Goal: Information Seeking & Learning: Check status

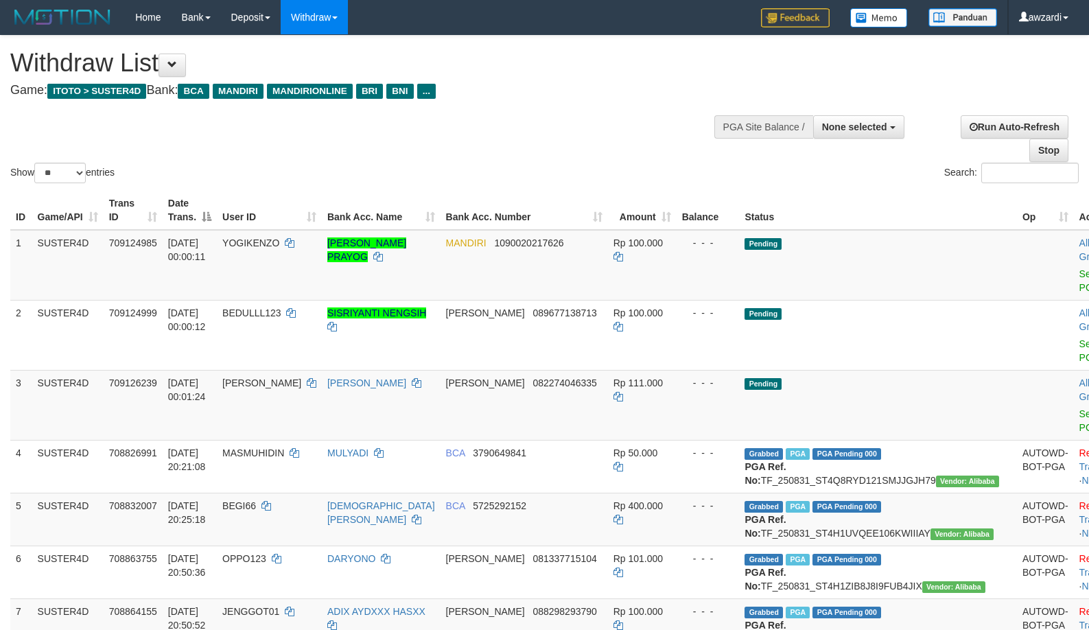
select select
select select "**"
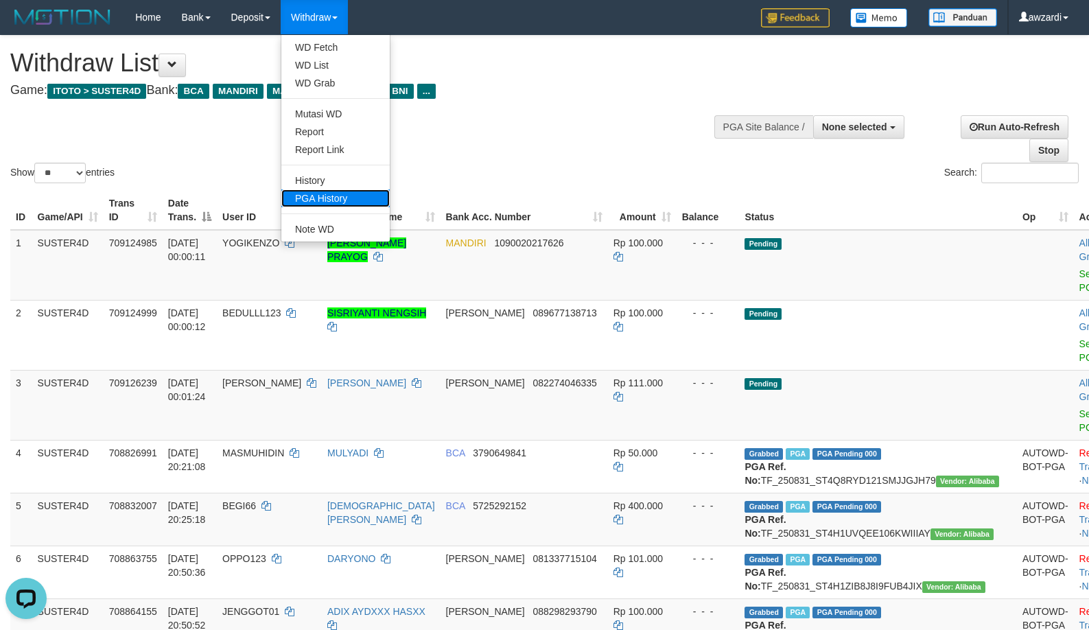
drag, startPoint x: 350, startPoint y: 198, endPoint x: 339, endPoint y: 56, distance: 142.5
click at [350, 196] on link "PGA History" at bounding box center [335, 198] width 108 height 18
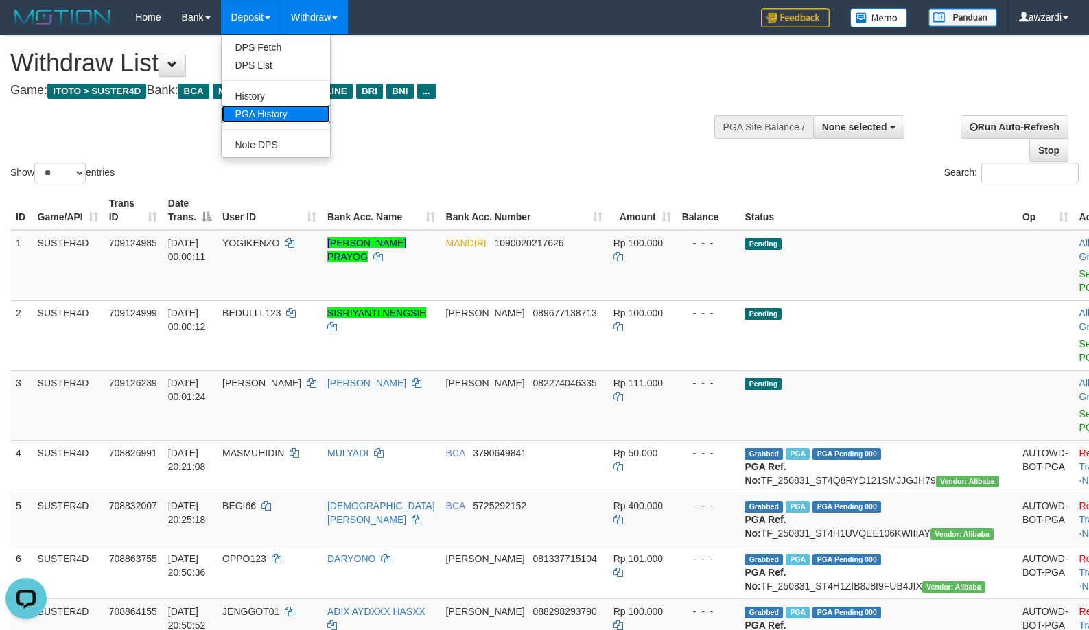
click at [260, 109] on link "PGA History" at bounding box center [276, 114] width 108 height 18
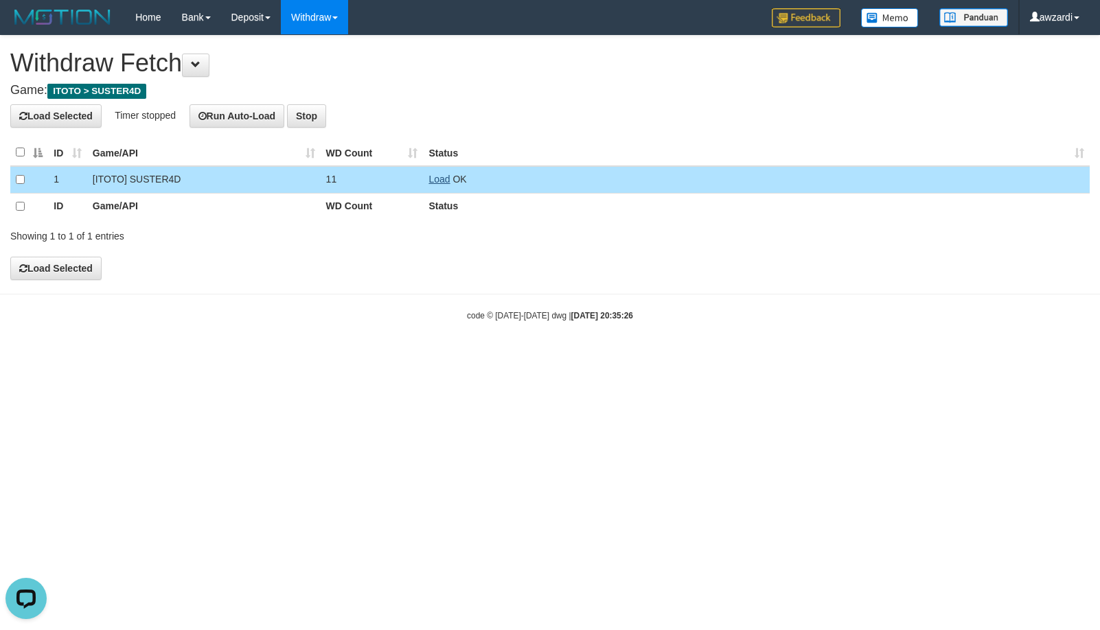
click at [441, 178] on link "Load" at bounding box center [438, 179] width 21 height 11
click at [438, 180] on link "Load" at bounding box center [438, 179] width 21 height 11
click at [435, 175] on span "Loading.." at bounding box center [448, 179] width 40 height 11
click at [437, 178] on span "Loading.." at bounding box center [448, 179] width 40 height 11
click at [439, 180] on link "Load" at bounding box center [438, 179] width 21 height 11
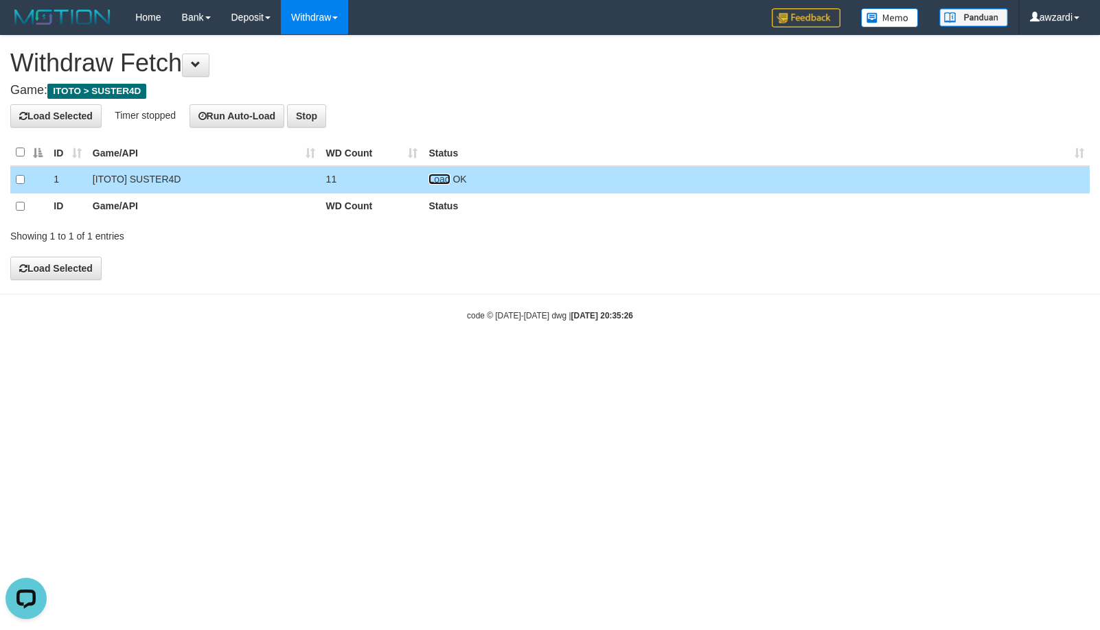
click at [449, 181] on link "Load" at bounding box center [438, 179] width 21 height 11
drag, startPoint x: 430, startPoint y: 175, endPoint x: 442, endPoint y: 180, distance: 13.3
click at [429, 175] on link "Load" at bounding box center [438, 179] width 21 height 11
drag, startPoint x: 443, startPoint y: 179, endPoint x: 428, endPoint y: 154, distance: 29.0
click at [442, 178] on span "Loading.." at bounding box center [448, 179] width 40 height 11
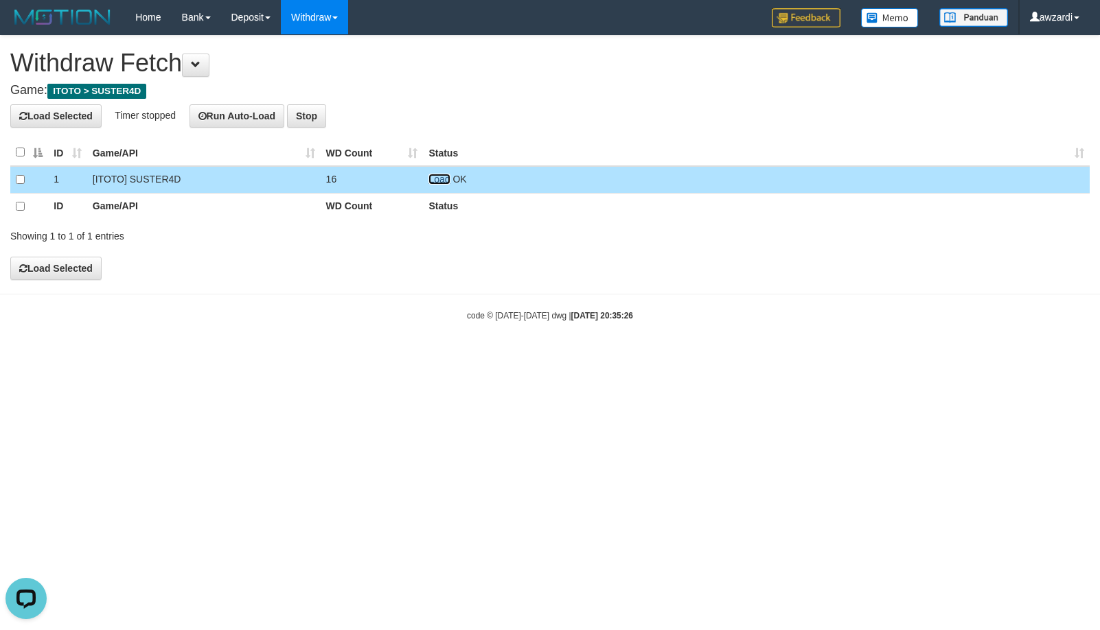
click at [438, 182] on link "Load" at bounding box center [438, 179] width 21 height 11
click at [439, 180] on link "Load" at bounding box center [438, 179] width 21 height 11
click at [432, 184] on link "Load" at bounding box center [438, 179] width 21 height 11
click at [436, 176] on link "Load" at bounding box center [438, 179] width 21 height 11
drag, startPoint x: 548, startPoint y: 255, endPoint x: 411, endPoint y: 200, distance: 148.1
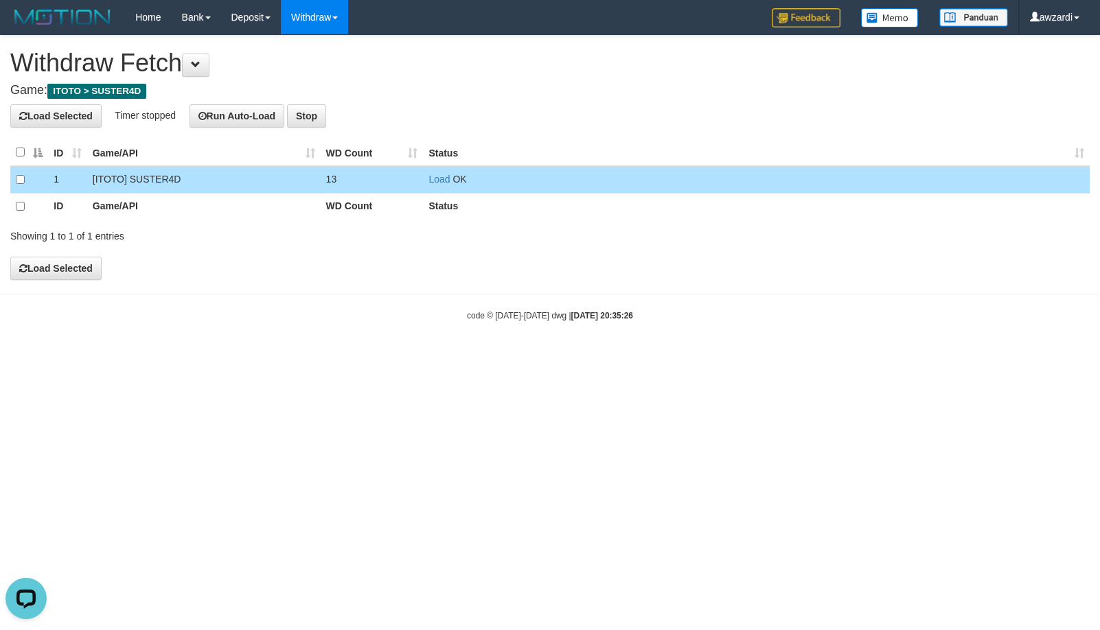
click at [546, 255] on div "**********" at bounding box center [550, 158] width 1100 height 244
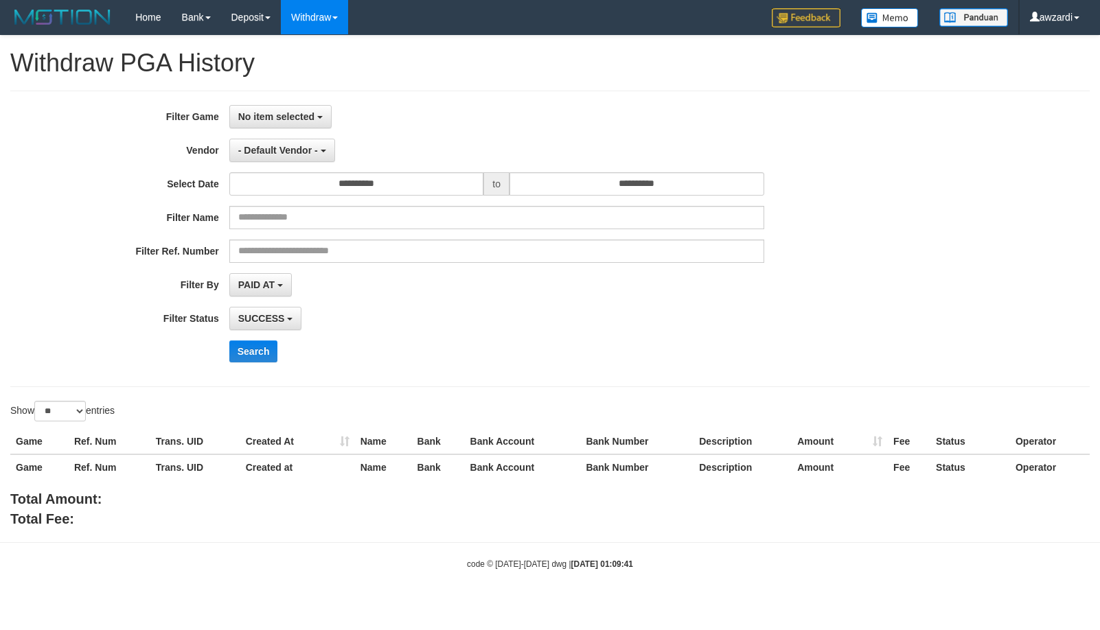
select select
select select "**"
click at [288, 117] on span "No item selected" at bounding box center [276, 116] width 76 height 11
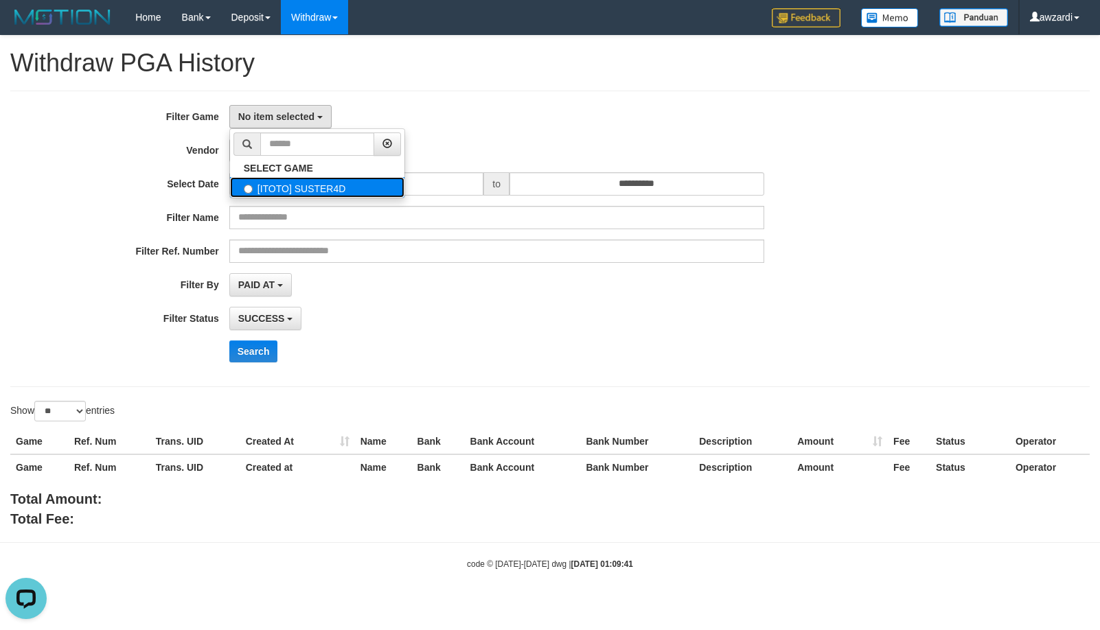
click at [284, 194] on label "[ITOTO] SUSTER4D" at bounding box center [317, 187] width 174 height 21
select select "***"
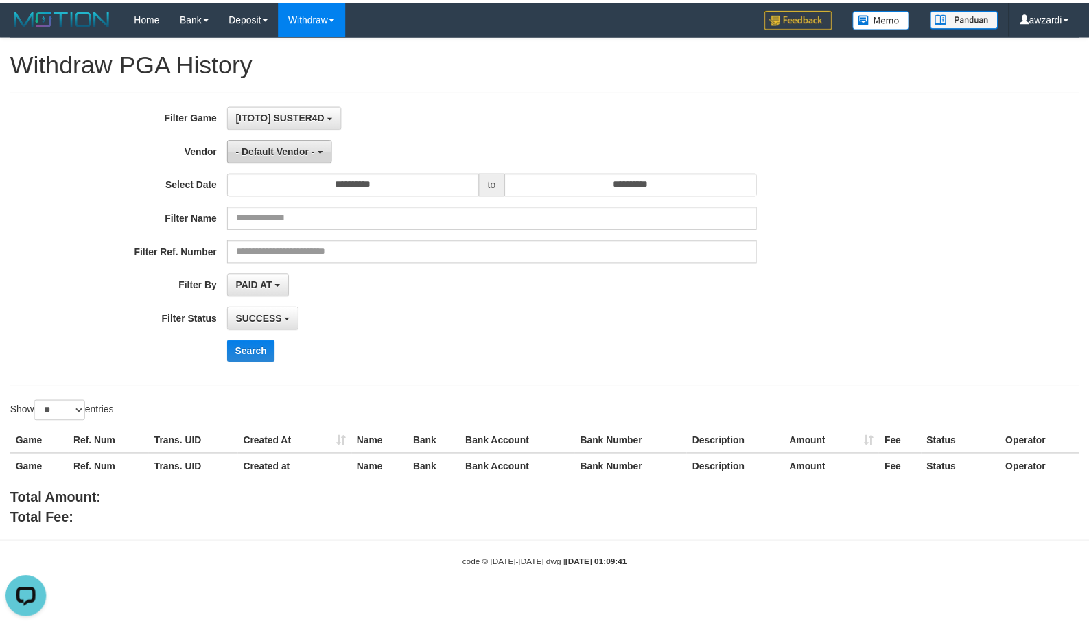
scroll to position [12, 0]
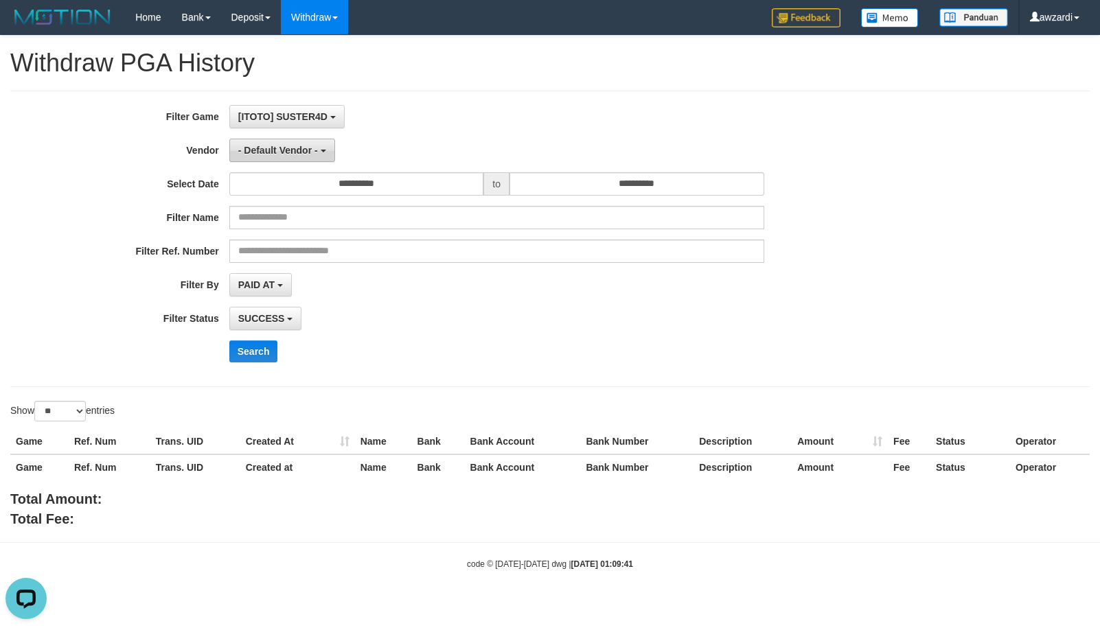
click at [277, 139] on button "- Default Vendor -" at bounding box center [282, 150] width 106 height 23
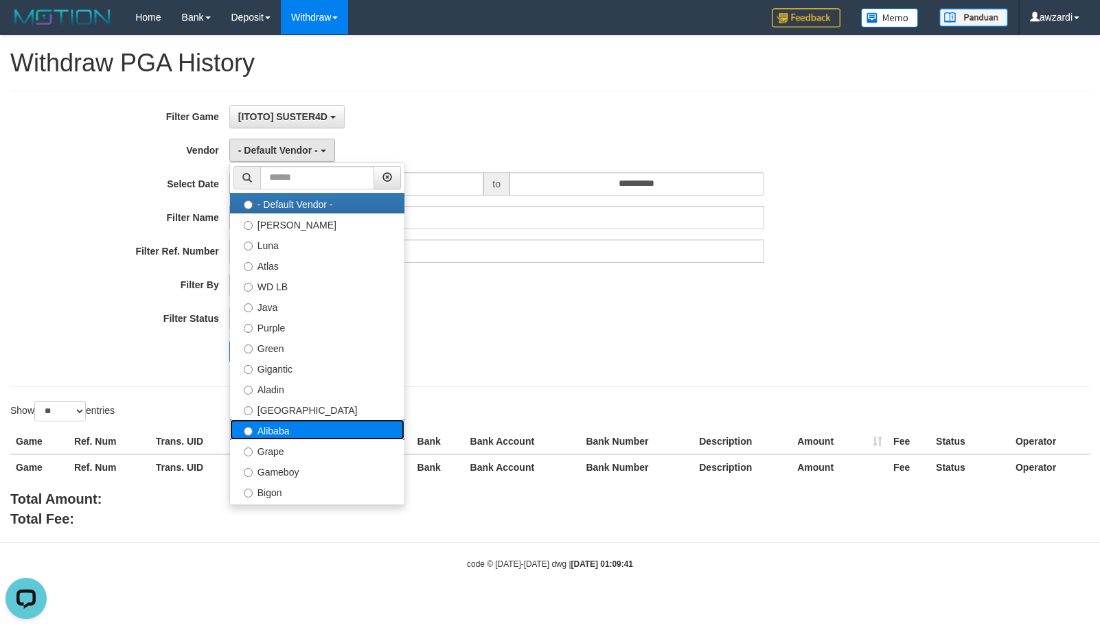
click at [284, 426] on label "Alibaba" at bounding box center [317, 429] width 174 height 21
select select "**********"
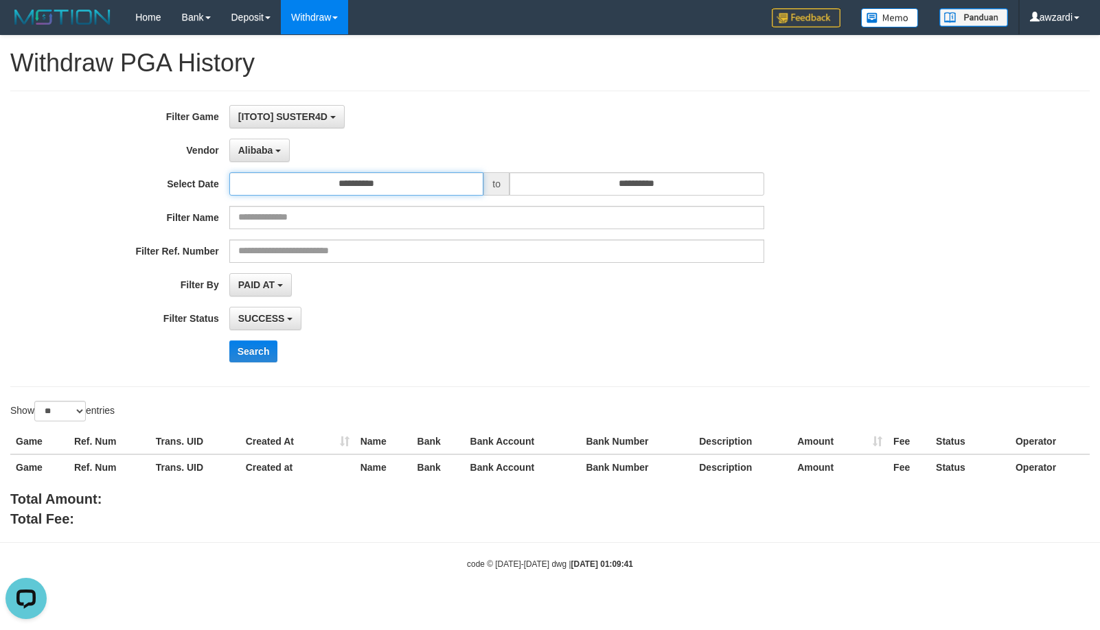
click at [348, 183] on input "**********" at bounding box center [356, 183] width 255 height 23
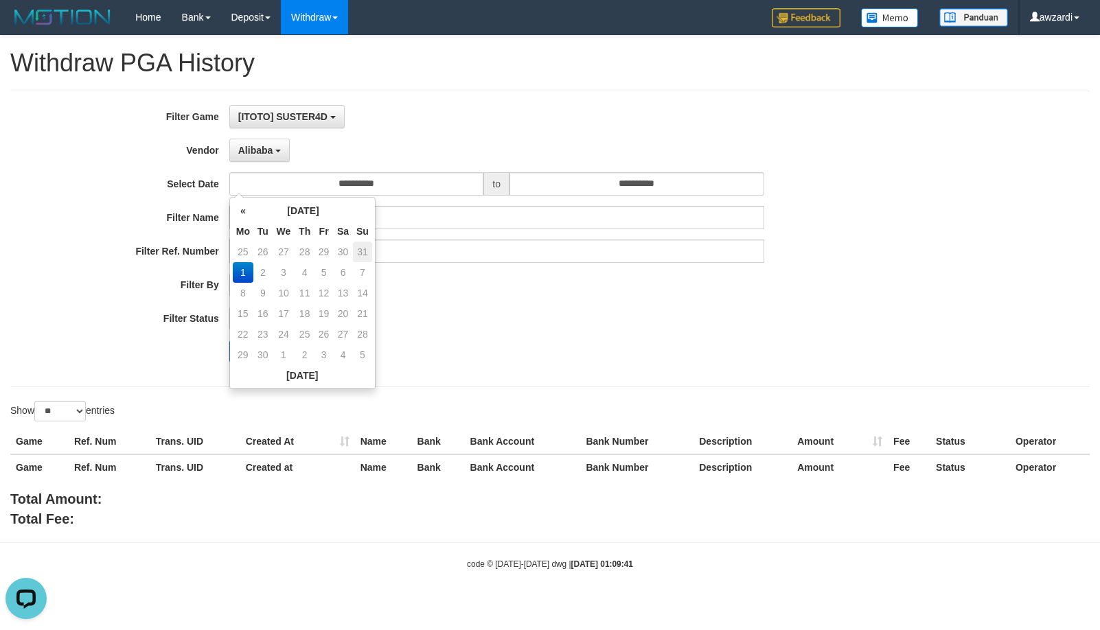
click at [362, 254] on td "31" at bounding box center [362, 252] width 19 height 21
type input "**********"
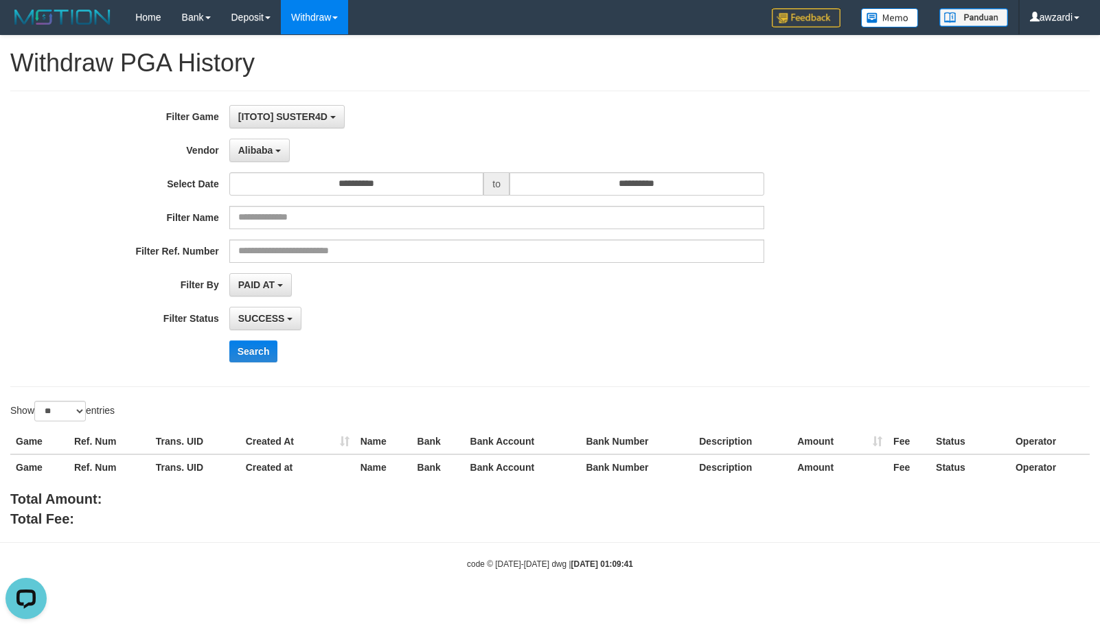
drag, startPoint x: 546, startPoint y: 358, endPoint x: 631, endPoint y: 185, distance: 192.8
click at [546, 358] on div "Search" at bounding box center [572, 351] width 687 height 22
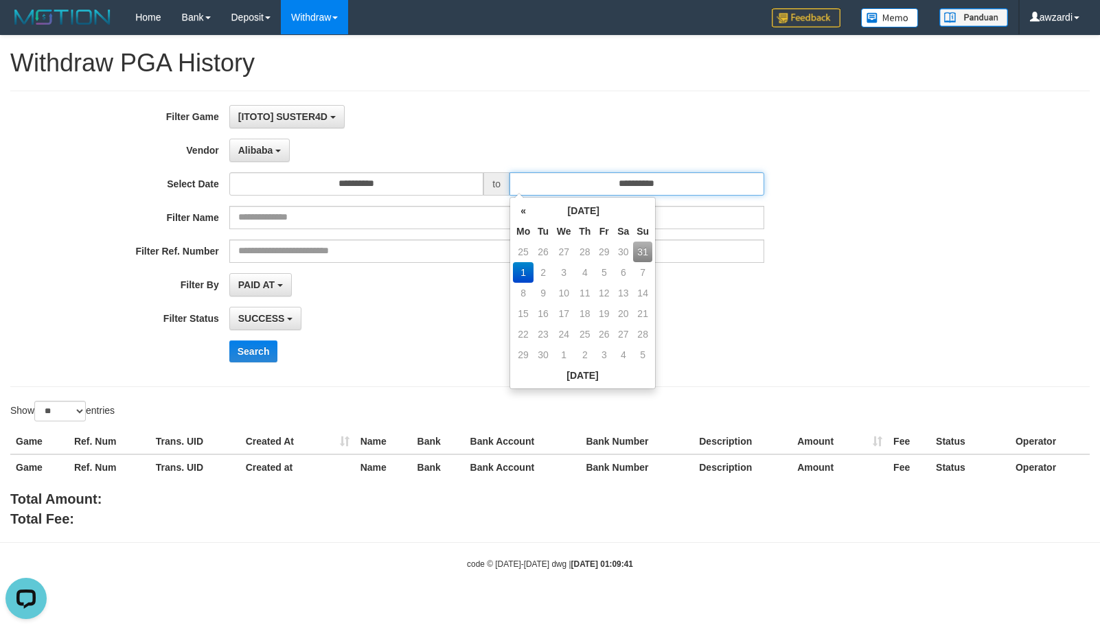
click at [656, 183] on input "**********" at bounding box center [636, 183] width 255 height 23
click at [642, 254] on td "31" at bounding box center [642, 252] width 19 height 21
type input "**********"
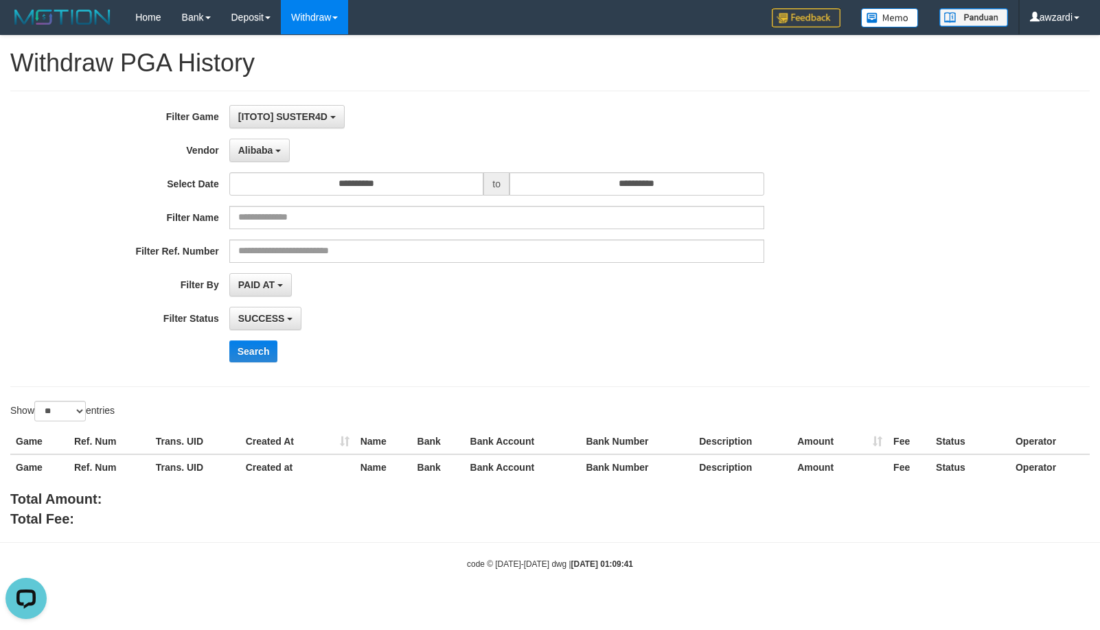
drag, startPoint x: 896, startPoint y: 314, endPoint x: 883, endPoint y: 311, distance: 12.8
click at [890, 314] on div "**********" at bounding box center [458, 318] width 916 height 23
click at [266, 347] on button "Search" at bounding box center [253, 351] width 49 height 22
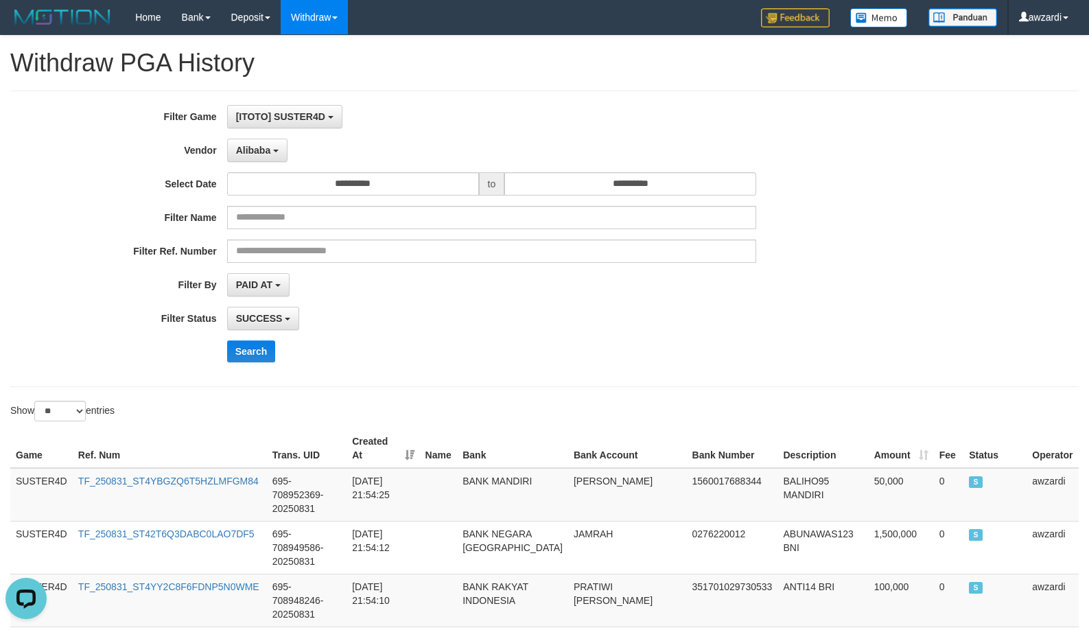
click at [730, 302] on div "**********" at bounding box center [454, 239] width 908 height 268
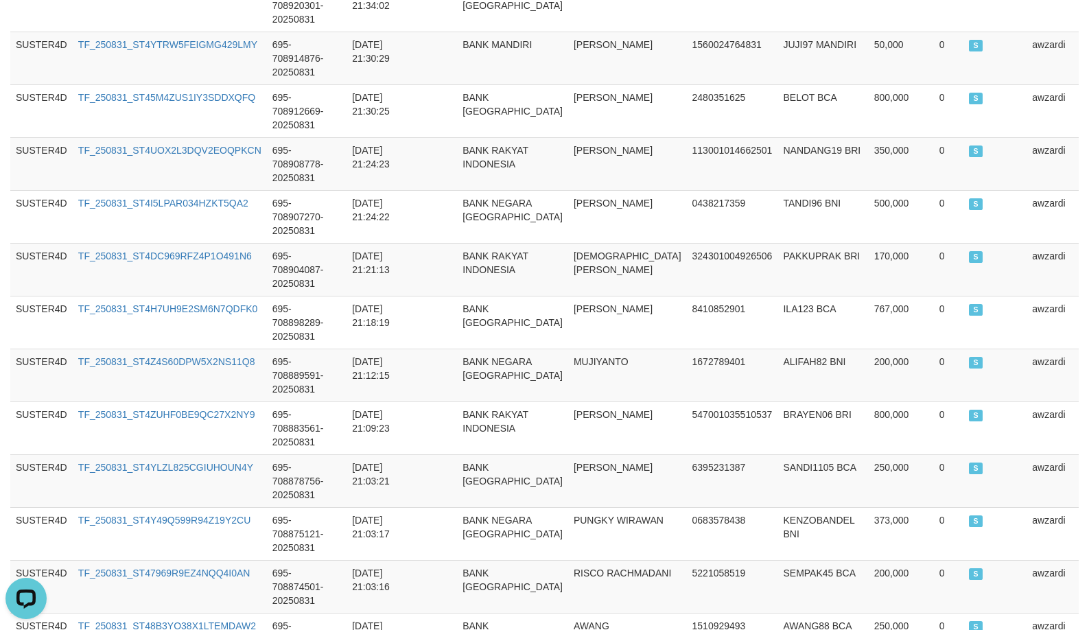
scroll to position [990, 0]
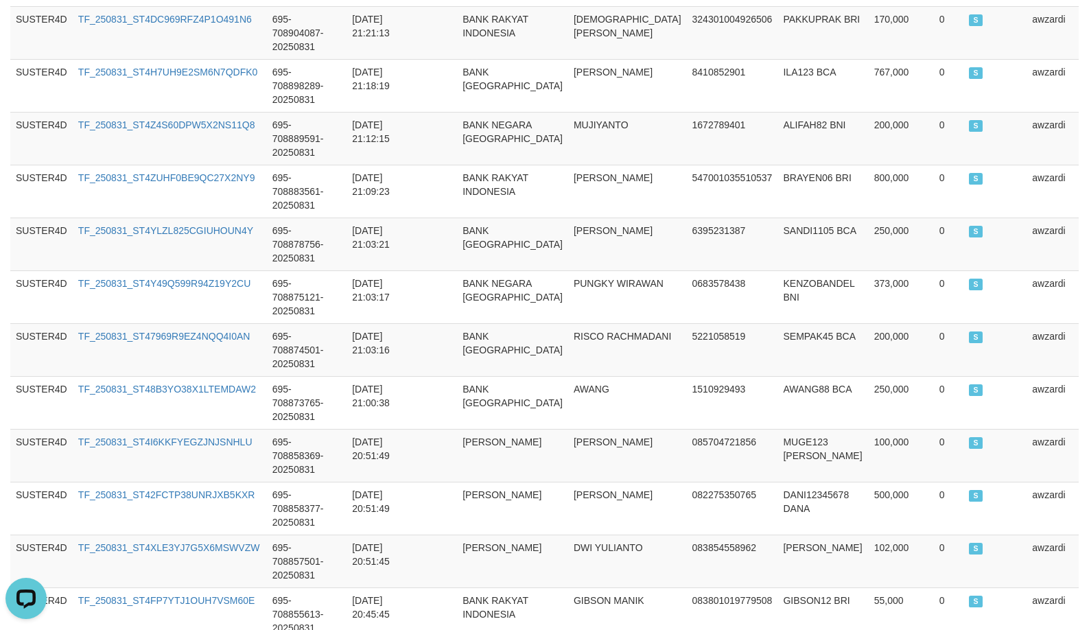
copy div
copy span "234,381,000"
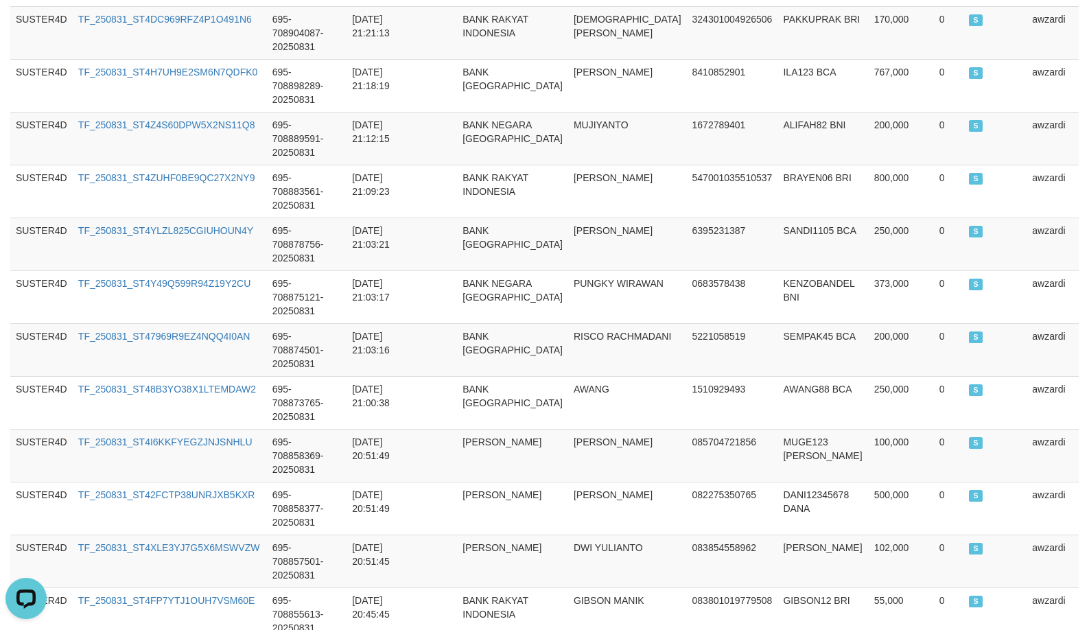
click at [601, 251] on tbody "SUSTER4D TF_250831_ST4YBGZQ6T5HZLMFGM84 695-708952369-20250831 [DATE] 21:54:25 …" at bounding box center [544, 139] width 1069 height 1322
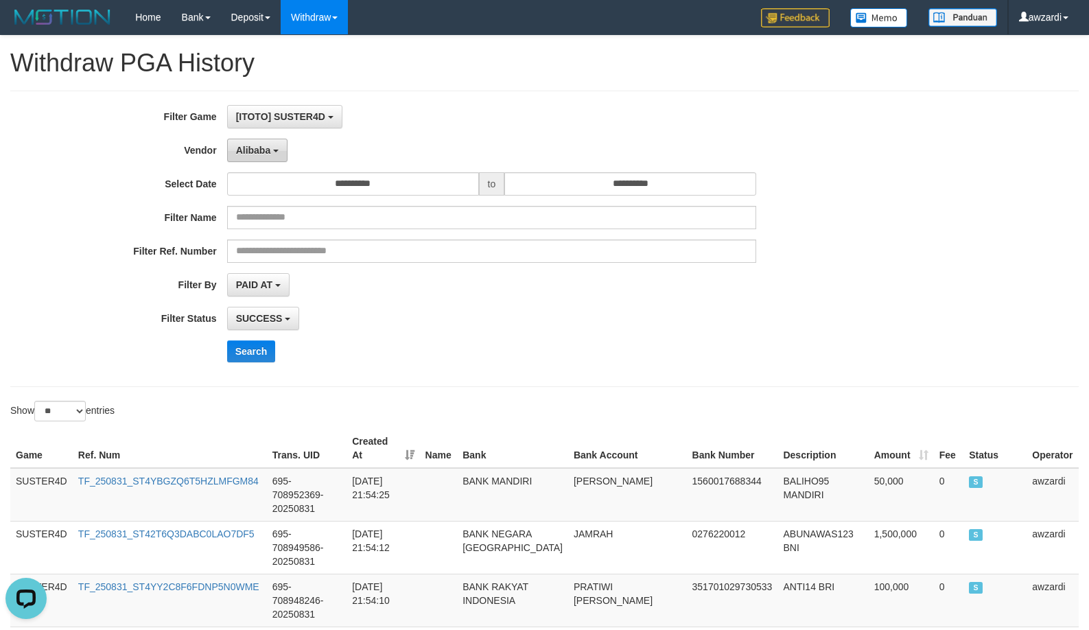
click at [275, 151] on b "button" at bounding box center [275, 151] width 5 height 3
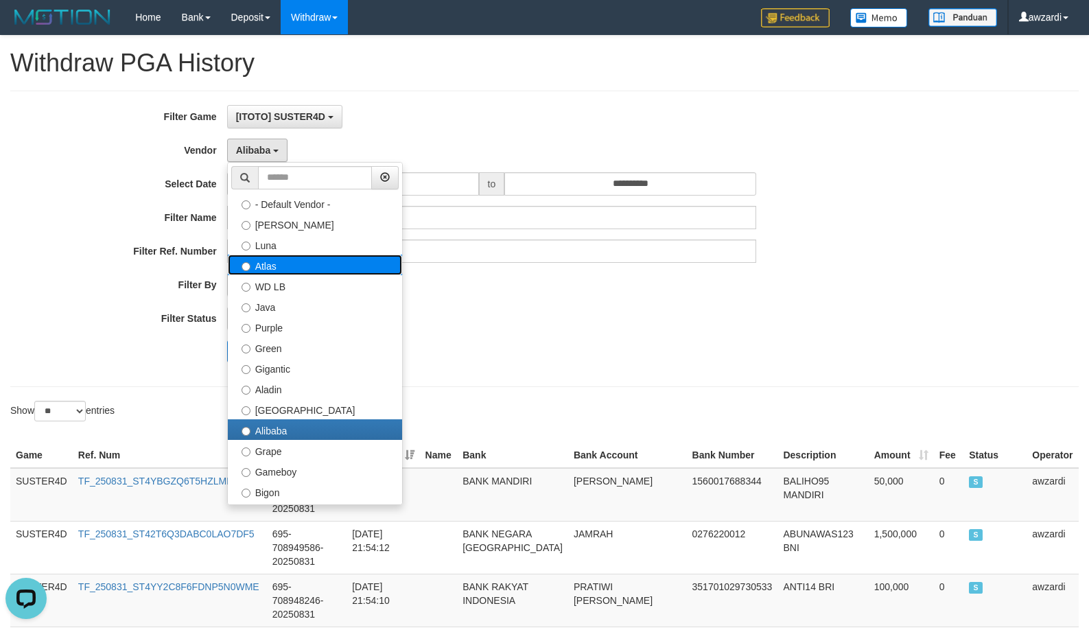
click at [281, 270] on label "Atlas" at bounding box center [315, 265] width 174 height 21
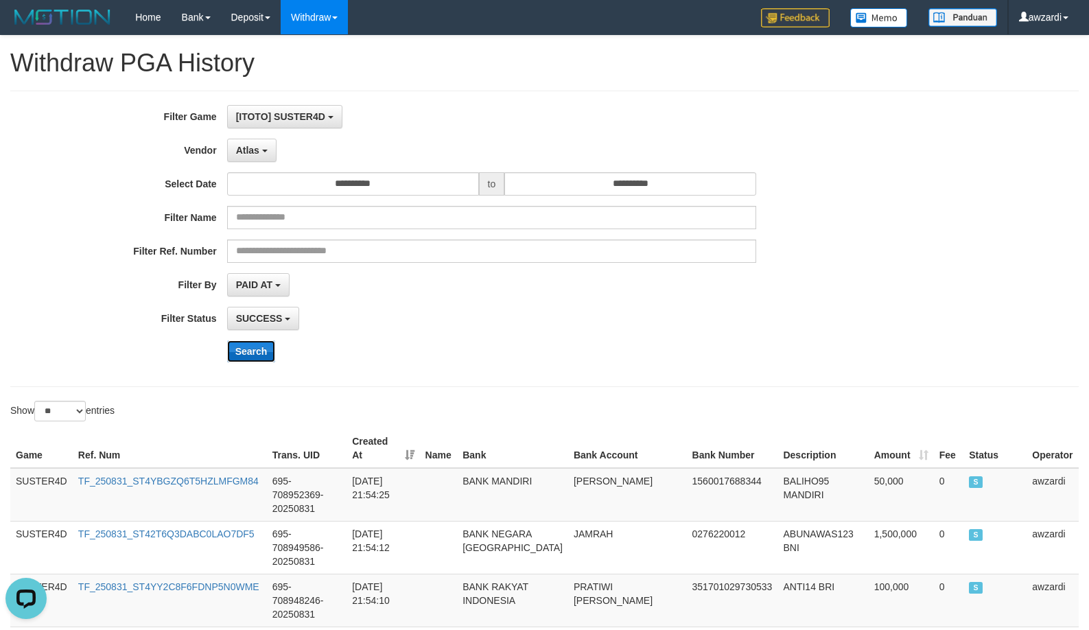
click at [255, 348] on button "Search" at bounding box center [251, 351] width 49 height 22
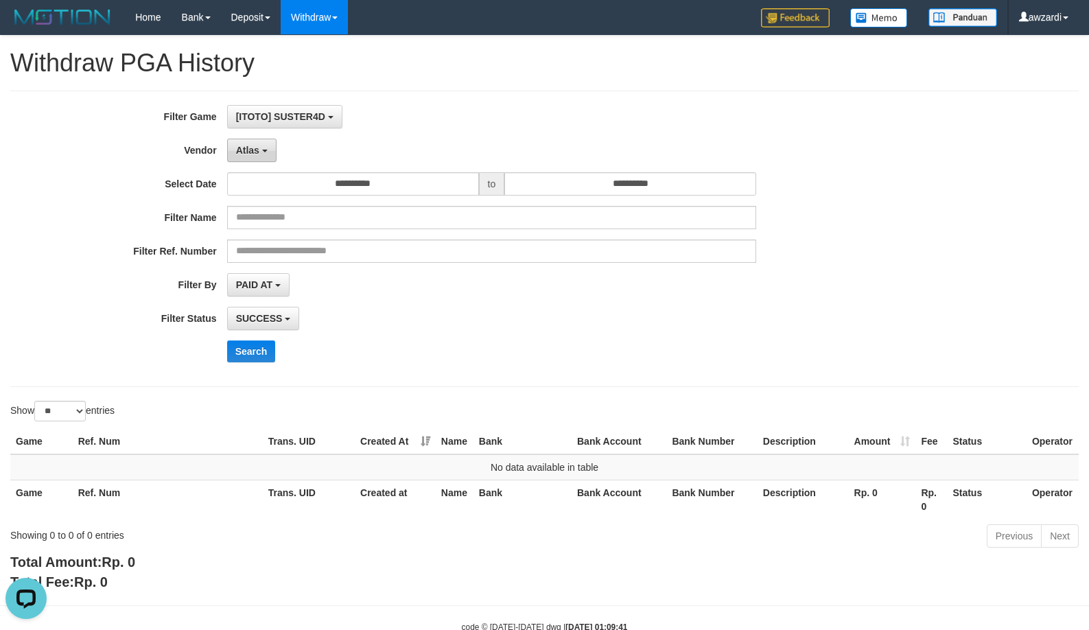
click at [256, 147] on span "Atlas" at bounding box center [247, 150] width 23 height 11
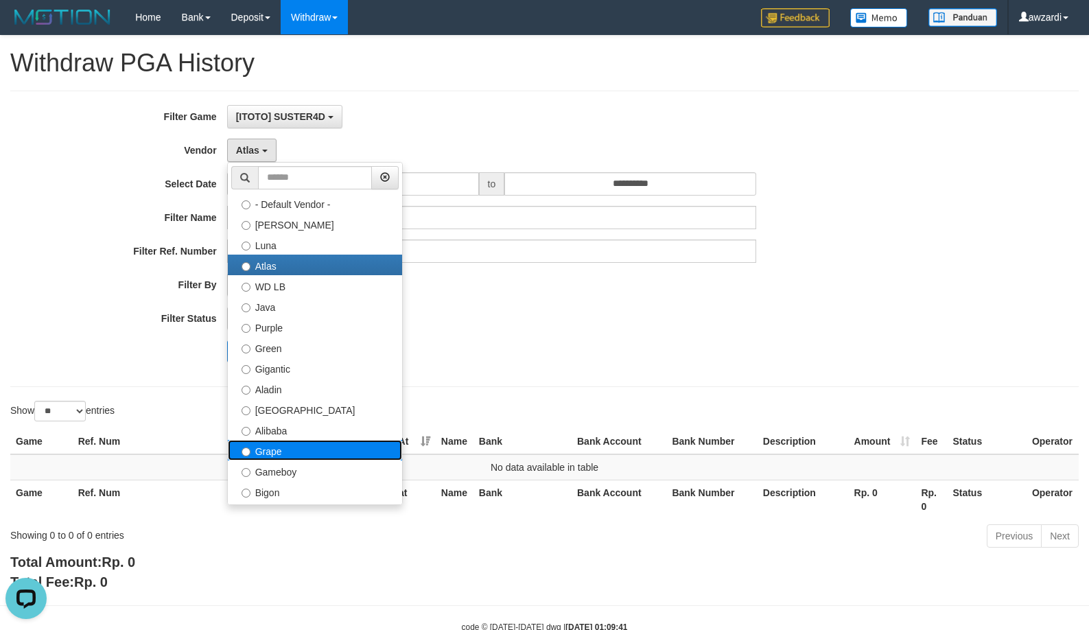
click at [275, 446] on label "Grape" at bounding box center [315, 450] width 174 height 21
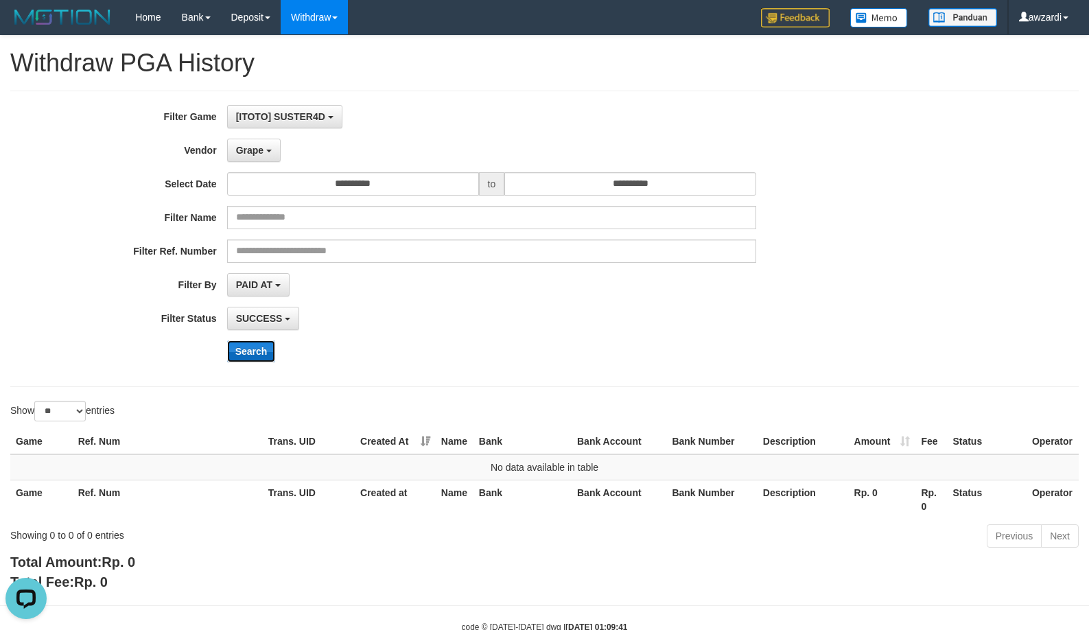
click at [251, 356] on button "Search" at bounding box center [251, 351] width 49 height 22
click at [263, 154] on span "Grape" at bounding box center [249, 150] width 27 height 11
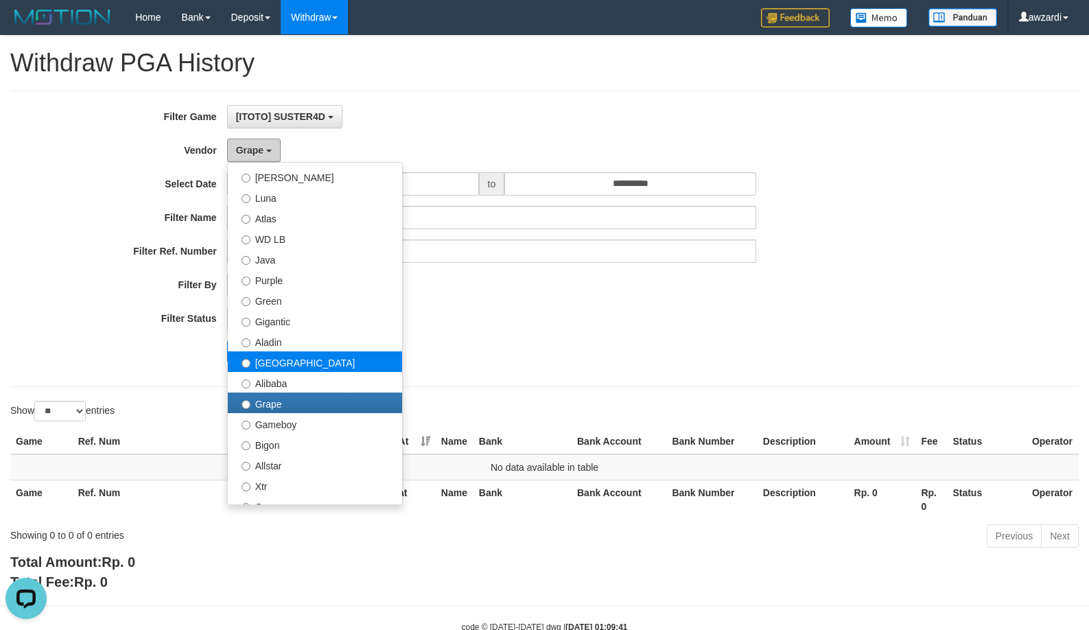
scroll to position [137, 0]
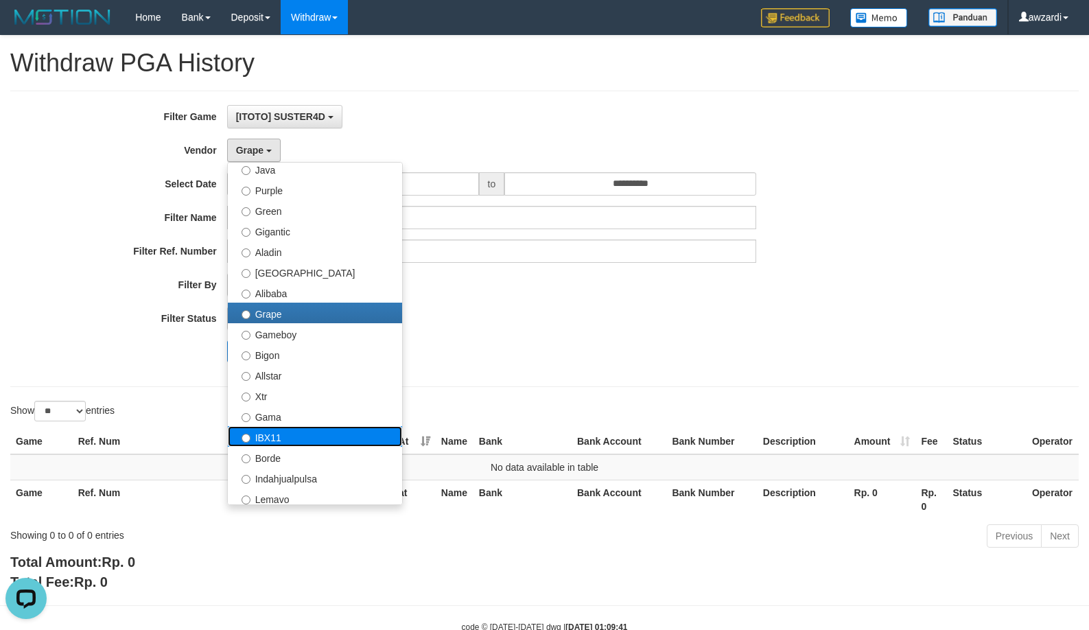
click at [283, 434] on label "IBX11" at bounding box center [315, 436] width 174 height 21
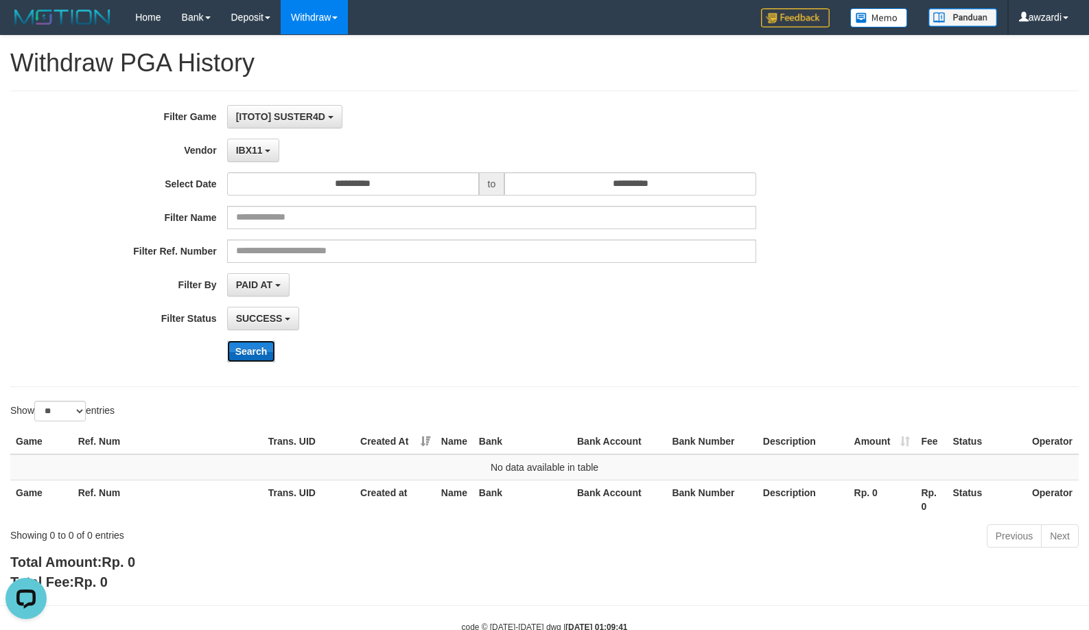
click at [258, 349] on button "Search" at bounding box center [251, 351] width 49 height 22
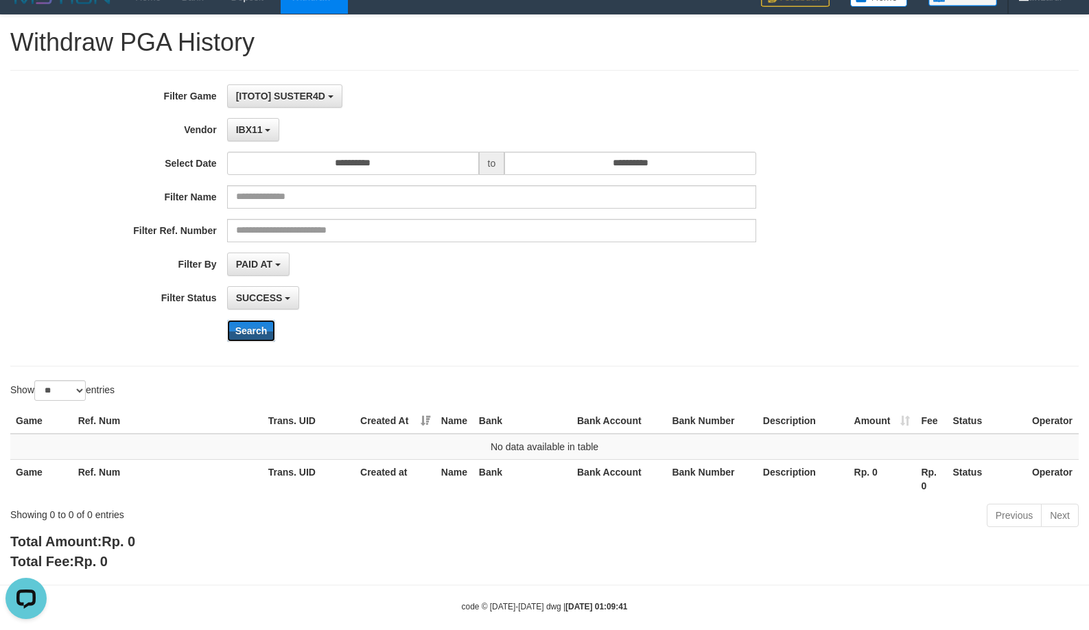
scroll to position [38, 0]
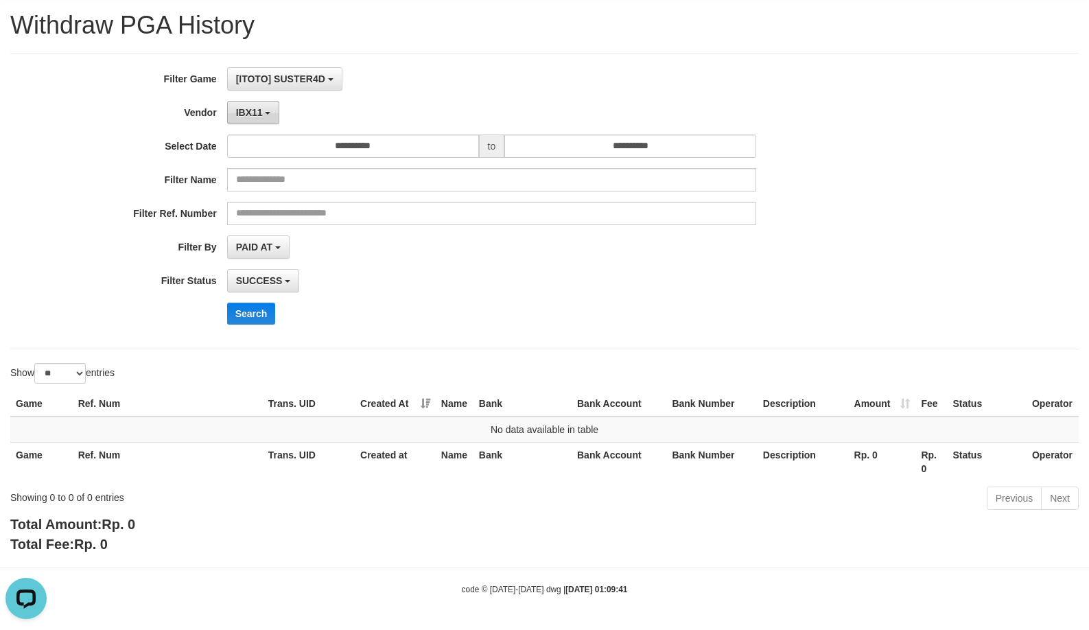
drag, startPoint x: 242, startPoint y: 119, endPoint x: 329, endPoint y: 162, distance: 97.3
click at [242, 118] on button "IBX11" at bounding box center [253, 112] width 53 height 23
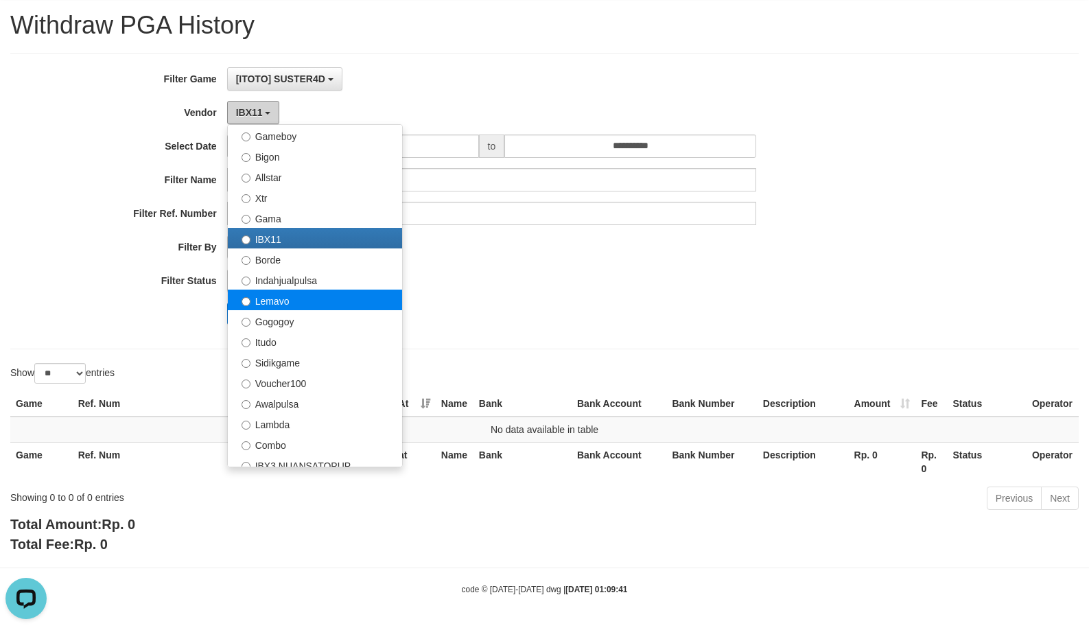
scroll to position [343, 0]
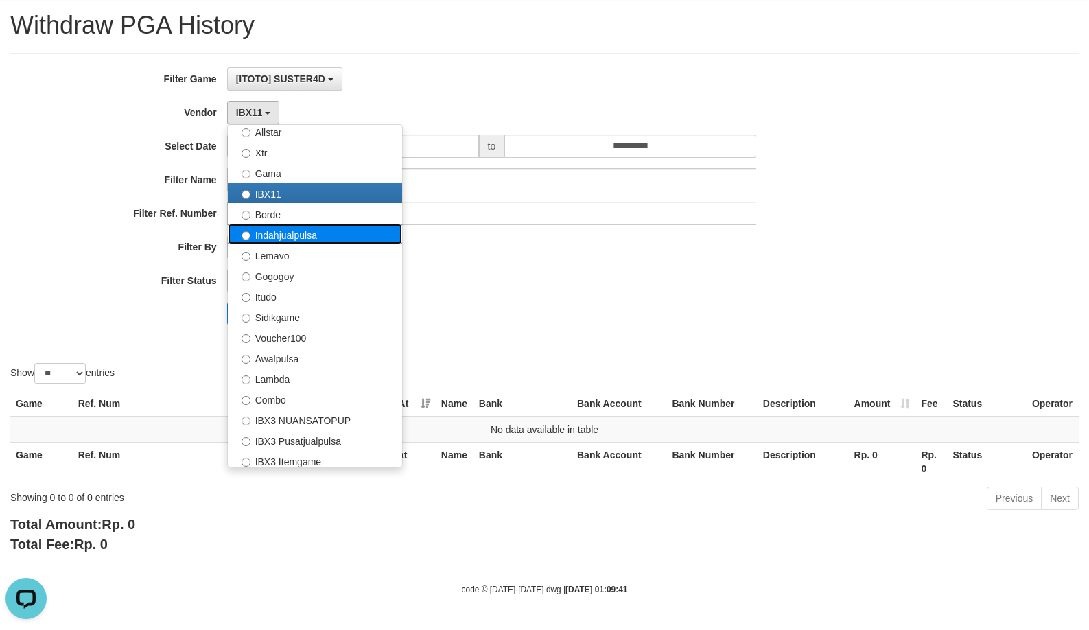
click at [281, 235] on label "Indahjualpulsa" at bounding box center [315, 234] width 174 height 21
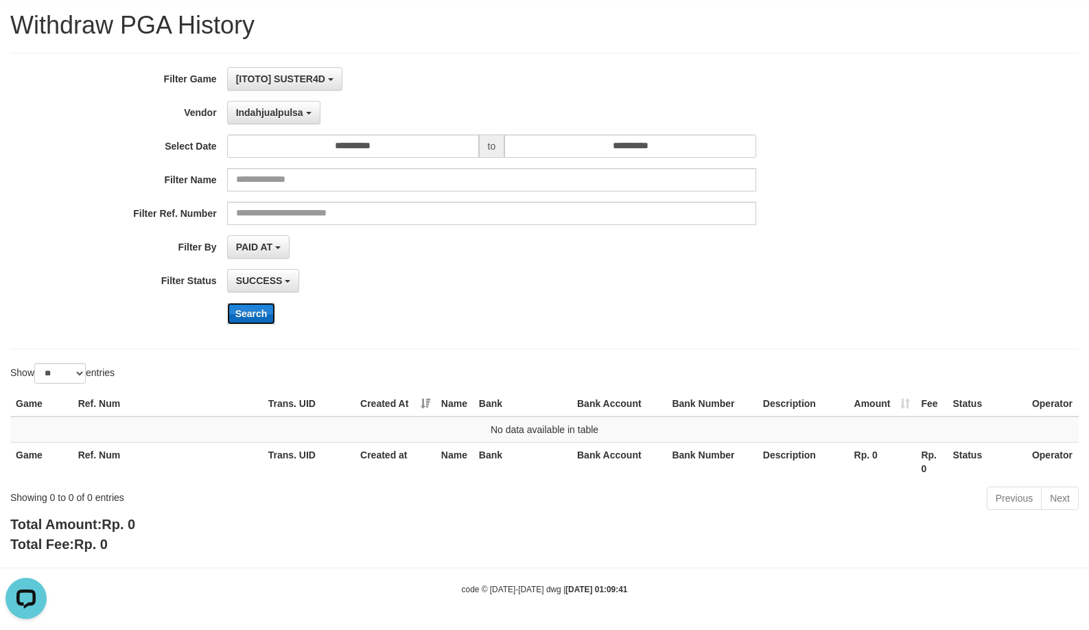
click at [244, 324] on button "Search" at bounding box center [251, 314] width 49 height 22
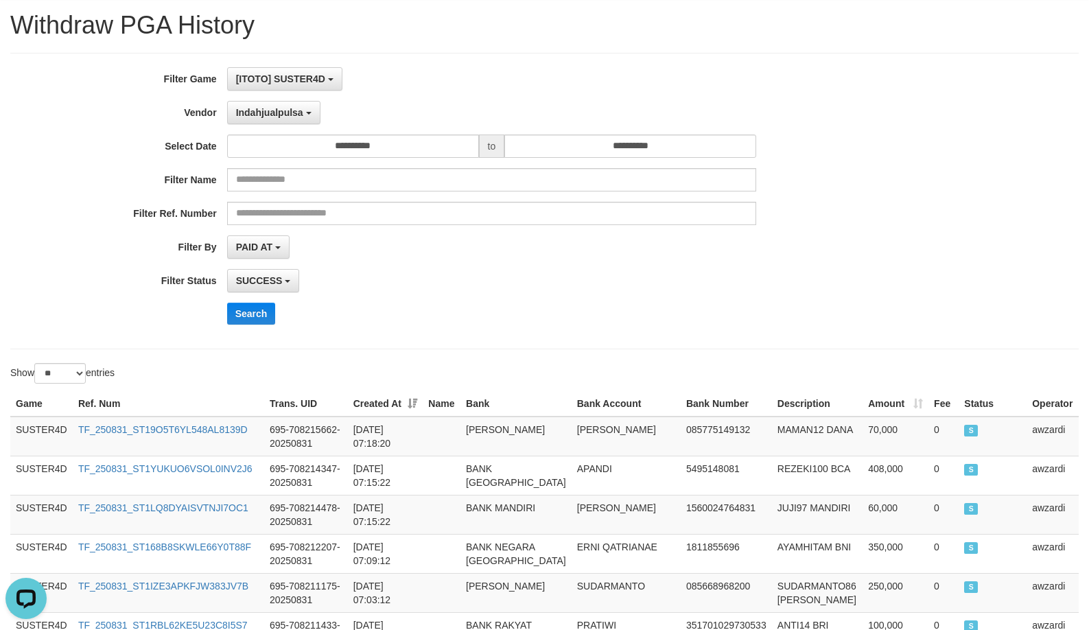
click at [515, 306] on div "Search" at bounding box center [567, 314] width 681 height 22
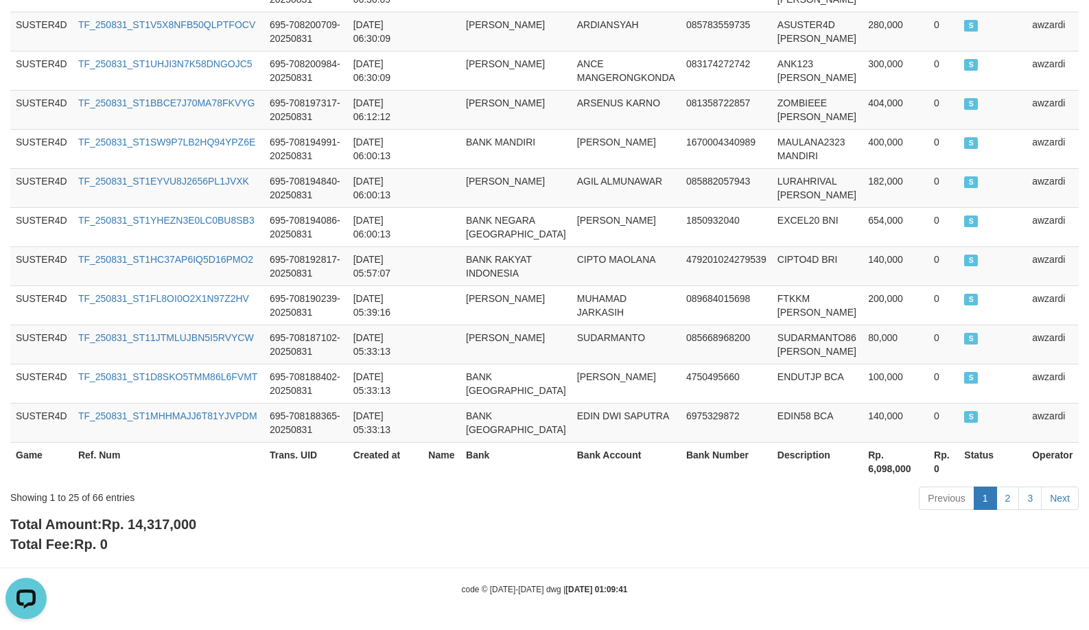
click at [164, 530] on span "Rp. 14,317,000" at bounding box center [149, 524] width 95 height 15
copy span "14,317,000"
drag, startPoint x: 164, startPoint y: 530, endPoint x: 267, endPoint y: 494, distance: 109.0
click at [165, 530] on span "Rp. 14,317,000" at bounding box center [149, 524] width 95 height 15
click at [542, 257] on td "BANK RAKYAT INDONESIA" at bounding box center [516, 265] width 111 height 39
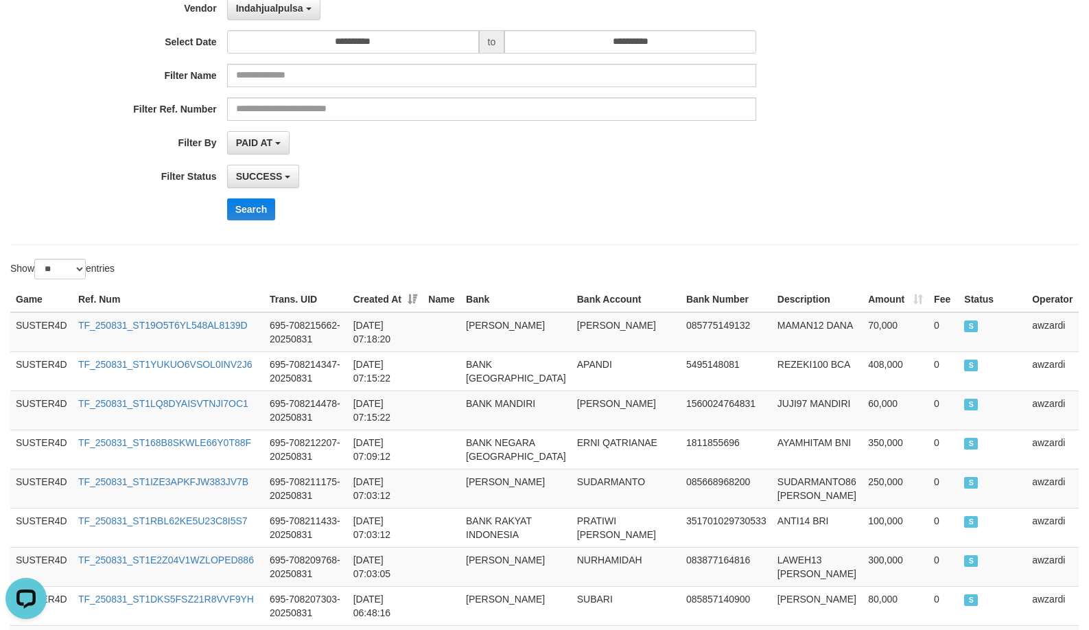
scroll to position [0, 0]
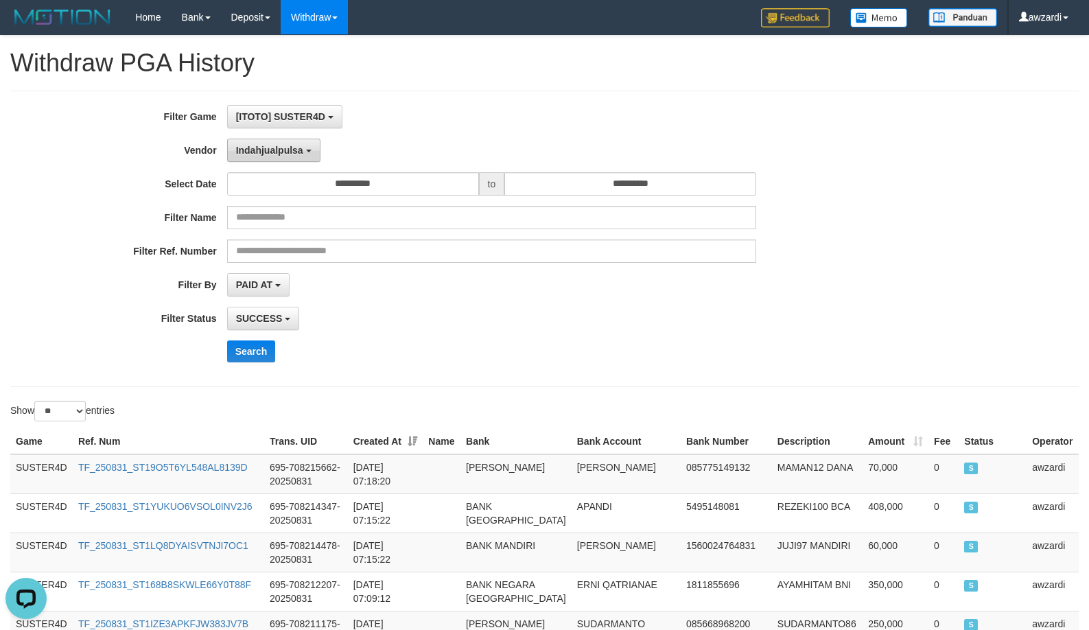
click at [290, 139] on button "Indahjualpulsa" at bounding box center [273, 150] width 93 height 23
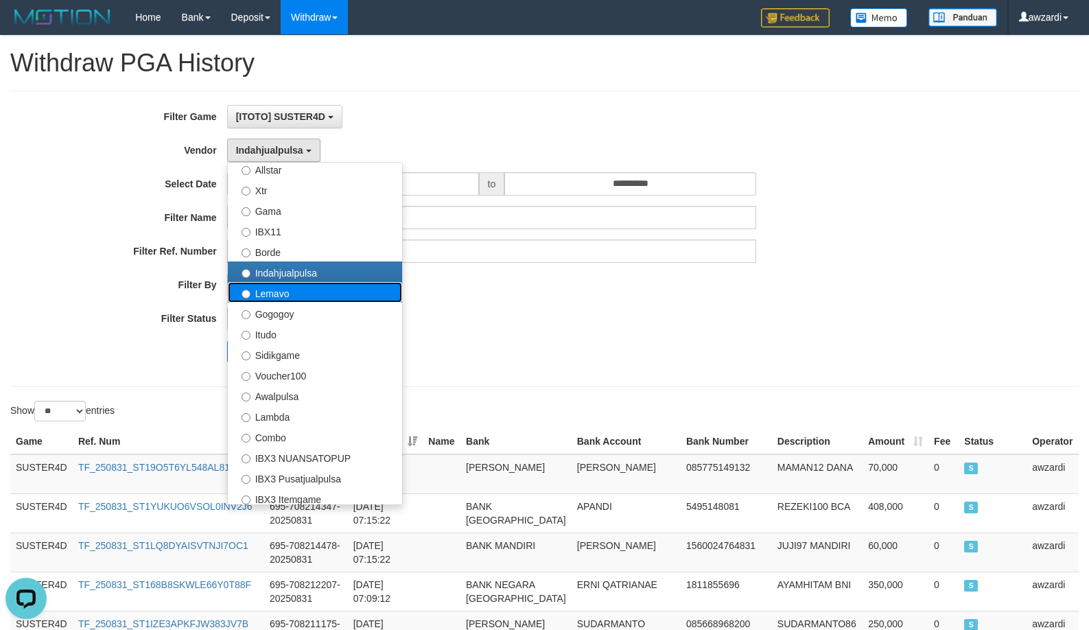
click at [286, 296] on label "Lemavo" at bounding box center [315, 292] width 174 height 21
select select "**********"
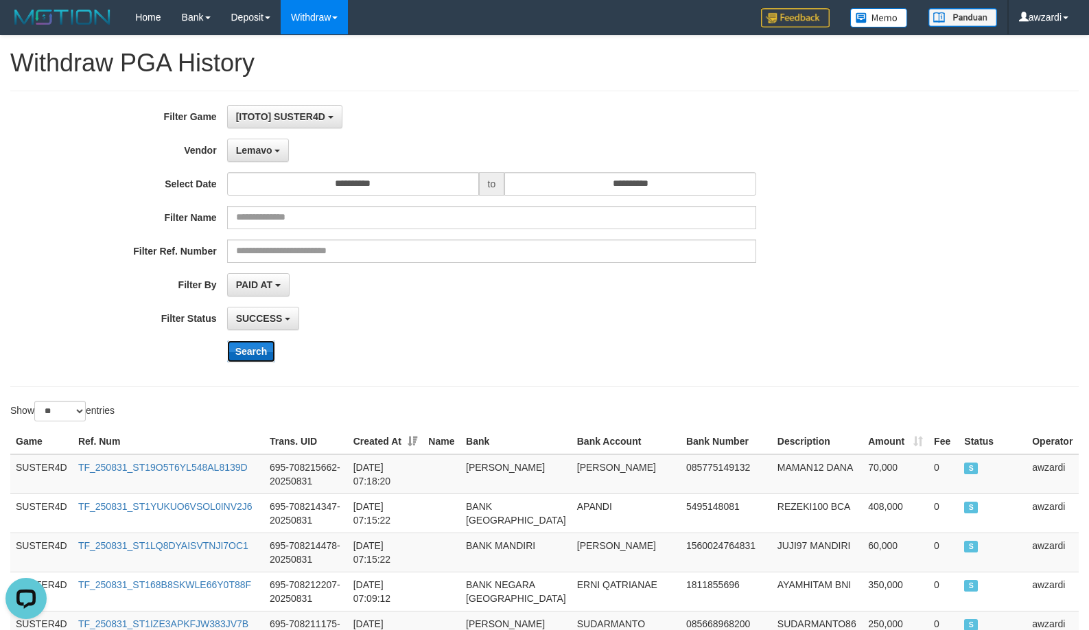
click at [255, 348] on button "Search" at bounding box center [251, 351] width 49 height 22
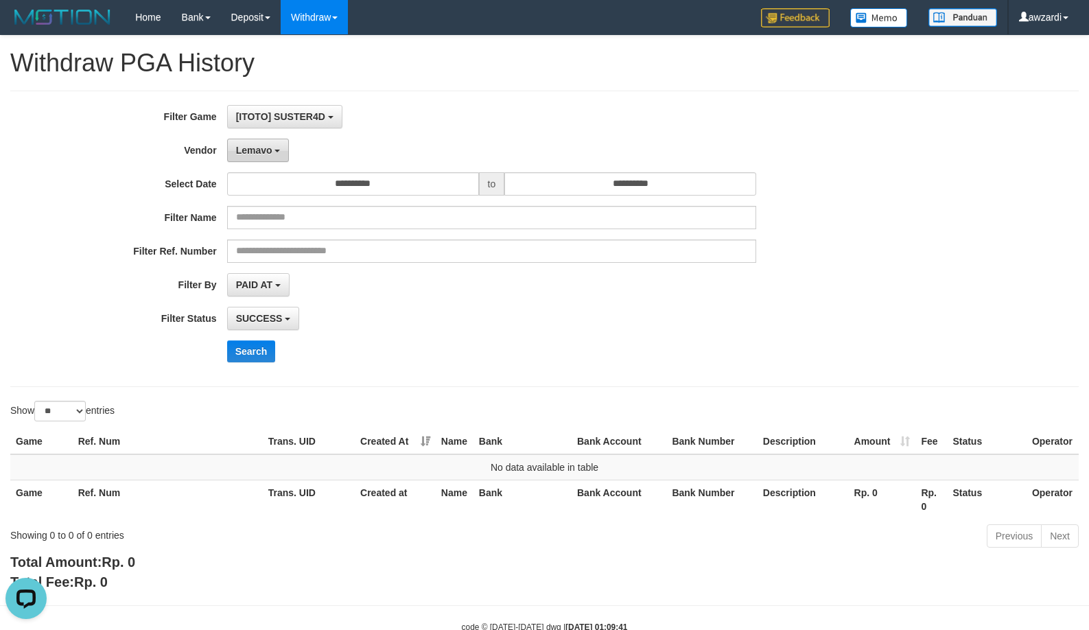
click at [269, 157] on button "Lemavo" at bounding box center [258, 150] width 62 height 23
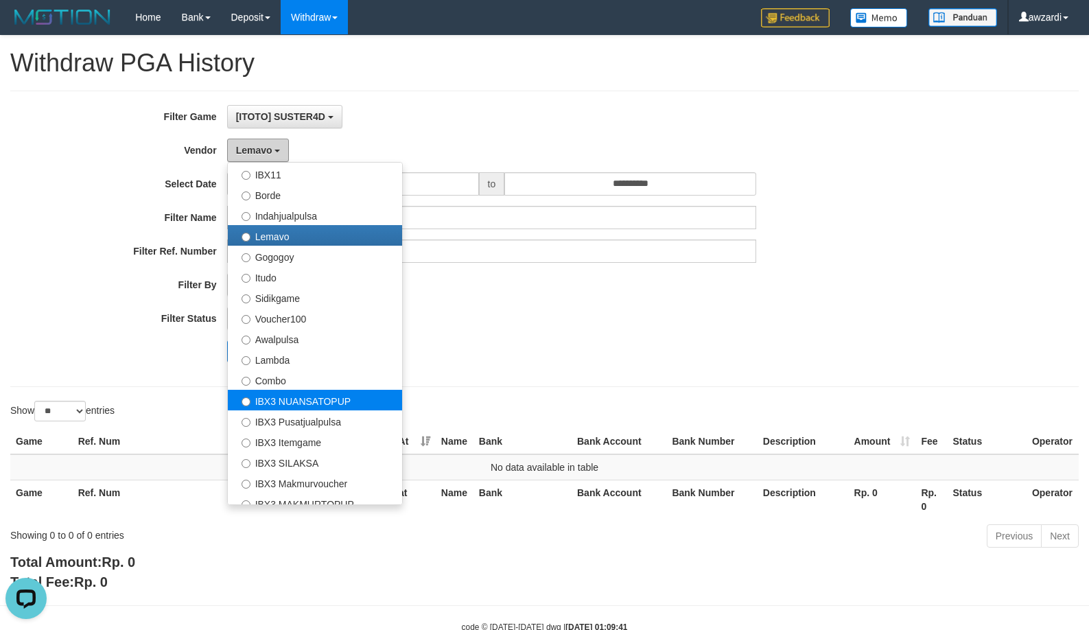
scroll to position [450, 0]
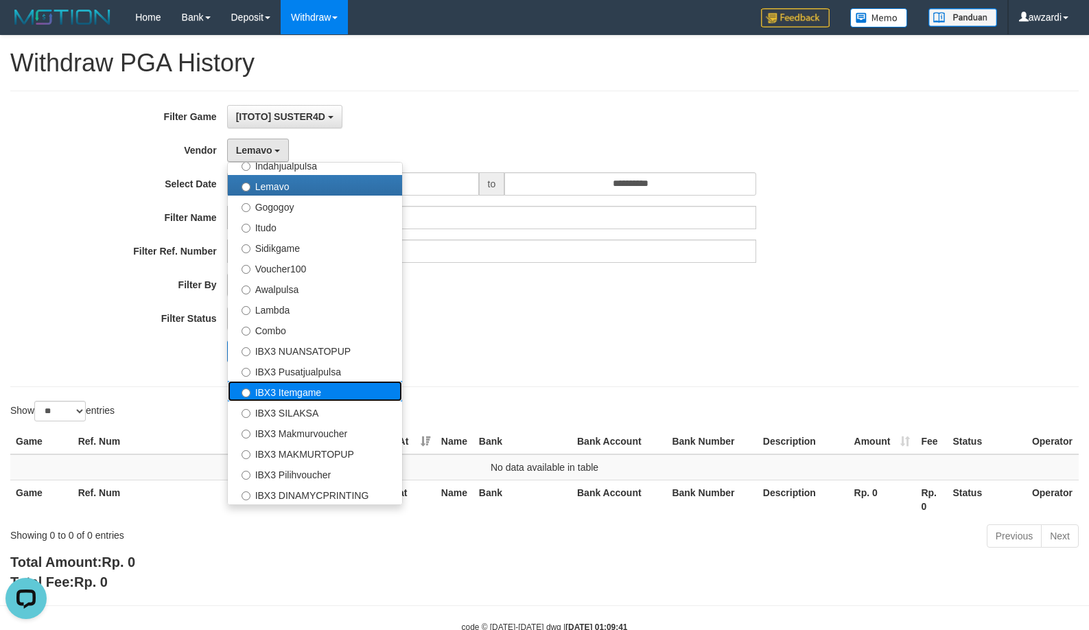
click at [308, 392] on label "IBX3 Itemgame" at bounding box center [315, 391] width 174 height 21
select select "**********"
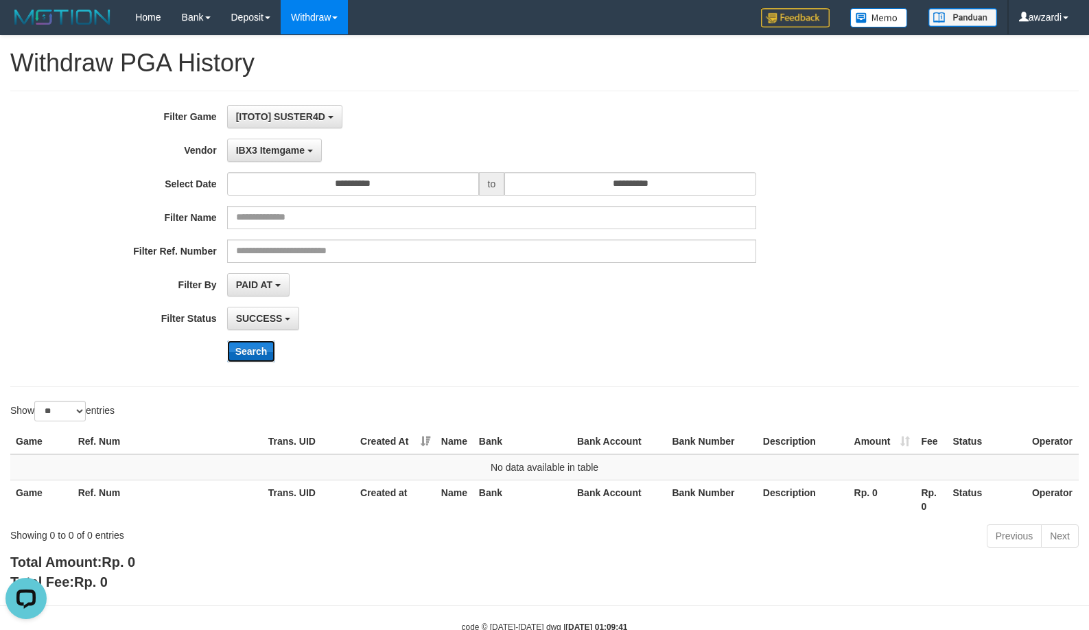
click at [260, 353] on button "Search" at bounding box center [251, 351] width 49 height 22
drag, startPoint x: 524, startPoint y: 327, endPoint x: 4, endPoint y: 271, distance: 523.2
click at [520, 325] on div "SUCCESS SUCCESS ON PROCESS FAILED" at bounding box center [491, 318] width 529 height 23
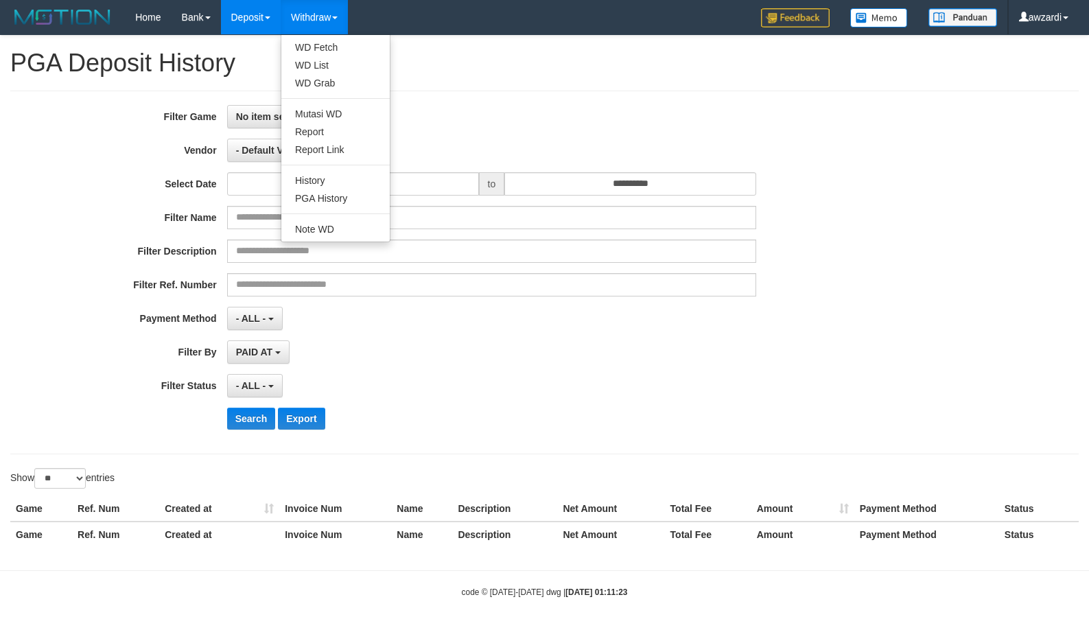
select select
select select "**"
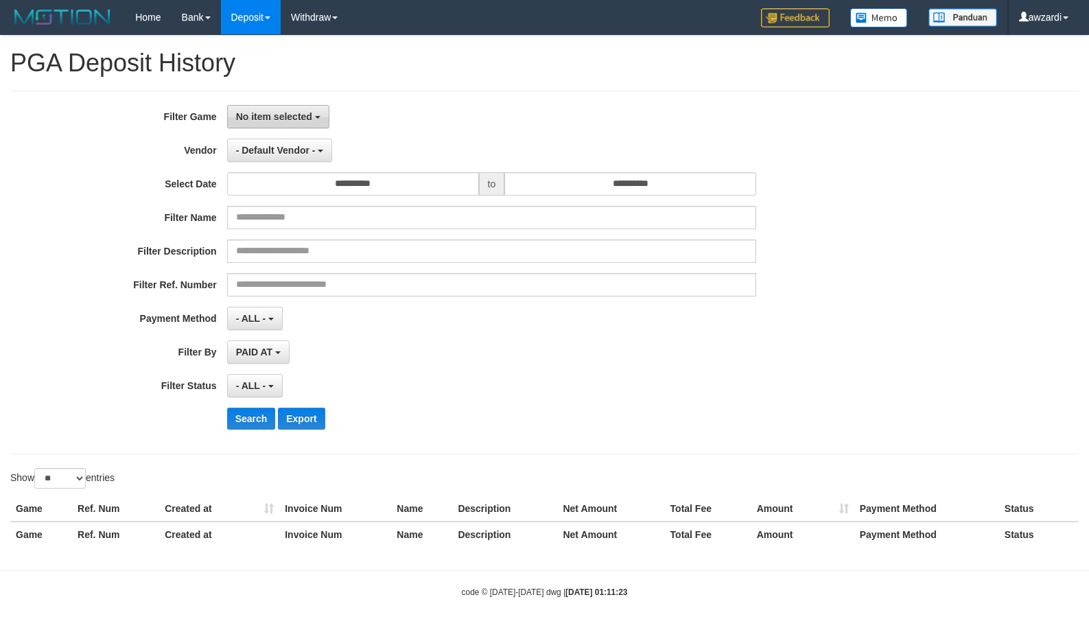
click at [260, 115] on span "No item selected" at bounding box center [274, 116] width 76 height 11
click at [283, 189] on label "[ITOTO] SUSTER4D" at bounding box center [315, 187] width 174 height 21
select select "***"
click at [290, 145] on span "- Default Vendor -" at bounding box center [276, 150] width 80 height 11
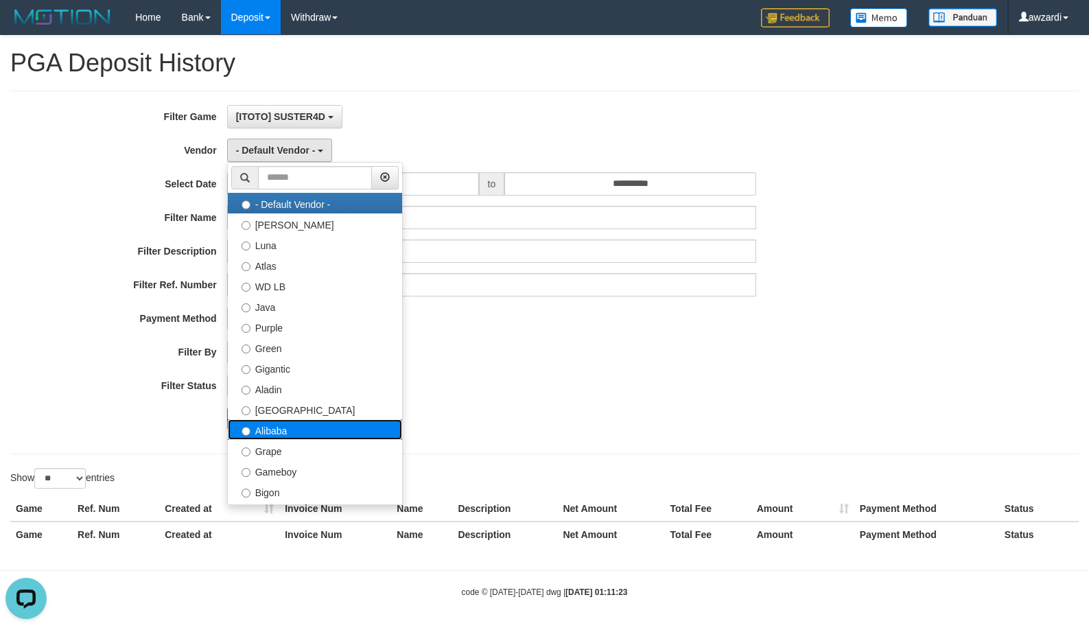
click at [293, 422] on label "Alibaba" at bounding box center [315, 429] width 174 height 21
select select "**********"
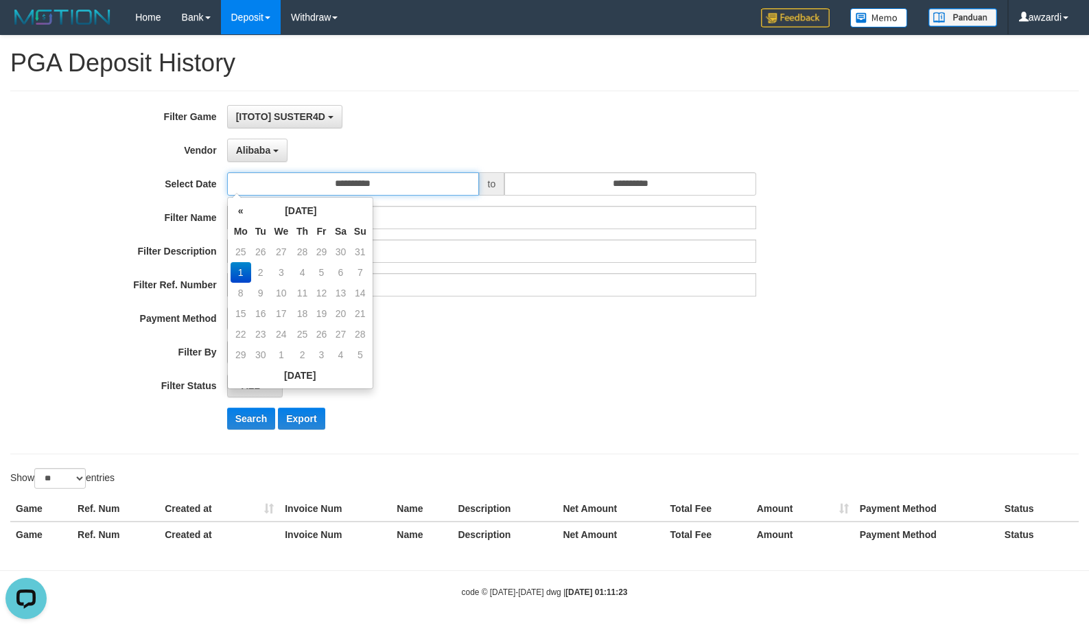
drag, startPoint x: 345, startPoint y: 183, endPoint x: 388, endPoint y: 247, distance: 77.3
click at [346, 183] on input "**********" at bounding box center [353, 183] width 252 height 23
click at [358, 253] on td "31" at bounding box center [360, 252] width 19 height 21
type input "**********"
drag, startPoint x: 550, startPoint y: 353, endPoint x: 548, endPoint y: 323, distance: 30.9
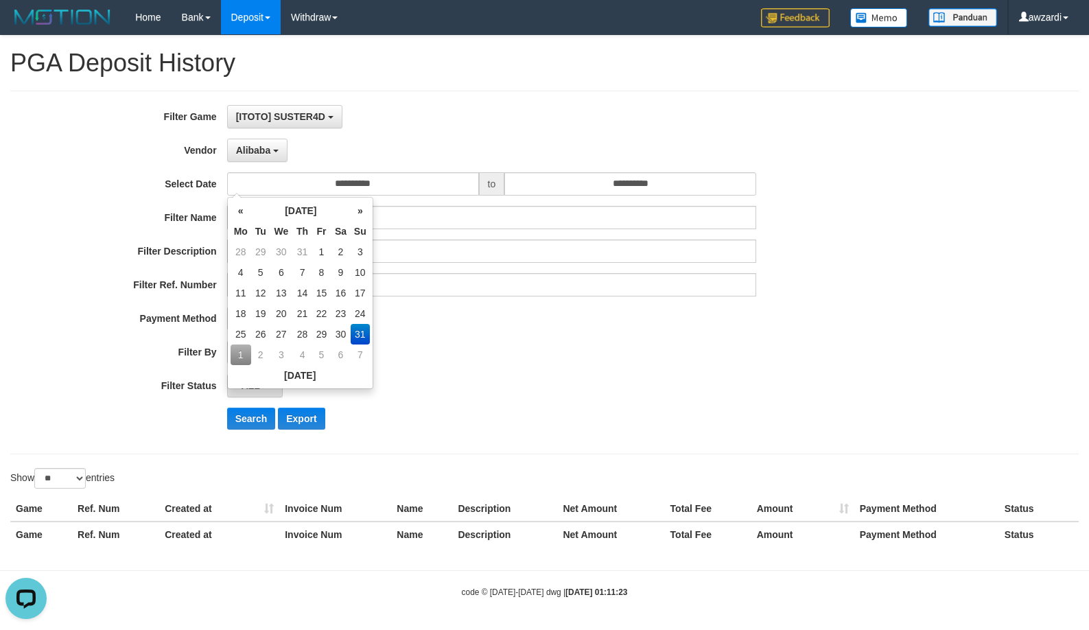
click at [550, 353] on div "PAID AT PAID AT CREATED AT" at bounding box center [491, 351] width 529 height 23
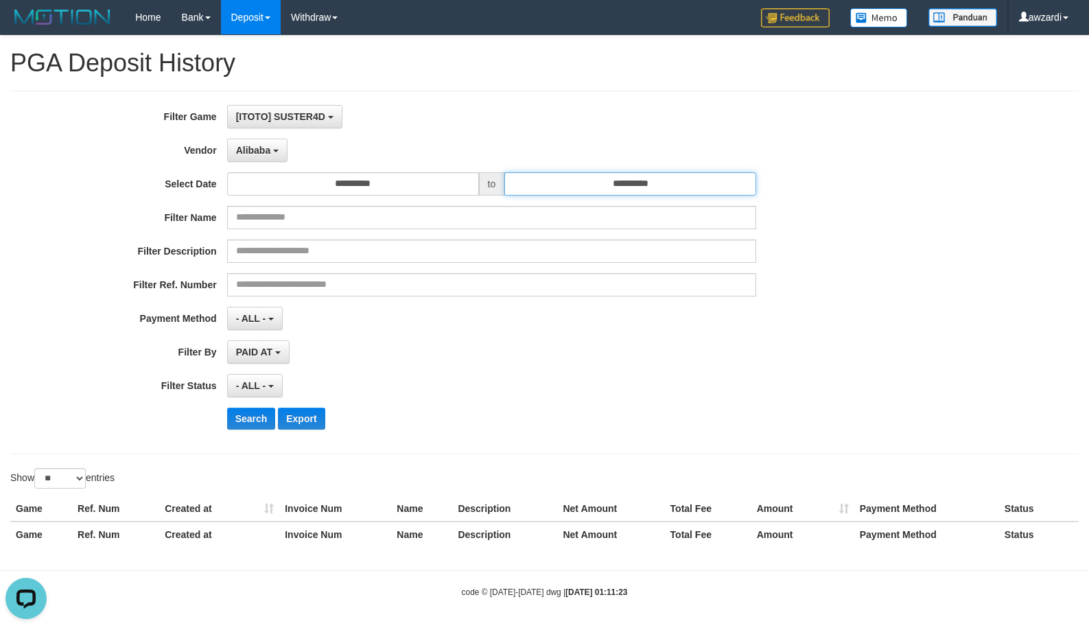
click at [596, 183] on input "**********" at bounding box center [630, 183] width 252 height 23
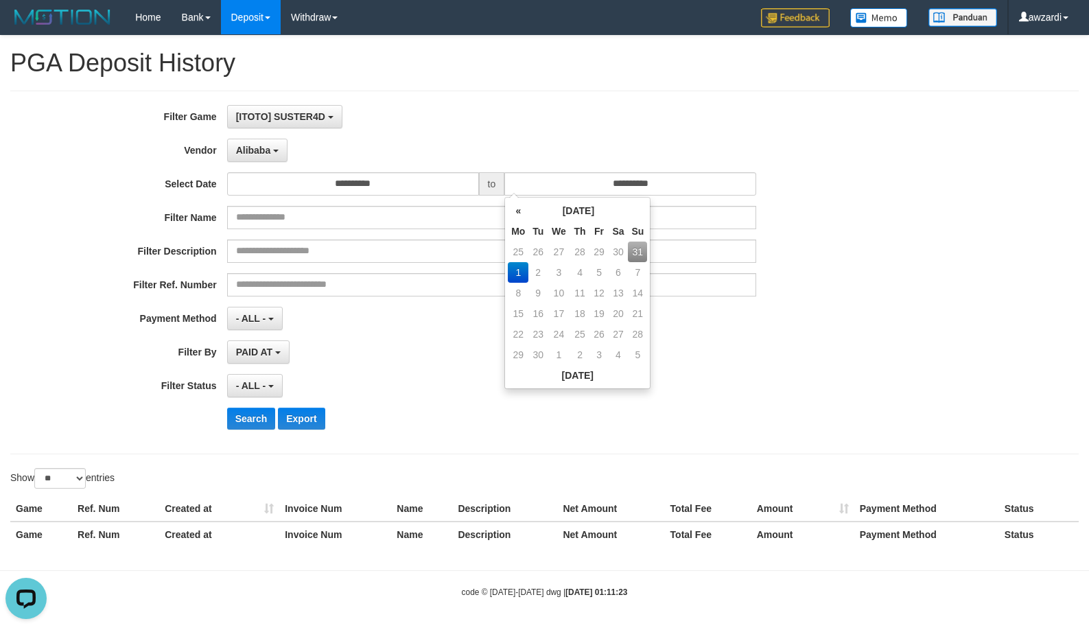
click at [635, 255] on td "31" at bounding box center [637, 252] width 19 height 21
type input "**********"
drag, startPoint x: 975, startPoint y: 281, endPoint x: 935, endPoint y: 283, distance: 40.5
click at [963, 283] on div "**********" at bounding box center [544, 272] width 1089 height 335
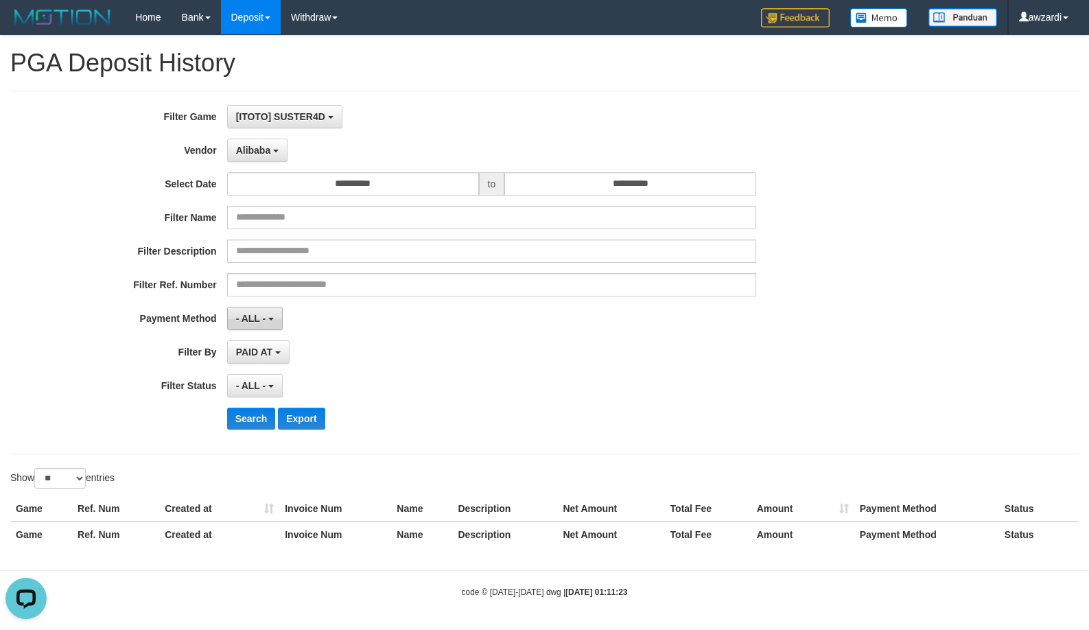
click at [256, 314] on span "- ALL -" at bounding box center [251, 318] width 30 height 11
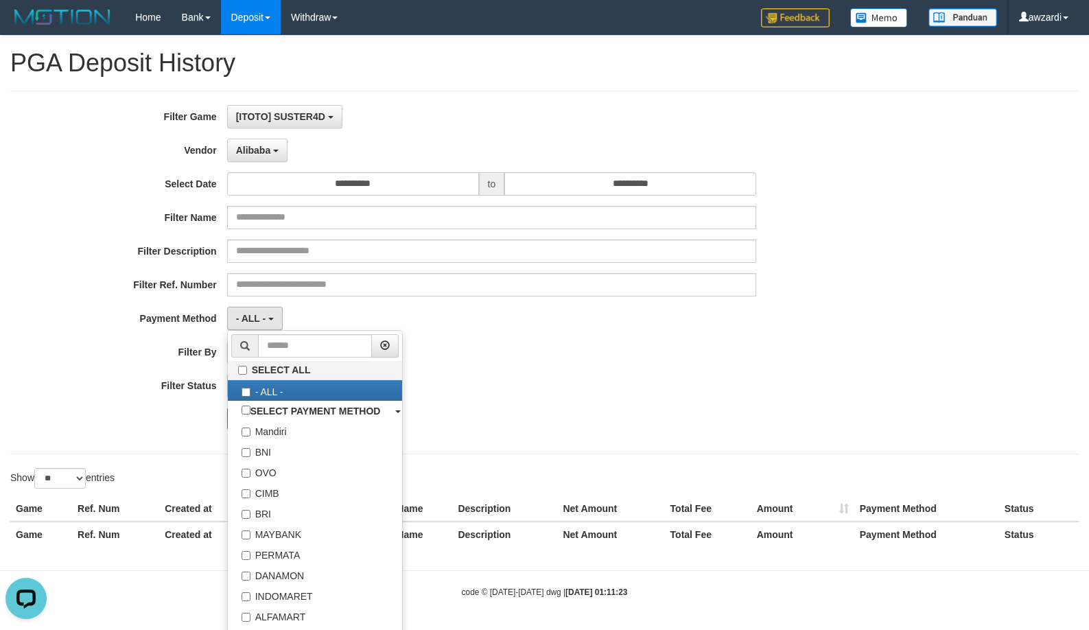
drag, startPoint x: 618, startPoint y: 403, endPoint x: 571, endPoint y: 399, distance: 46.9
click at [615, 404] on div "**********" at bounding box center [454, 272] width 908 height 335
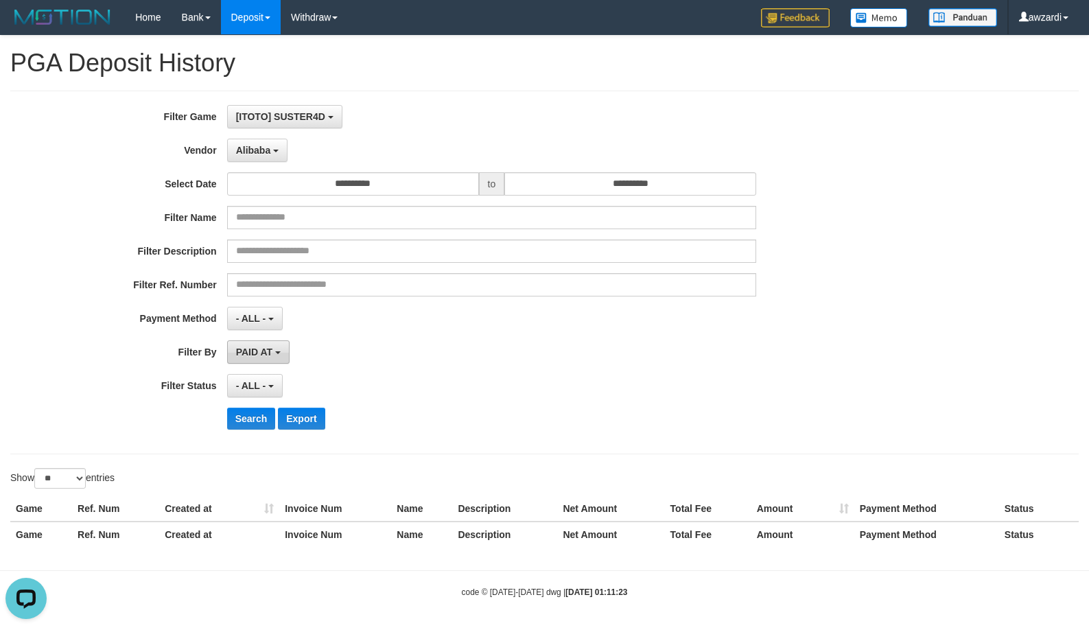
click at [272, 355] on span "PAID AT" at bounding box center [254, 352] width 36 height 11
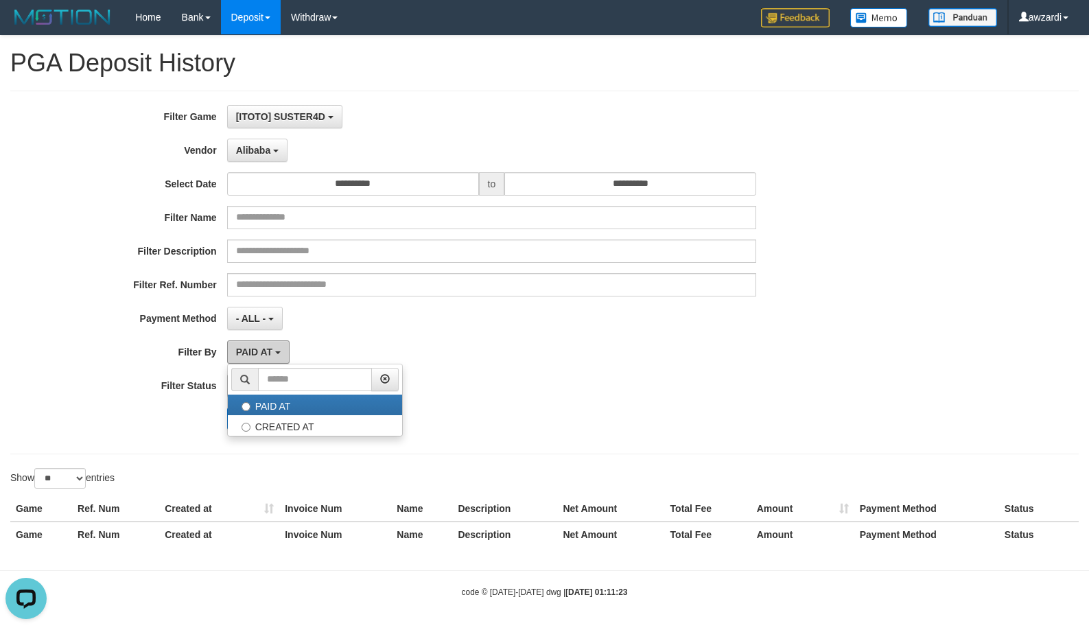
click at [272, 353] on span "PAID AT" at bounding box center [254, 352] width 36 height 11
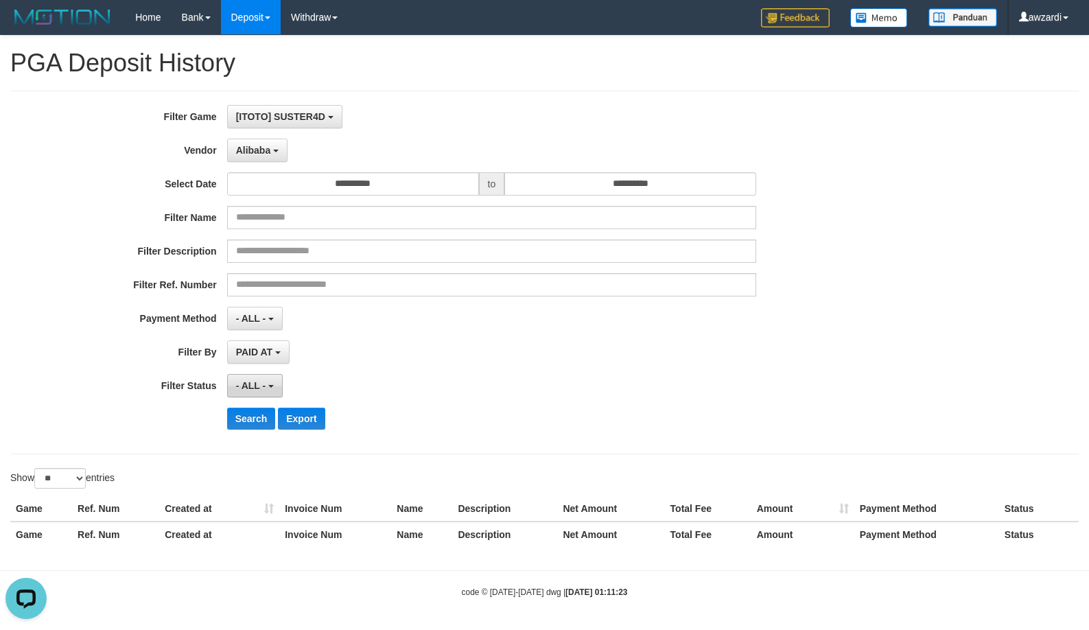
click at [258, 379] on button "- ALL -" at bounding box center [255, 385] width 56 height 23
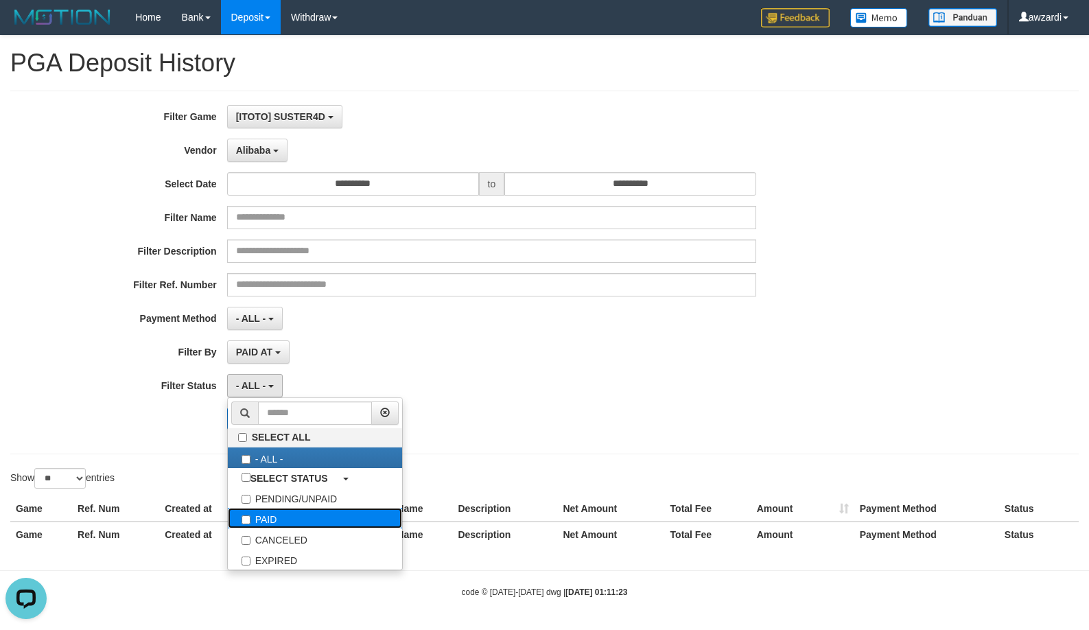
click at [270, 515] on label "PAID" at bounding box center [315, 518] width 174 height 21
select select "*"
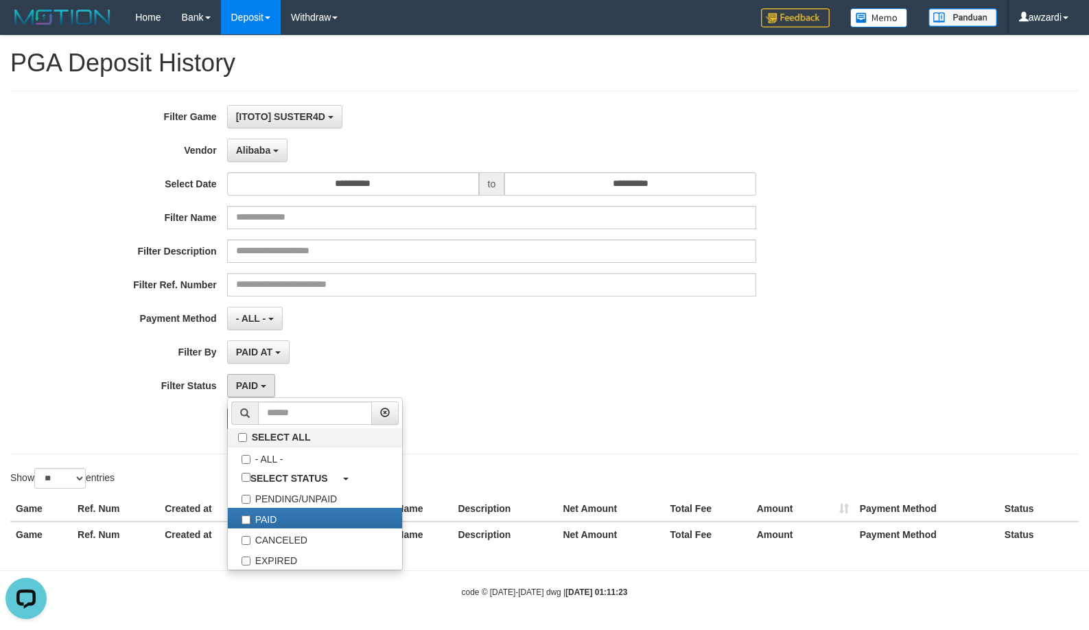
drag, startPoint x: 602, startPoint y: 398, endPoint x: 571, endPoint y: 393, distance: 31.4
click at [599, 398] on div "**********" at bounding box center [454, 272] width 908 height 335
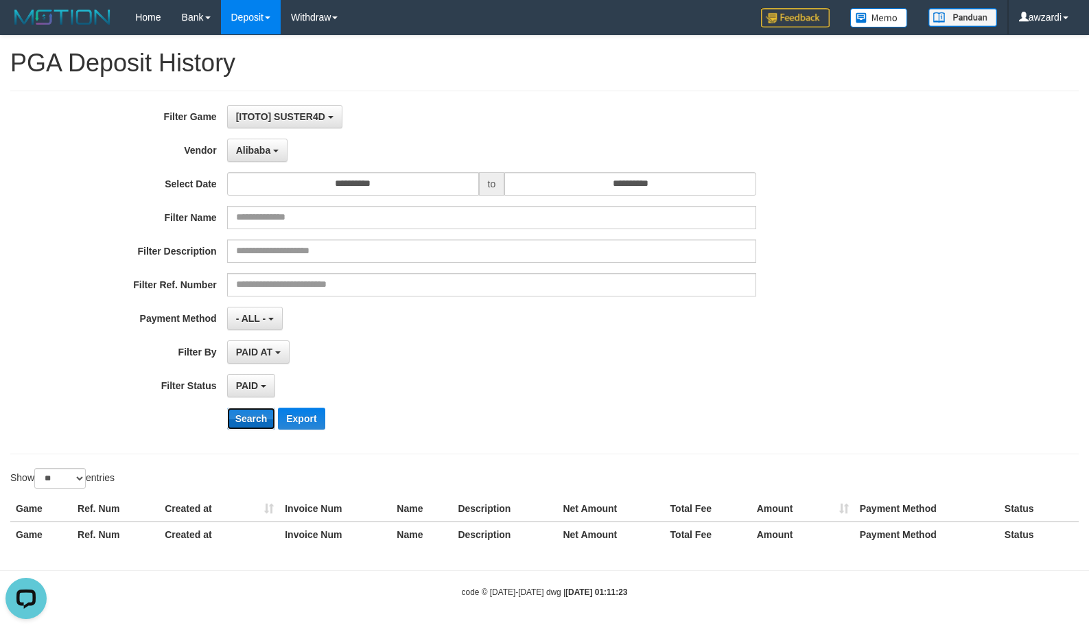
click at [250, 419] on button "Search" at bounding box center [251, 419] width 49 height 22
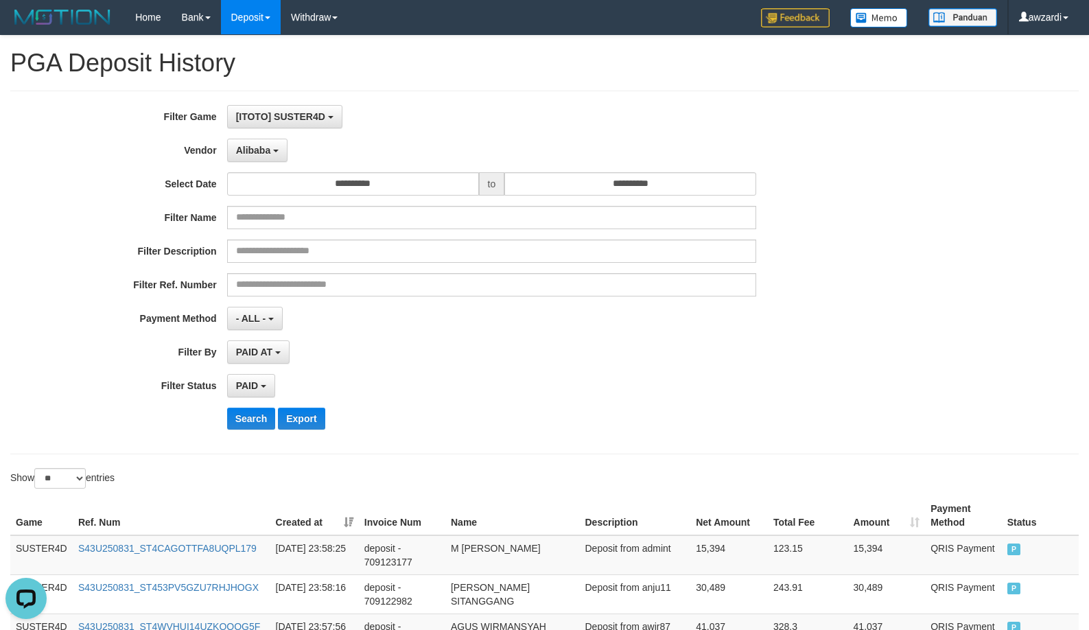
click at [529, 391] on div "PAID SELECT ALL - ALL - SELECT STATUS PENDING/UNPAID PAID CANCELED EXPIRED" at bounding box center [491, 385] width 529 height 23
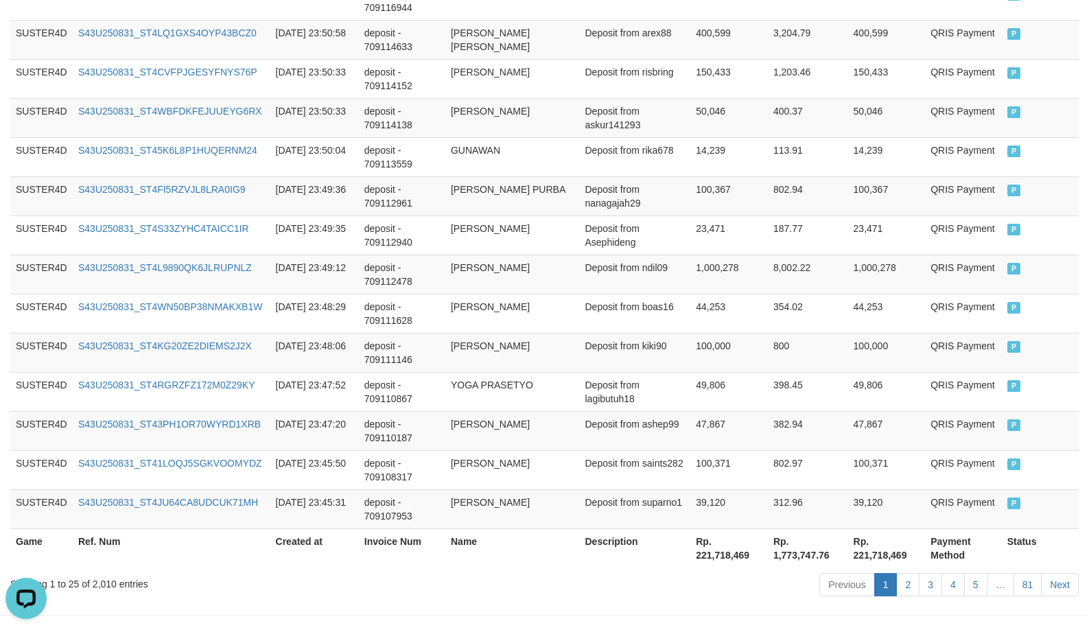
scroll to position [1032, 0]
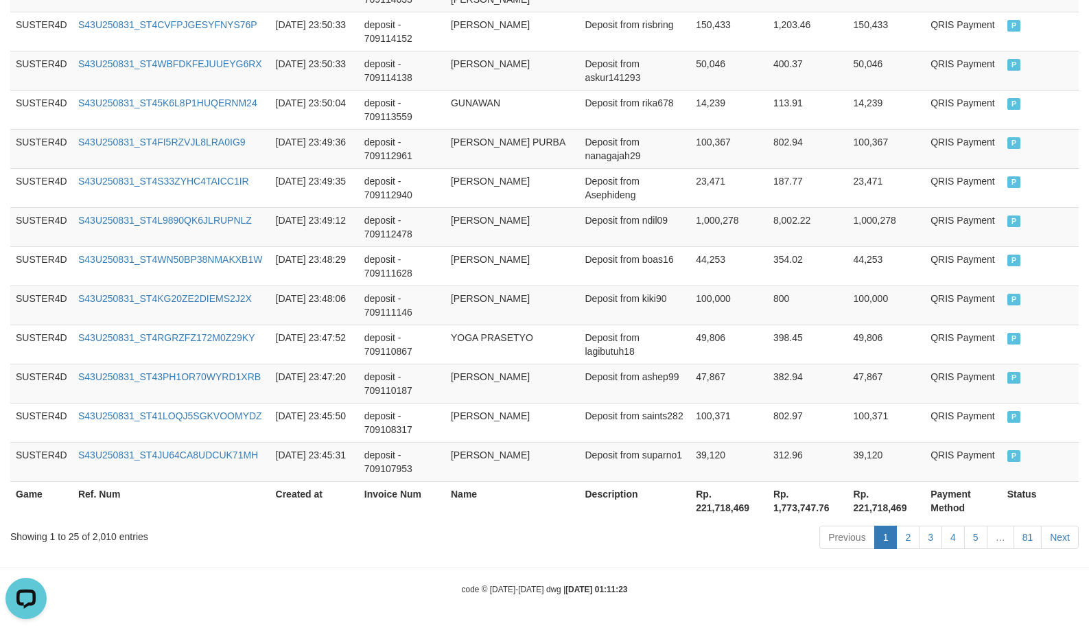
click at [714, 513] on th "Rp. 221,718,469" at bounding box center [730, 500] width 78 height 39
copy th "221,718,469"
click at [714, 513] on th "Rp. 221,718,469" at bounding box center [730, 500] width 78 height 39
click at [640, 303] on td "Deposit from kiki90" at bounding box center [634, 305] width 111 height 39
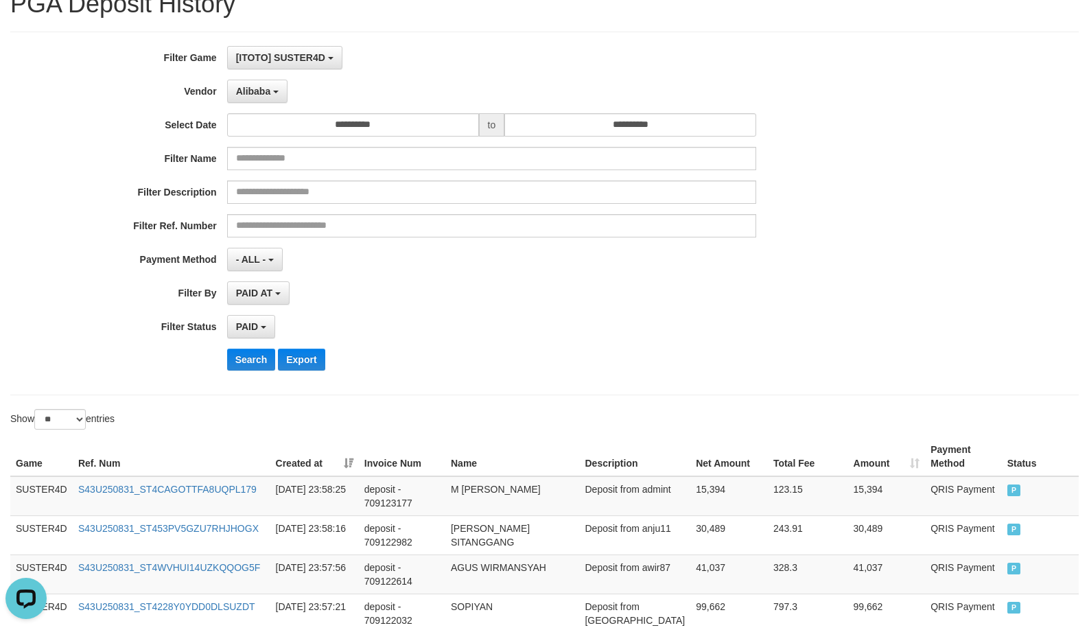
scroll to position [0, 0]
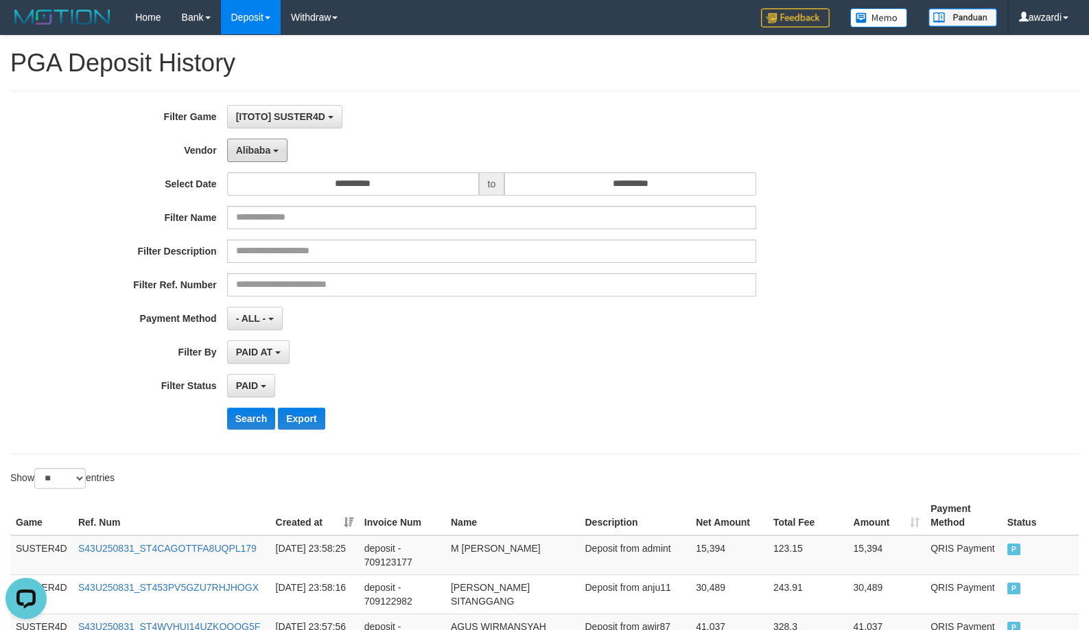
drag, startPoint x: 253, startPoint y: 147, endPoint x: 360, endPoint y: 240, distance: 141.1
click at [255, 147] on span "Alibaba" at bounding box center [253, 150] width 35 height 11
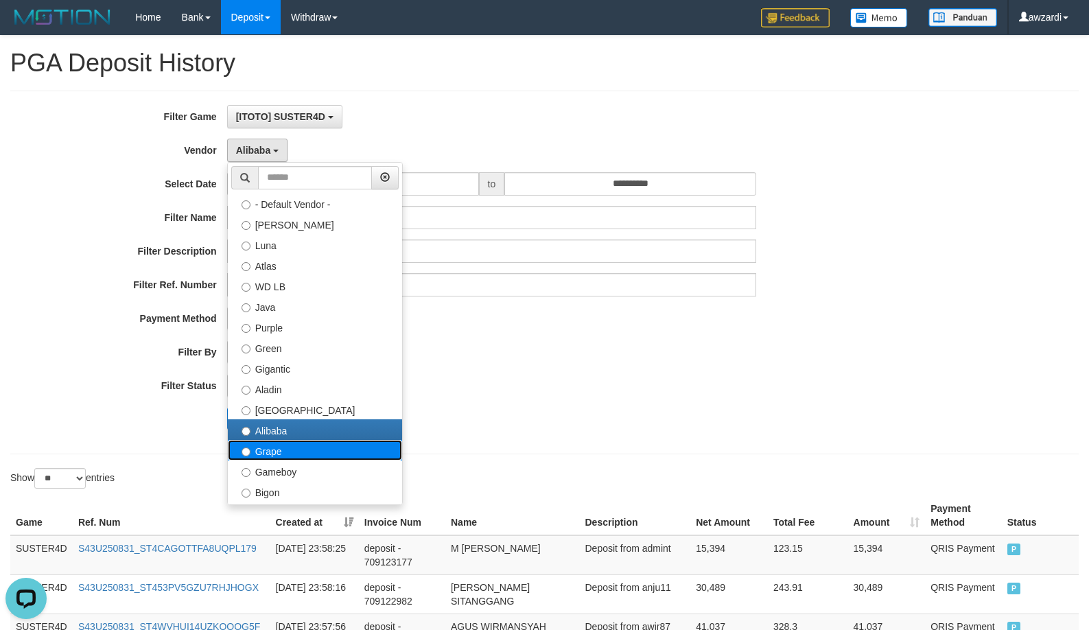
click at [272, 448] on label "Grape" at bounding box center [315, 450] width 174 height 21
select select "**********"
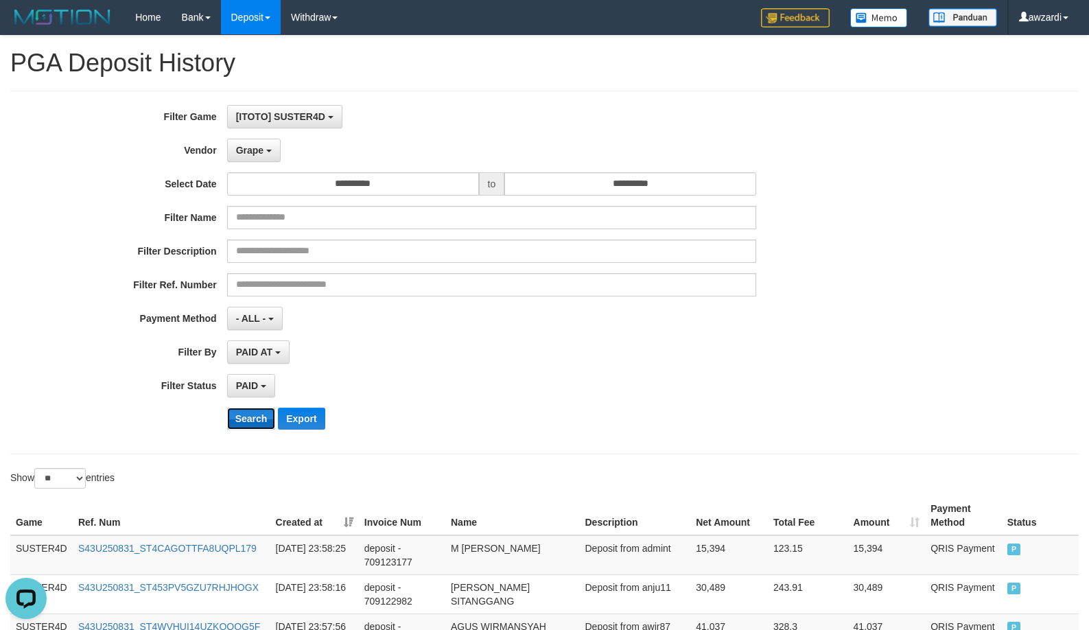
click at [247, 417] on button "Search" at bounding box center [251, 419] width 49 height 22
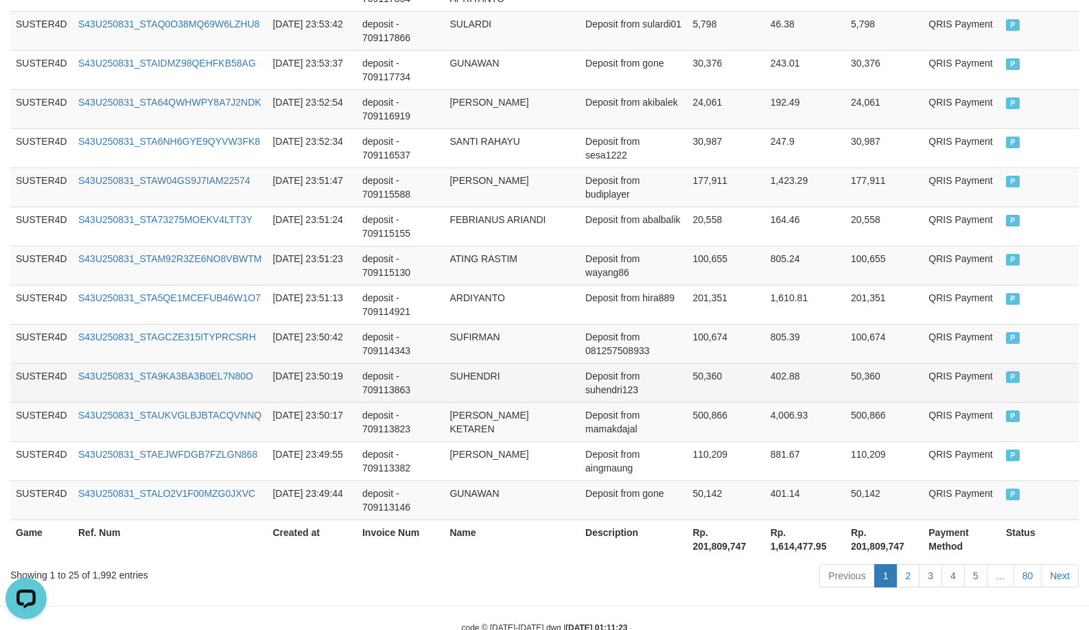
scroll to position [1032, 0]
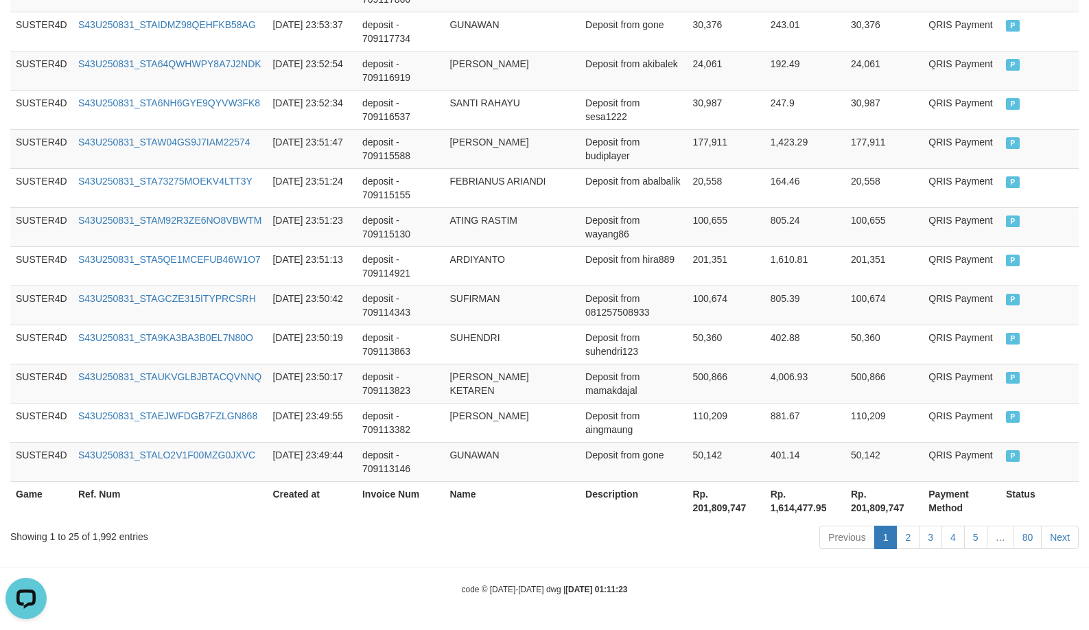
click at [704, 508] on th "Rp. 201,809,747" at bounding box center [726, 500] width 78 height 39
copy th "201,809,747"
click at [705, 507] on th "Rp. 201,809,747" at bounding box center [726, 500] width 78 height 39
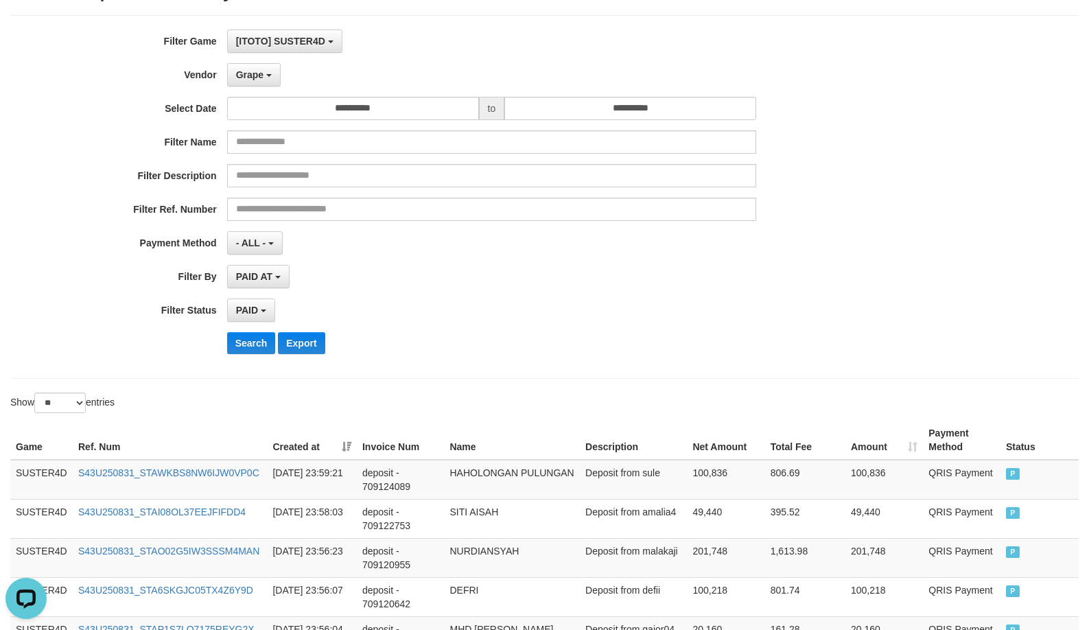
scroll to position [0, 0]
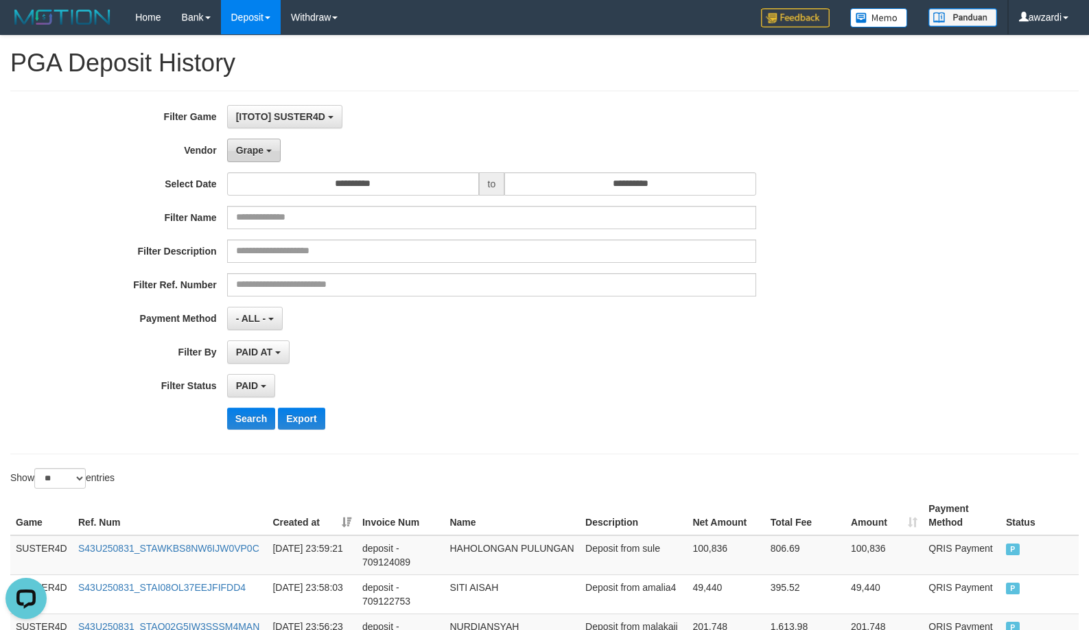
click at [252, 153] on span "Grape" at bounding box center [249, 150] width 27 height 11
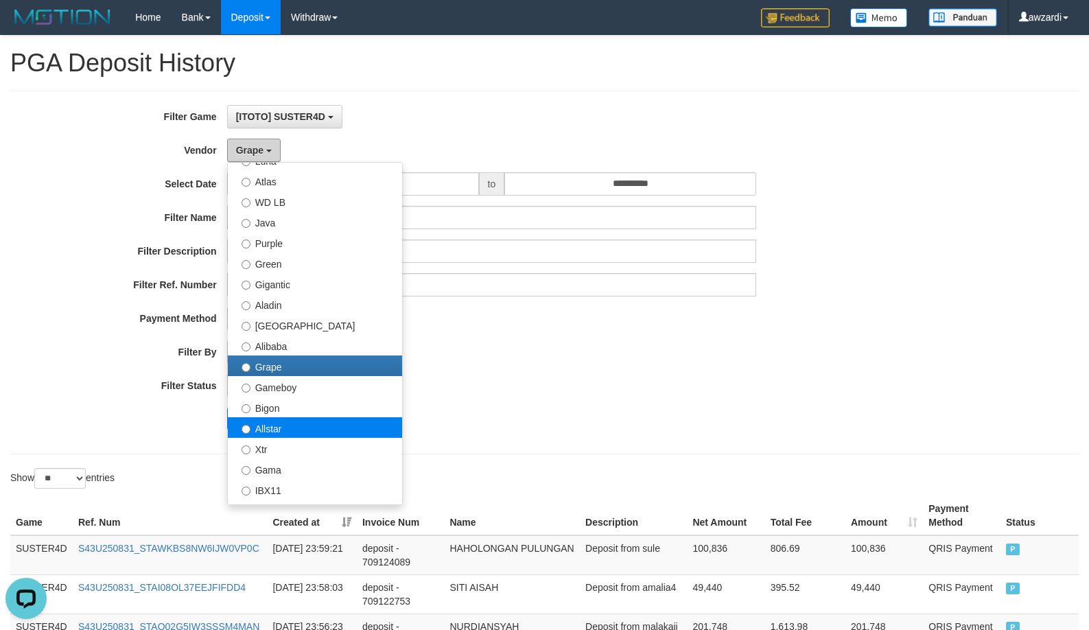
scroll to position [137, 0]
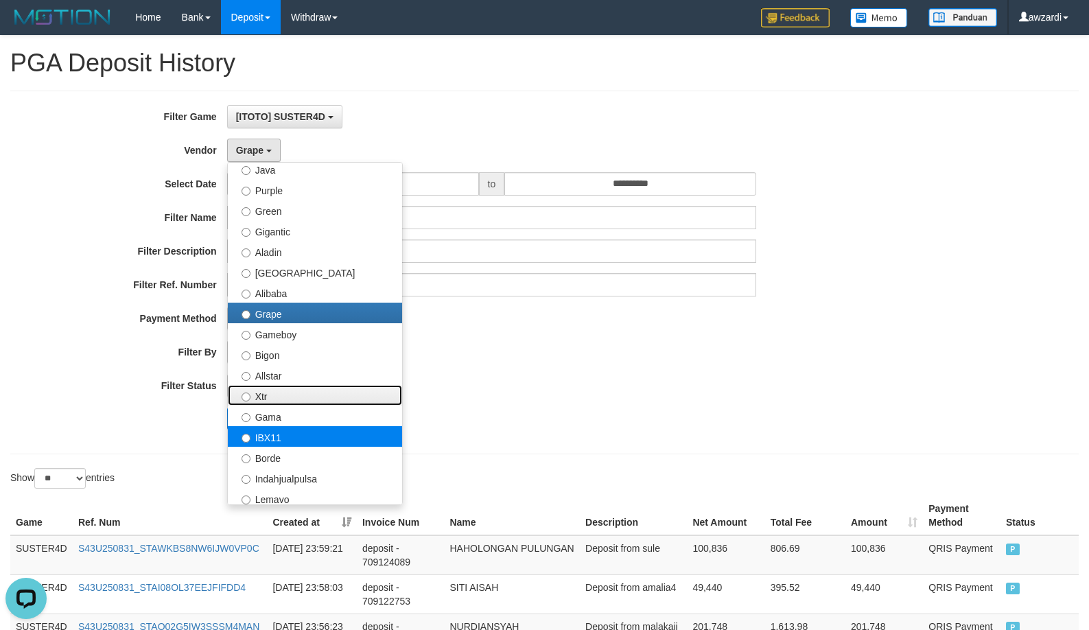
drag, startPoint x: 292, startPoint y: 393, endPoint x: 300, endPoint y: 430, distance: 38.5
click at [300, 430] on ul "- Default Vendor - Lucy Luna Atlas WD LB Java Purple Green Gigantic Aladin Duba…" at bounding box center [315, 333] width 176 height 343
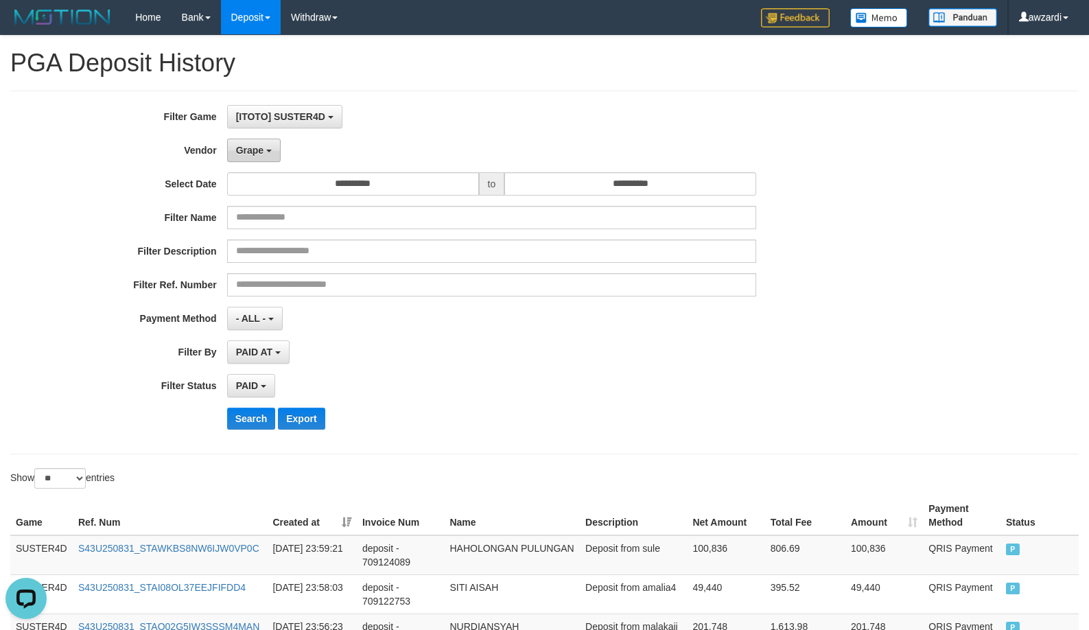
click at [255, 156] on button "Grape" at bounding box center [254, 150] width 54 height 23
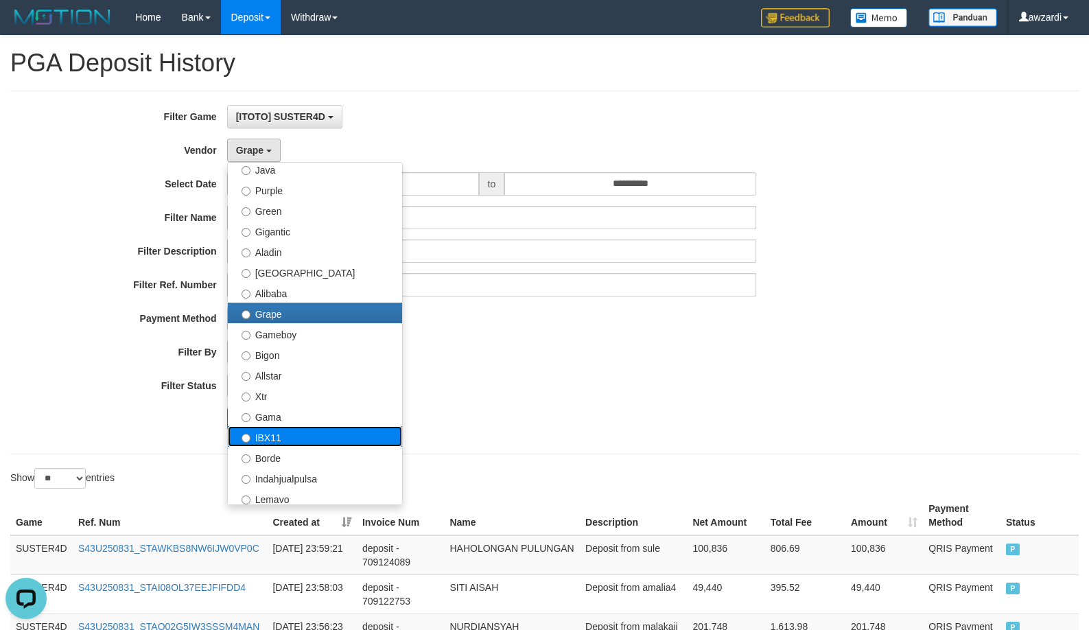
click at [272, 434] on label "IBX11" at bounding box center [315, 436] width 174 height 21
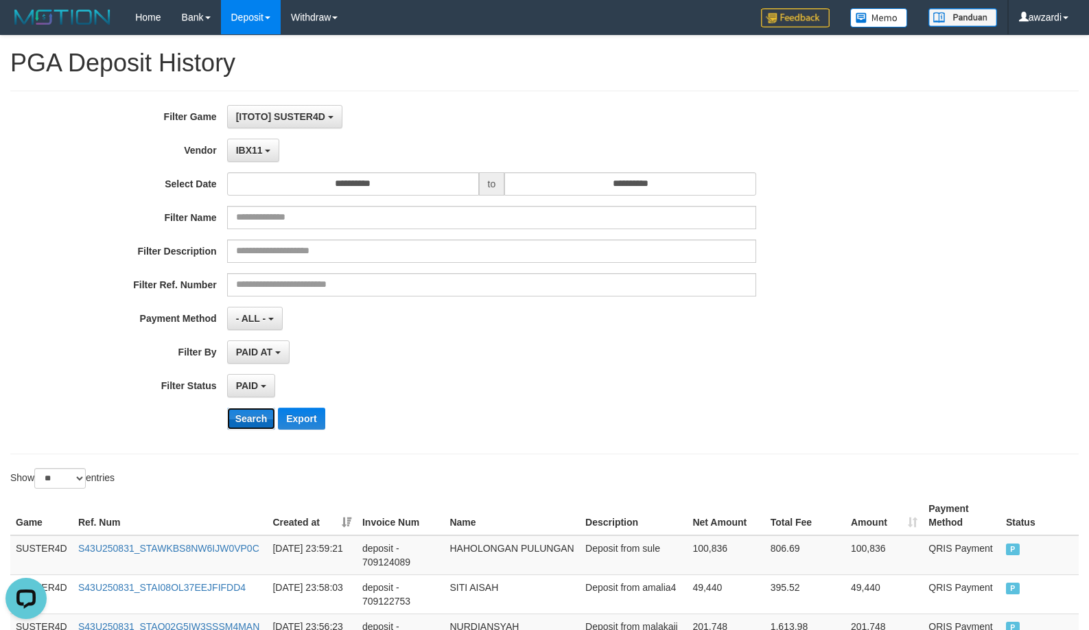
click at [247, 420] on button "Search" at bounding box center [251, 419] width 49 height 22
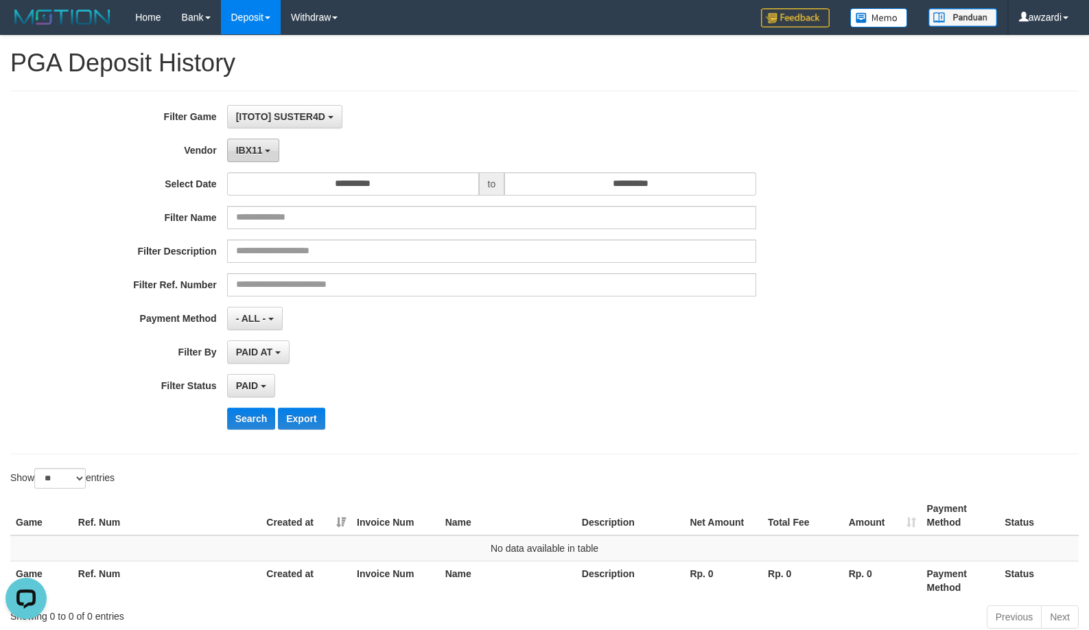
click at [259, 152] on span "IBX11" at bounding box center [249, 150] width 27 height 11
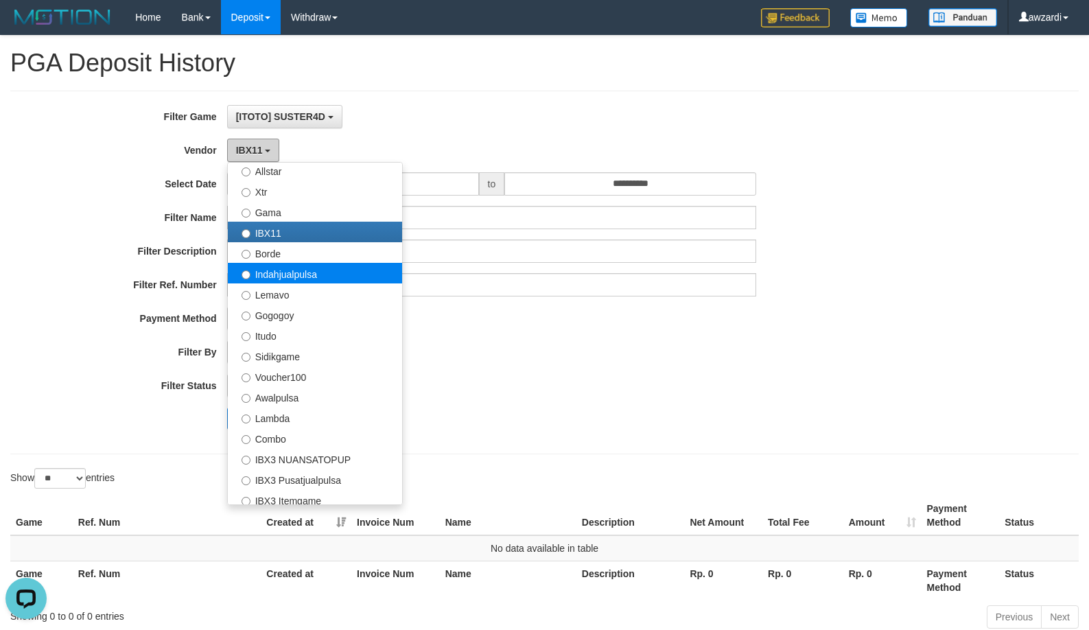
scroll to position [343, 0]
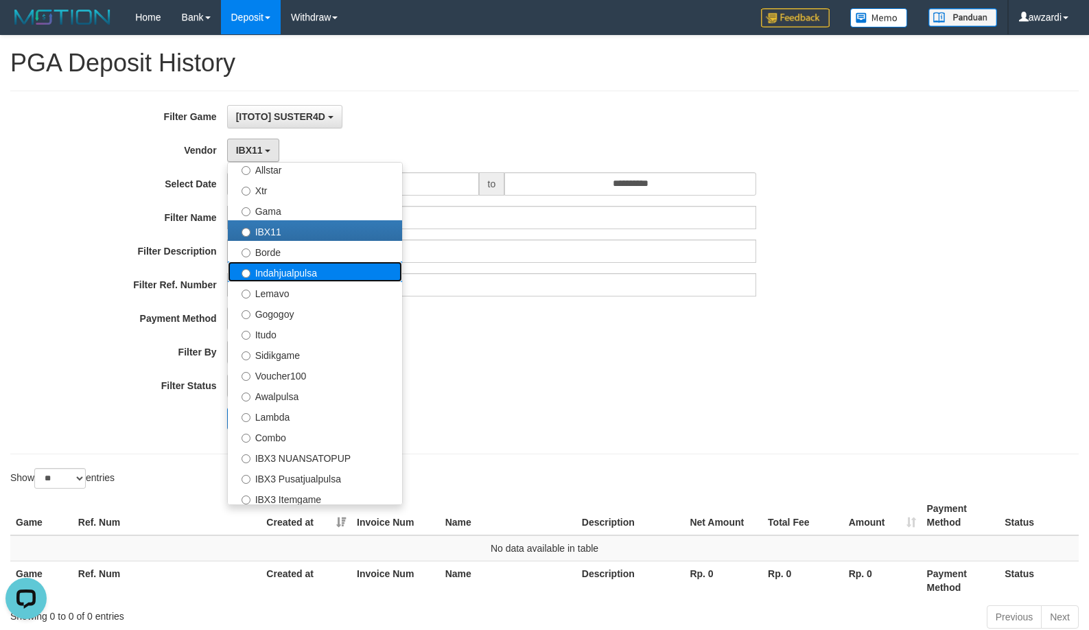
click at [277, 270] on label "Indahjualpulsa" at bounding box center [315, 272] width 174 height 21
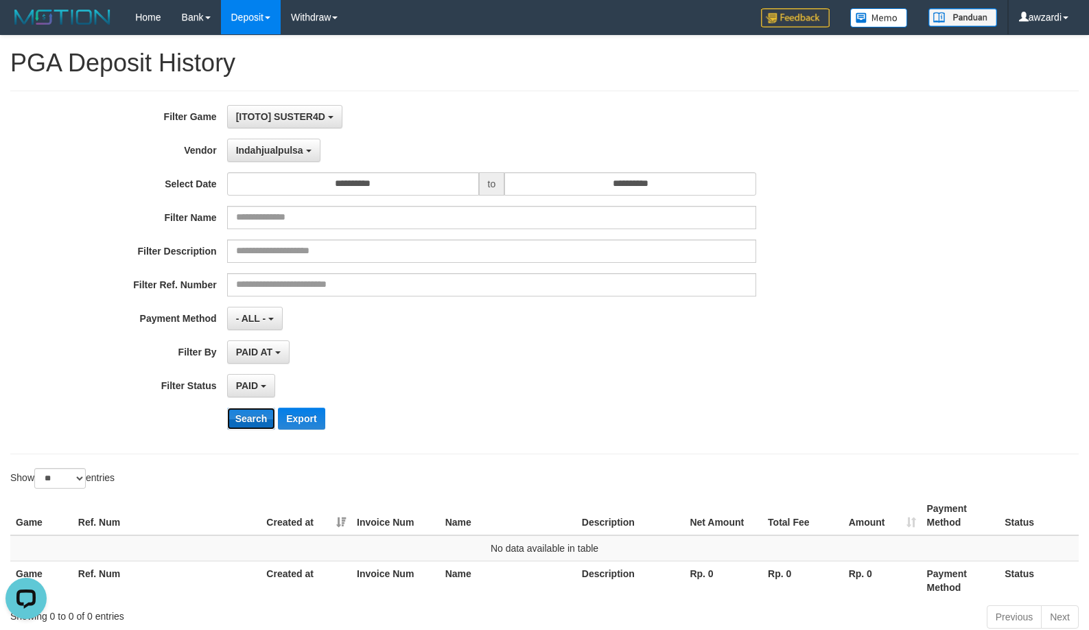
click at [232, 417] on button "Search" at bounding box center [251, 419] width 49 height 22
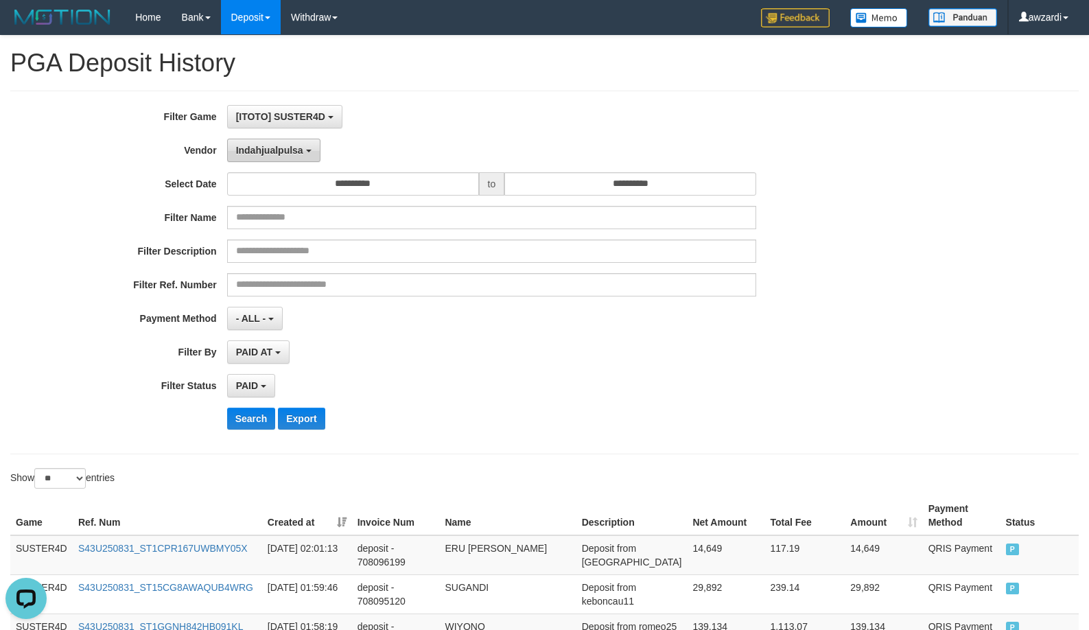
click at [289, 150] on span "Indahjualpulsa" at bounding box center [269, 150] width 67 height 11
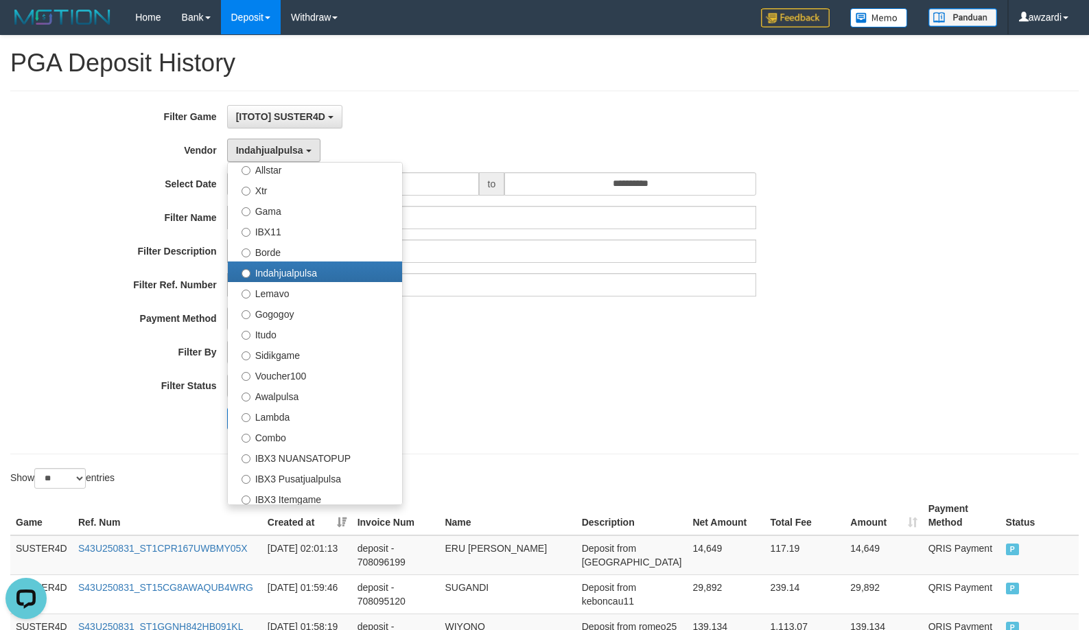
click at [596, 397] on div "PAID SELECT ALL - ALL - SELECT STATUS PENDING/UNPAID PAID CANCELED EXPIRED" at bounding box center [491, 385] width 529 height 23
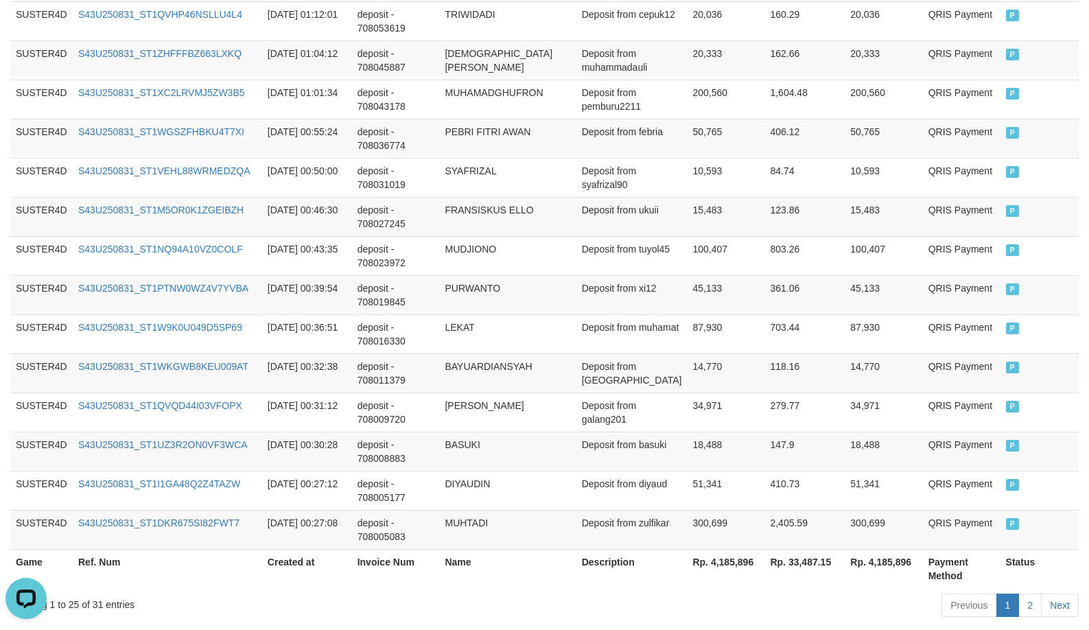
scroll to position [1032, 0]
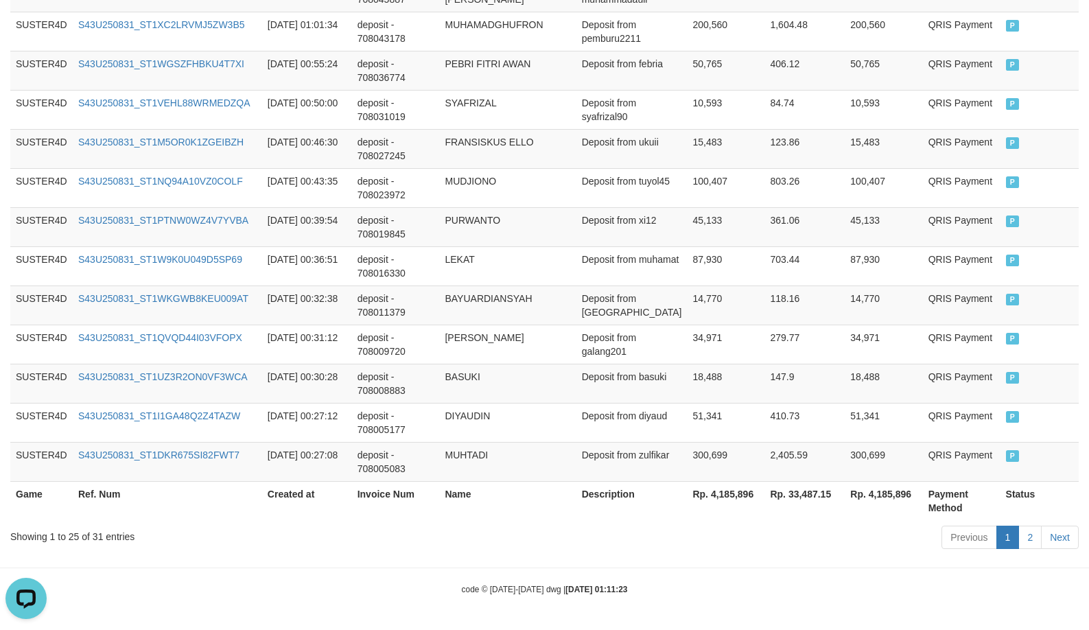
click at [725, 489] on th "Rp. 4,185,896" at bounding box center [726, 500] width 78 height 39
copy th "4,185,896"
click at [729, 488] on th "Rp. 4,185,896" at bounding box center [726, 500] width 78 height 39
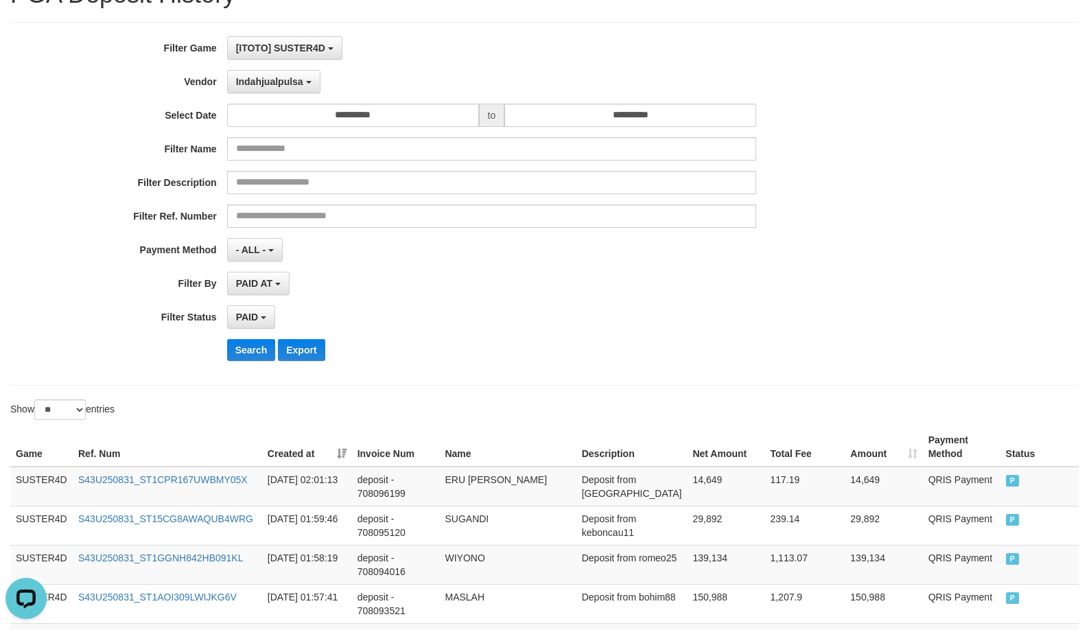
scroll to position [0, 0]
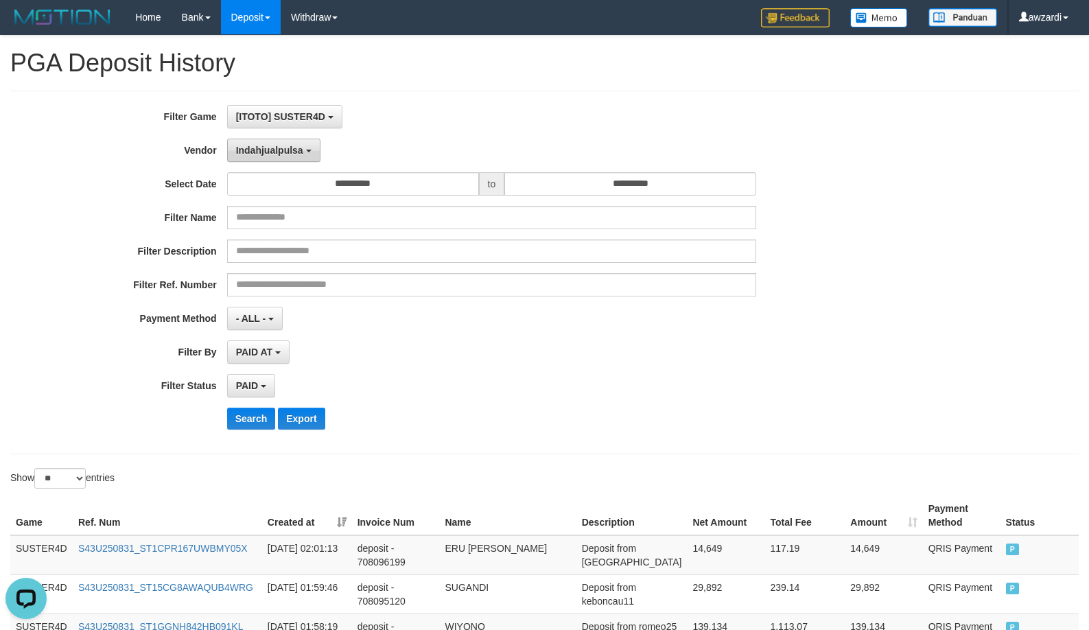
click at [262, 150] on span "Indahjualpulsa" at bounding box center [269, 150] width 67 height 11
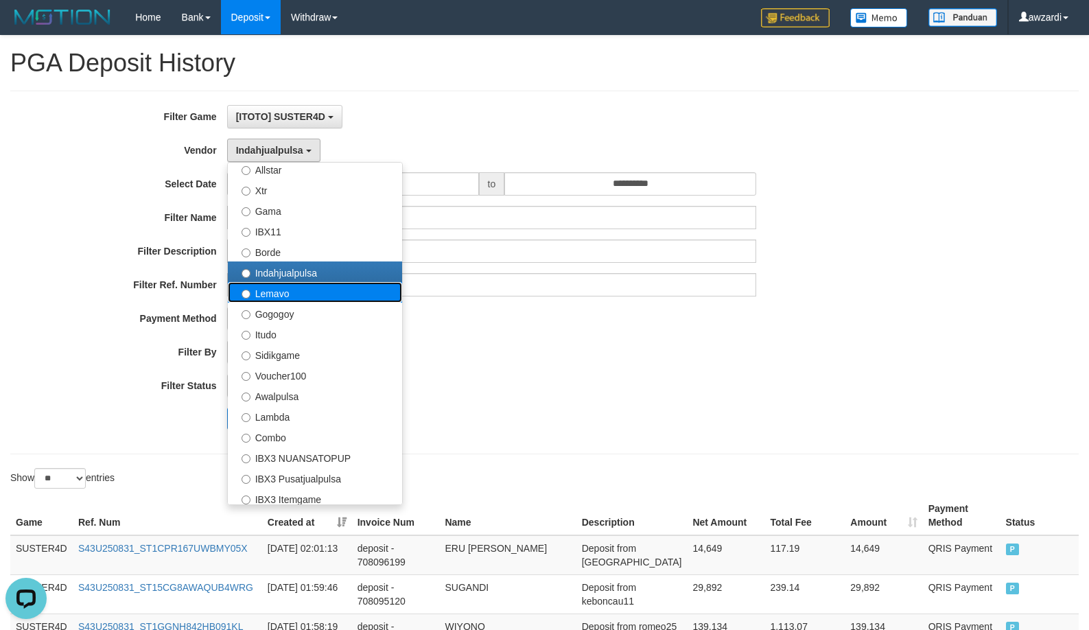
click at [275, 295] on label "Lemavo" at bounding box center [315, 292] width 174 height 21
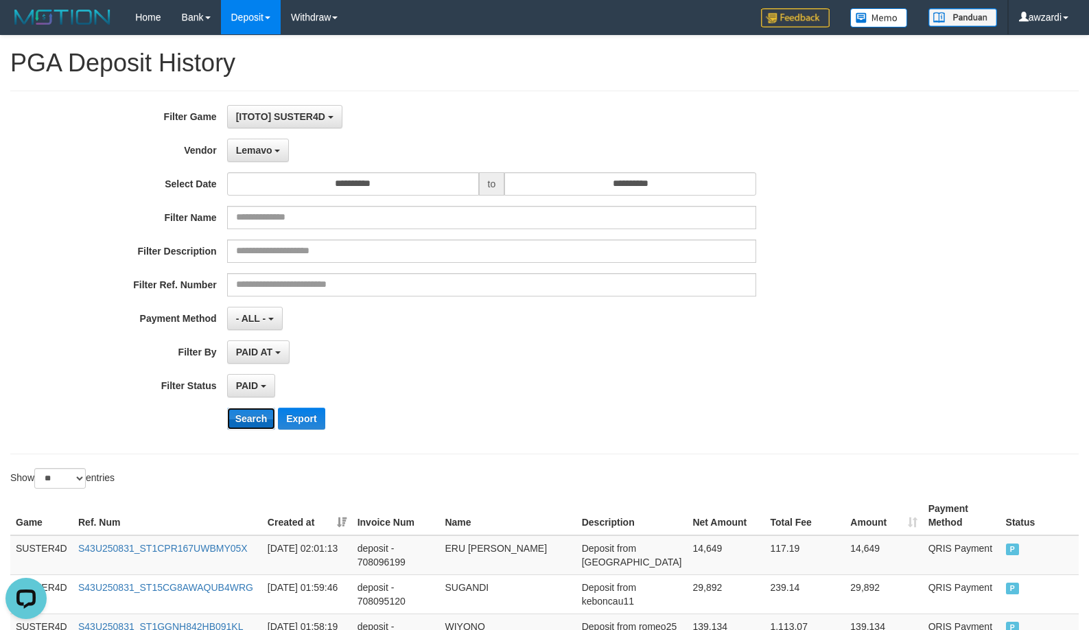
click at [249, 424] on button "Search" at bounding box center [251, 419] width 49 height 22
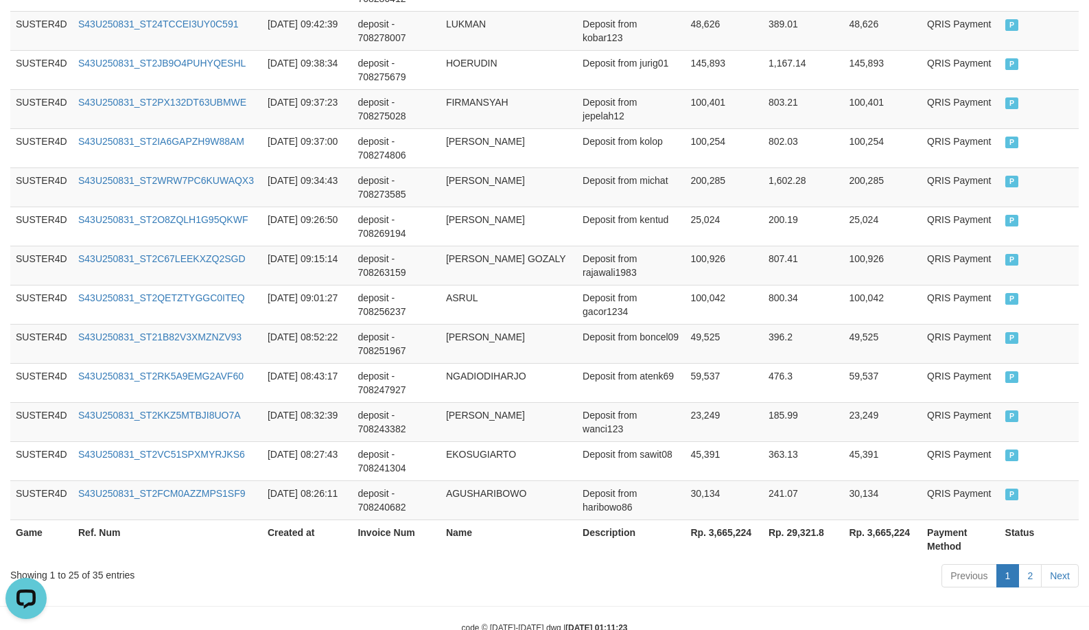
scroll to position [1032, 0]
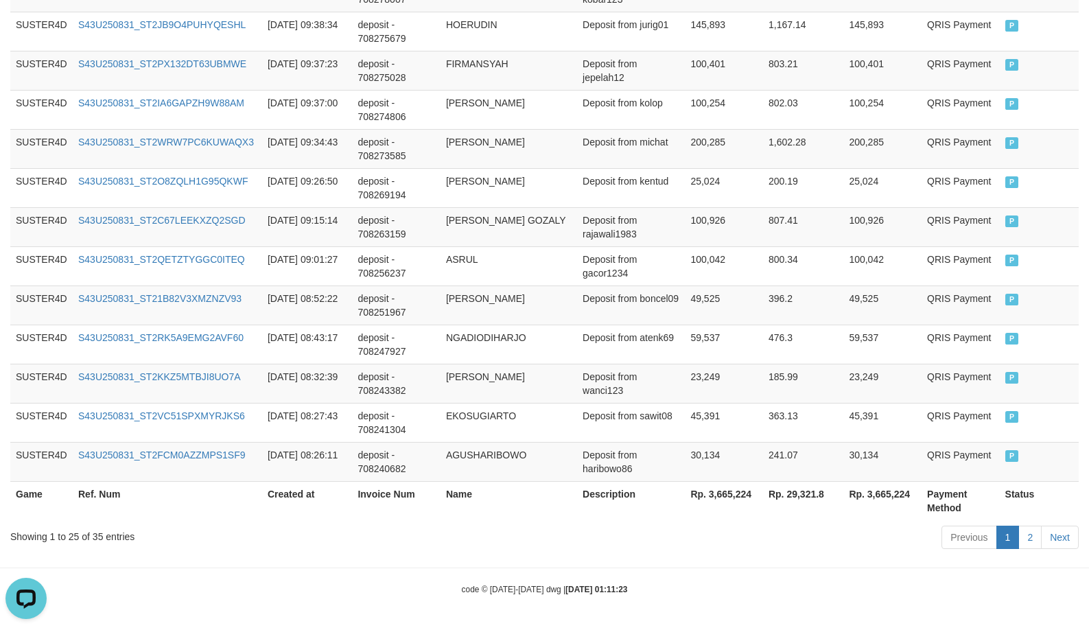
click at [739, 497] on th "Rp. 3,665,224" at bounding box center [724, 500] width 78 height 39
copy th "3,665,224"
click at [740, 496] on th "Rp. 3,665,224" at bounding box center [724, 500] width 78 height 39
click at [430, 288] on td "deposit - 708251967" at bounding box center [396, 305] width 88 height 39
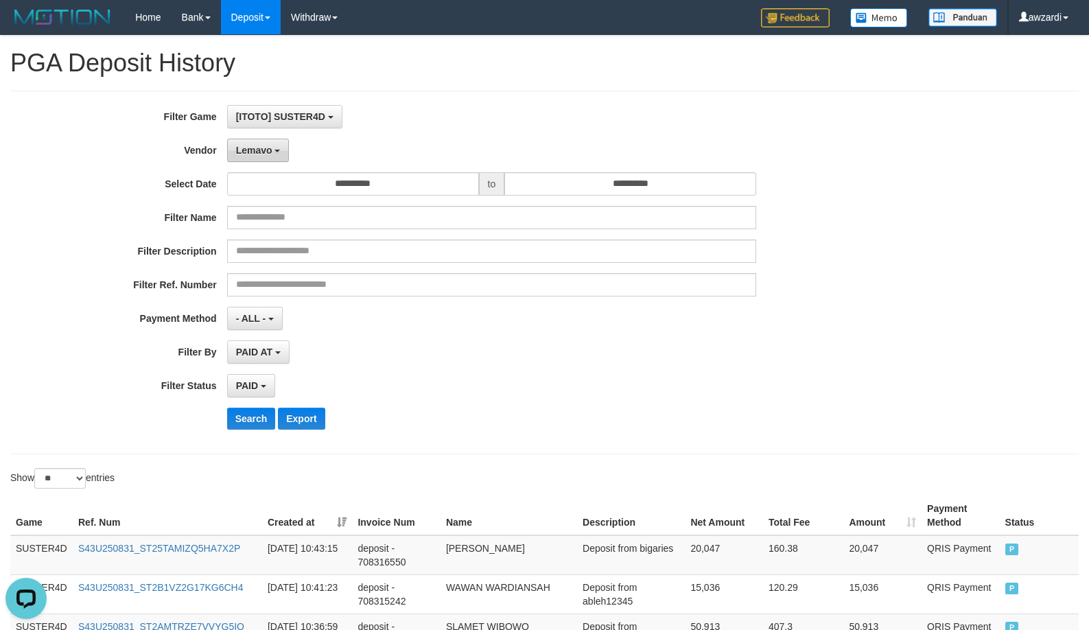
drag, startPoint x: 240, startPoint y: 154, endPoint x: 306, endPoint y: 174, distance: 68.6
click at [242, 154] on span "Lemavo" at bounding box center [254, 150] width 36 height 11
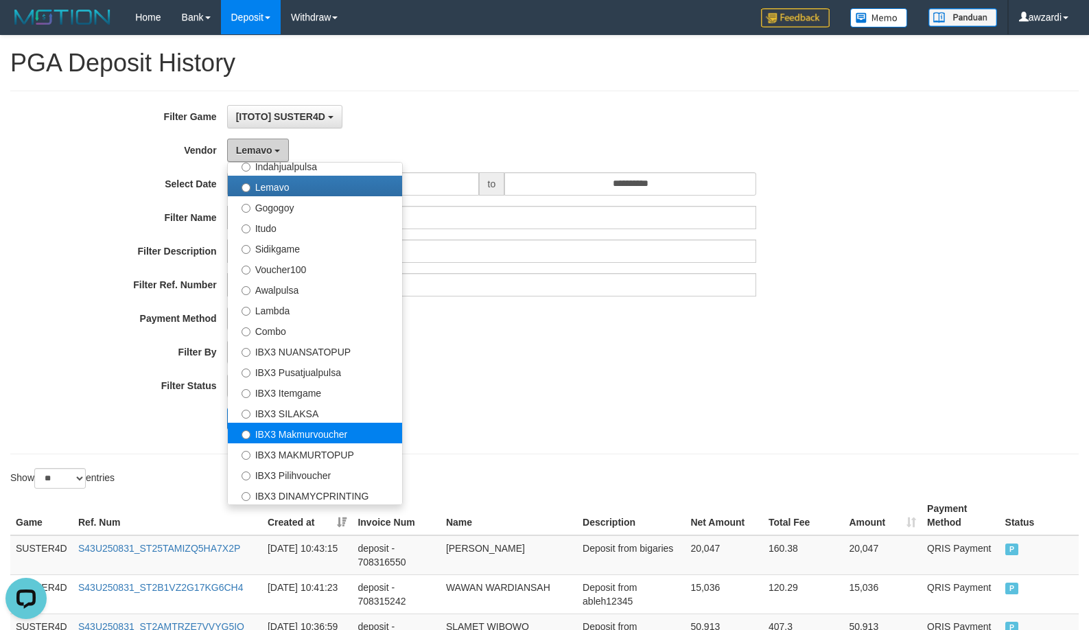
scroll to position [450, 0]
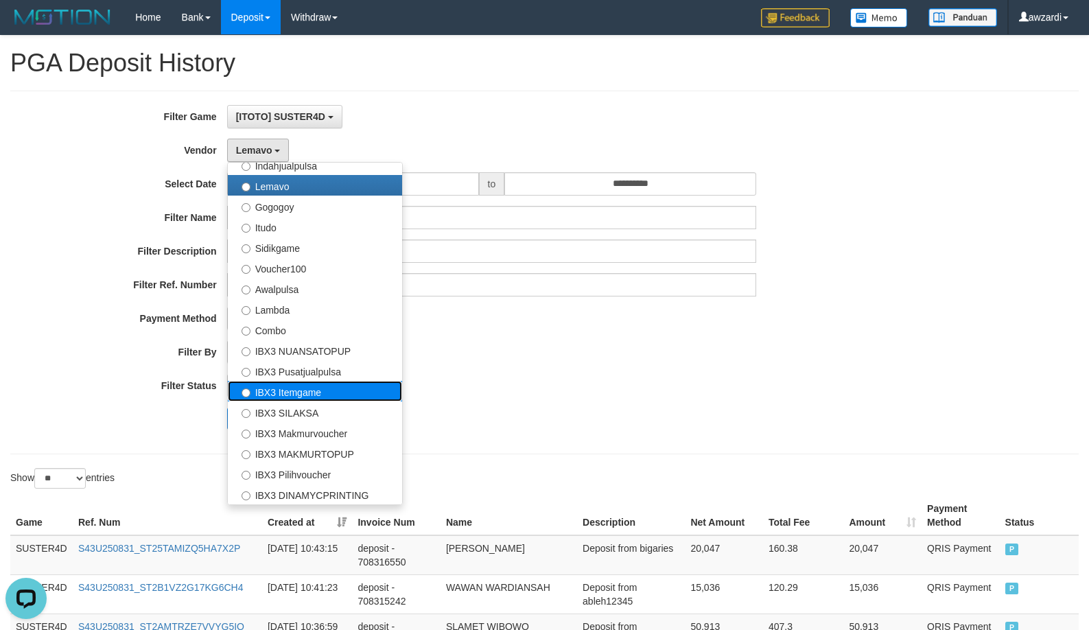
click at [292, 392] on label "IBX3 Itemgame" at bounding box center [315, 391] width 174 height 21
select select "**********"
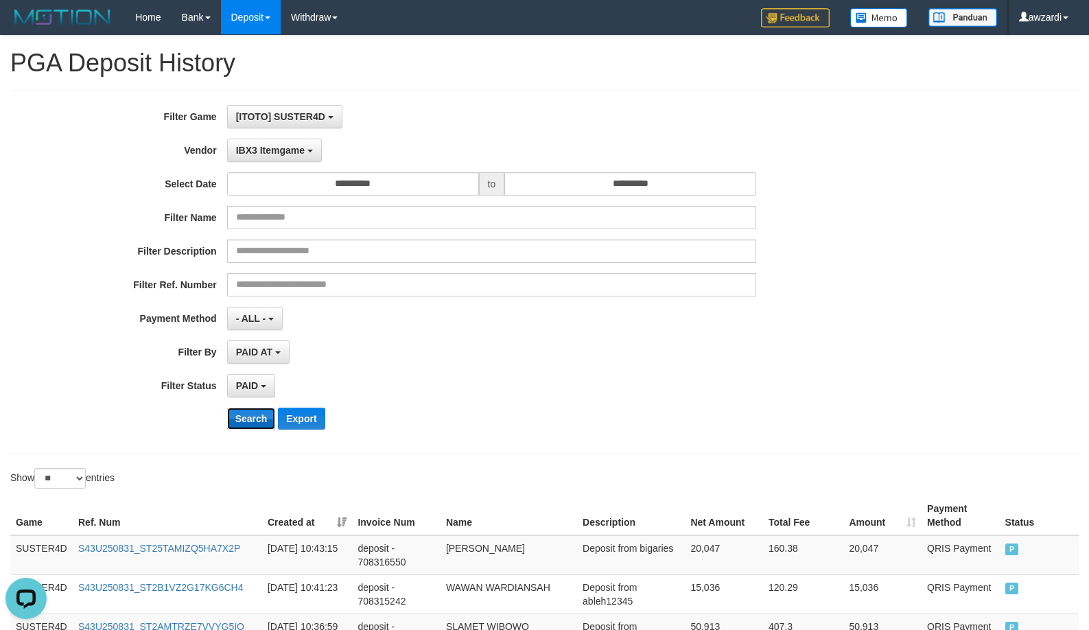
click at [255, 425] on button "Search" at bounding box center [251, 419] width 49 height 22
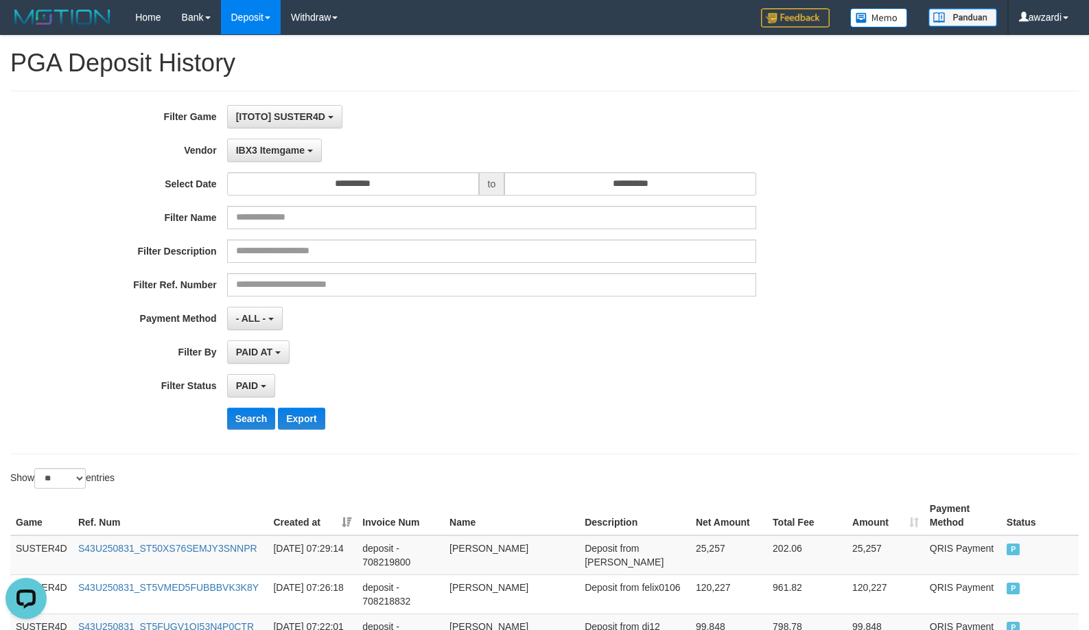
click at [667, 408] on div "Search Export" at bounding box center [567, 419] width 681 height 22
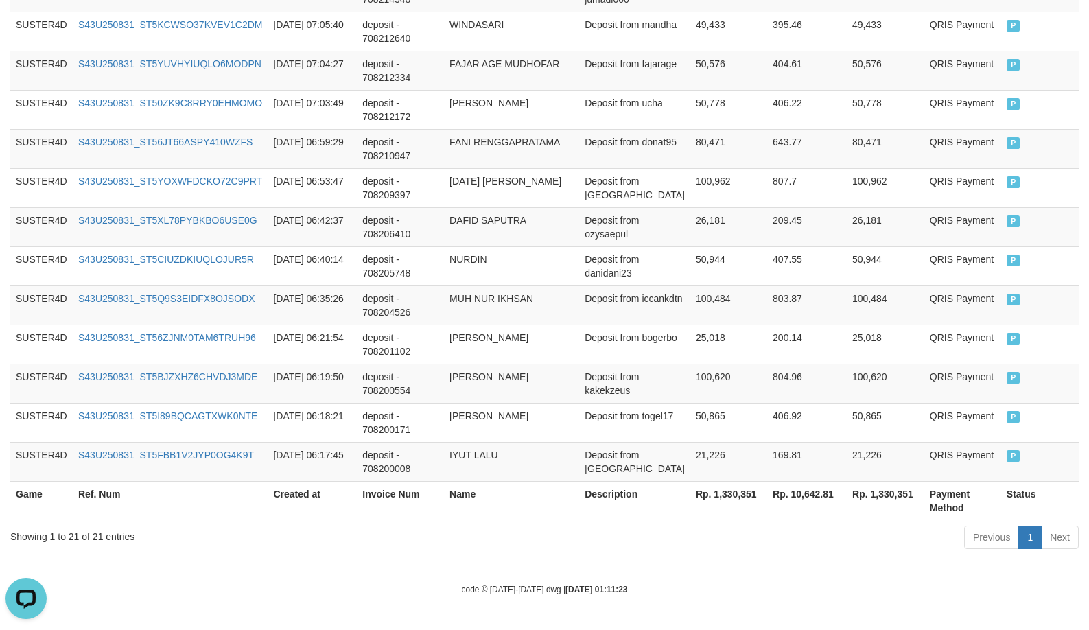
click at [721, 494] on th "Rp. 1,330,351" at bounding box center [729, 500] width 77 height 39
copy th "1,330,351"
drag, startPoint x: 721, startPoint y: 494, endPoint x: 1095, endPoint y: 294, distance: 424.1
click at [722, 494] on th "Rp. 1,330,351" at bounding box center [729, 500] width 77 height 39
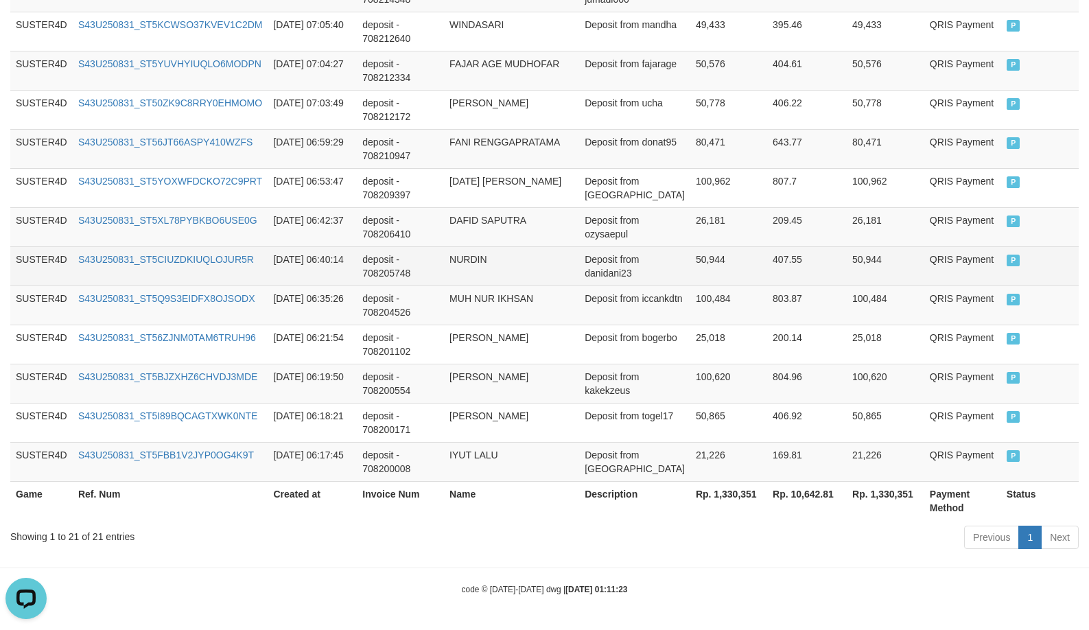
click at [647, 262] on td "Deposit from danidani23" at bounding box center [634, 265] width 111 height 39
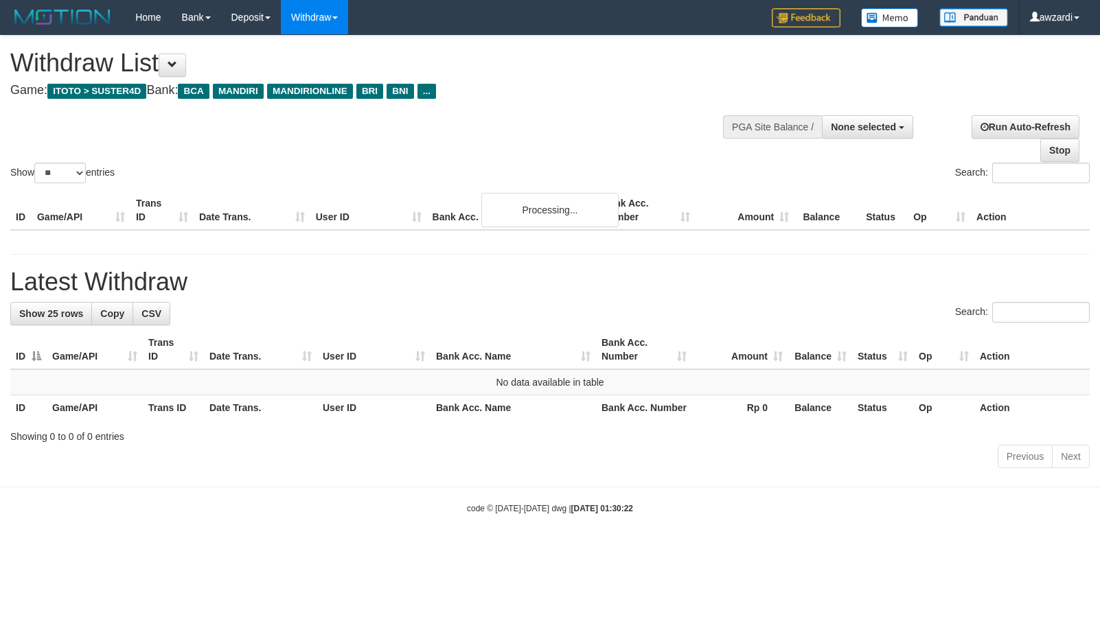
select select
select select "**"
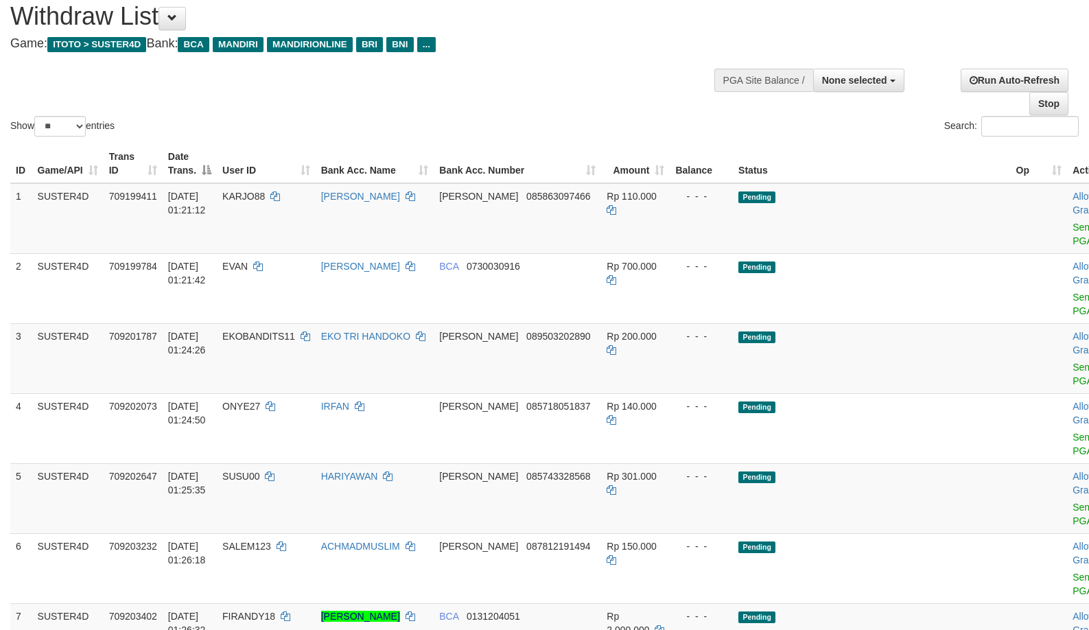
scroll to position [69, 0]
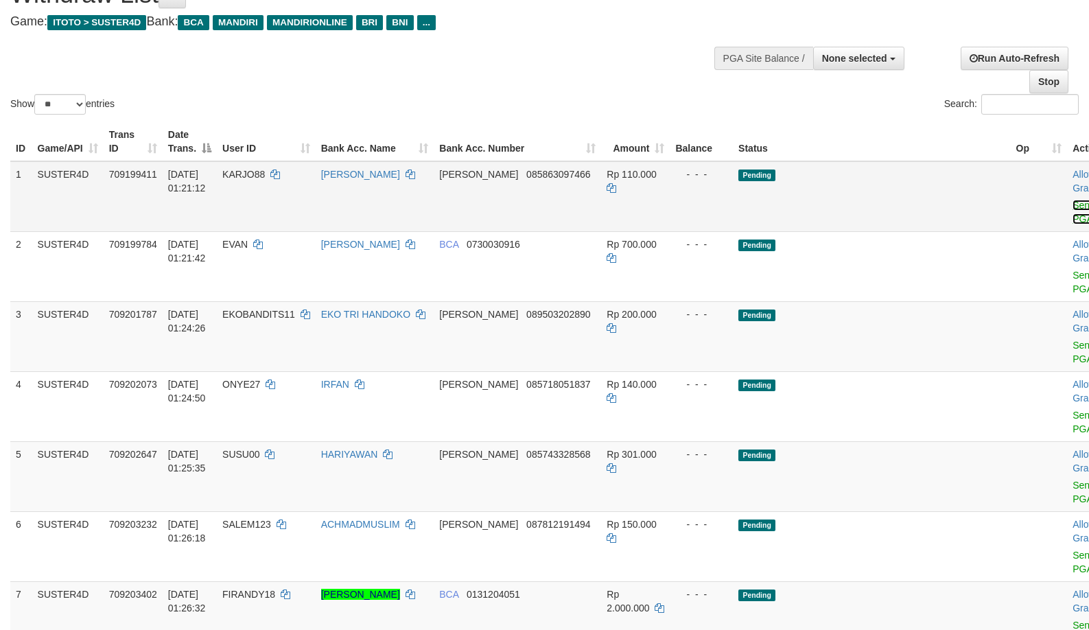
click at [1073, 218] on link "Send PGA" at bounding box center [1084, 212] width 23 height 25
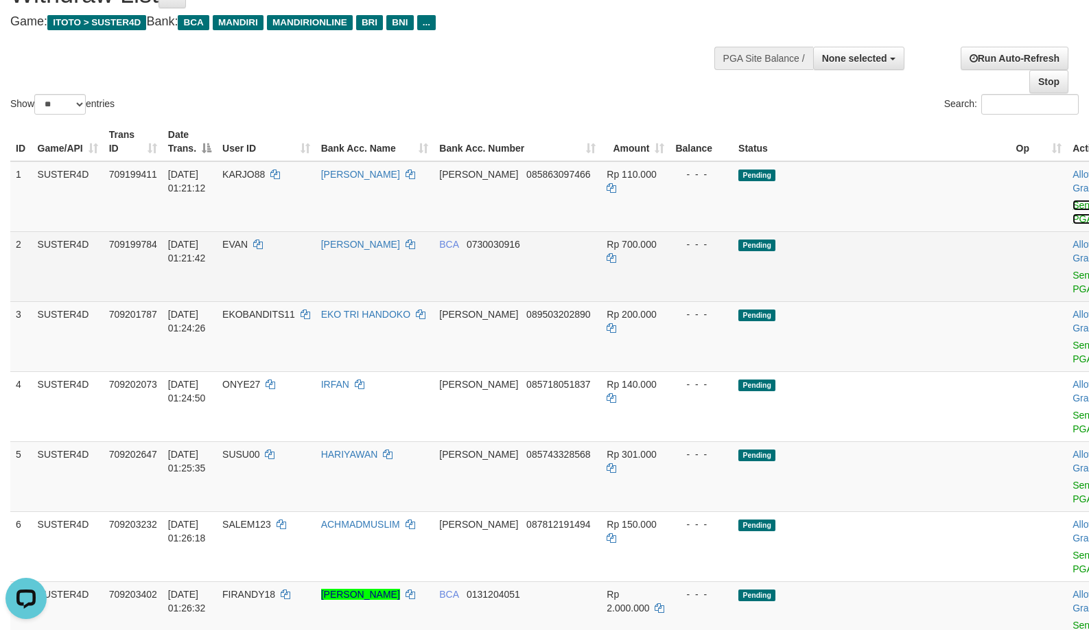
scroll to position [0, 0]
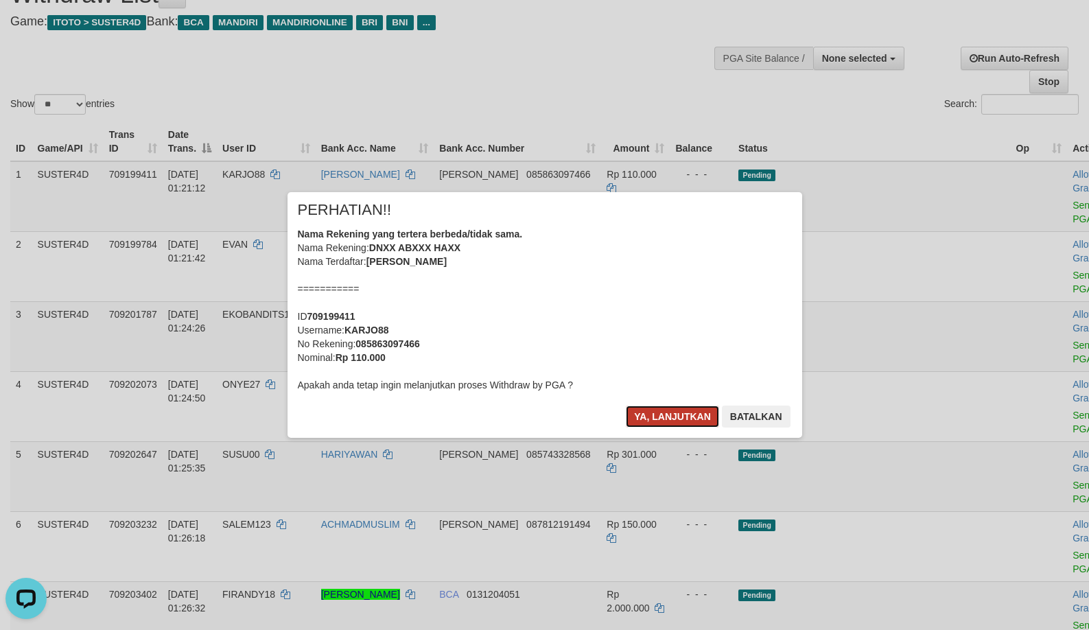
click at [644, 415] on button "Ya, lanjutkan" at bounding box center [672, 417] width 93 height 22
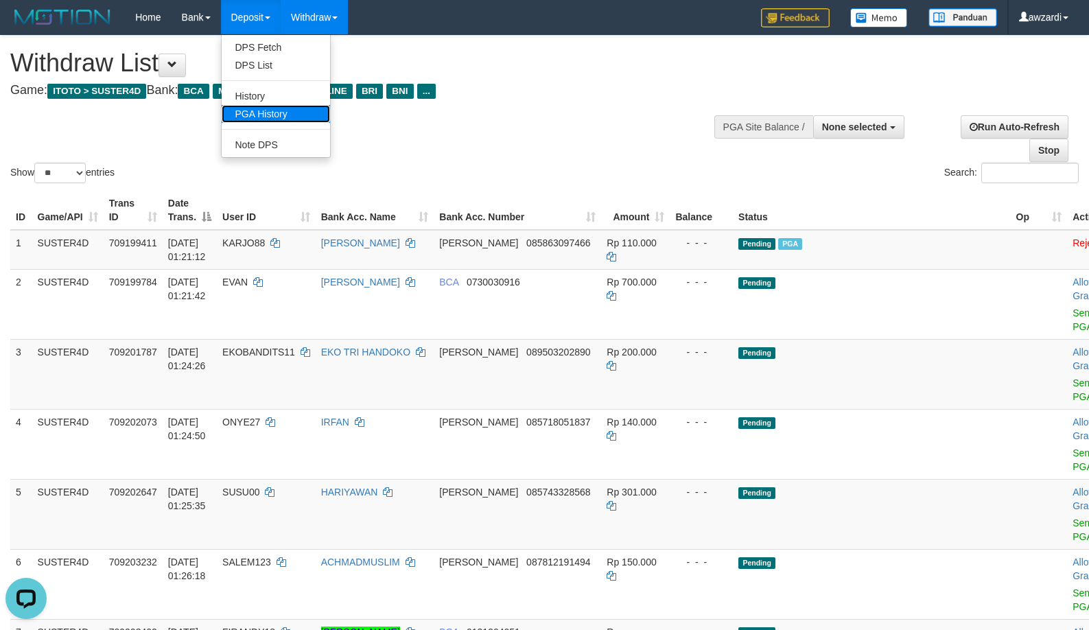
click at [274, 113] on link "PGA History" at bounding box center [276, 114] width 108 height 18
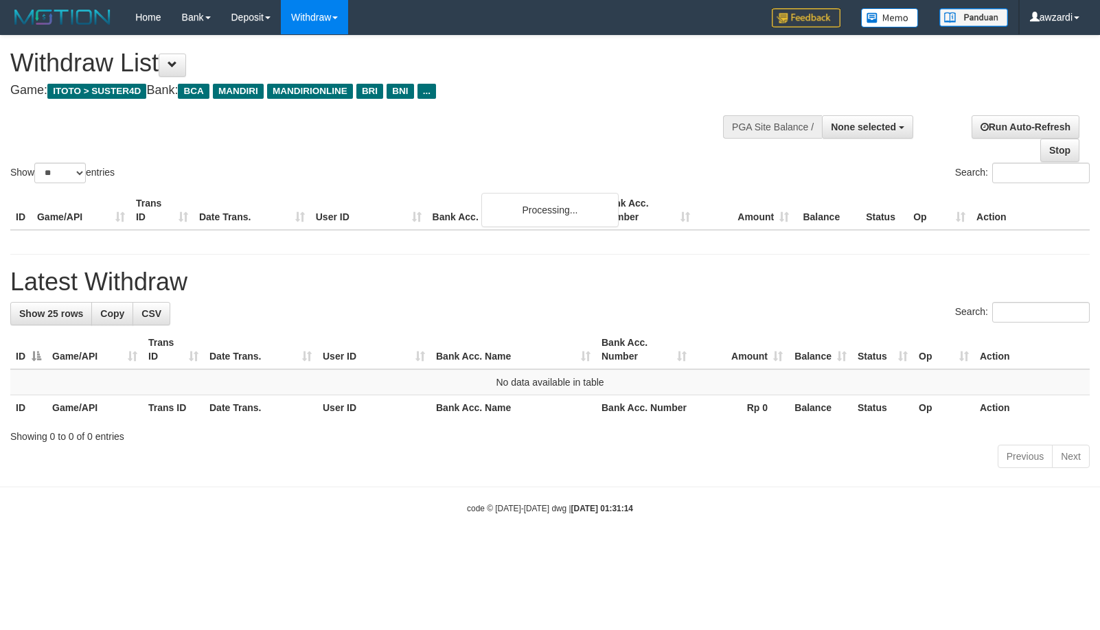
select select
select select "**"
select select
select select "**"
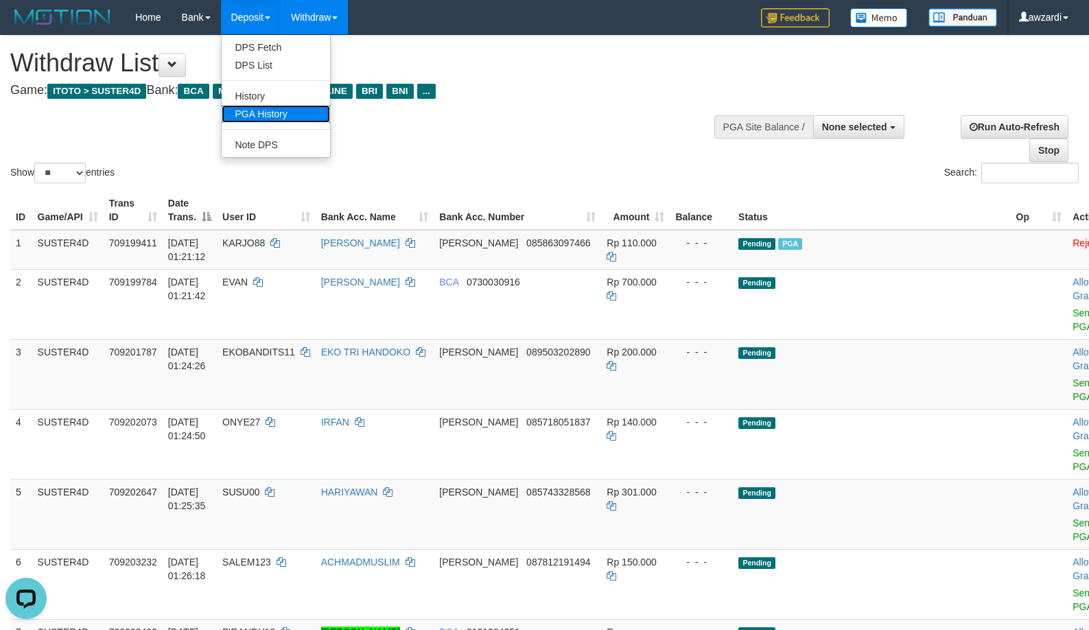
click at [272, 112] on link "PGA History" at bounding box center [276, 114] width 108 height 18
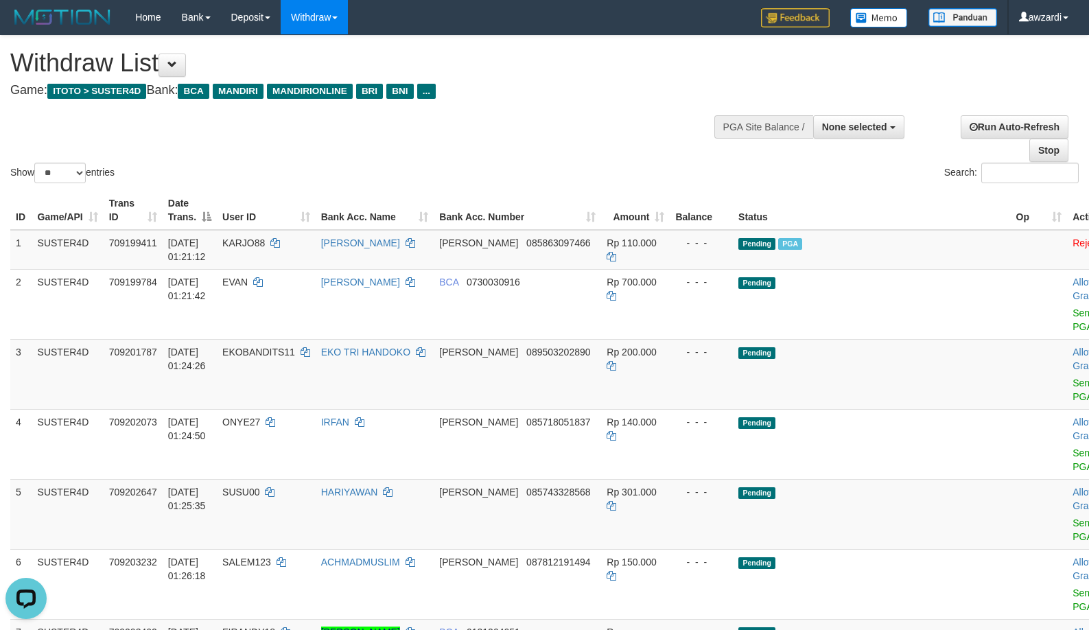
click at [562, 118] on div "Show ** ** ** *** entries Search:" at bounding box center [544, 111] width 1089 height 150
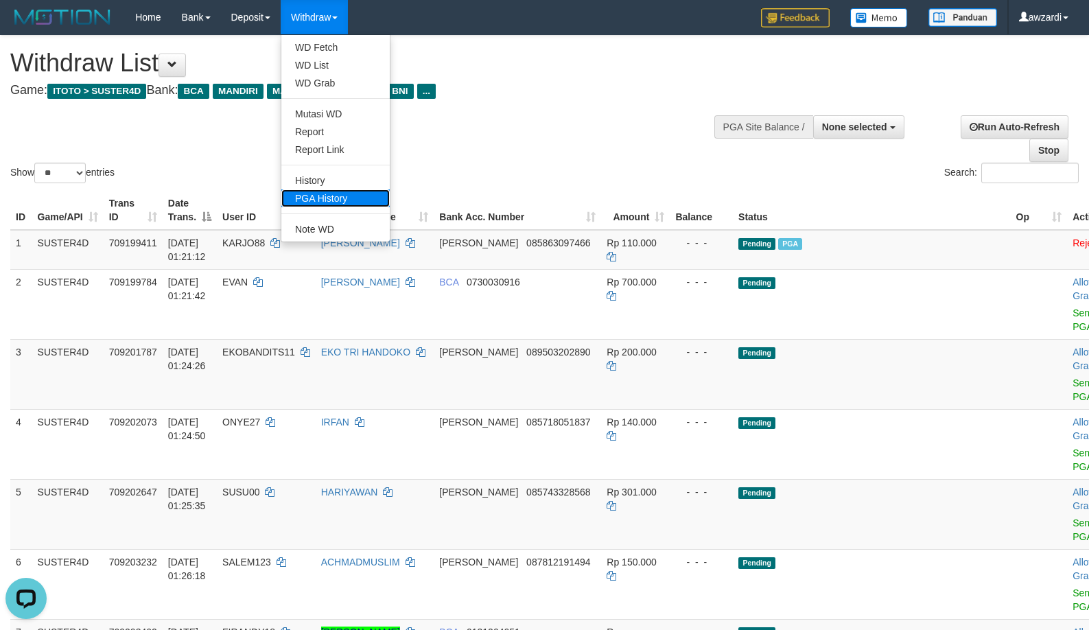
click at [321, 205] on link "PGA History" at bounding box center [335, 198] width 108 height 18
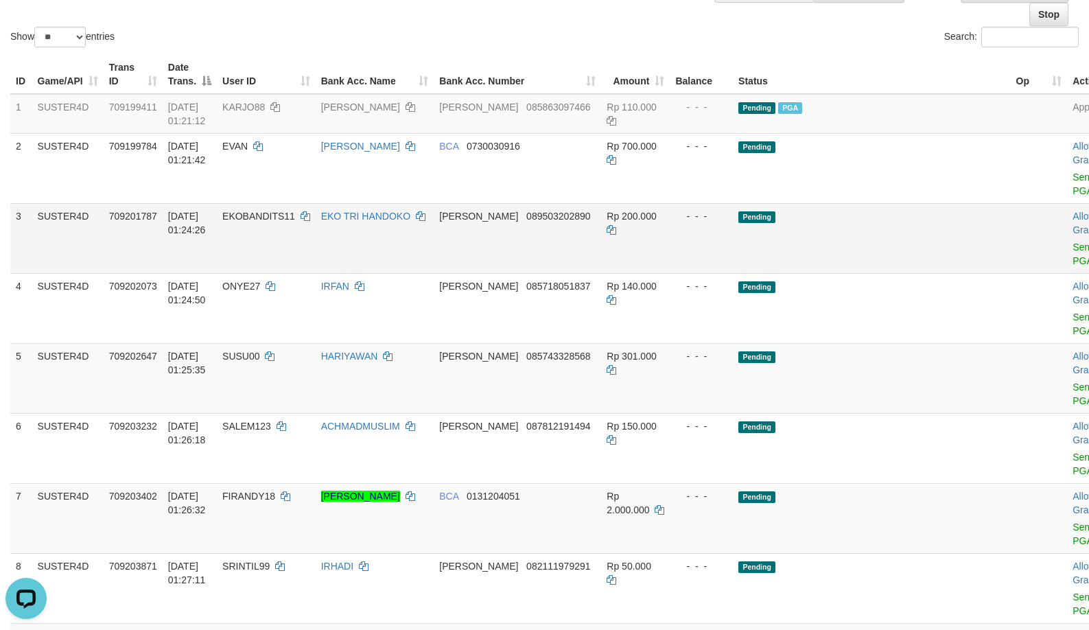
scroll to position [137, 0]
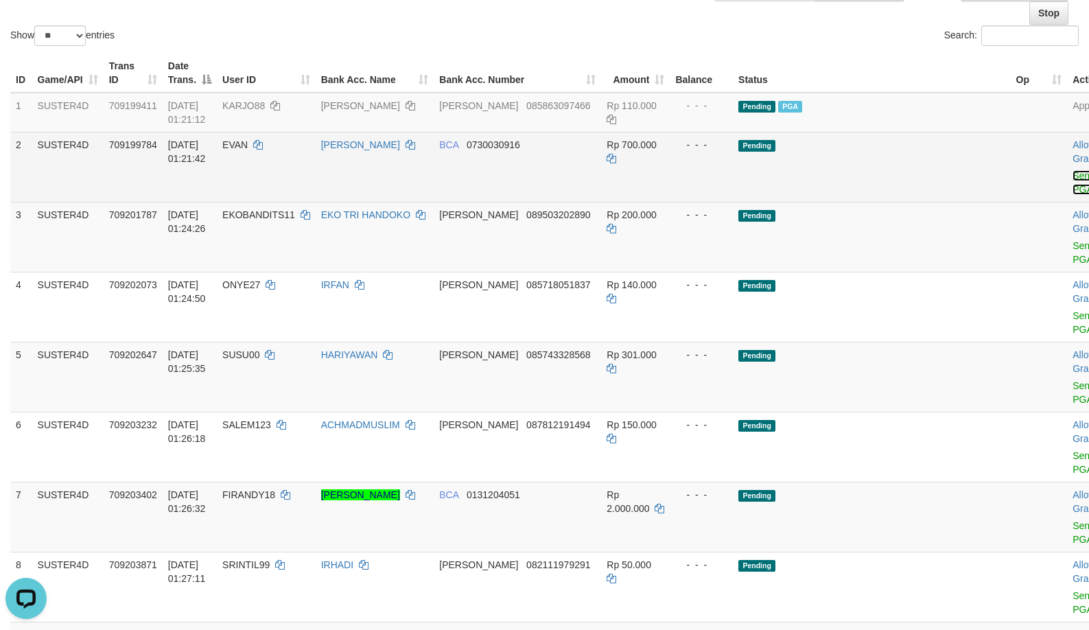
click at [1073, 184] on link "Send PGA" at bounding box center [1084, 182] width 23 height 25
drag, startPoint x: 1011, startPoint y: 256, endPoint x: 607, endPoint y: 164, distance: 414.6
click at [1073, 256] on link "Send PGA" at bounding box center [1084, 252] width 23 height 25
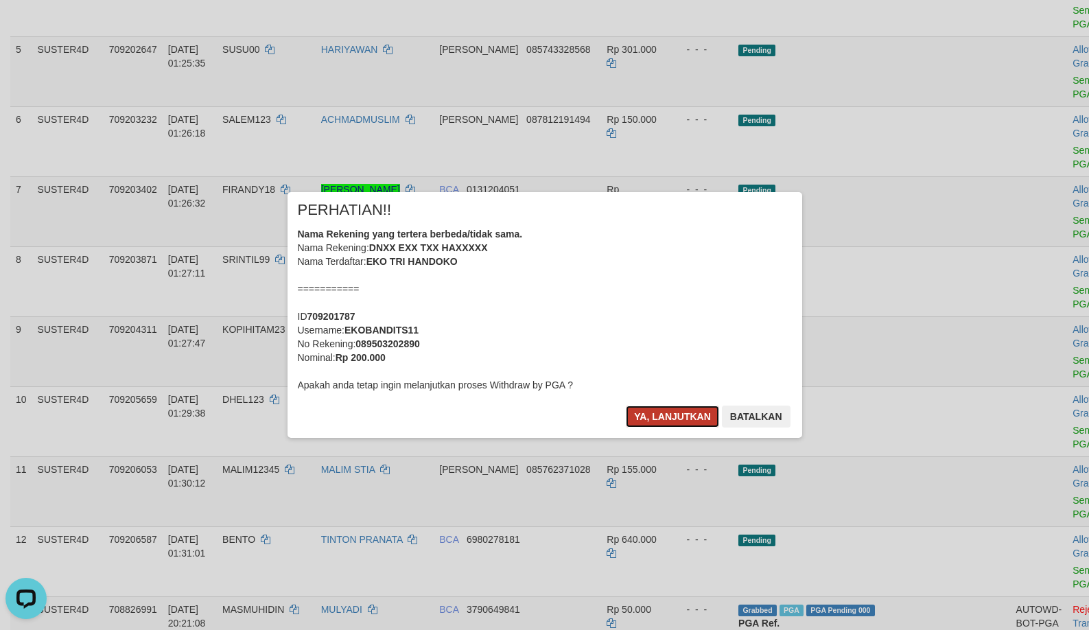
click at [663, 422] on button "Ya, lanjutkan" at bounding box center [672, 417] width 93 height 22
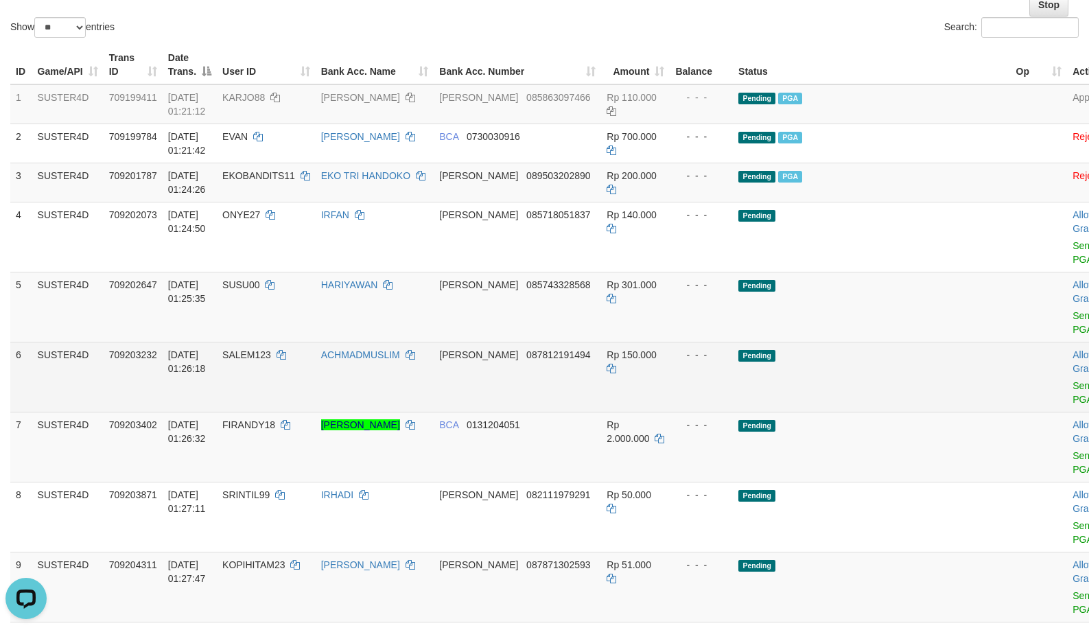
scroll to position [137, 0]
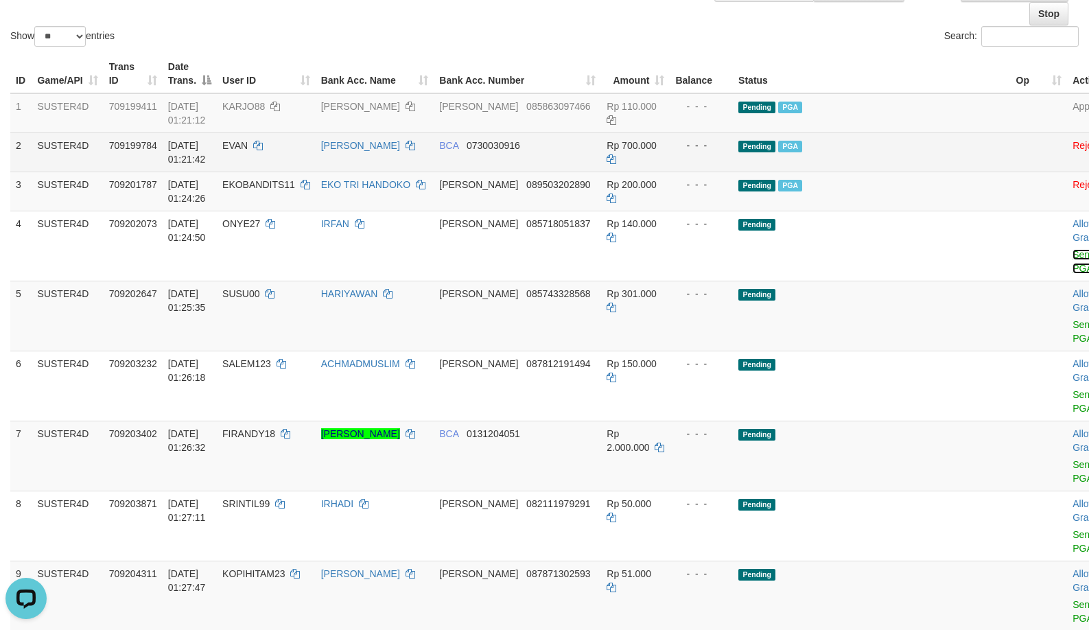
drag, startPoint x: 1012, startPoint y: 264, endPoint x: 599, endPoint y: 163, distance: 425.3
click at [1073, 265] on link "Send PGA" at bounding box center [1084, 261] width 23 height 25
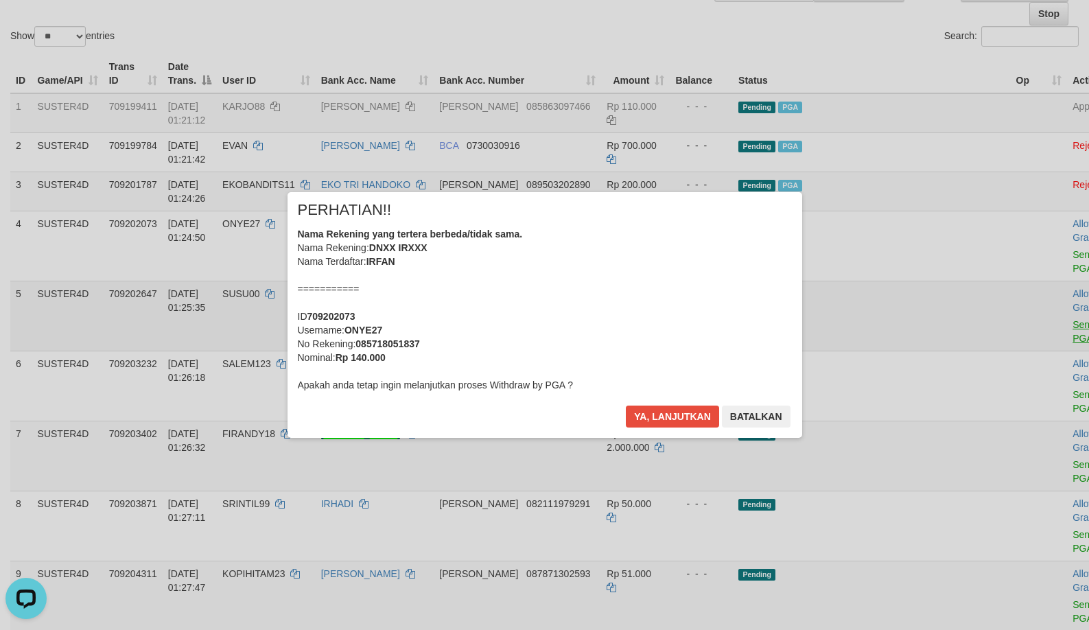
click at [1003, 335] on div "× PERHATIAN!! Nama Rekening yang tertera berbeda/tidak sama. Nama Rekening: DNX…" at bounding box center [544, 315] width 1089 height 301
click at [657, 409] on button "Ya, lanjutkan" at bounding box center [672, 417] width 93 height 22
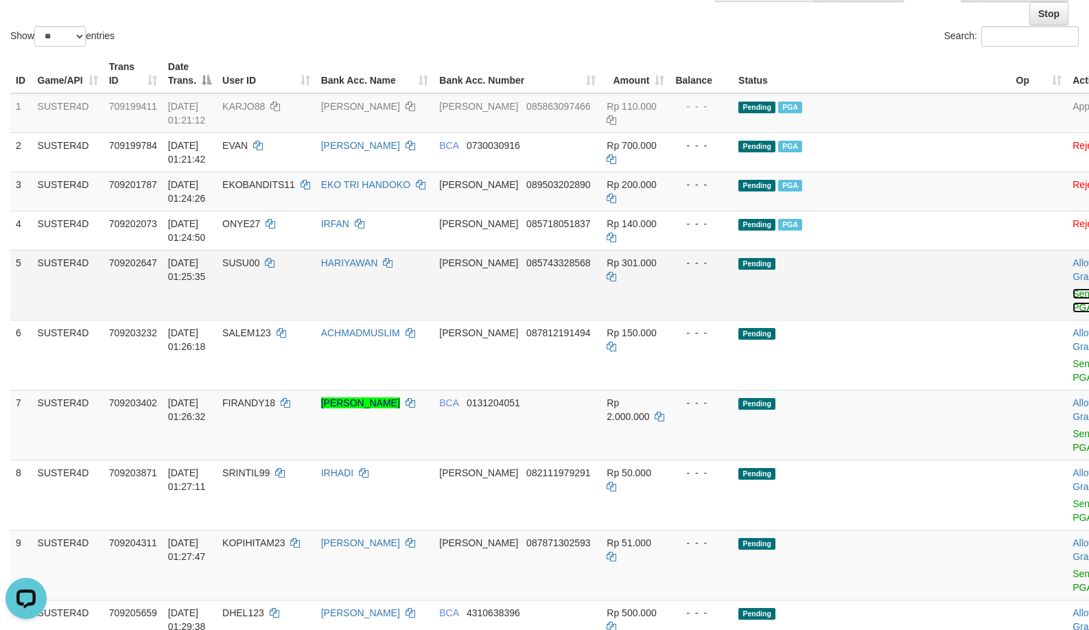
click at [1073, 305] on link "Send PGA" at bounding box center [1084, 300] width 23 height 25
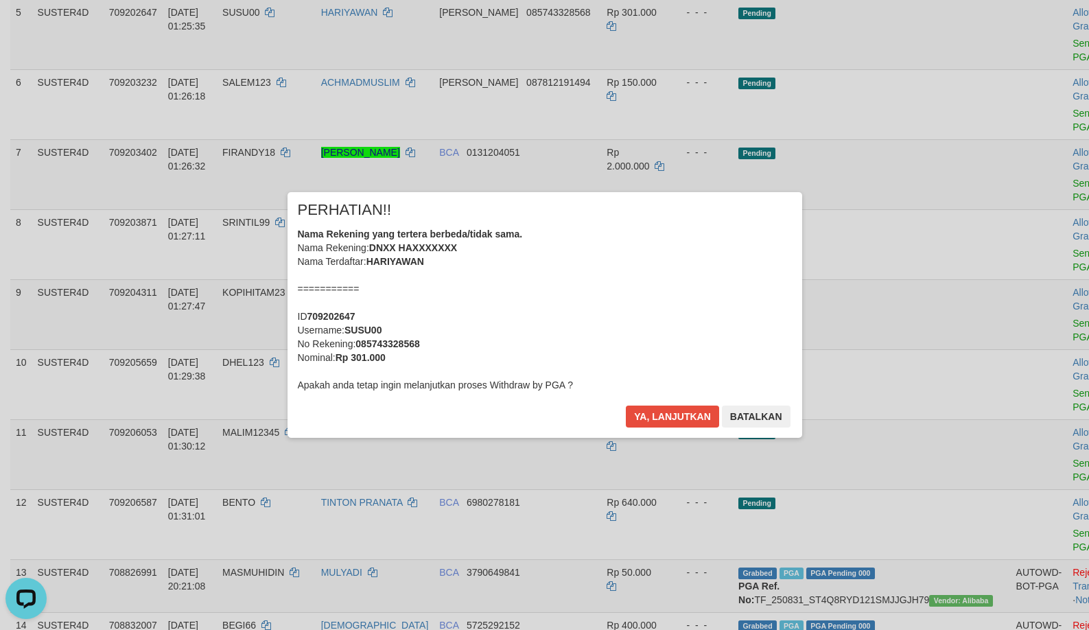
scroll to position [411, 0]
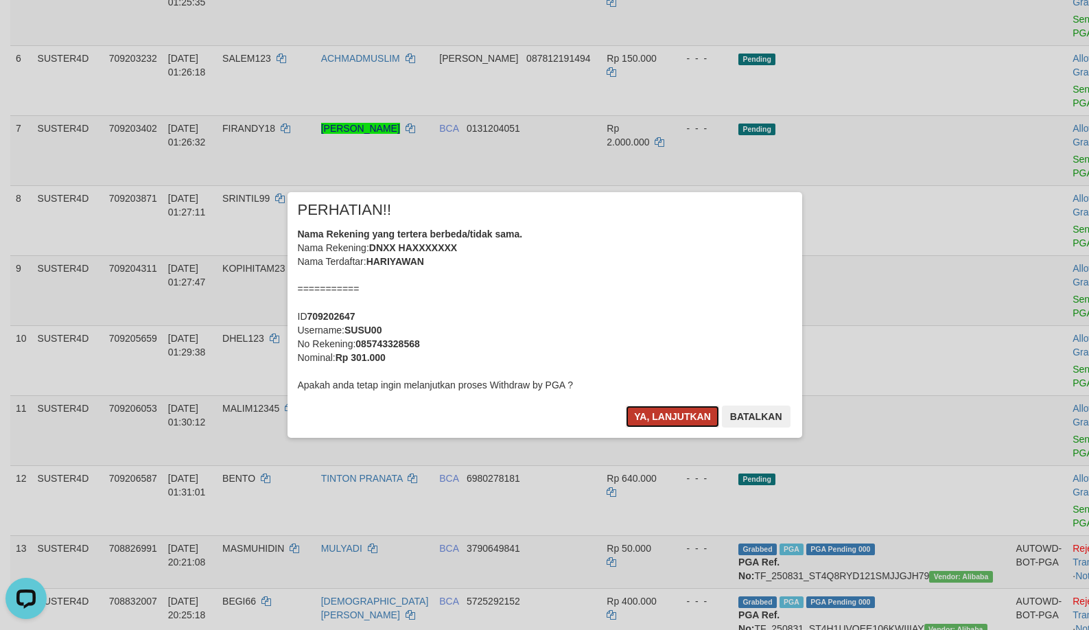
click at [671, 412] on button "Ya, lanjutkan" at bounding box center [672, 417] width 93 height 22
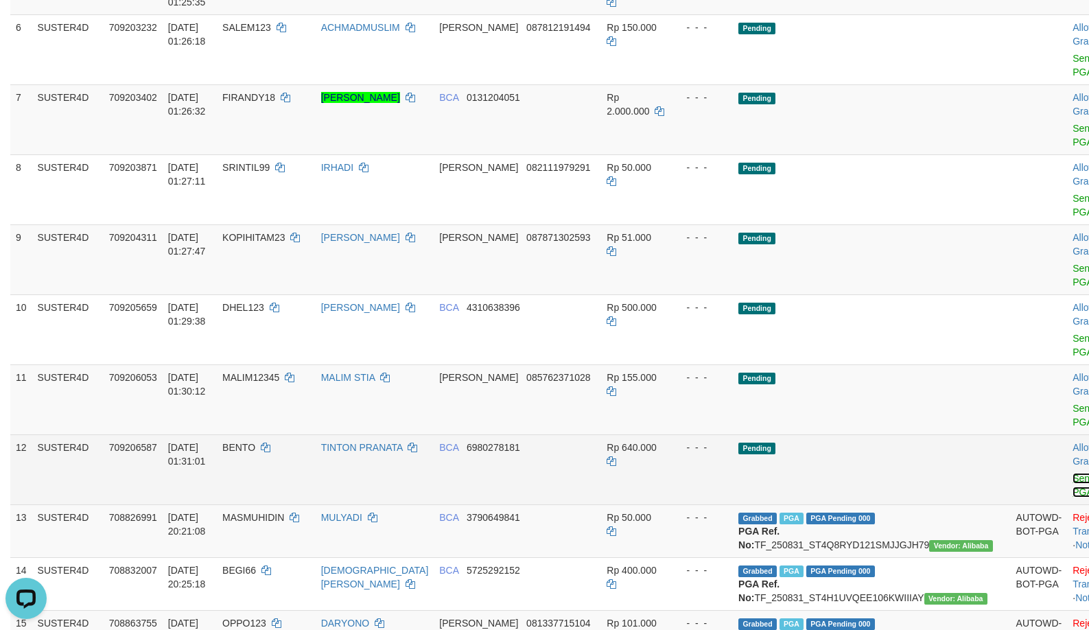
click at [1073, 494] on link "Send PGA" at bounding box center [1084, 485] width 23 height 25
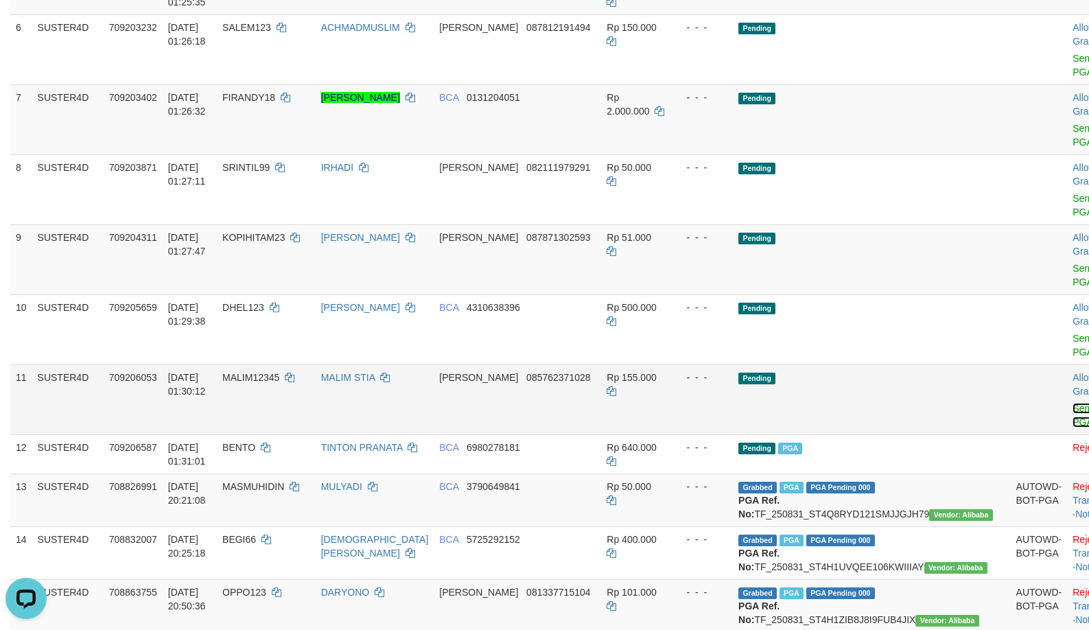
click at [1073, 425] on link "Send PGA" at bounding box center [1084, 415] width 23 height 25
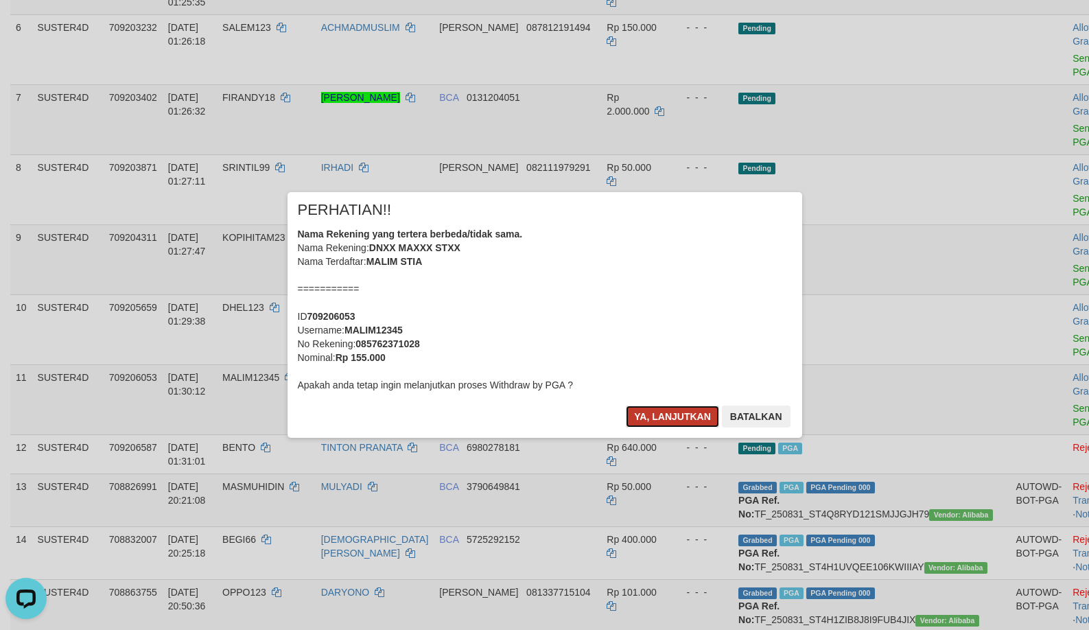
click at [673, 413] on button "Ya, lanjutkan" at bounding box center [672, 417] width 93 height 22
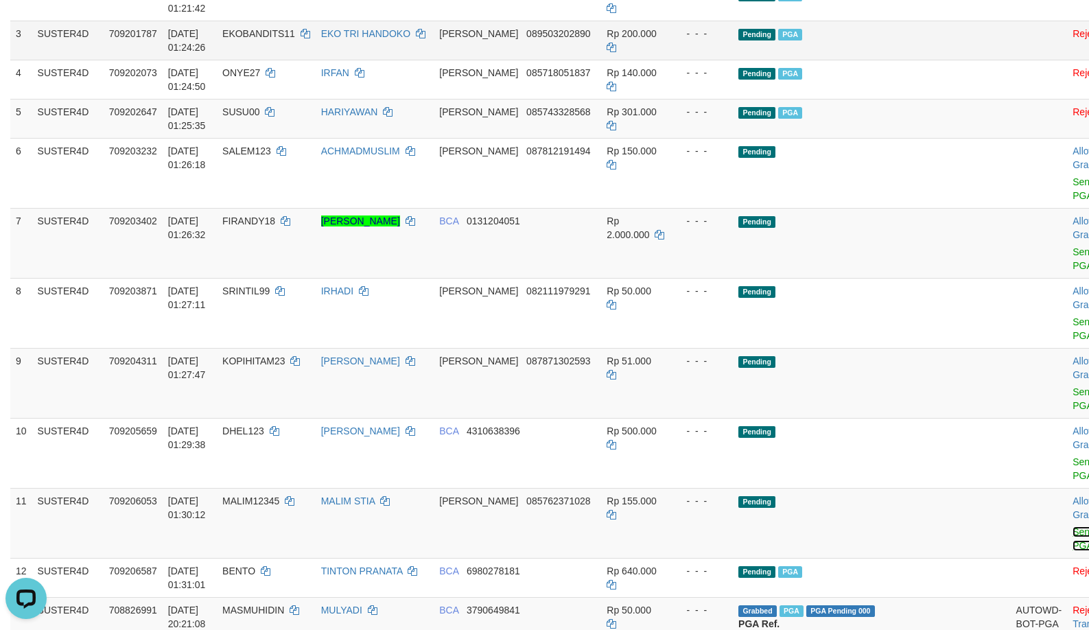
scroll to position [137, 0]
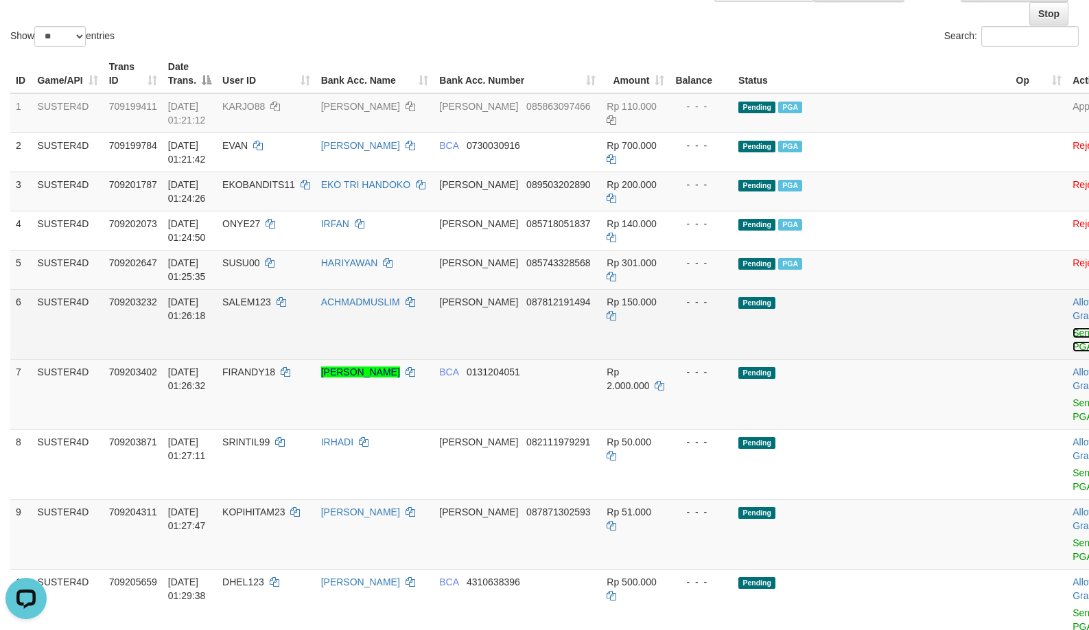
drag, startPoint x: 1012, startPoint y: 343, endPoint x: 610, endPoint y: 154, distance: 444.6
click at [1073, 343] on link "Send PGA" at bounding box center [1084, 339] width 23 height 25
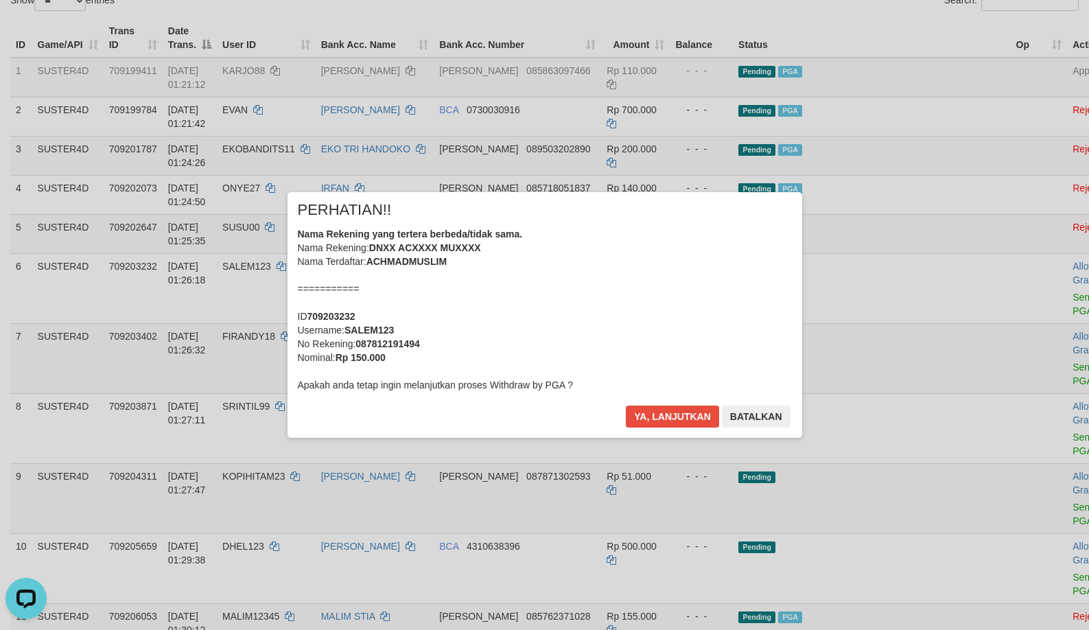
scroll to position [205, 0]
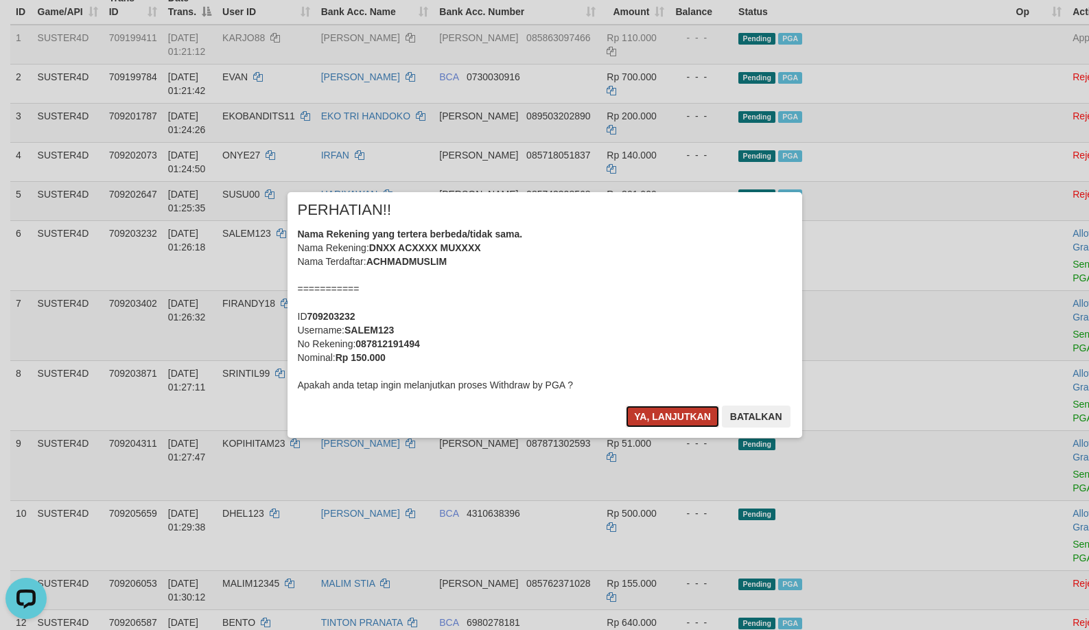
click at [669, 416] on button "Ya, lanjutkan" at bounding box center [672, 417] width 93 height 22
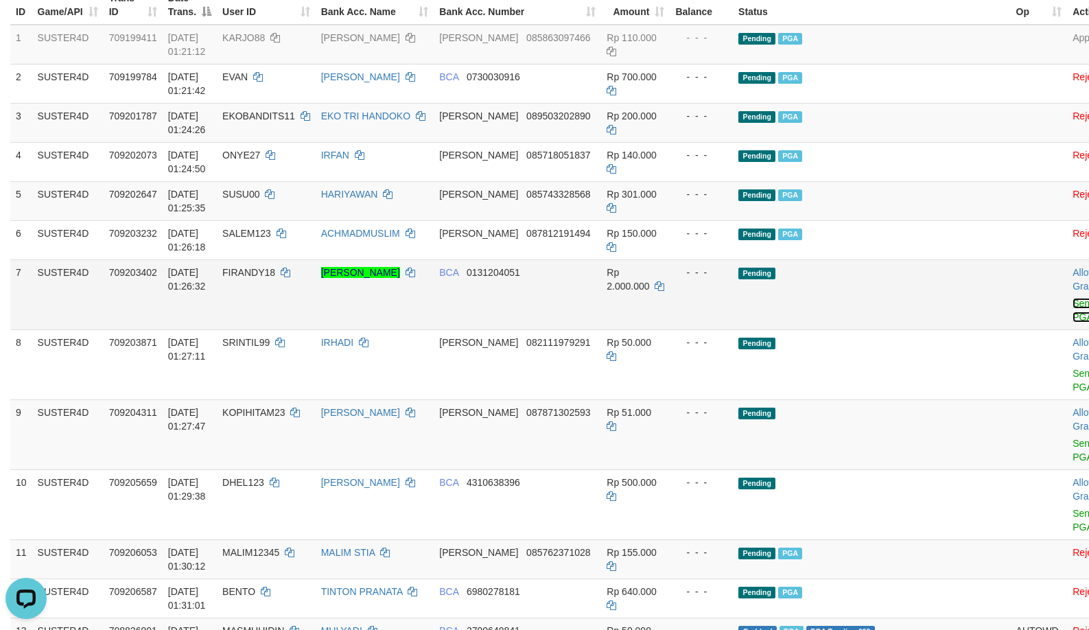
click at [1073, 320] on link "Send PGA" at bounding box center [1084, 310] width 23 height 25
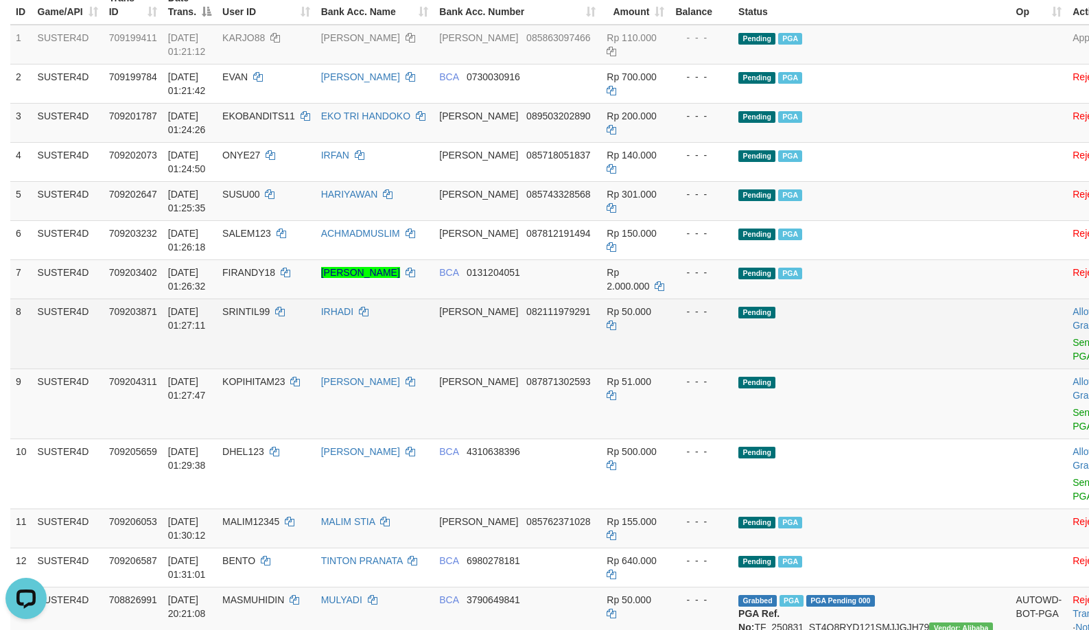
click at [1067, 367] on td "Allow Grab · Reject Send PGA · Note" at bounding box center [1101, 334] width 68 height 70
click at [1073, 360] on link "Send PGA" at bounding box center [1084, 349] width 23 height 25
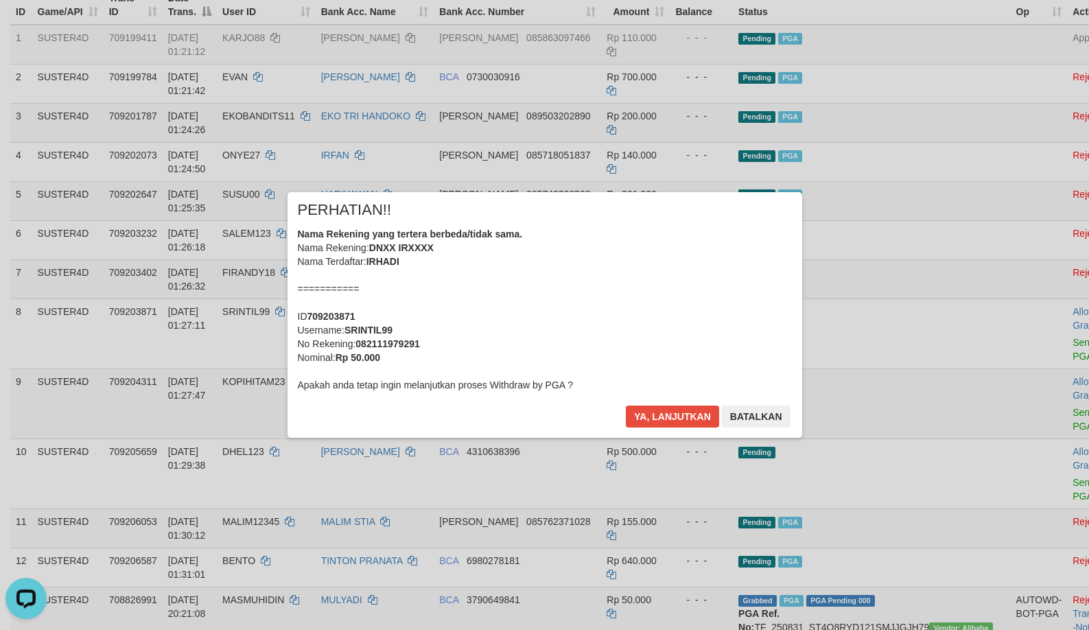
click at [1008, 432] on div "× PERHATIAN!! Nama Rekening yang tertera berbeda/tidak sama. Nama Rekening: DNX…" at bounding box center [544, 315] width 1089 height 301
click at [706, 422] on button "Ya, lanjutkan" at bounding box center [672, 417] width 93 height 22
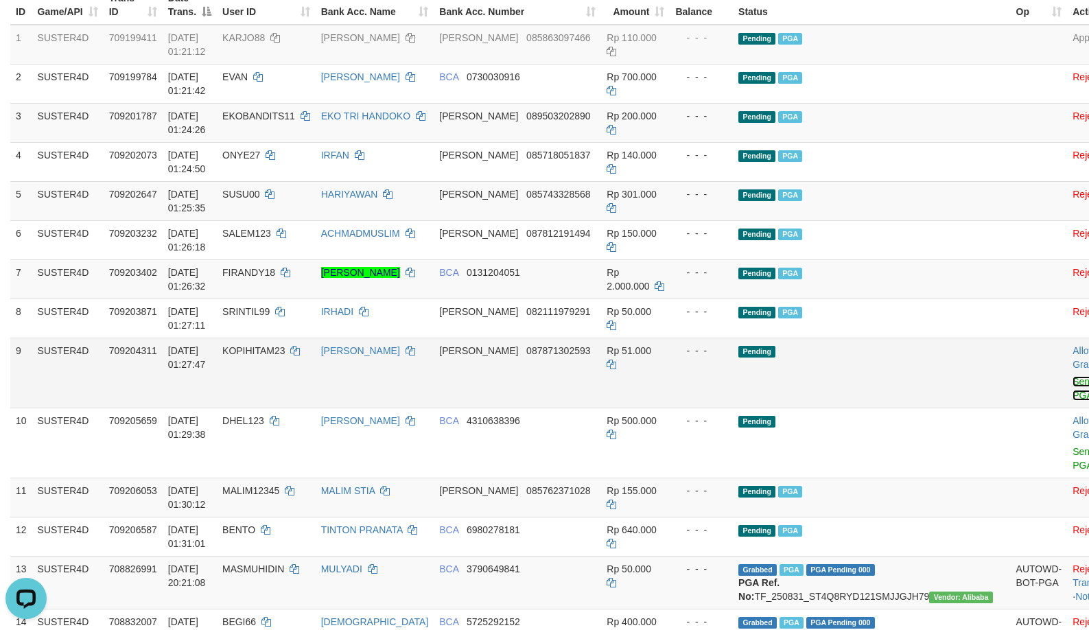
click at [1073, 393] on link "Send PGA" at bounding box center [1084, 388] width 23 height 25
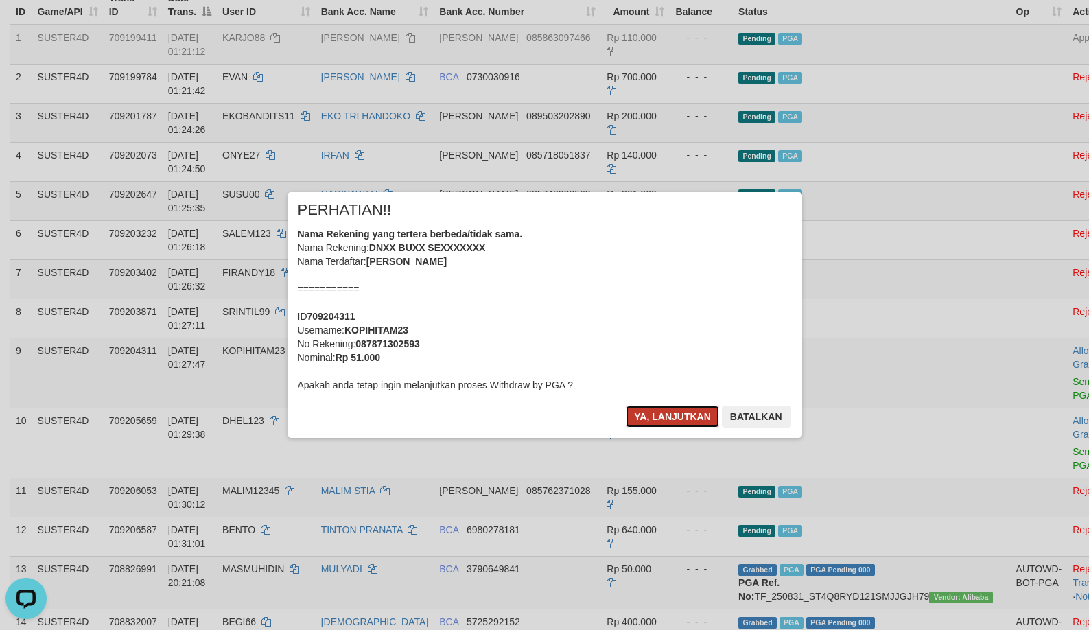
click at [640, 421] on button "Ya, lanjutkan" at bounding box center [672, 417] width 93 height 22
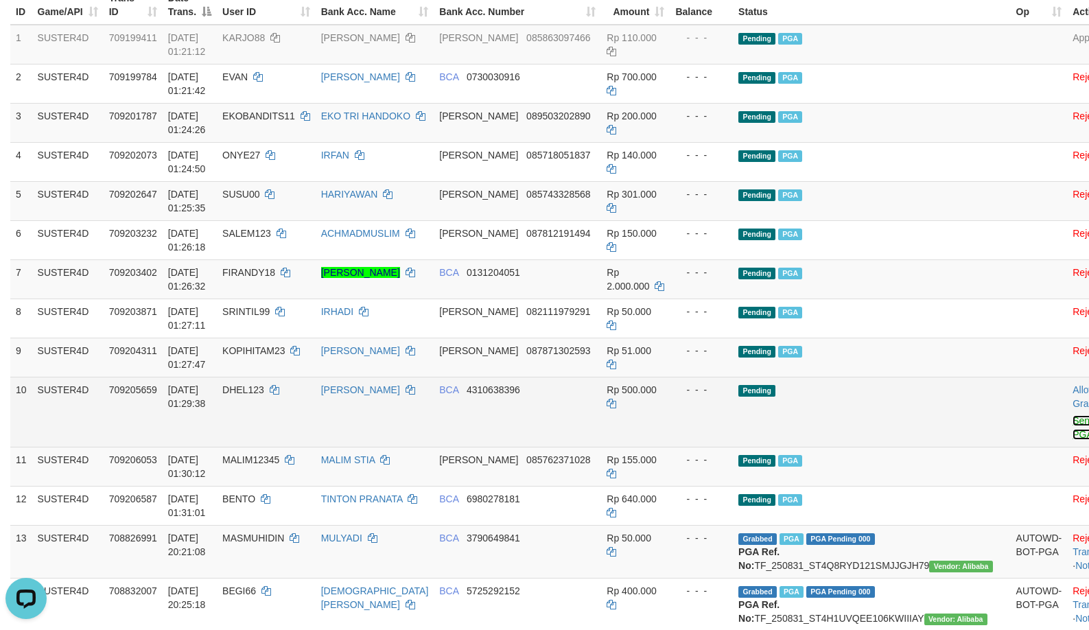
drag, startPoint x: 1006, startPoint y: 430, endPoint x: 622, endPoint y: 165, distance: 466.3
click at [1073, 430] on link "Send PGA" at bounding box center [1084, 427] width 23 height 25
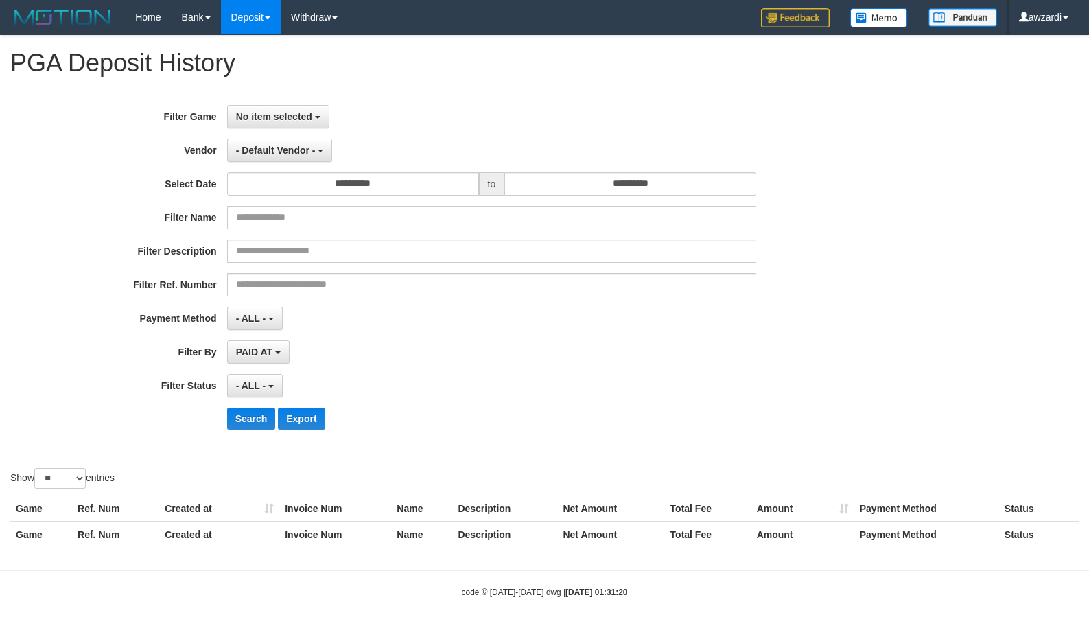
select select
select select "**"
click at [267, 119] on span "No item selected" at bounding box center [274, 116] width 76 height 11
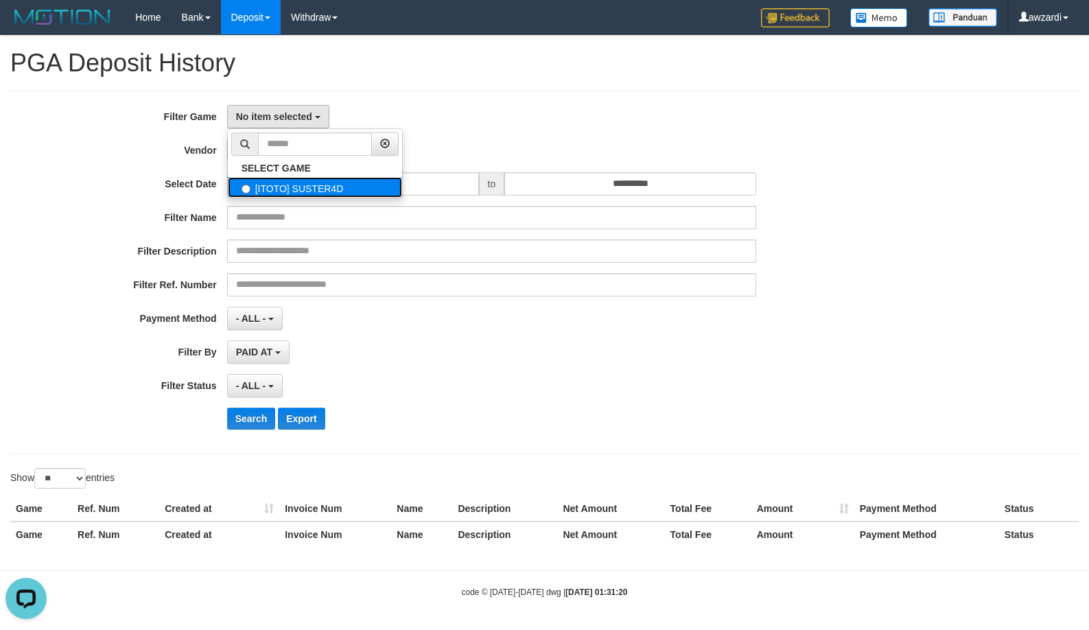
click at [270, 190] on label "[ITOTO] SUSTER4D" at bounding box center [315, 187] width 174 height 21
select select "***"
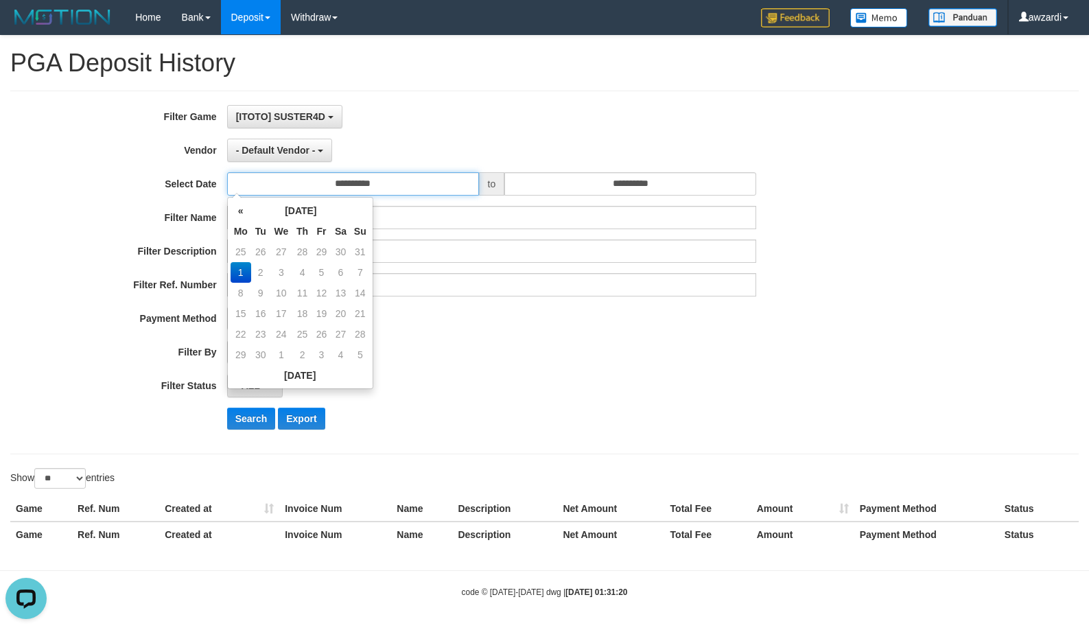
click at [362, 193] on input "**********" at bounding box center [353, 183] width 252 height 23
click at [241, 251] on td "25" at bounding box center [241, 252] width 21 height 21
type input "**********"
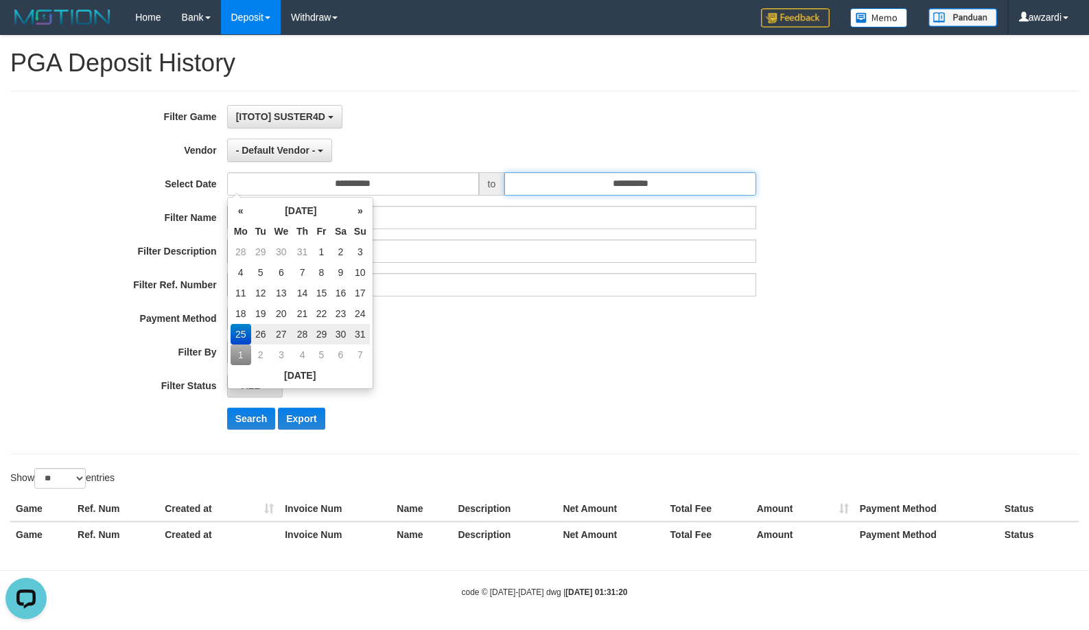
click at [617, 185] on input "**********" at bounding box center [630, 183] width 252 height 23
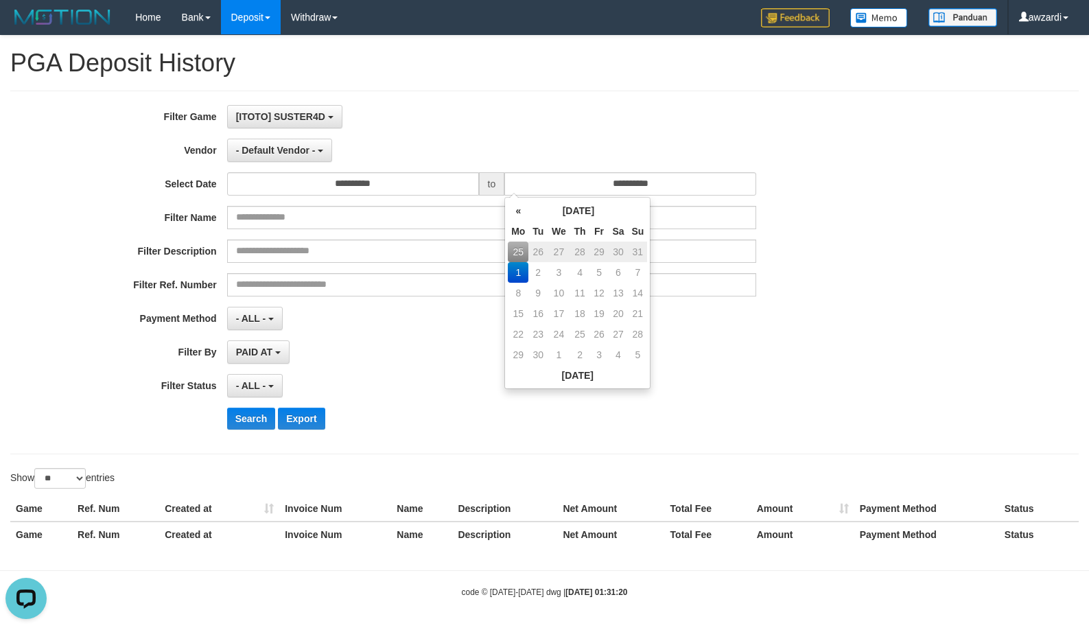
click at [641, 254] on td "31" at bounding box center [637, 252] width 19 height 21
type input "**********"
click at [866, 253] on div "Filter Description" at bounding box center [454, 251] width 908 height 23
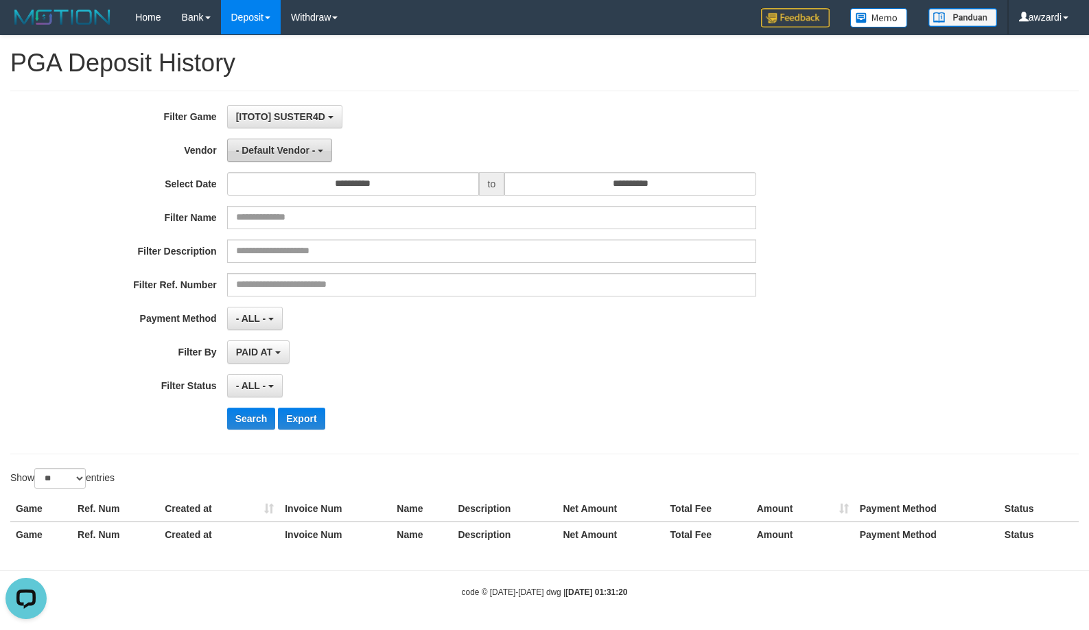
click at [299, 147] on span "- Default Vendor -" at bounding box center [276, 150] width 80 height 11
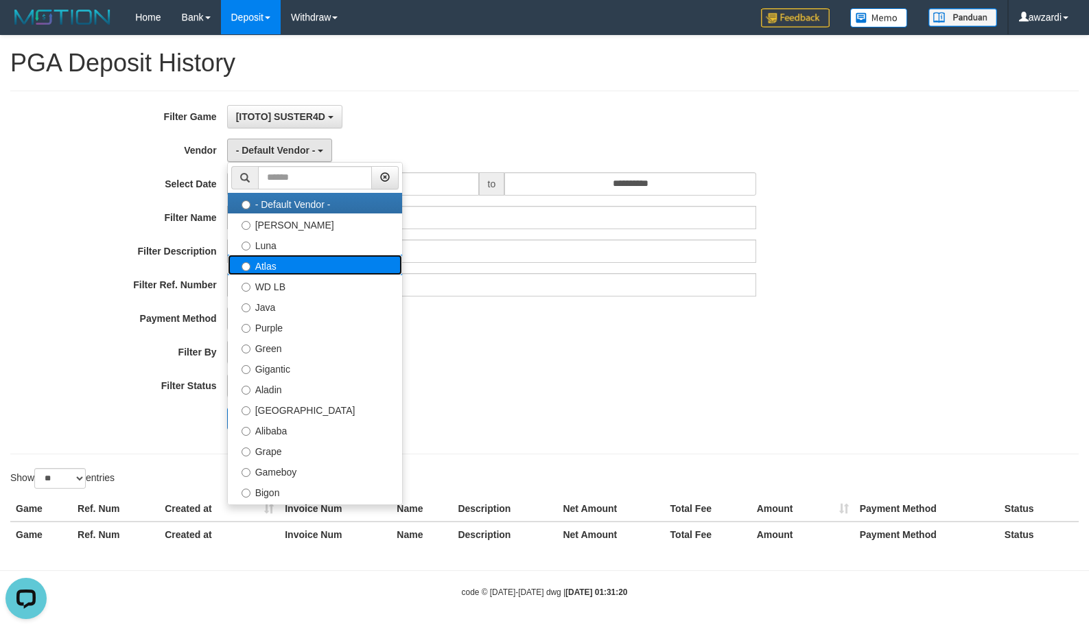
click at [298, 268] on label "Atlas" at bounding box center [315, 265] width 174 height 21
select select "**********"
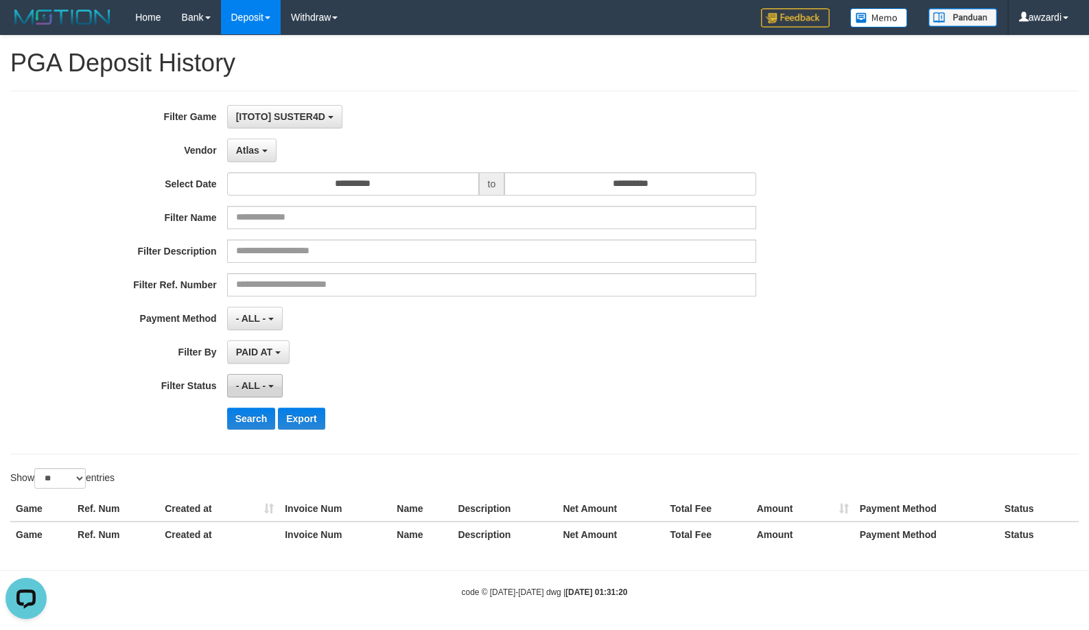
click at [255, 391] on span "- ALL -" at bounding box center [251, 385] width 30 height 11
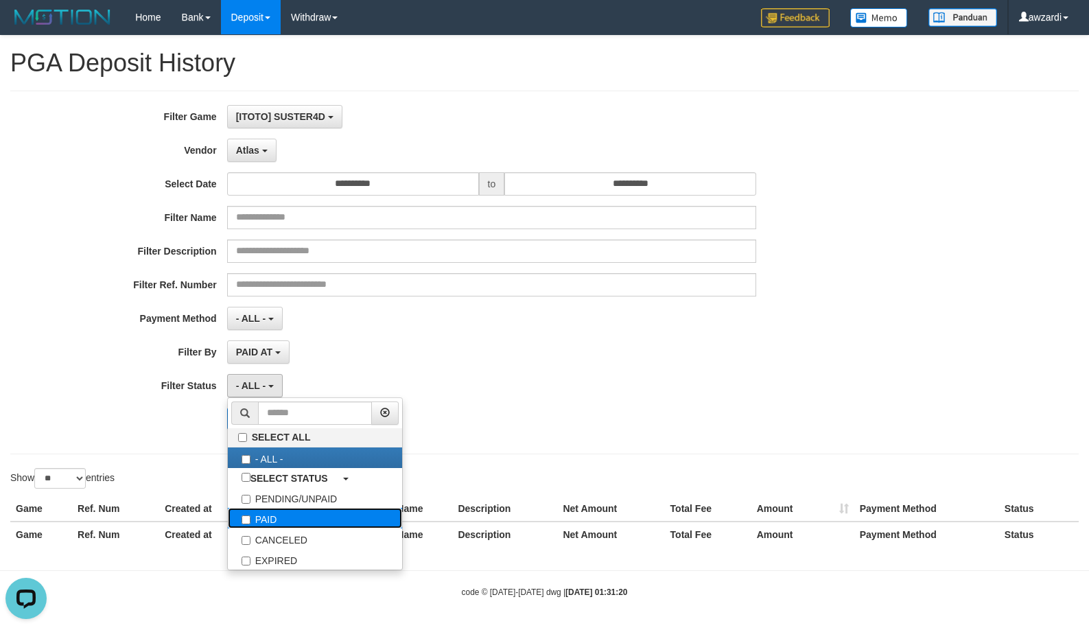
click at [270, 515] on label "PAID" at bounding box center [315, 518] width 174 height 21
select select "*"
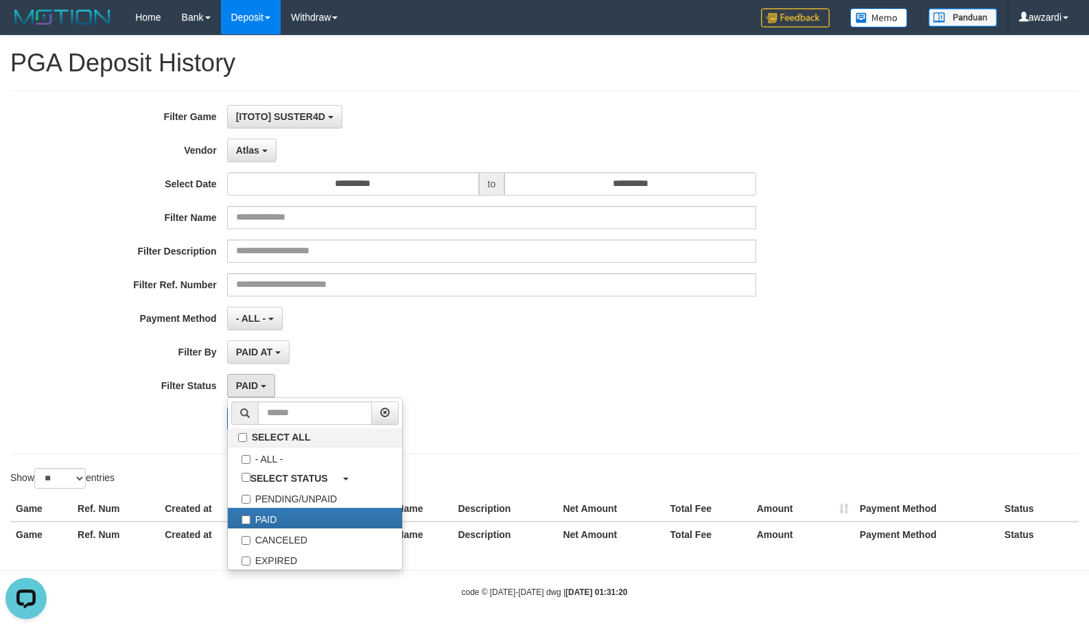
drag, startPoint x: 702, startPoint y: 404, endPoint x: 679, endPoint y: 404, distance: 23.3
click at [696, 404] on div "**********" at bounding box center [454, 272] width 908 height 335
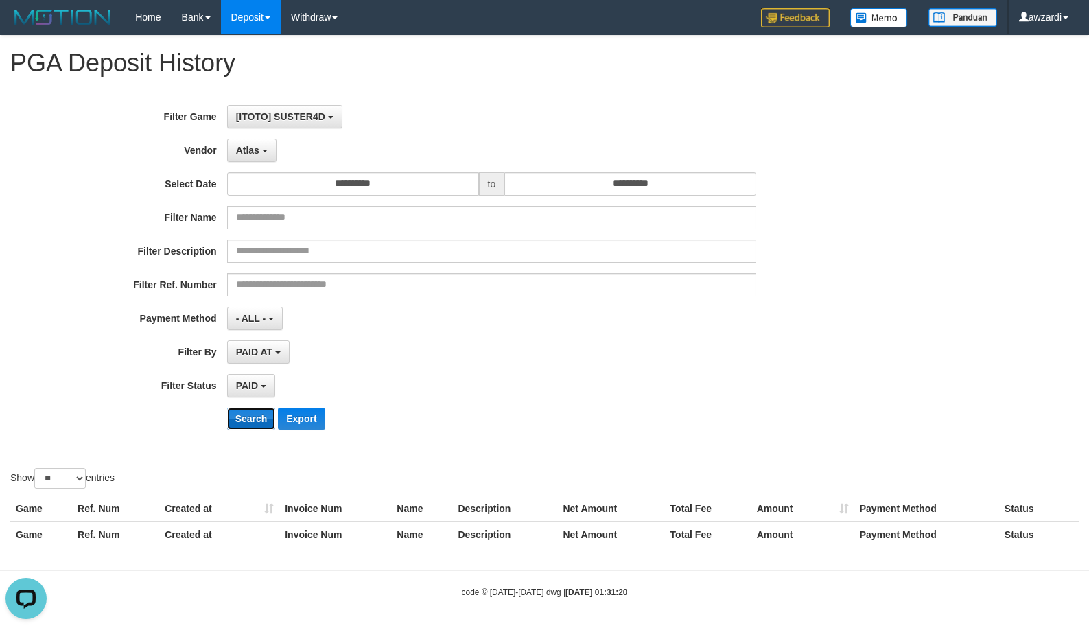
click at [247, 415] on button "Search" at bounding box center [251, 419] width 49 height 22
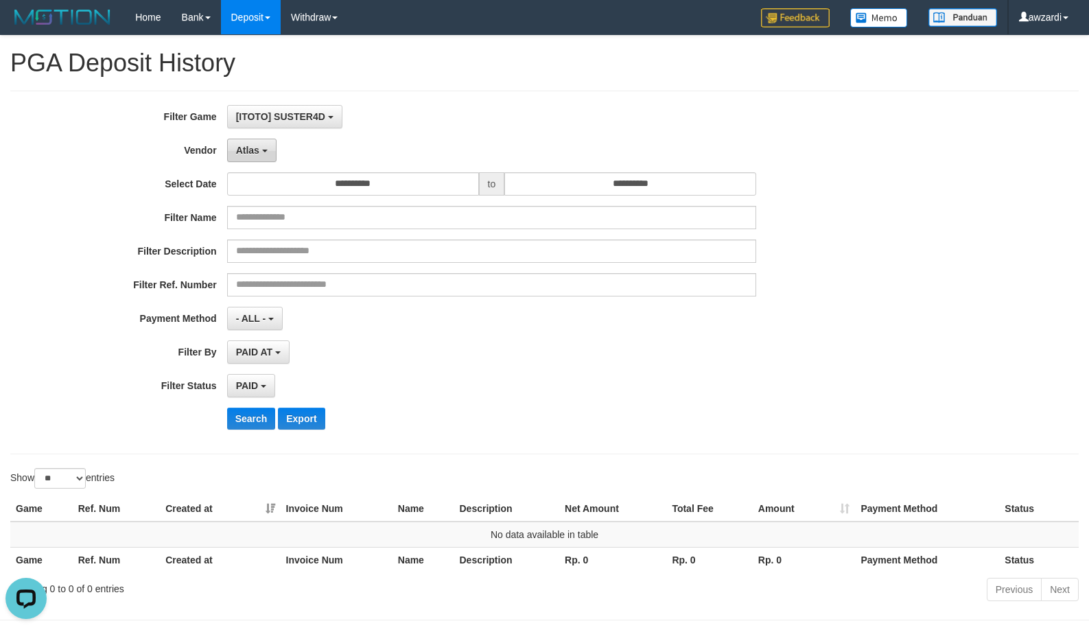
click at [253, 153] on span "Atlas" at bounding box center [247, 150] width 23 height 11
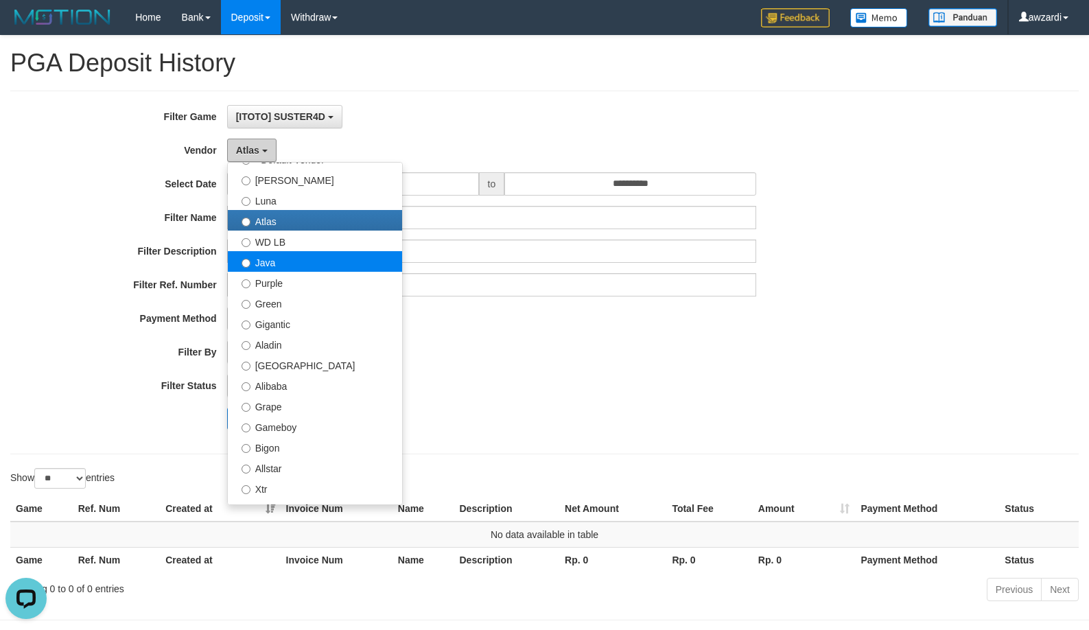
scroll to position [69, 0]
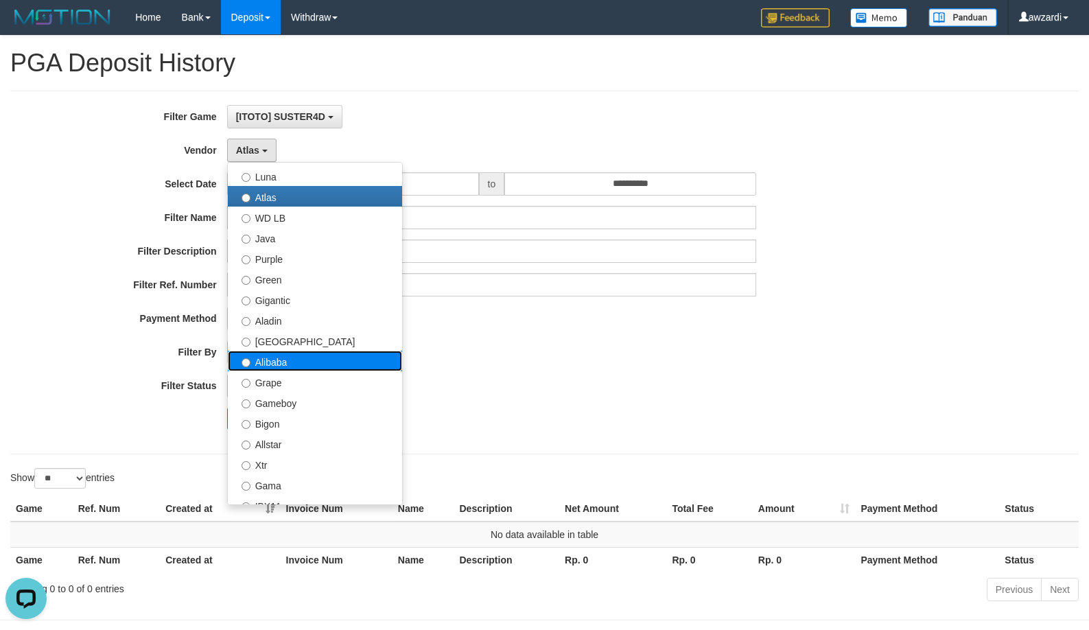
click at [286, 359] on label "Alibaba" at bounding box center [315, 361] width 174 height 21
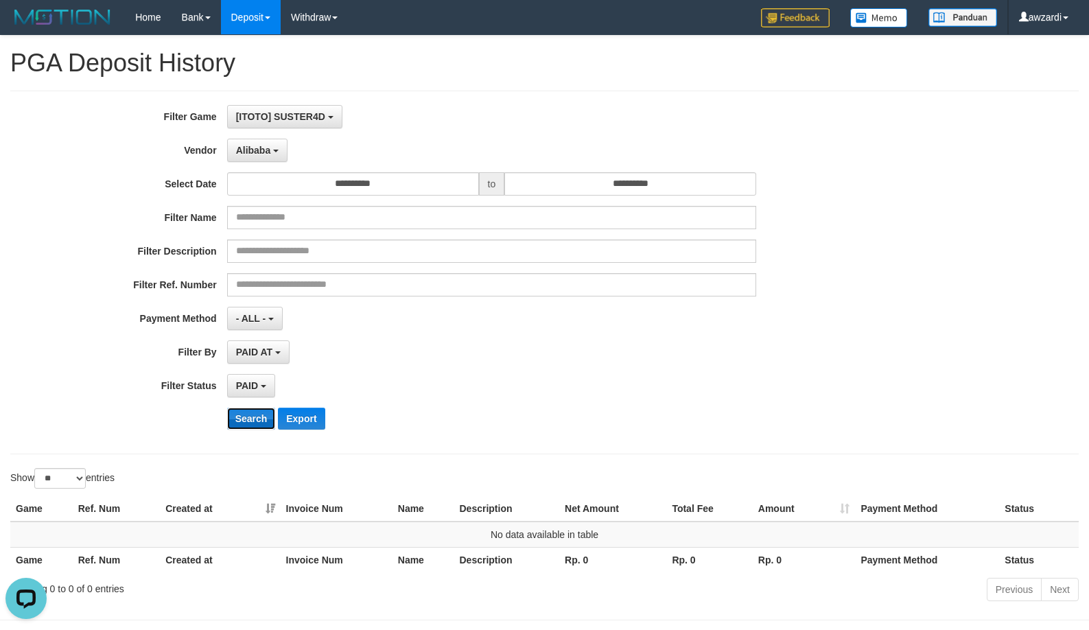
click at [248, 419] on button "Search" at bounding box center [251, 419] width 49 height 22
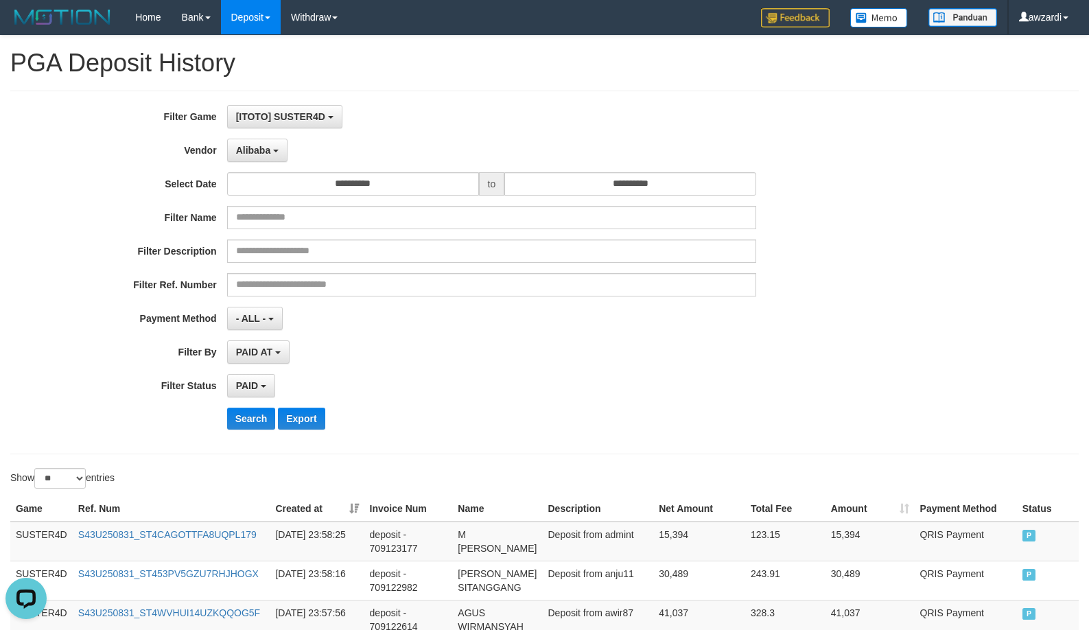
click at [509, 349] on div "PAID AT PAID AT CREATED AT" at bounding box center [491, 351] width 529 height 23
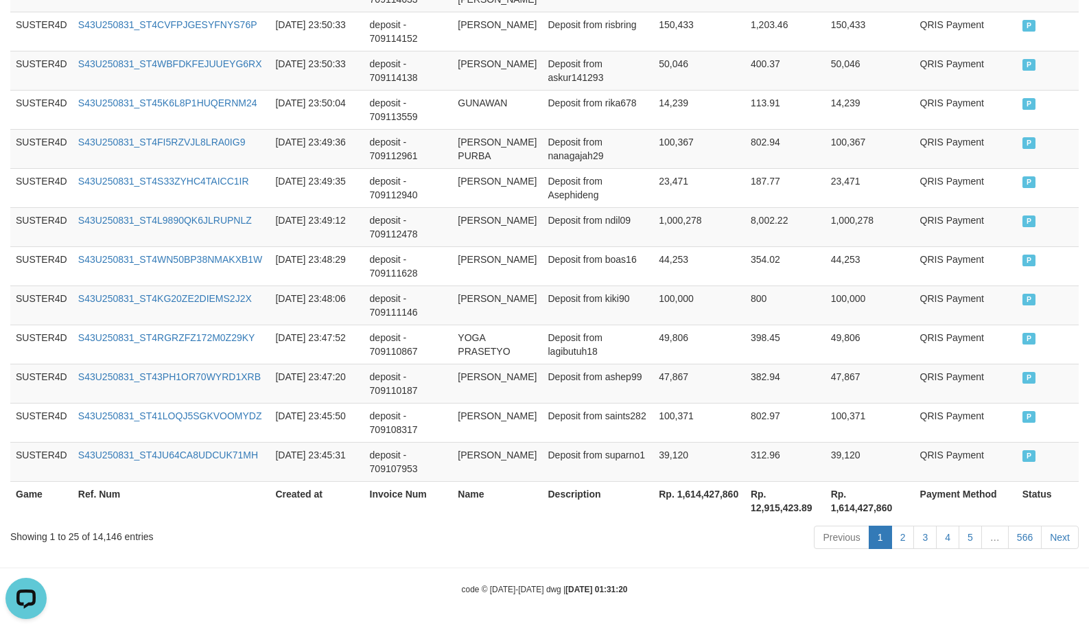
scroll to position [1074, 0]
click at [684, 494] on th "Rp. 1,614,427,860" at bounding box center [699, 500] width 92 height 39
copy th "1,614,427,860"
click at [684, 494] on th "Rp. 1,614,427,860" at bounding box center [699, 500] width 92 height 39
click at [682, 308] on td "100,000" at bounding box center [699, 305] width 92 height 39
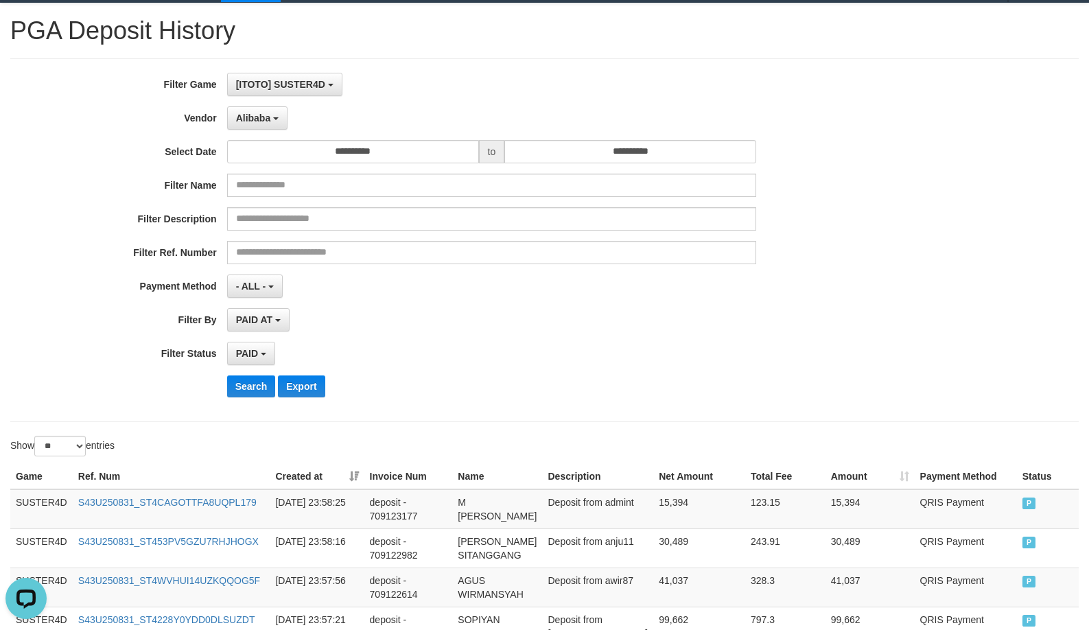
scroll to position [0, 0]
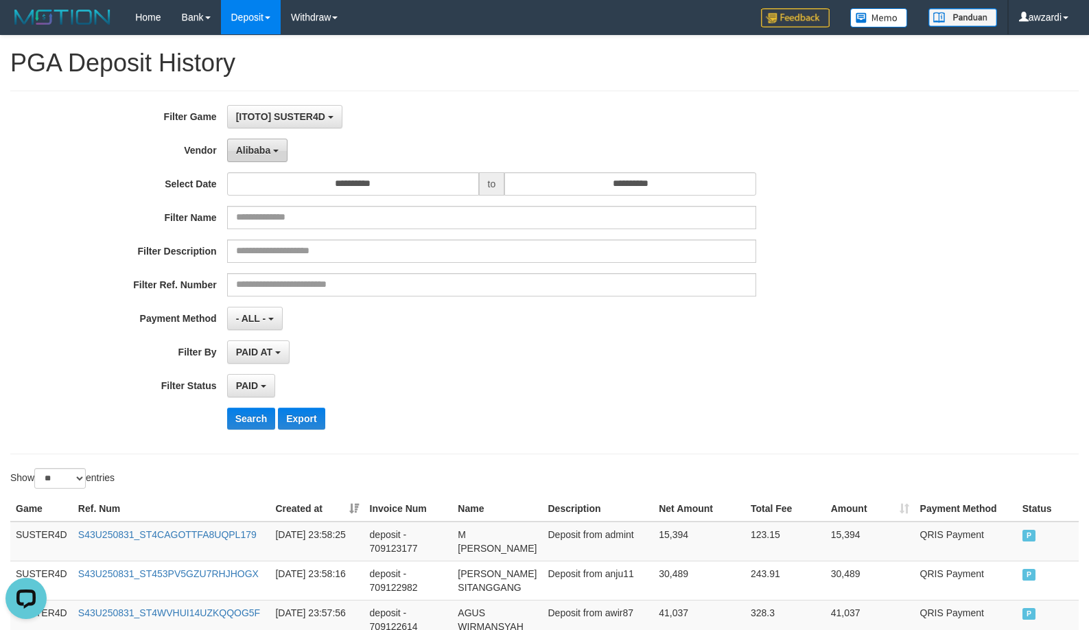
click at [261, 154] on button "Alibaba" at bounding box center [257, 150] width 60 height 23
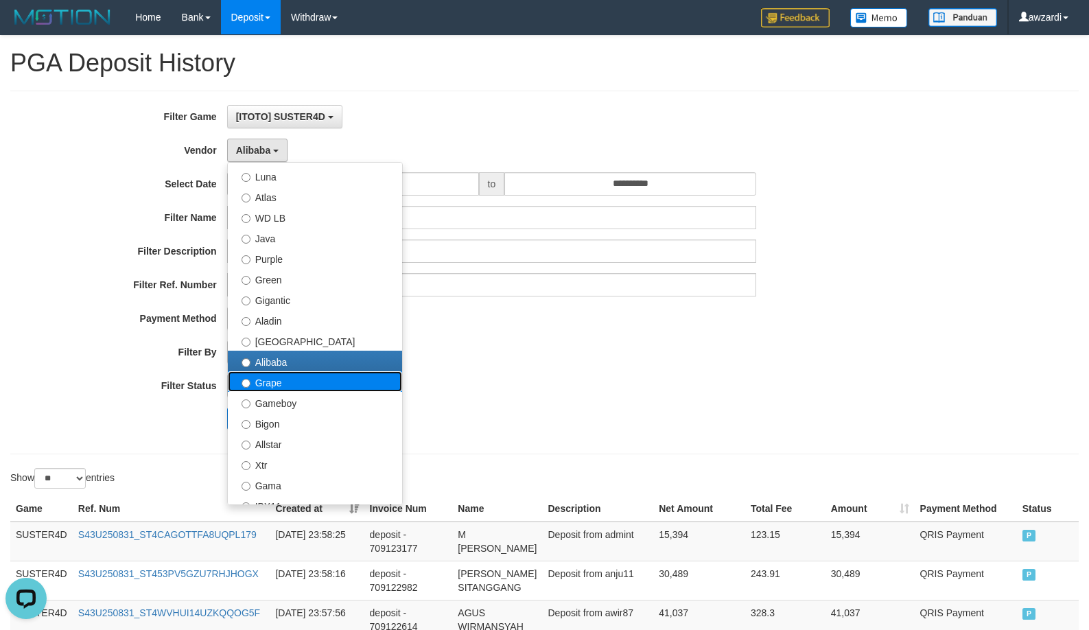
click at [259, 387] on label "Grape" at bounding box center [315, 381] width 174 height 21
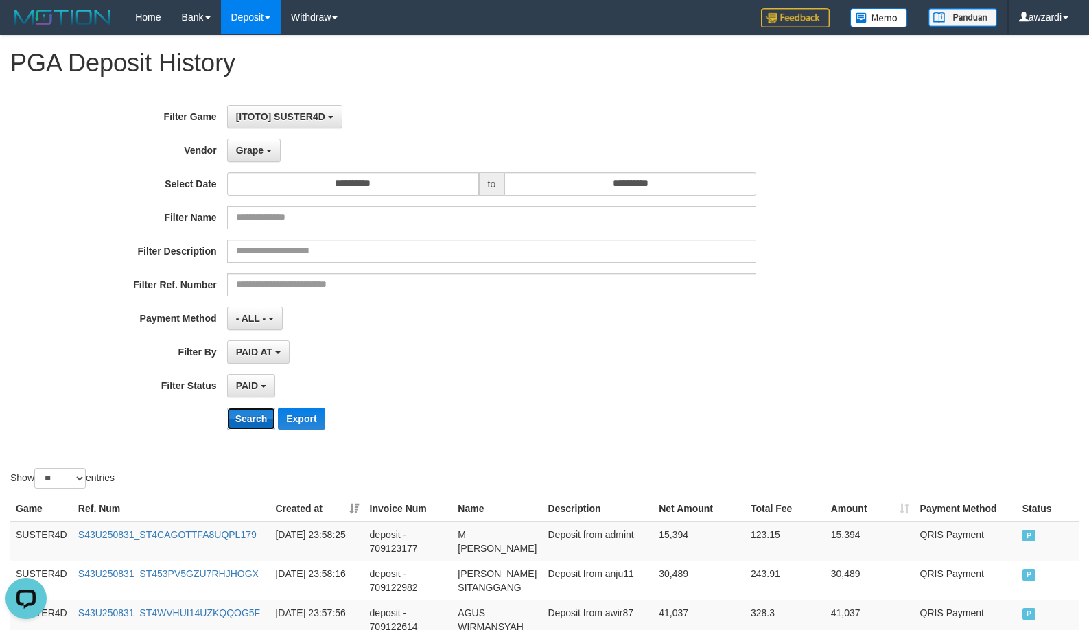
click at [253, 414] on button "Search" at bounding box center [251, 419] width 49 height 22
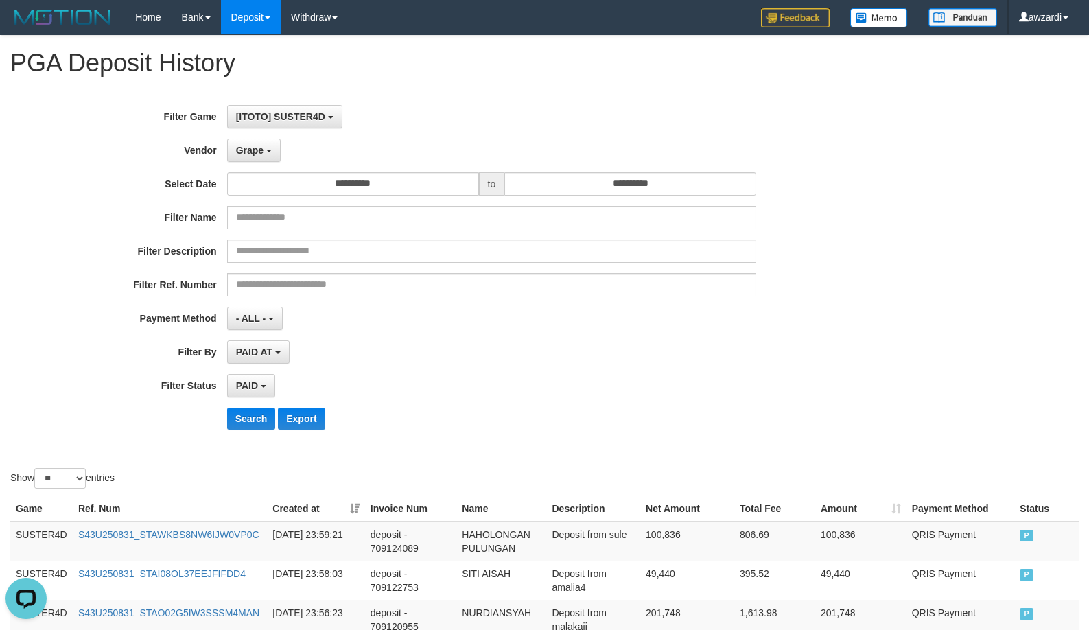
click at [591, 378] on div "PAID SELECT ALL - ALL - SELECT STATUS PENDING/UNPAID PAID CANCELED EXPIRED" at bounding box center [491, 385] width 529 height 23
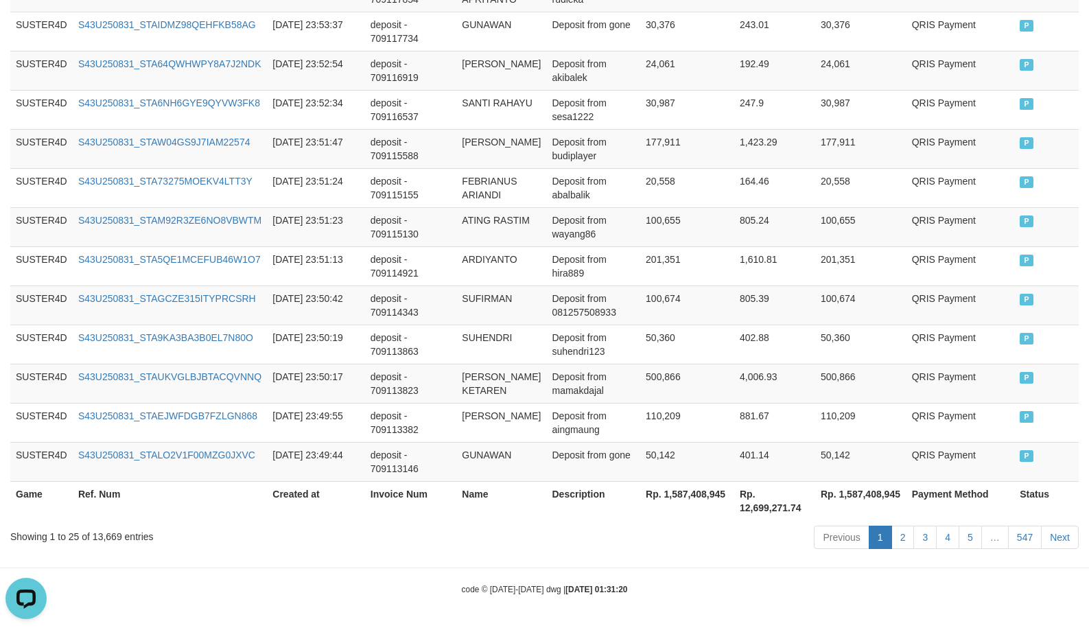
click at [679, 492] on th "Rp. 1,587,408,945" at bounding box center [687, 500] width 94 height 39
copy th "1,587,408,945"
click at [679, 492] on th "Rp. 1,587,408,945" at bounding box center [687, 500] width 94 height 39
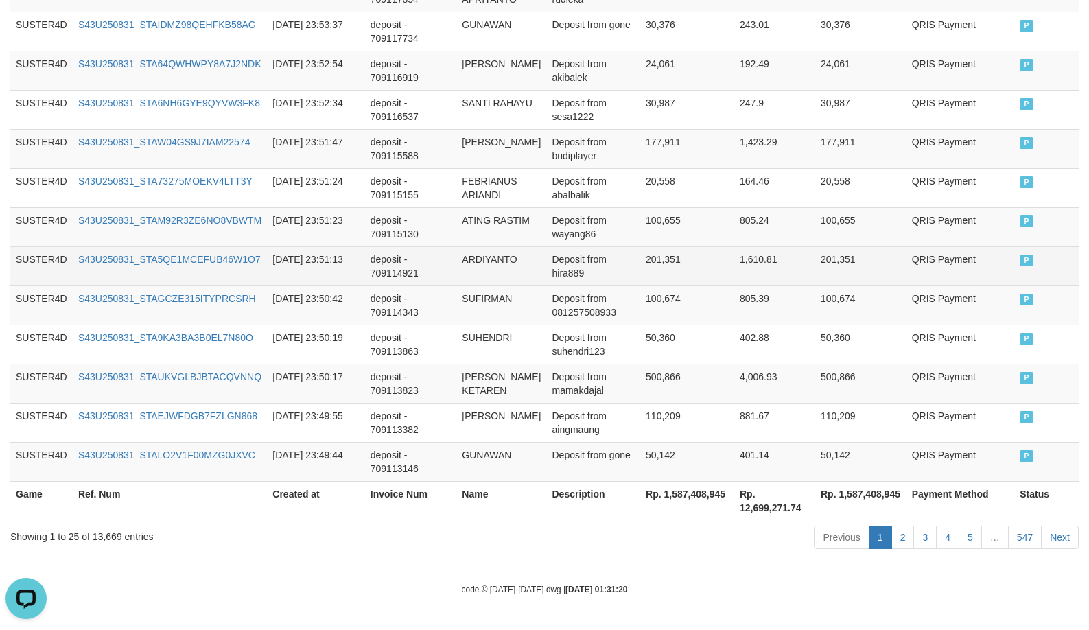
click at [844, 269] on td "201,351" at bounding box center [860, 265] width 91 height 39
click at [590, 260] on td "Deposit from hira889" at bounding box center [593, 265] width 94 height 39
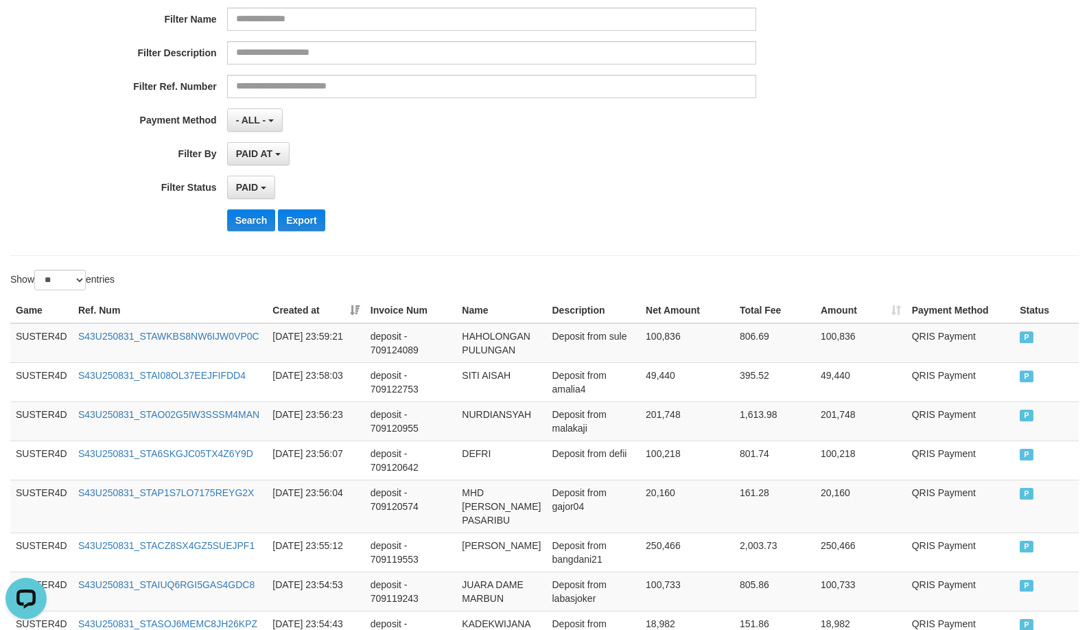
scroll to position [0, 0]
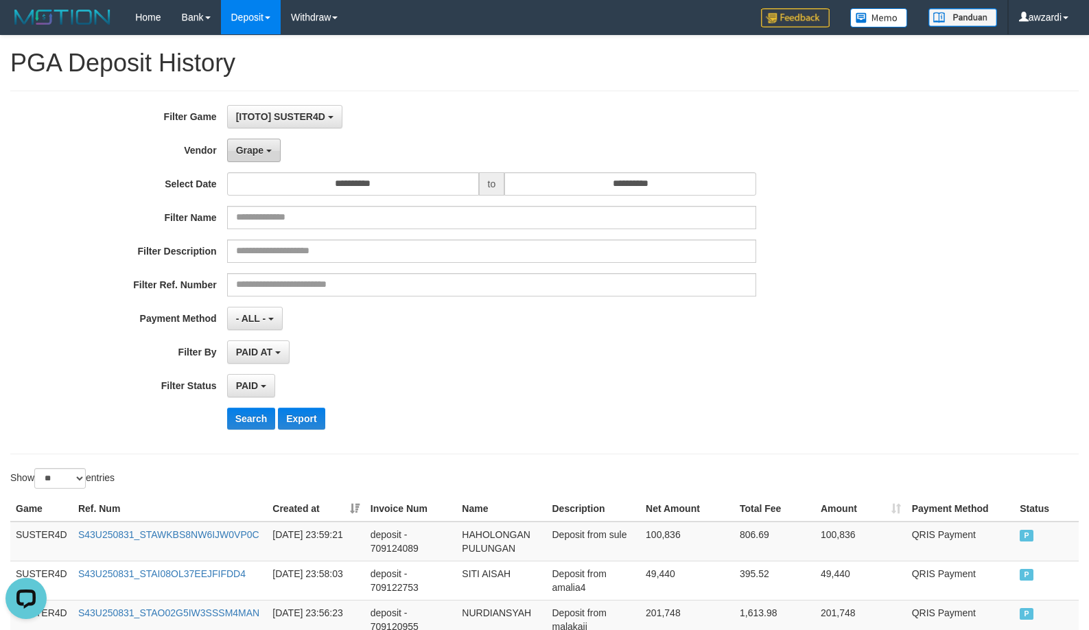
click at [235, 139] on button "Grape" at bounding box center [254, 150] width 54 height 23
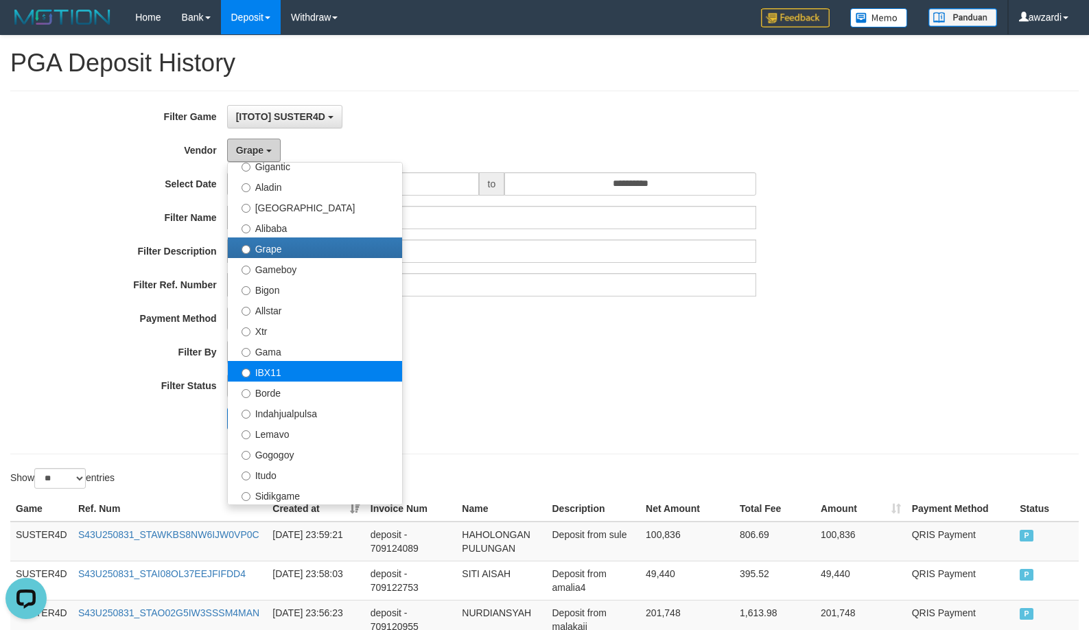
scroll to position [206, 0]
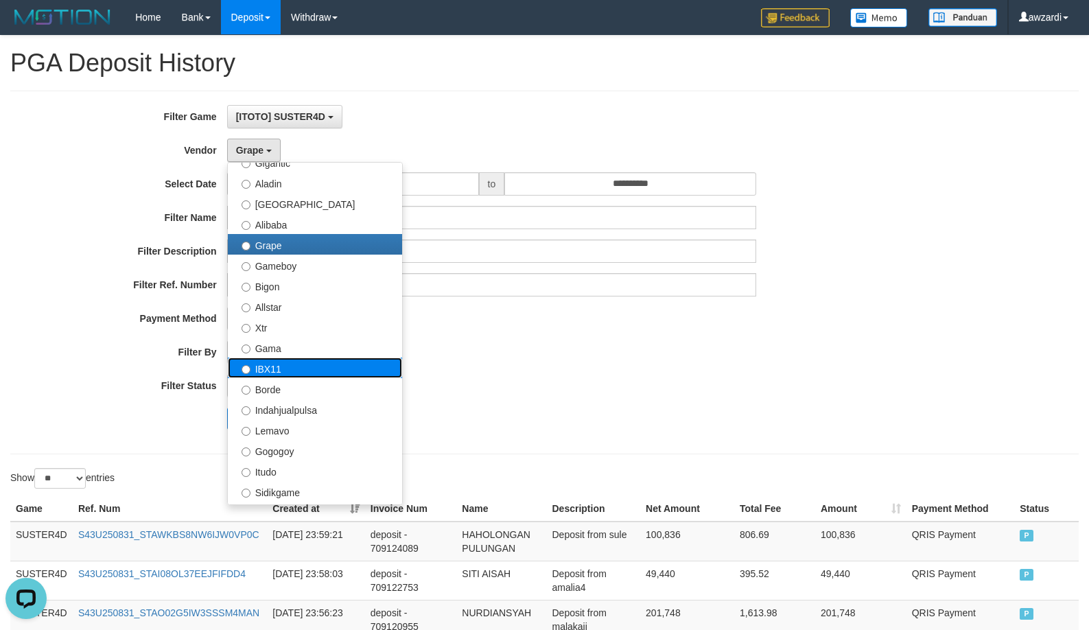
click at [299, 369] on label "IBX11" at bounding box center [315, 368] width 174 height 21
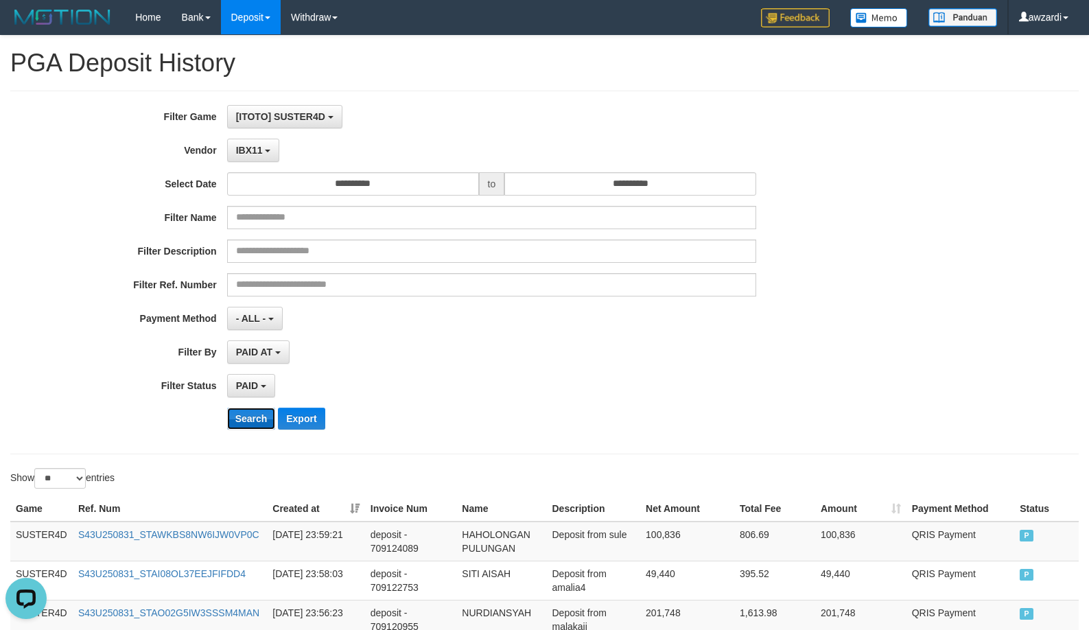
click at [247, 419] on button "Search" at bounding box center [251, 419] width 49 height 22
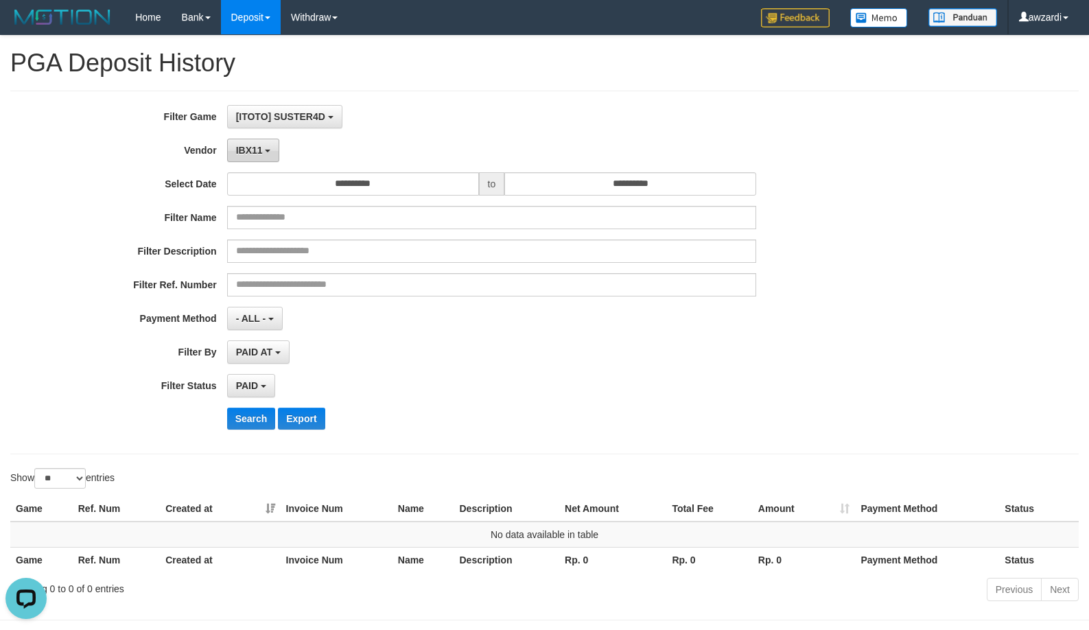
click at [262, 148] on button "IBX11" at bounding box center [253, 150] width 53 height 23
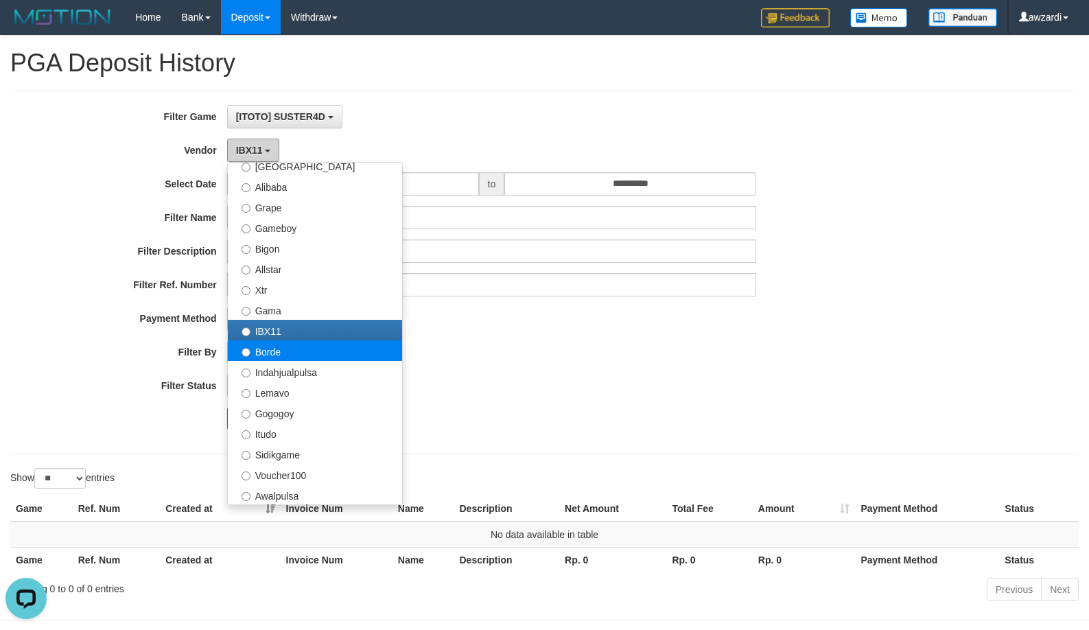
scroll to position [275, 0]
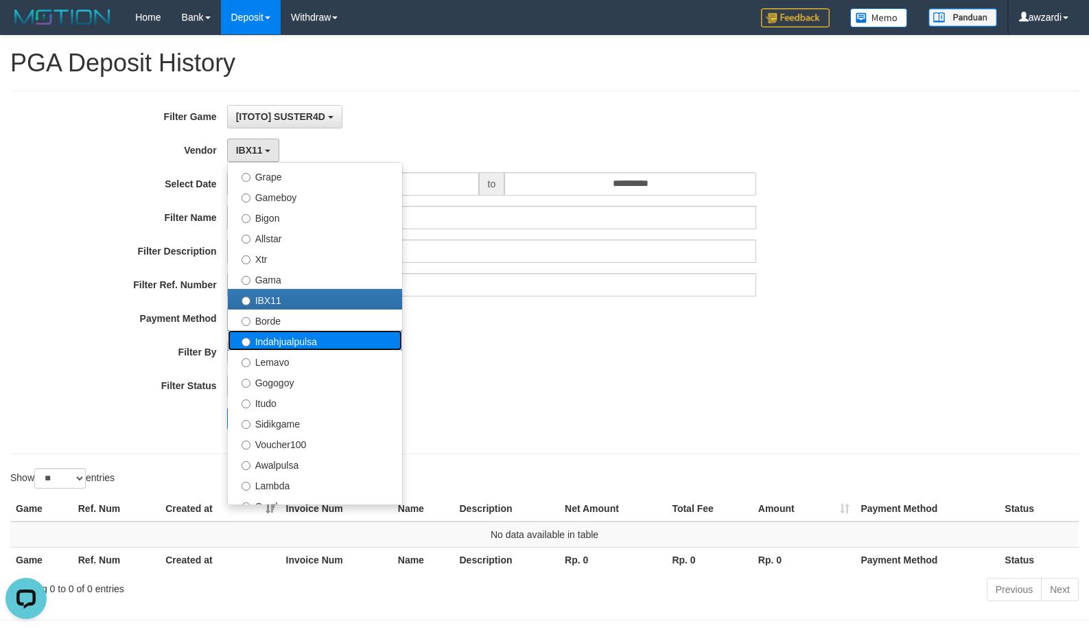
click at [294, 346] on label "Indahjualpulsa" at bounding box center [315, 340] width 174 height 21
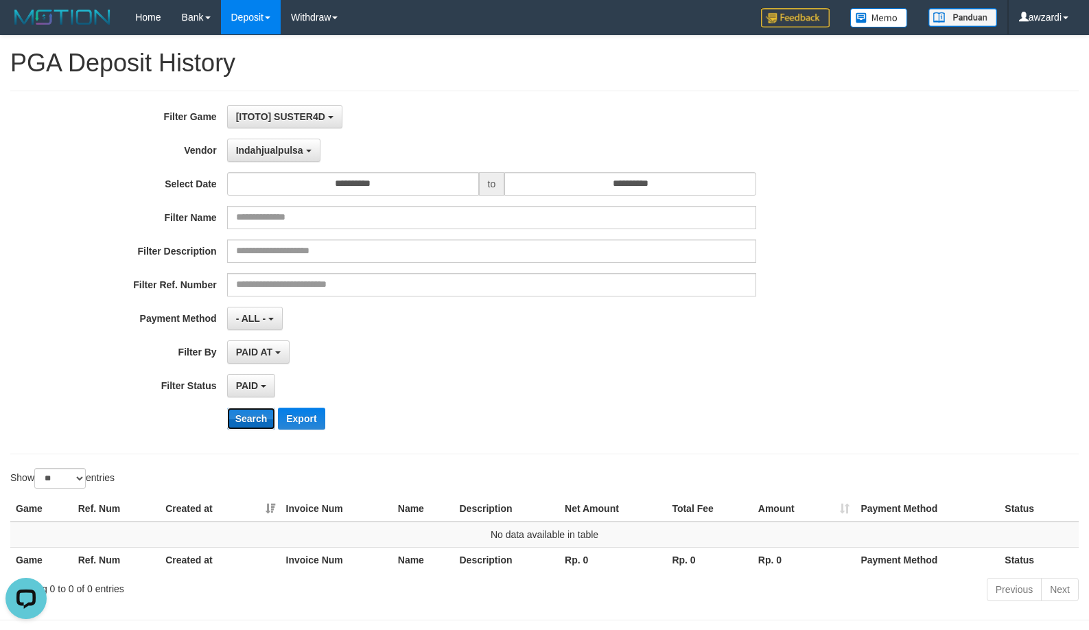
click at [244, 413] on button "Search" at bounding box center [251, 419] width 49 height 22
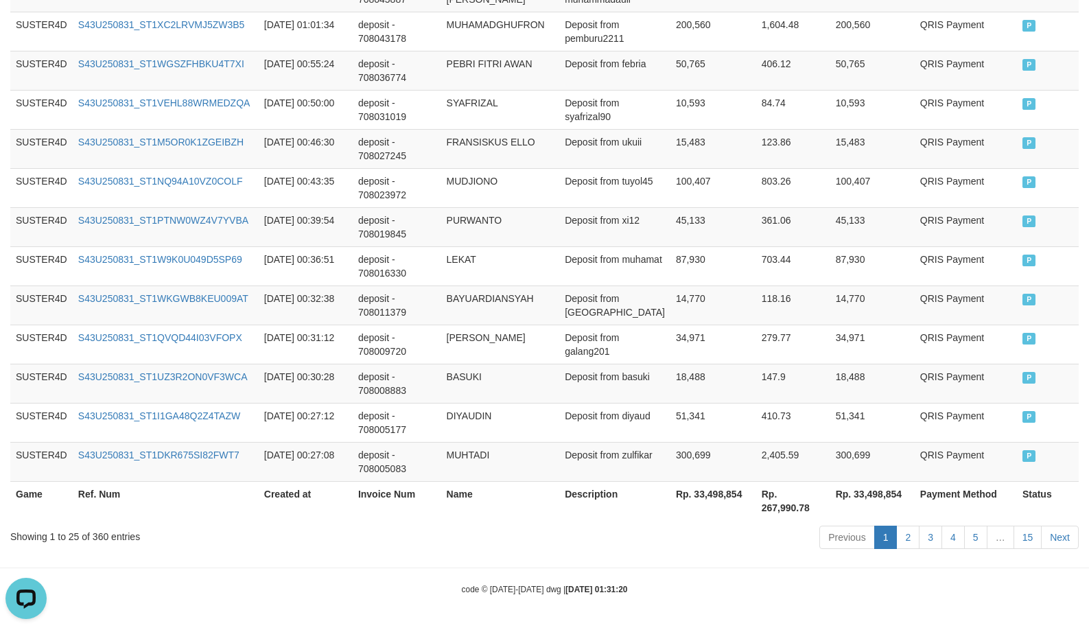
click at [687, 494] on th "Rp. 33,498,854" at bounding box center [714, 500] width 86 height 39
drag, startPoint x: 687, startPoint y: 494, endPoint x: 1057, endPoint y: 475, distance: 370.5
click at [688, 494] on th "Rp. 33,498,854" at bounding box center [714, 500] width 86 height 39
copy th "33,498,854"
click at [521, 318] on td "BAYUARDIANSYAH" at bounding box center [500, 305] width 119 height 39
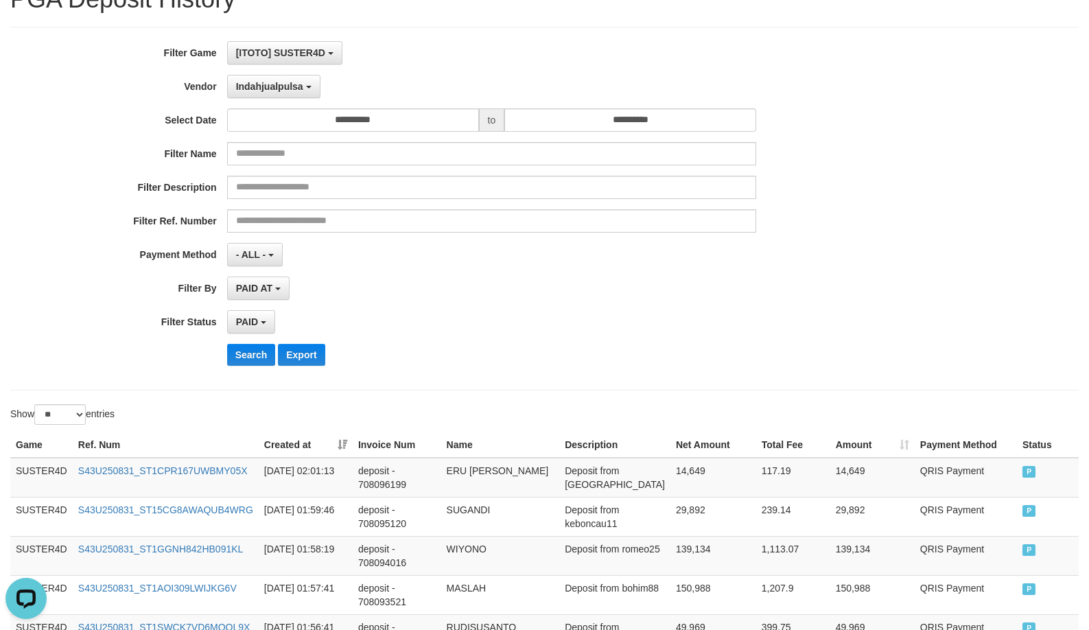
scroll to position [0, 0]
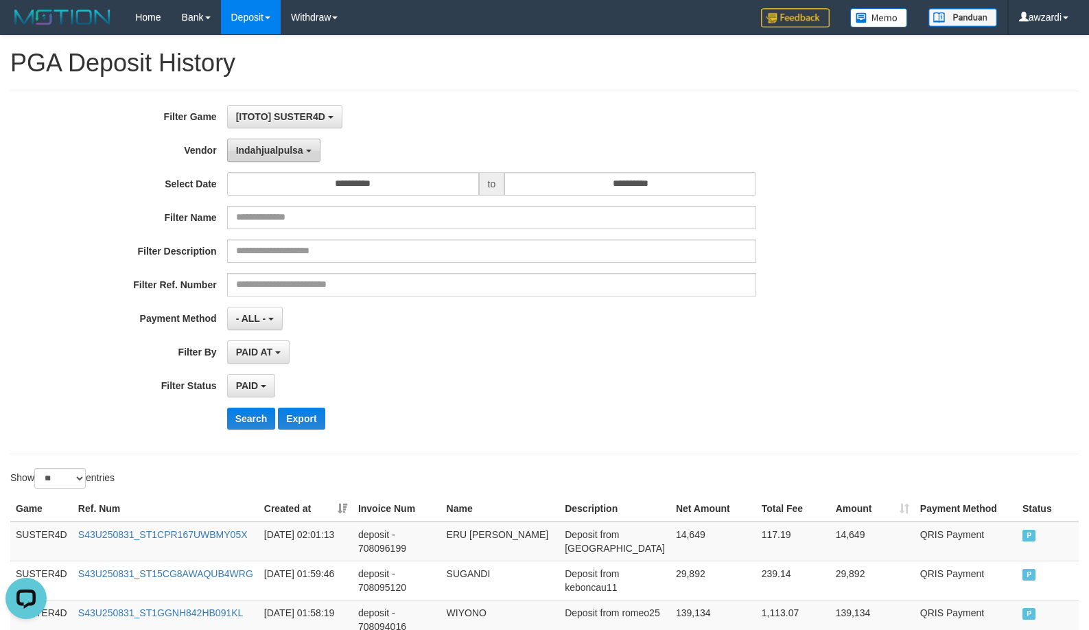
click at [268, 154] on span "Indahjualpulsa" at bounding box center [269, 150] width 67 height 11
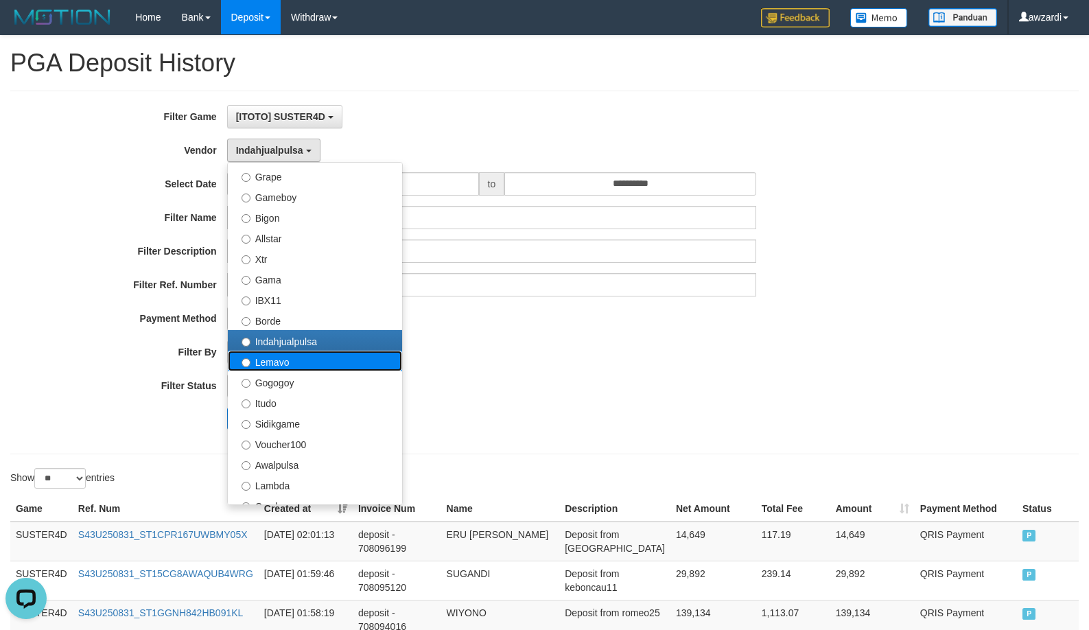
click at [275, 363] on label "Lemavo" at bounding box center [315, 361] width 174 height 21
select select "**********"
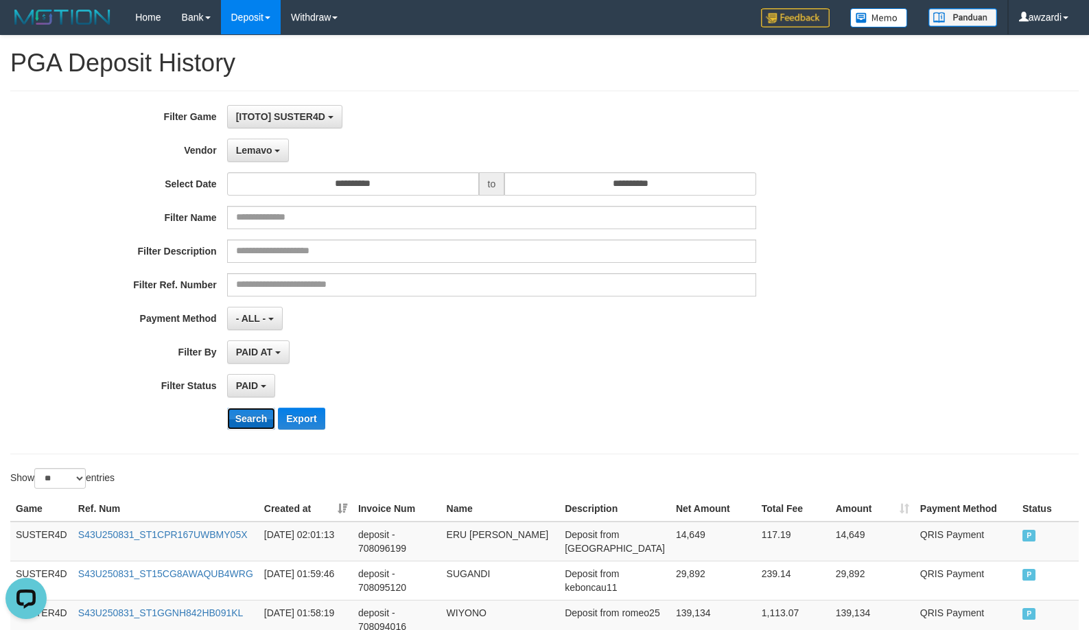
click at [251, 414] on button "Search" at bounding box center [251, 419] width 49 height 22
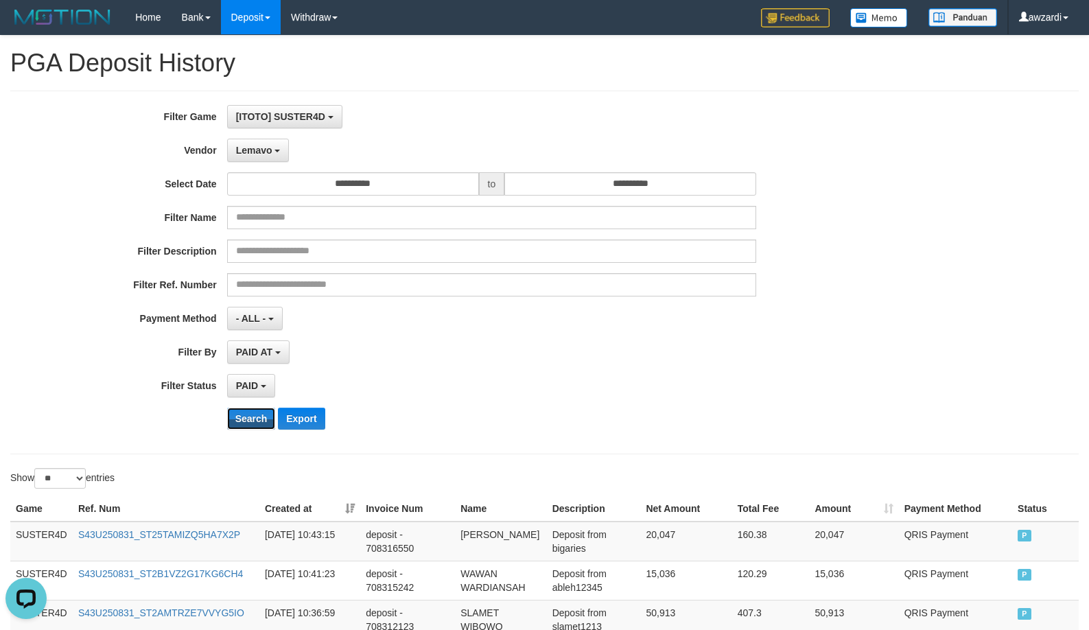
scroll to position [1019, 0]
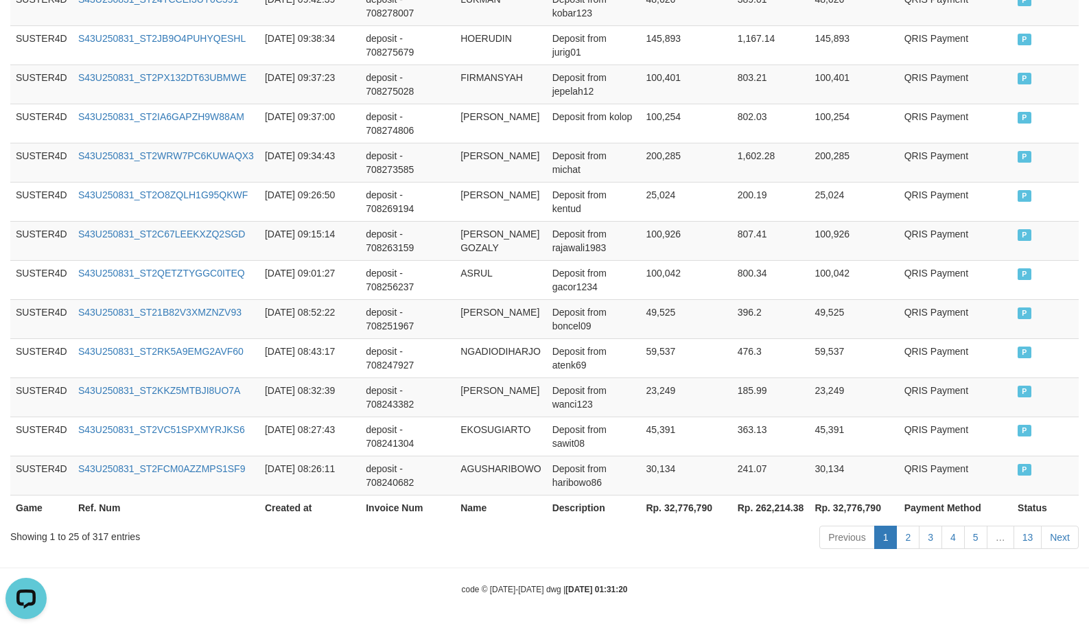
click at [670, 506] on th "Rp. 32,776,790" at bounding box center [685, 507] width 91 height 25
copy th "32,776,790"
click at [671, 506] on th "Rp. 32,776,790" at bounding box center [685, 507] width 91 height 25
click at [591, 407] on td "Deposit from wanci123" at bounding box center [594, 397] width 94 height 39
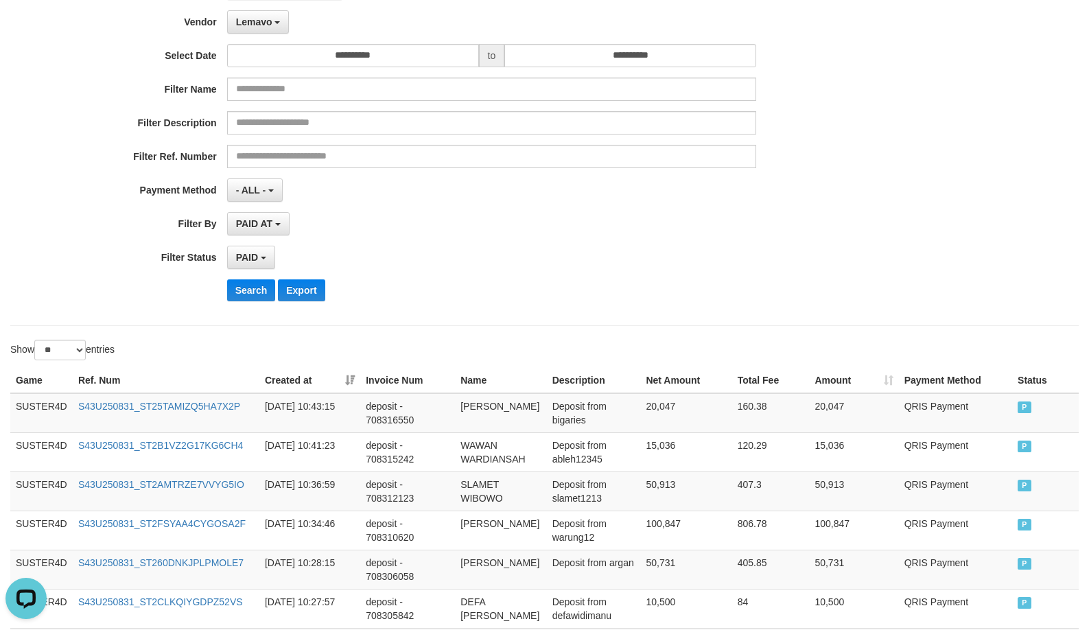
scroll to position [0, 0]
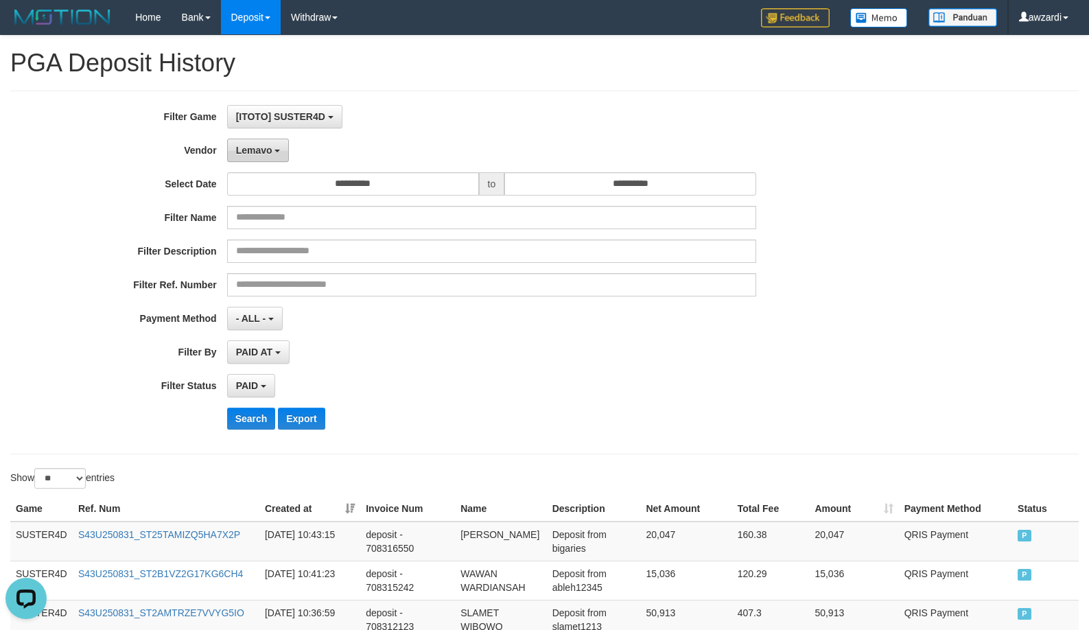
click at [253, 151] on span "Lemavo" at bounding box center [254, 150] width 36 height 11
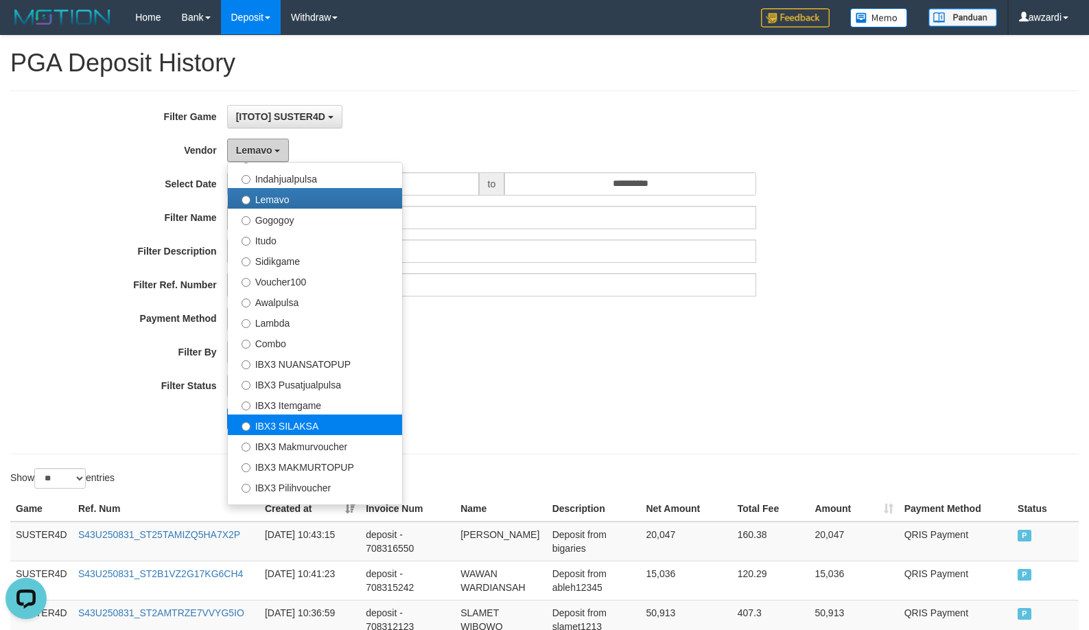
scroll to position [450, 0]
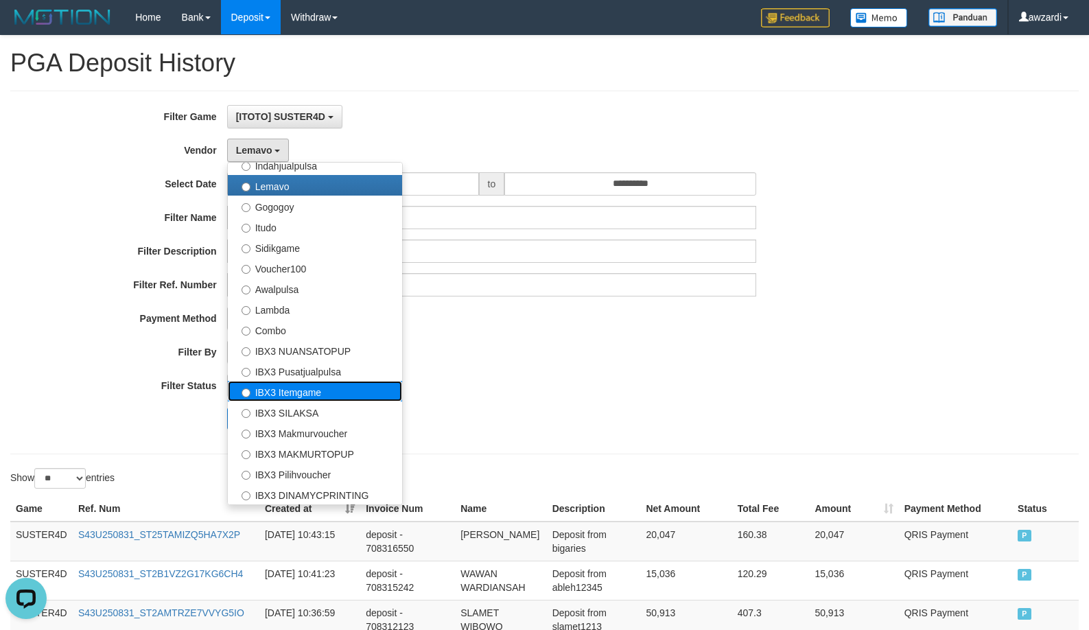
click at [297, 396] on label "IBX3 Itemgame" at bounding box center [315, 391] width 174 height 21
select select "**********"
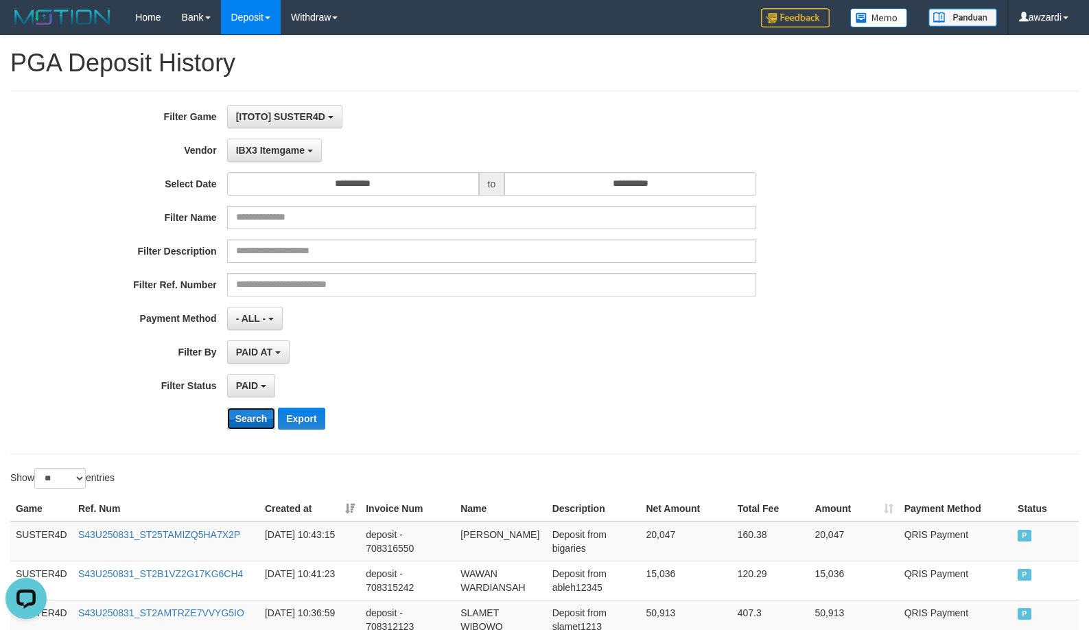
click at [251, 411] on button "Search" at bounding box center [251, 419] width 49 height 22
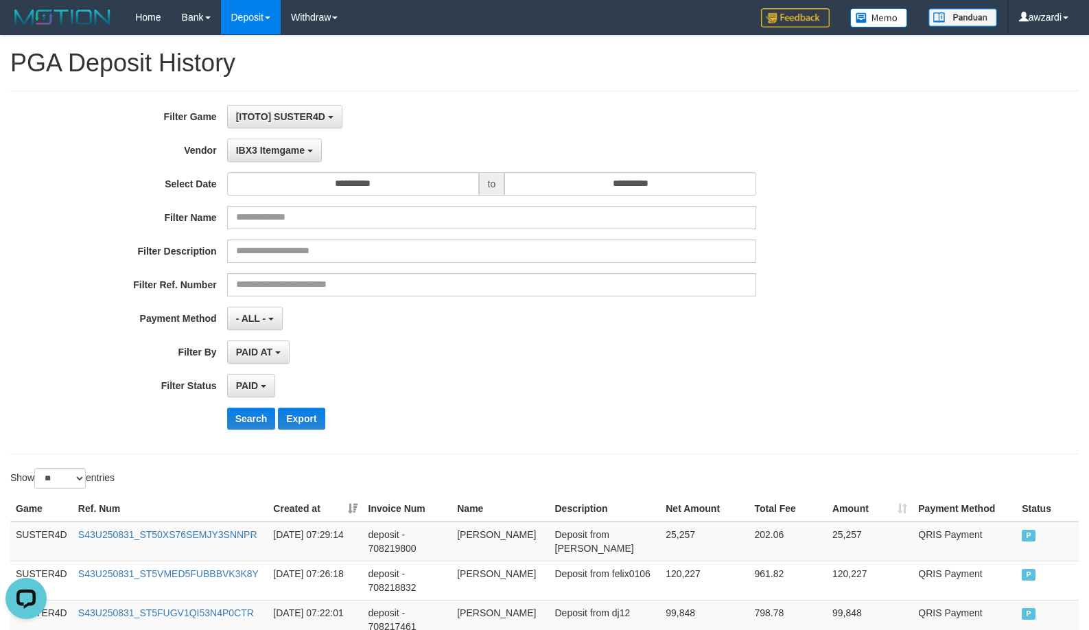
click at [632, 369] on div "**********" at bounding box center [454, 272] width 908 height 335
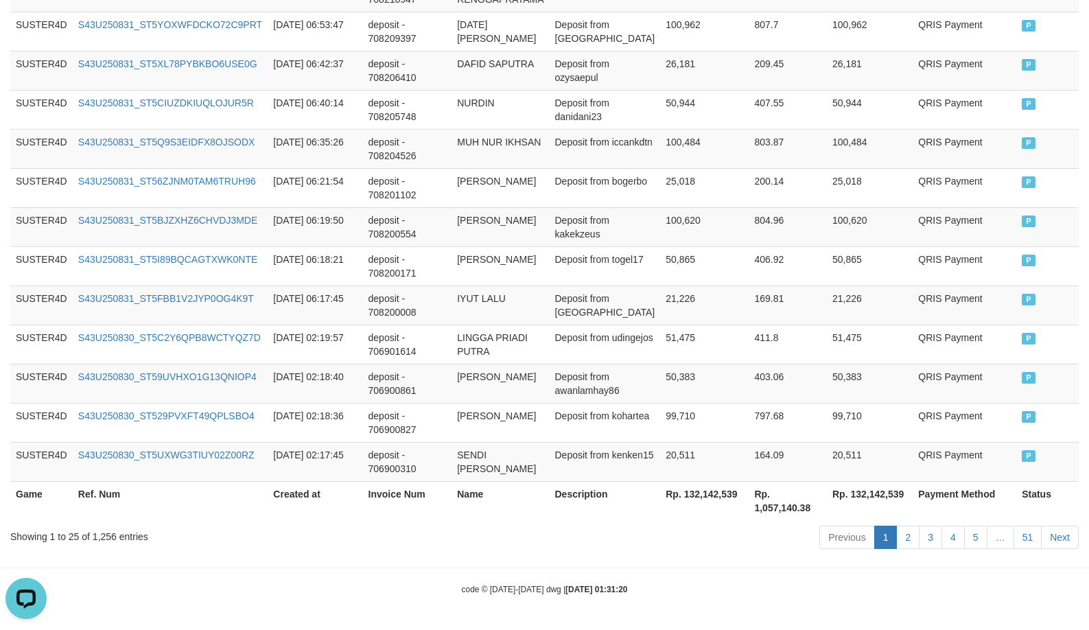
click at [707, 491] on th "Rp. 132,142,539" at bounding box center [704, 500] width 89 height 39
copy th "132,142,539"
click at [707, 491] on th "Rp. 132,142,539" at bounding box center [704, 500] width 89 height 39
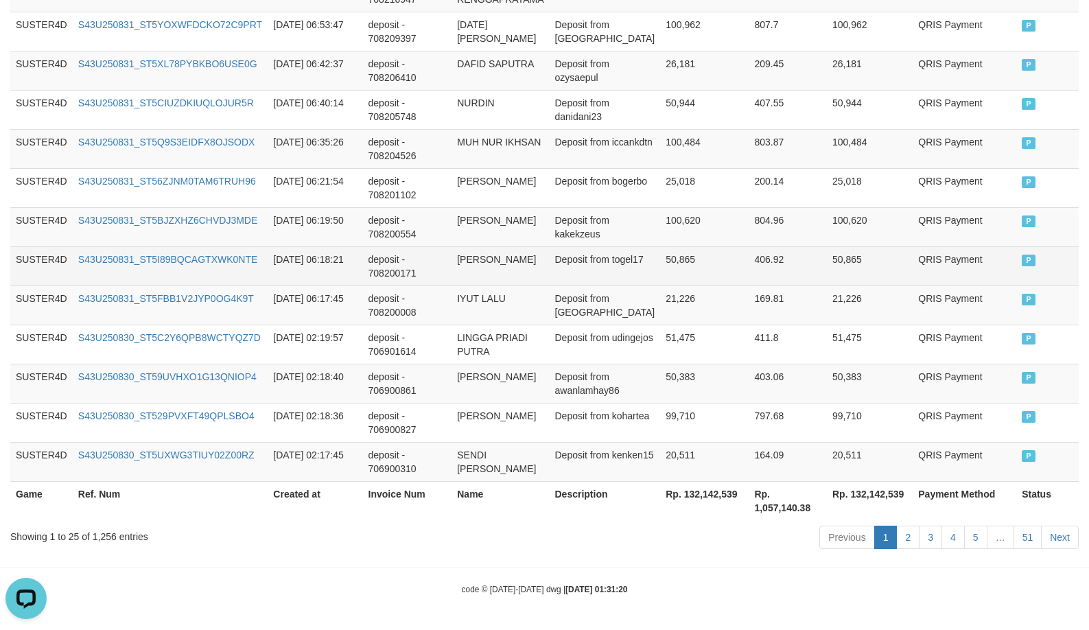
click at [564, 272] on td "Deposit from togel17" at bounding box center [605, 265] width 111 height 39
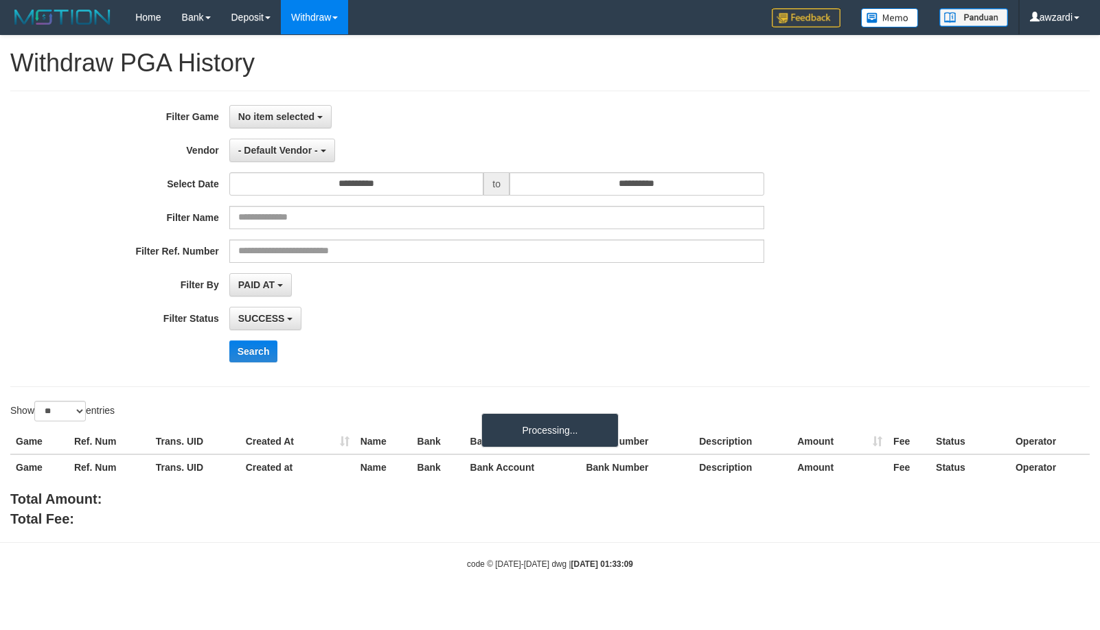
select select
select select "**"
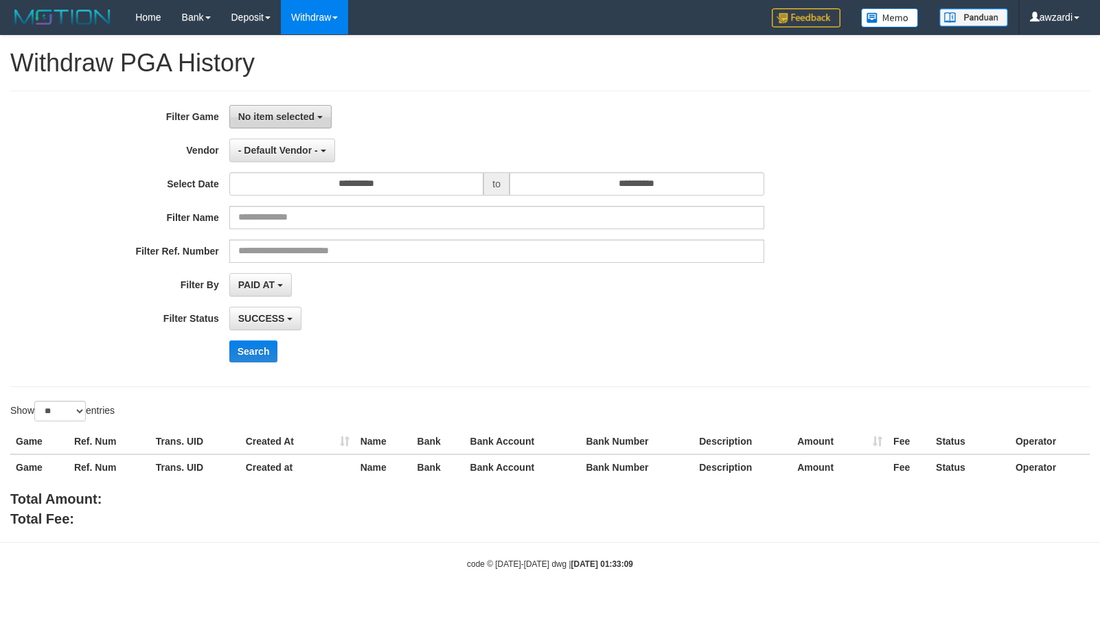
click at [291, 115] on span "No item selected" at bounding box center [276, 116] width 76 height 11
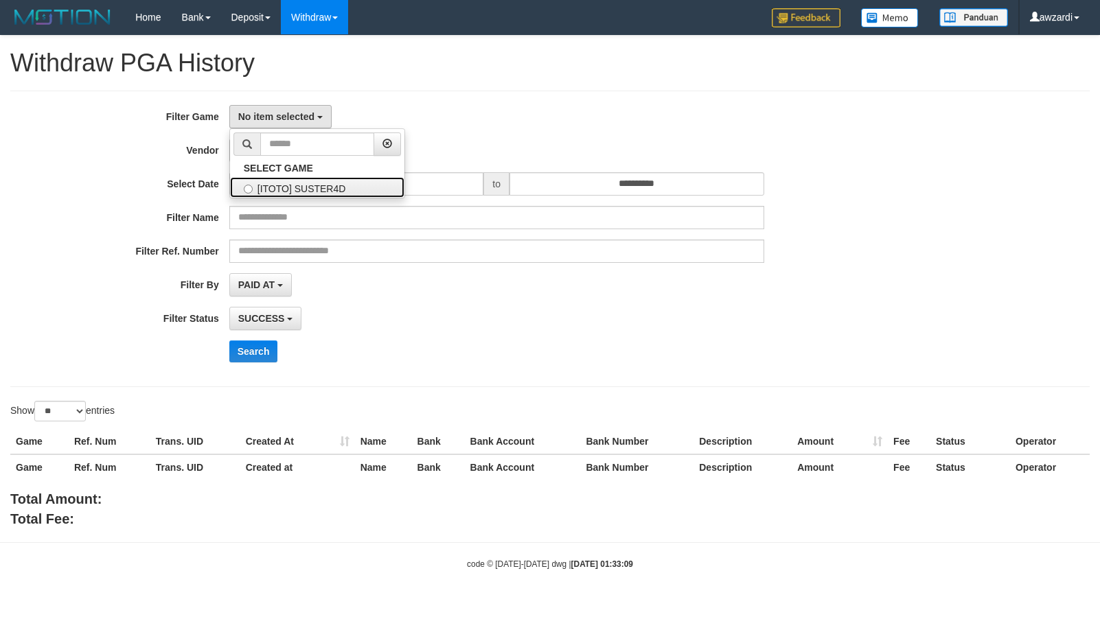
click at [297, 183] on label "[ITOTO] SUSTER4D" at bounding box center [317, 187] width 174 height 21
select select "***"
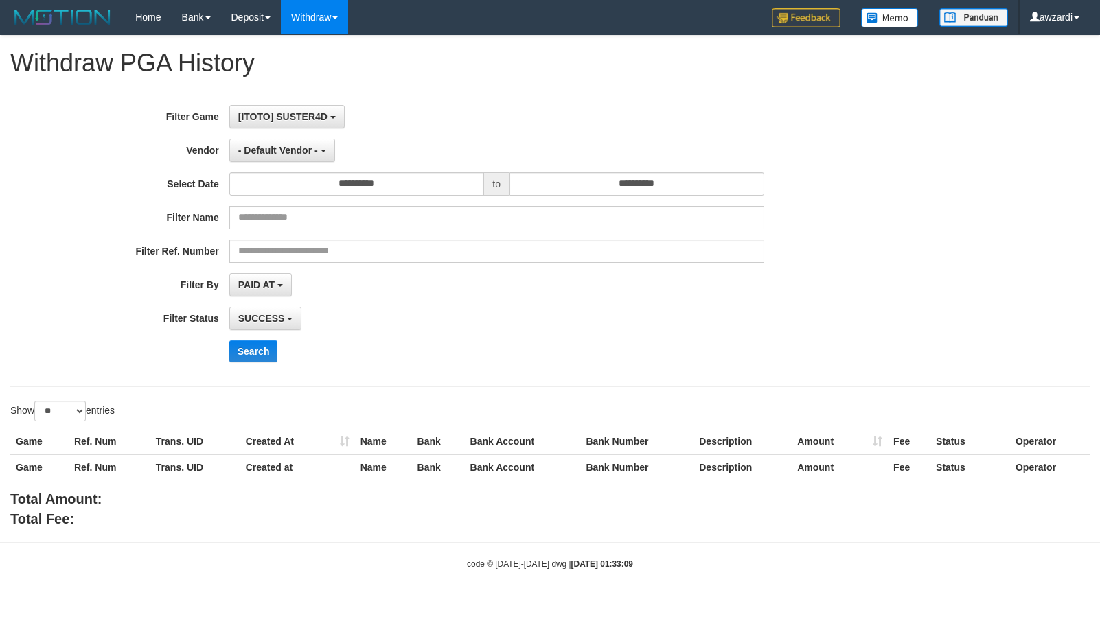
scroll to position [12, 0]
click at [311, 183] on input "**********" at bounding box center [356, 183] width 255 height 23
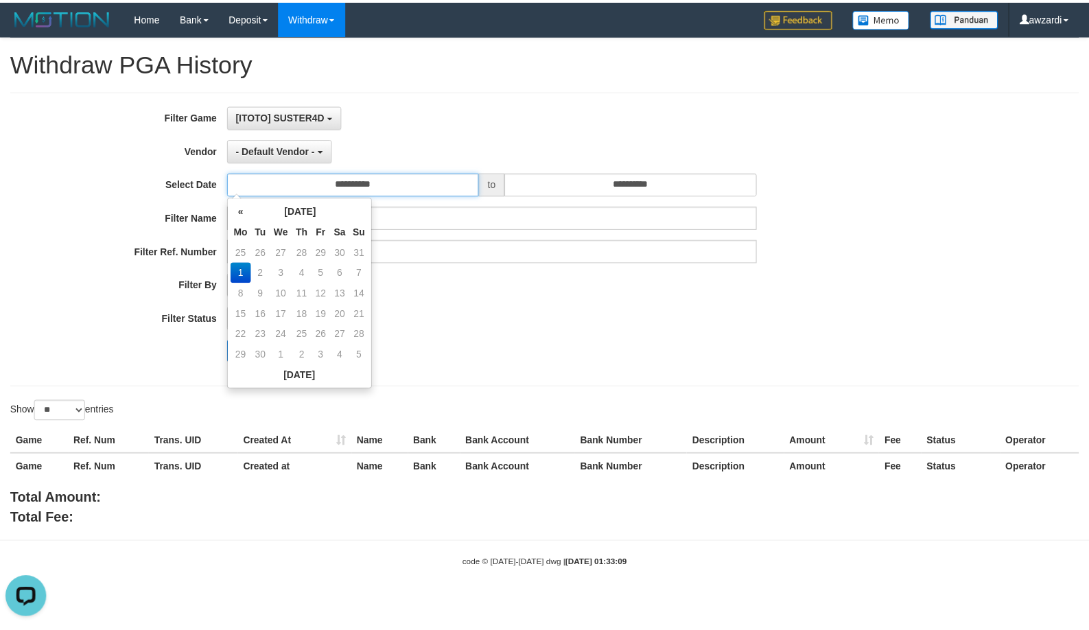
scroll to position [0, 0]
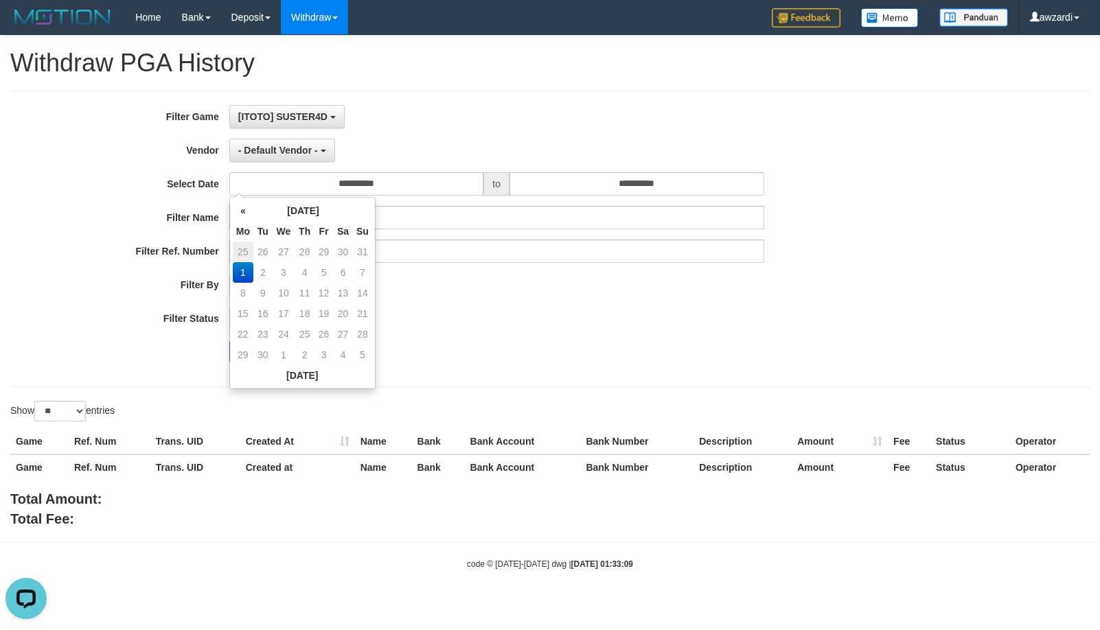
click at [244, 252] on td "25" at bounding box center [243, 252] width 21 height 21
type input "**********"
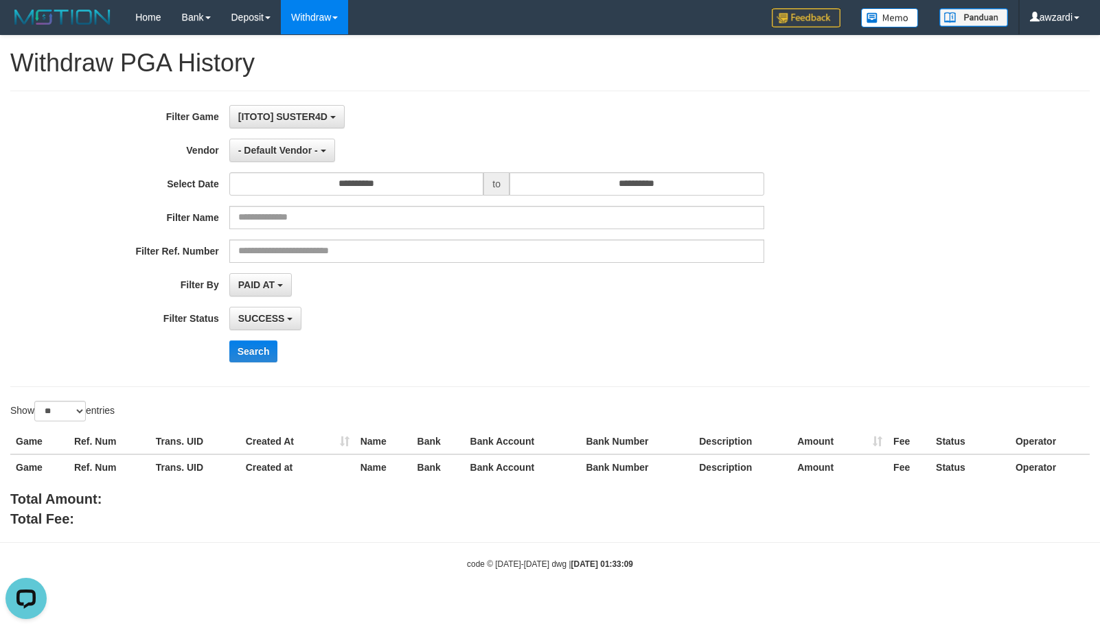
drag, startPoint x: 596, startPoint y: 334, endPoint x: 610, endPoint y: 187, distance: 146.8
click at [596, 331] on div "**********" at bounding box center [458, 239] width 916 height 268
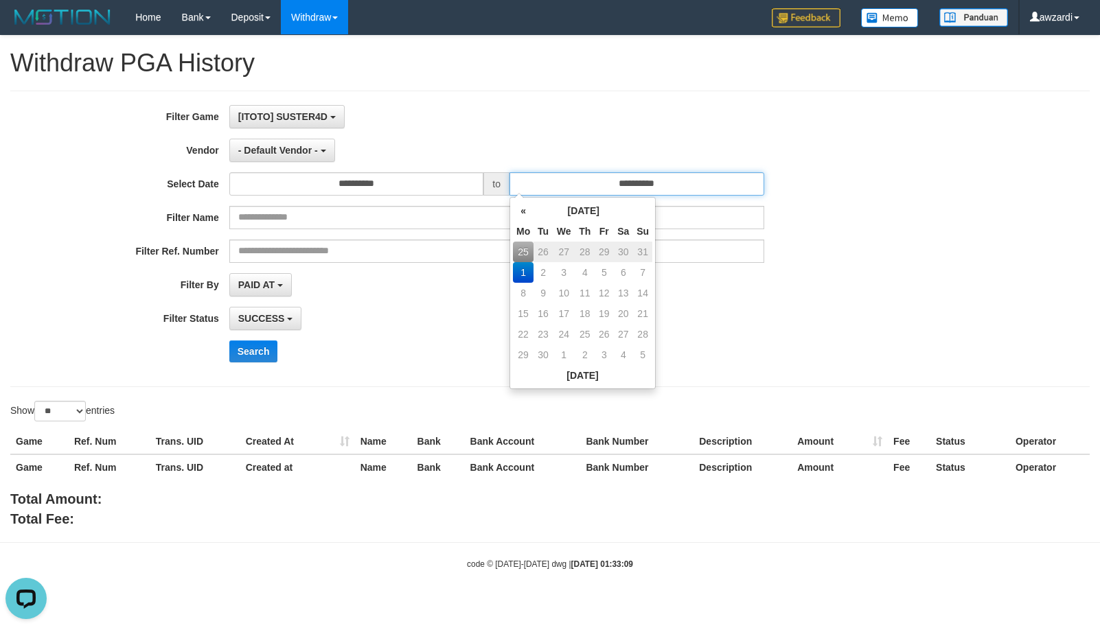
click at [617, 178] on input "**********" at bounding box center [636, 183] width 255 height 23
click at [642, 255] on td "31" at bounding box center [642, 252] width 19 height 21
type input "**********"
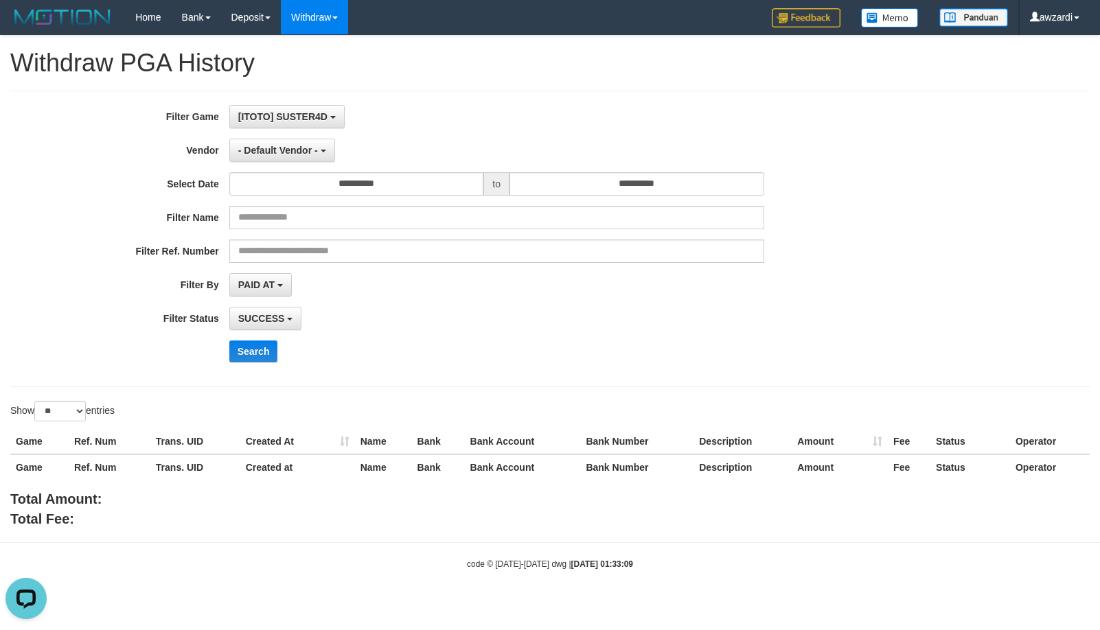
drag, startPoint x: 894, startPoint y: 325, endPoint x: 351, endPoint y: 290, distance: 543.4
click at [884, 325] on div "**********" at bounding box center [458, 318] width 916 height 23
click at [301, 154] on span "- Default Vendor -" at bounding box center [278, 150] width 80 height 11
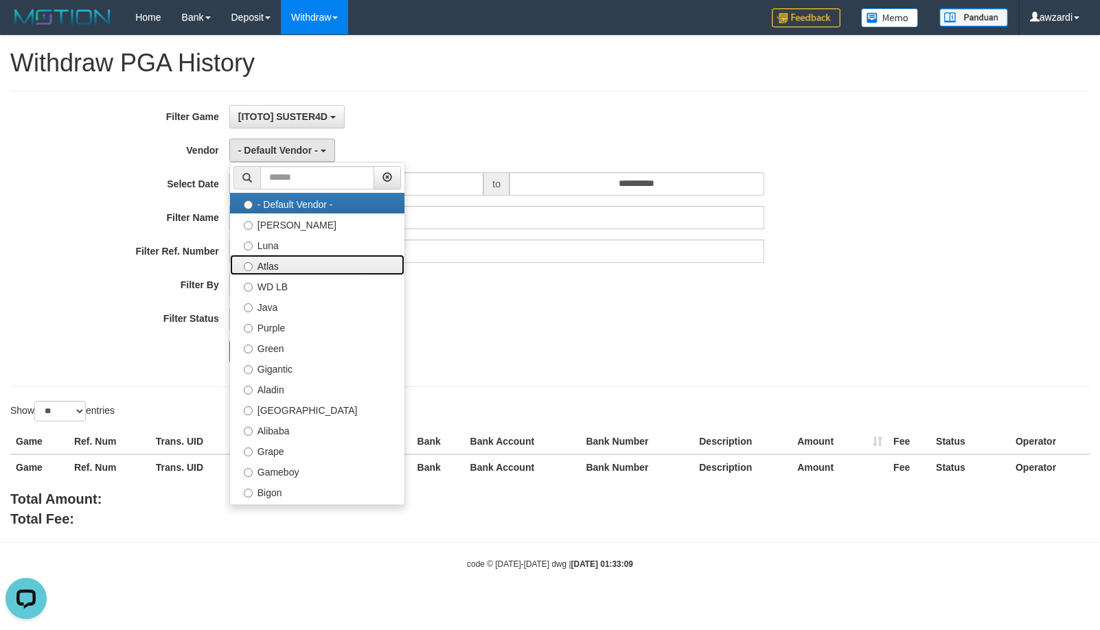
drag, startPoint x: 286, startPoint y: 262, endPoint x: 314, endPoint y: 270, distance: 29.3
click at [287, 263] on label "Atlas" at bounding box center [317, 265] width 174 height 21
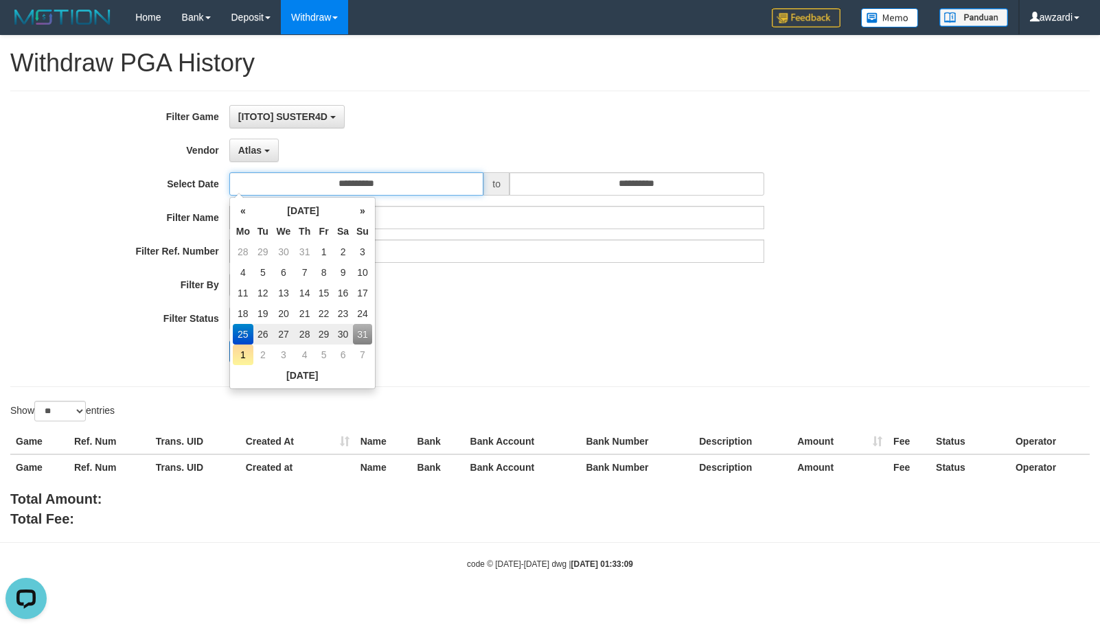
click at [391, 178] on input "**********" at bounding box center [356, 183] width 255 height 23
click at [442, 108] on div "[ITOTO] SUSTER4D SELECT GAME [ITOTO] SUSTER4D" at bounding box center [496, 116] width 535 height 23
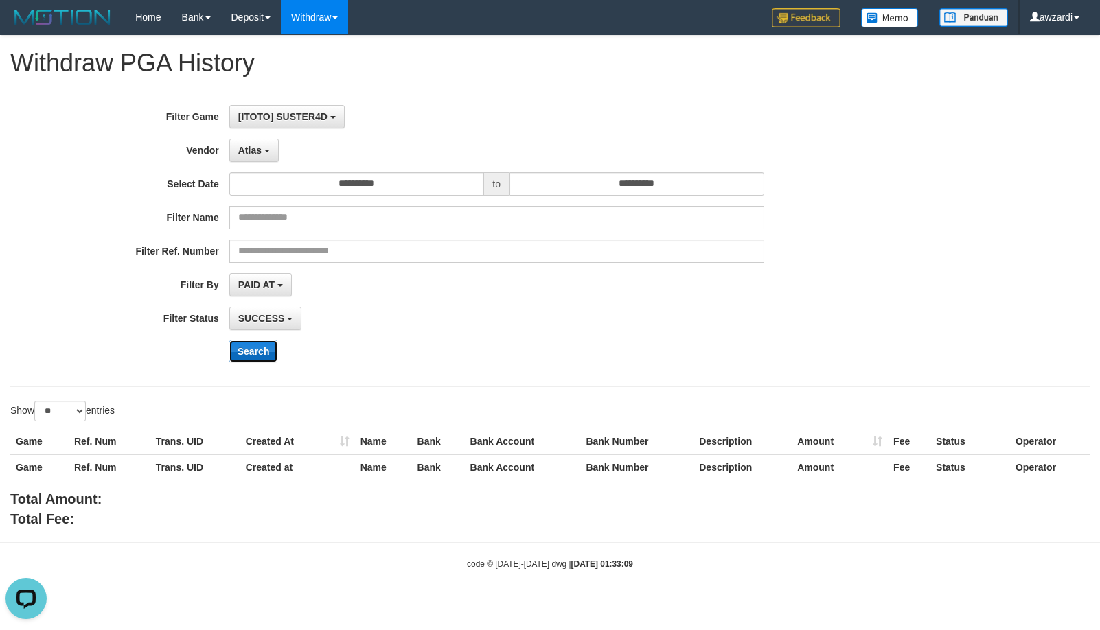
click at [256, 354] on button "Search" at bounding box center [253, 351] width 49 height 22
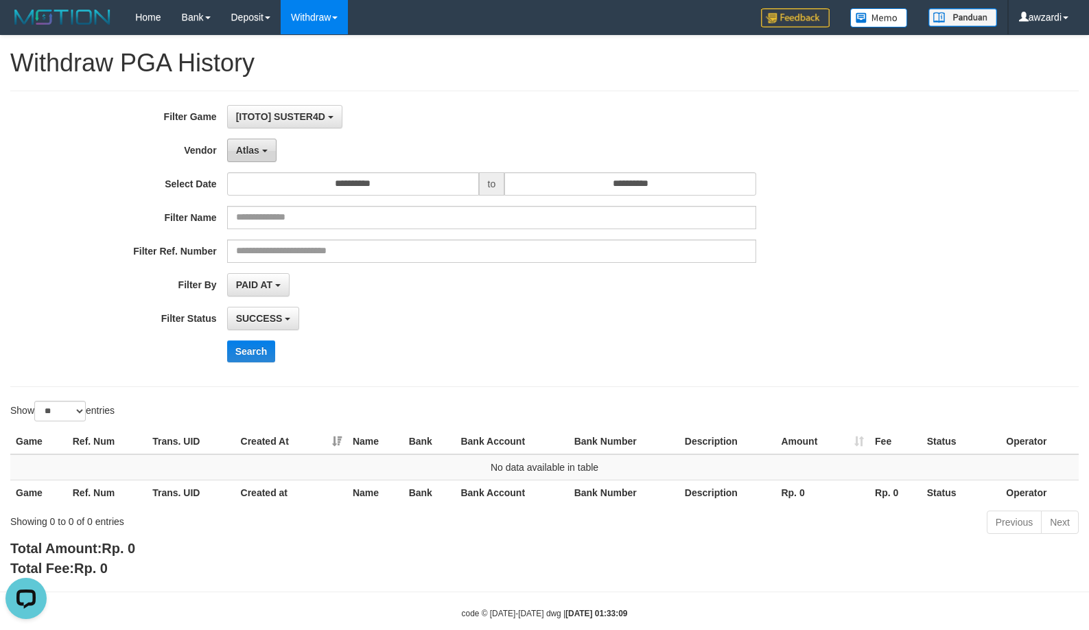
drag, startPoint x: 246, startPoint y: 150, endPoint x: 293, endPoint y: 286, distance: 143.9
click at [246, 150] on span "Atlas" at bounding box center [247, 150] width 23 height 11
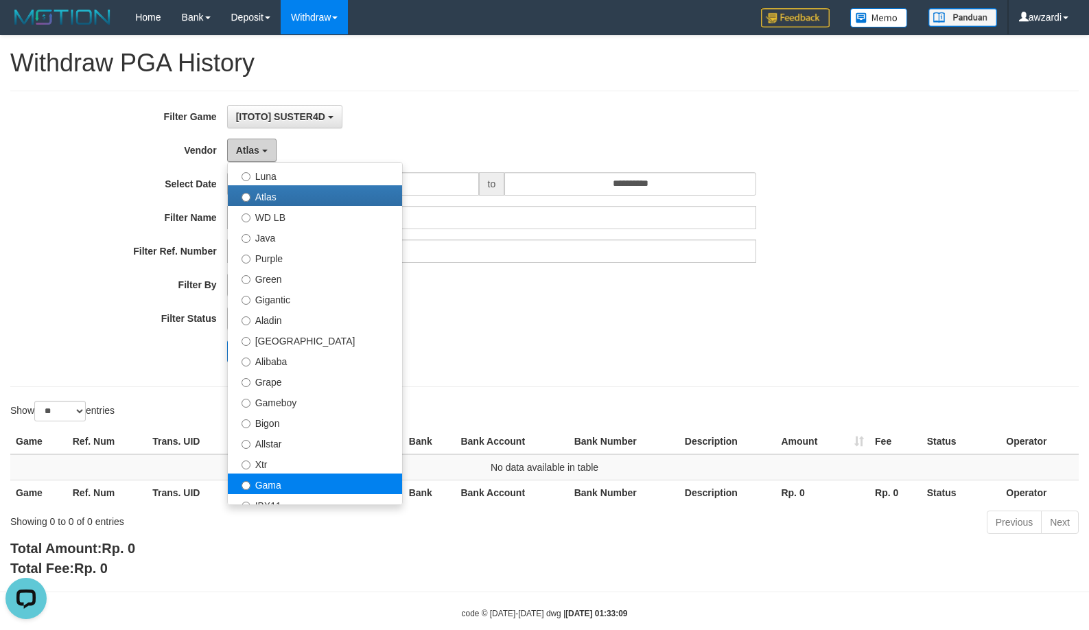
scroll to position [69, 0]
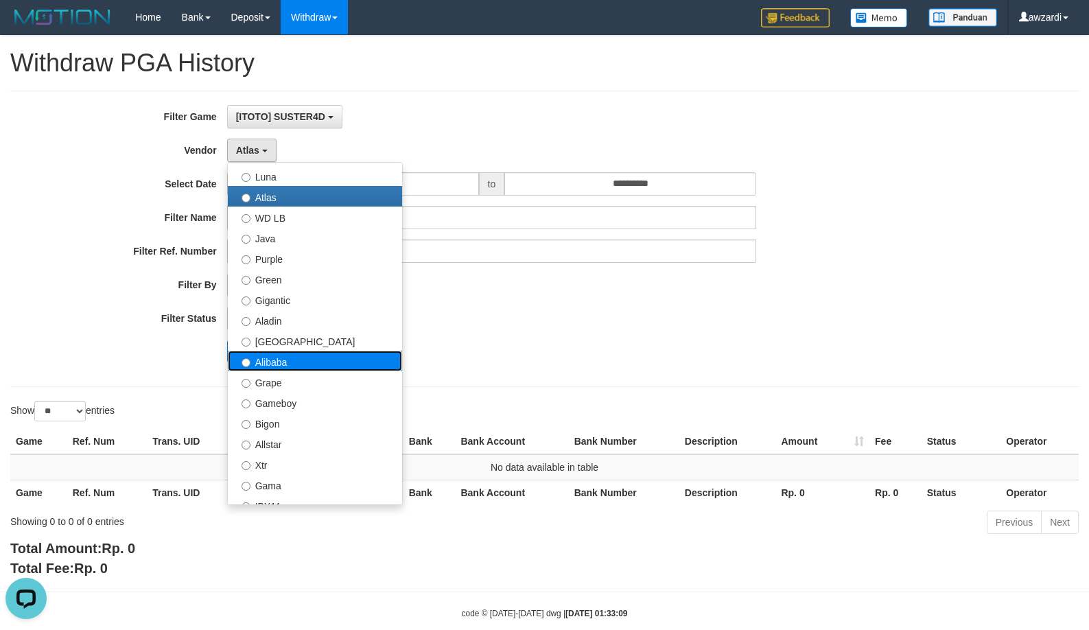
click at [290, 363] on label "Alibaba" at bounding box center [315, 361] width 174 height 21
select select "**********"
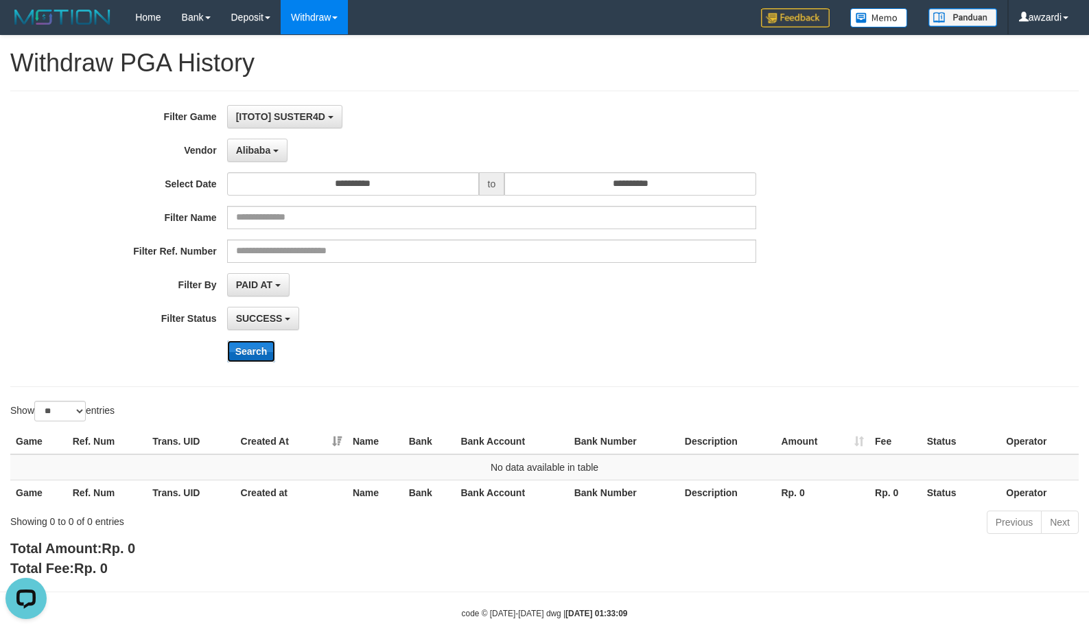
click at [254, 351] on button "Search" at bounding box center [251, 351] width 49 height 22
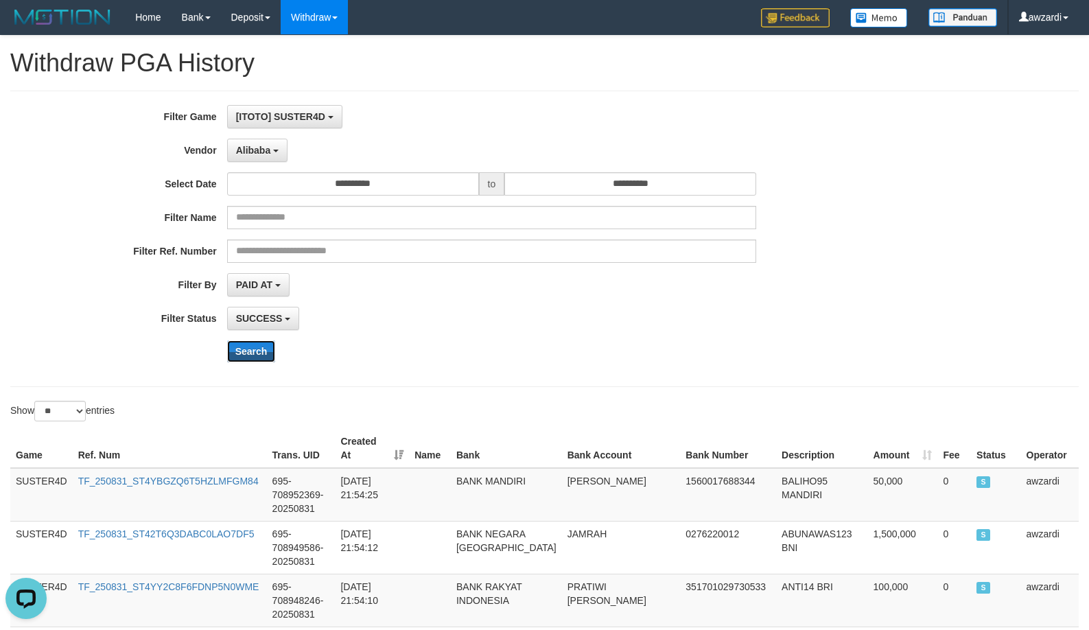
scroll to position [1320, 0]
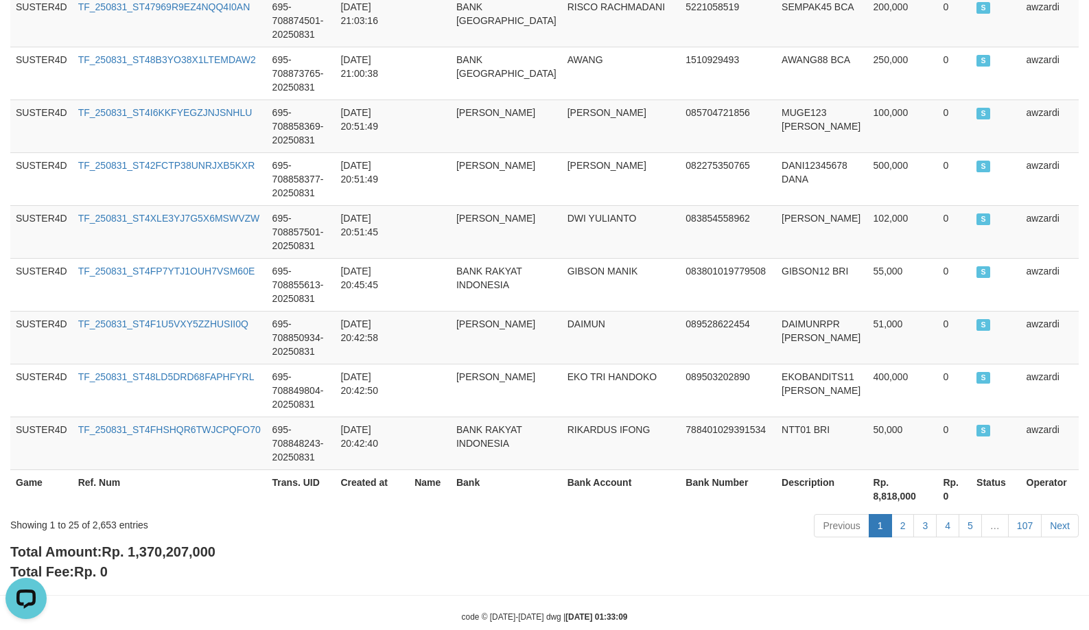
click at [178, 544] on span "Rp. 1,370,207,000" at bounding box center [159, 551] width 114 height 15
copy span "1,370,207,000"
click at [178, 544] on span "Rp. 1,370,207,000" at bounding box center [159, 551] width 114 height 15
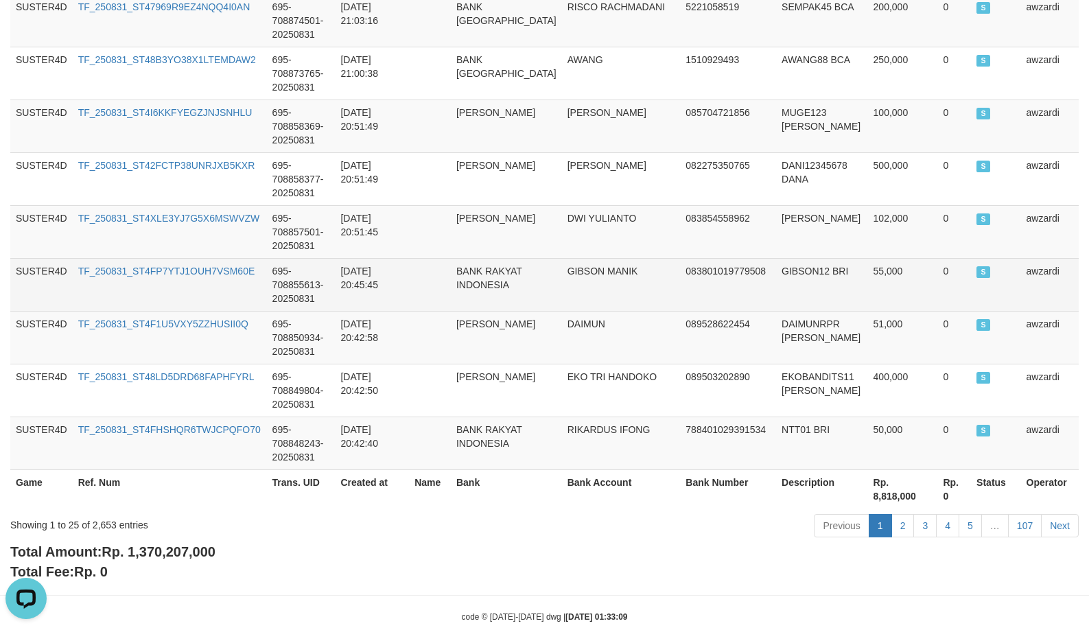
click at [776, 283] on td "GIBSON12 BRI" at bounding box center [821, 284] width 91 height 53
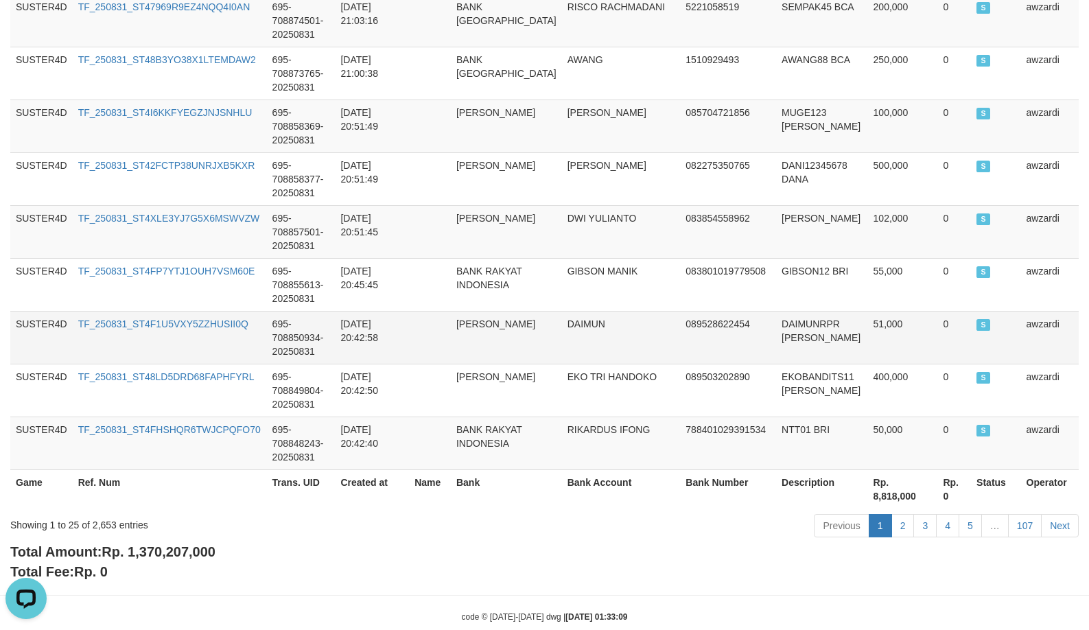
scroll to position [441, 0]
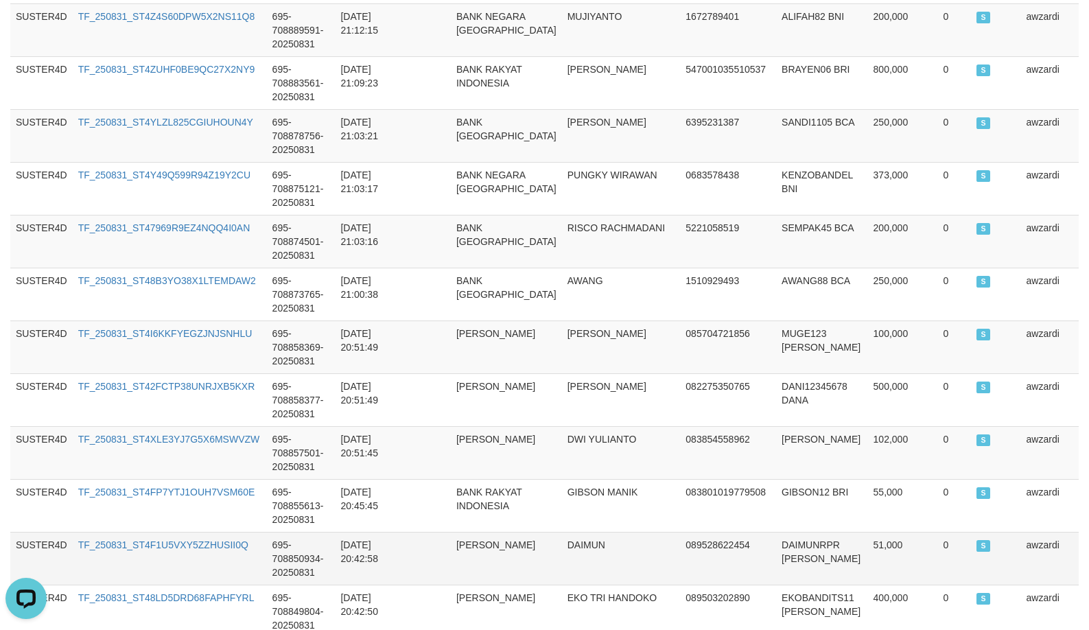
click at [592, 312] on tbody "SUSTER4D TF_250831_ST4YBGZQ6T5HZLMFGM84 695-708952369-20250831 2025-08-31 21:54…" at bounding box center [544, 30] width 1069 height 1322
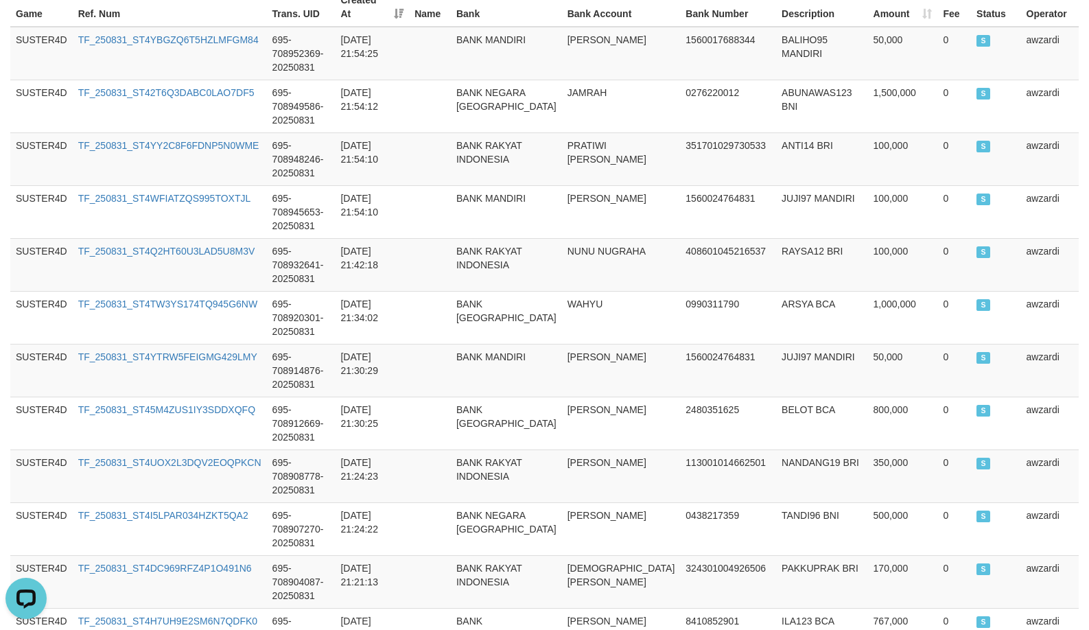
scroll to position [0, 0]
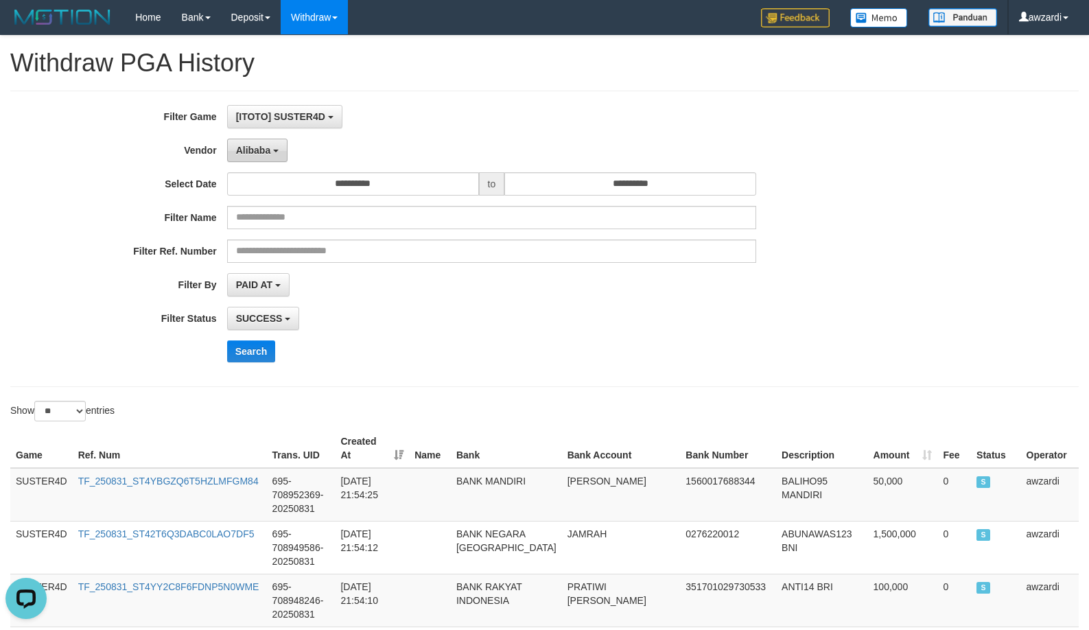
click at [257, 149] on span "Alibaba" at bounding box center [253, 150] width 35 height 11
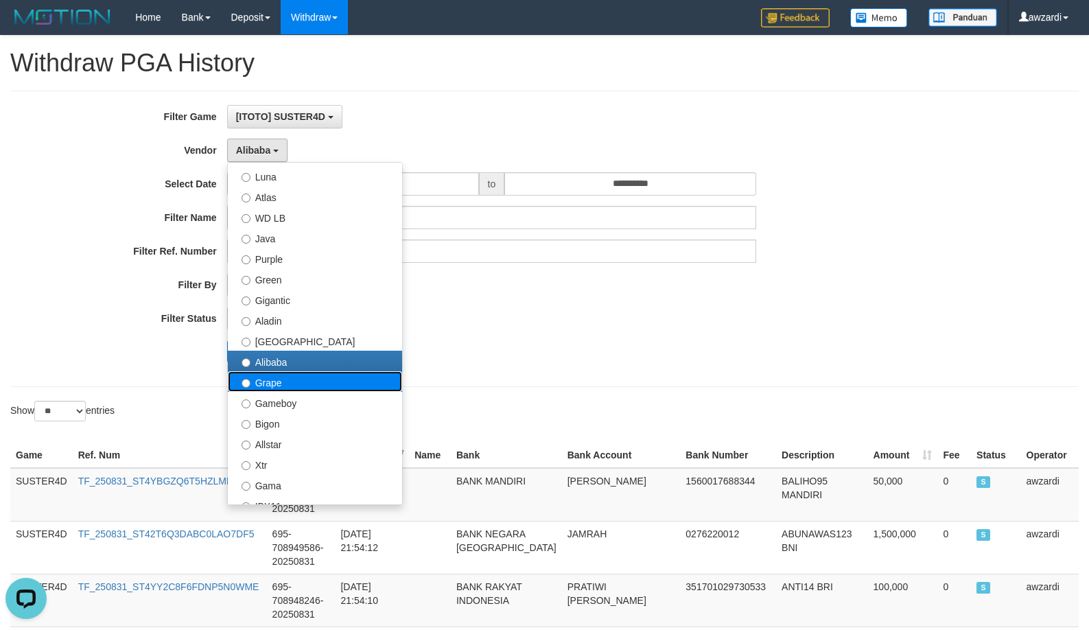
click at [257, 382] on label "Grape" at bounding box center [315, 381] width 174 height 21
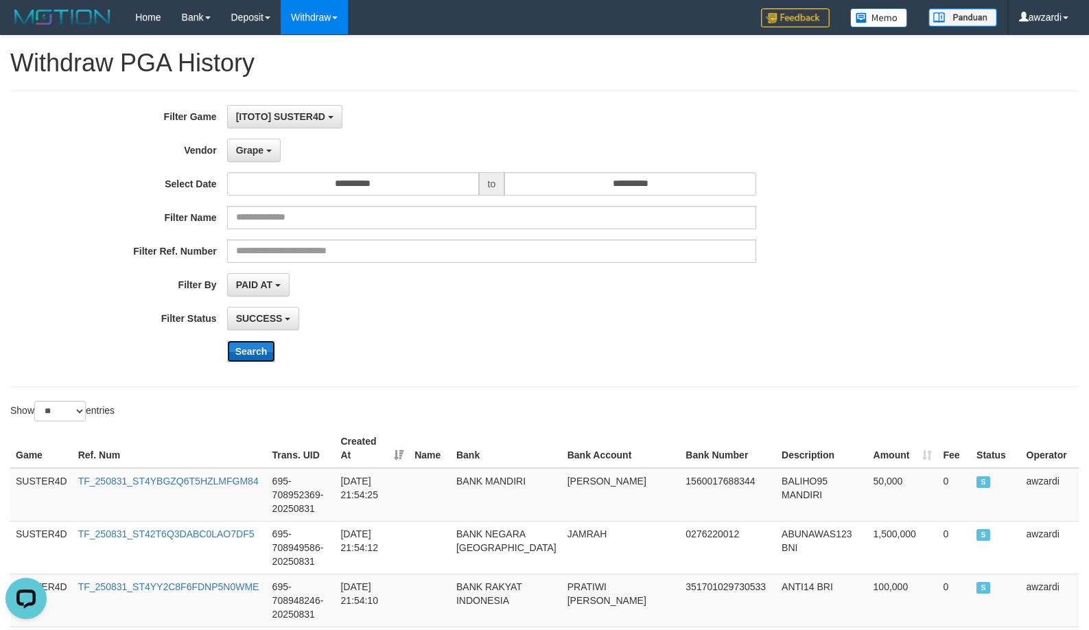
click at [248, 361] on button "Search" at bounding box center [251, 351] width 49 height 22
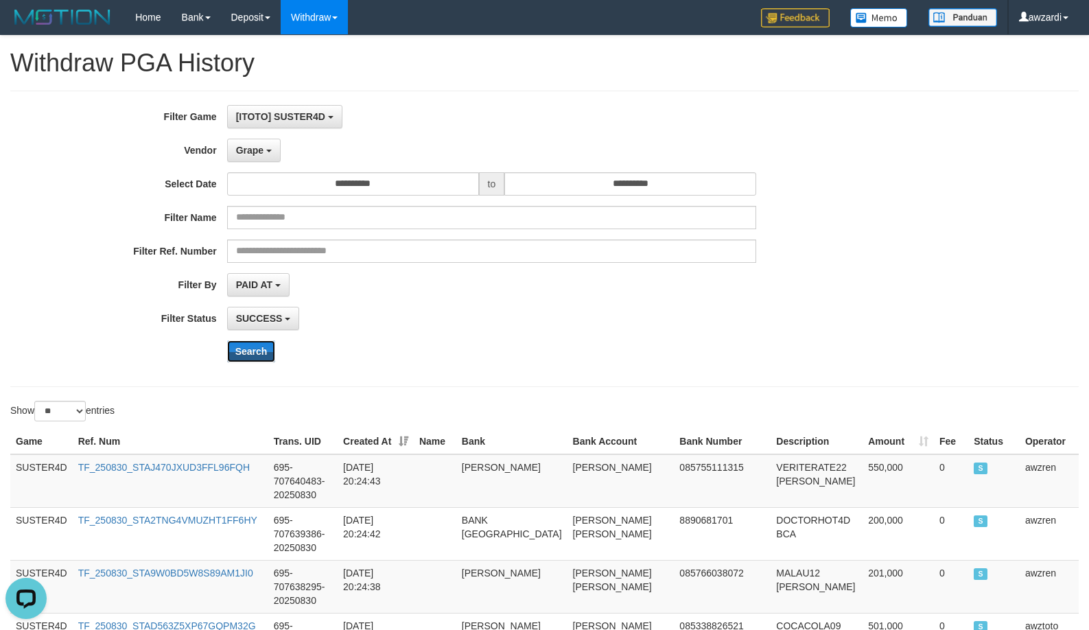
scroll to position [1320, 0]
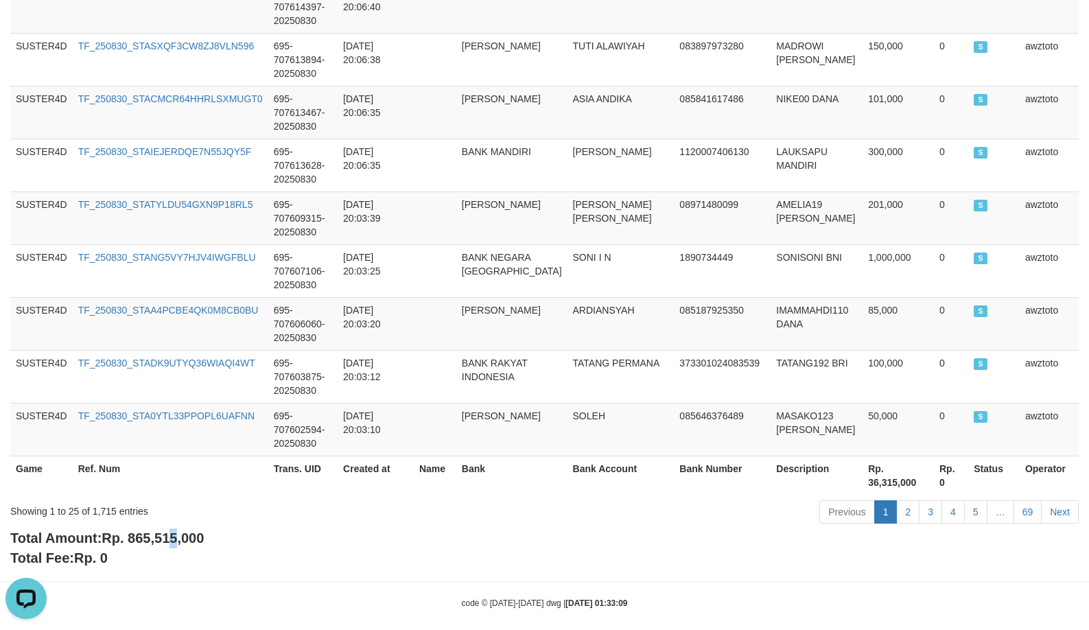
copy span "5"
click at [178, 531] on span "Rp. 865,515,000" at bounding box center [153, 538] width 102 height 15
copy b "Total Amount: Rp. 865,515,000"
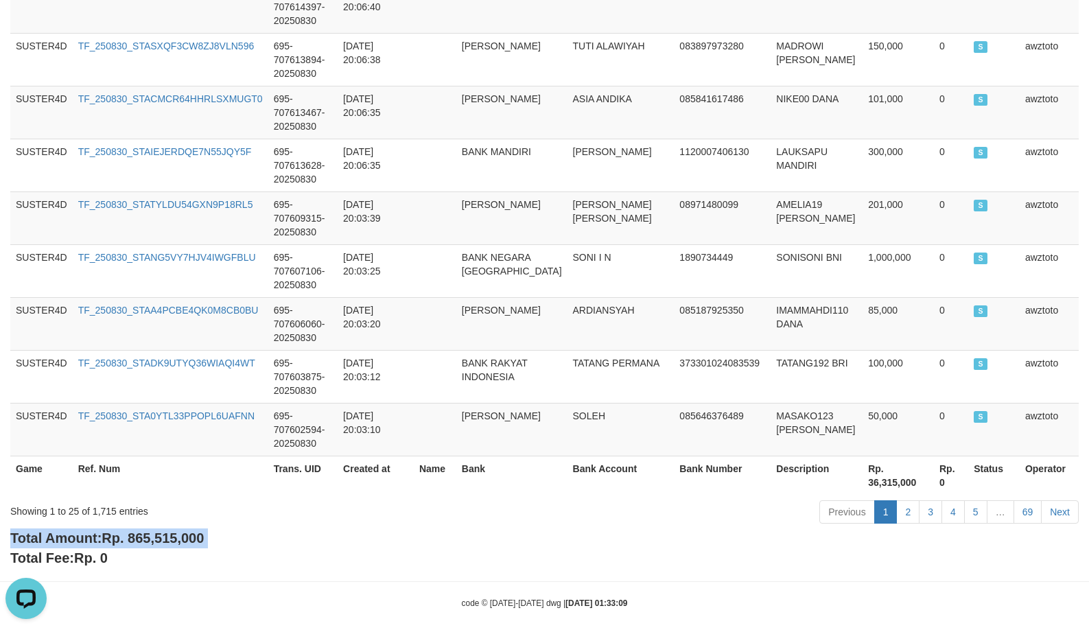
click at [128, 531] on span "Rp. 865,515,000" at bounding box center [153, 538] width 102 height 15
click at [130, 531] on span "Rp. 865,515,000" at bounding box center [153, 538] width 102 height 15
click at [745, 318] on td "085187925350" at bounding box center [722, 323] width 97 height 53
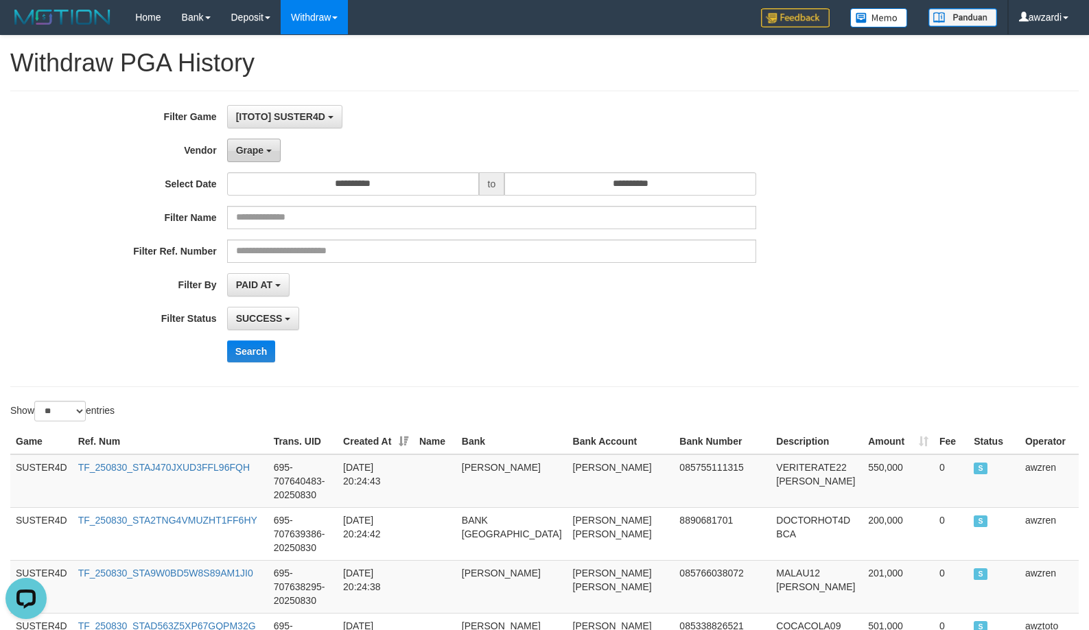
click at [255, 143] on button "Grape" at bounding box center [254, 150] width 54 height 23
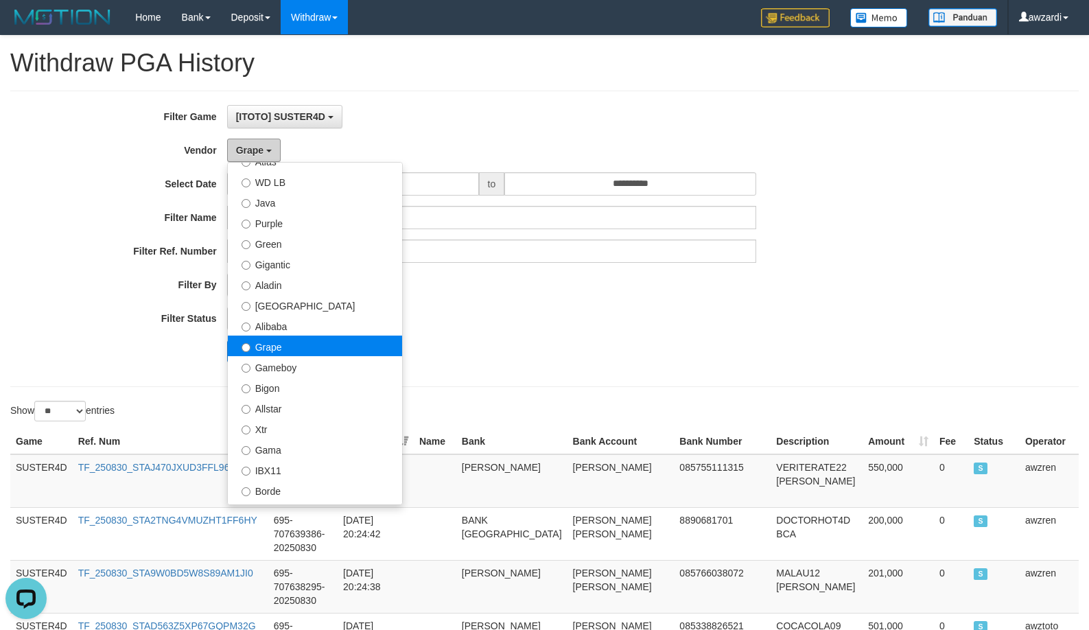
scroll to position [137, 0]
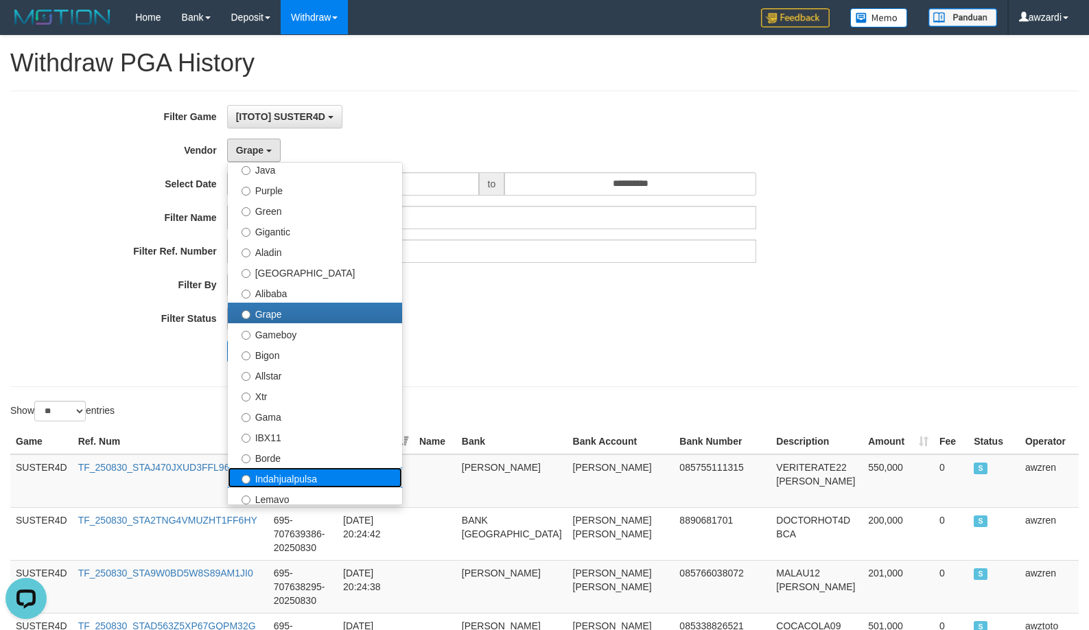
drag, startPoint x: 286, startPoint y: 477, endPoint x: 290, endPoint y: 443, distance: 33.9
click at [286, 477] on label "Indahjualpulsa" at bounding box center [315, 477] width 174 height 21
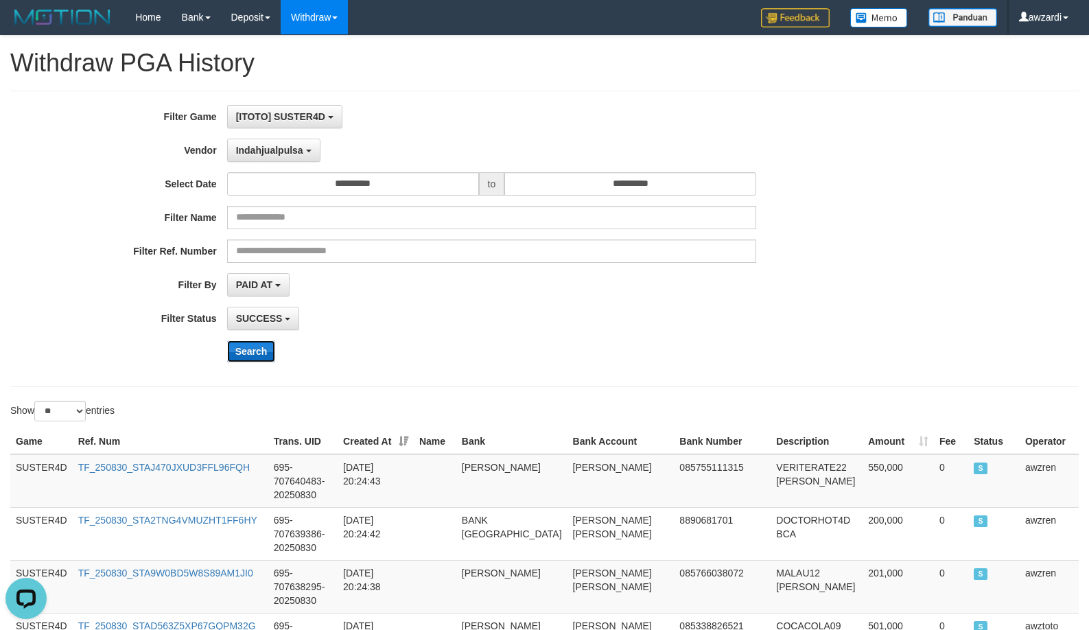
click at [262, 355] on button "Search" at bounding box center [251, 351] width 49 height 22
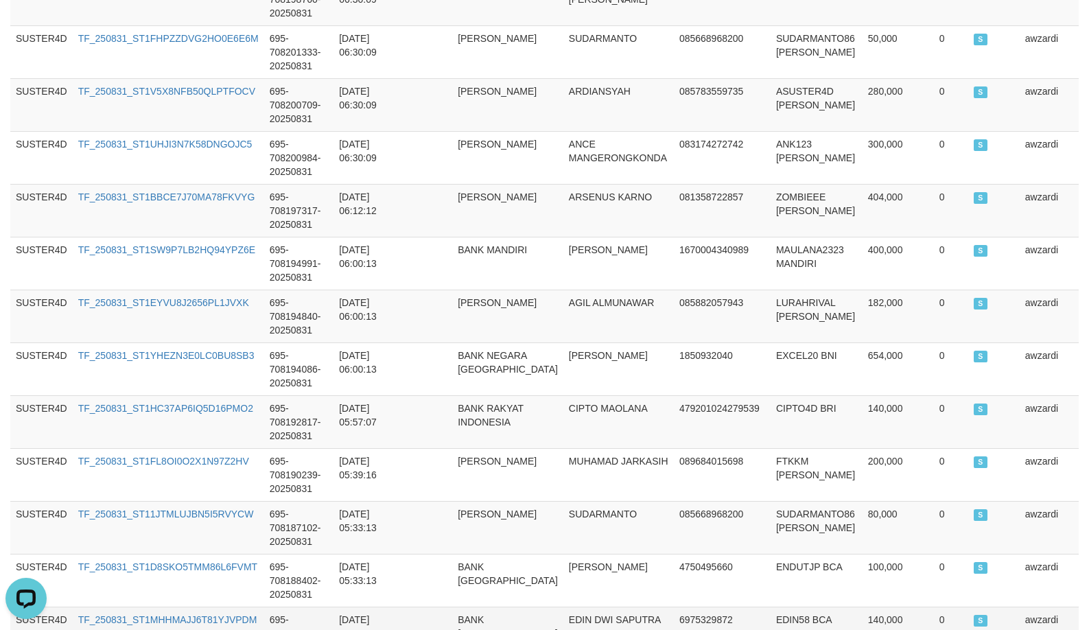
scroll to position [1320, 0]
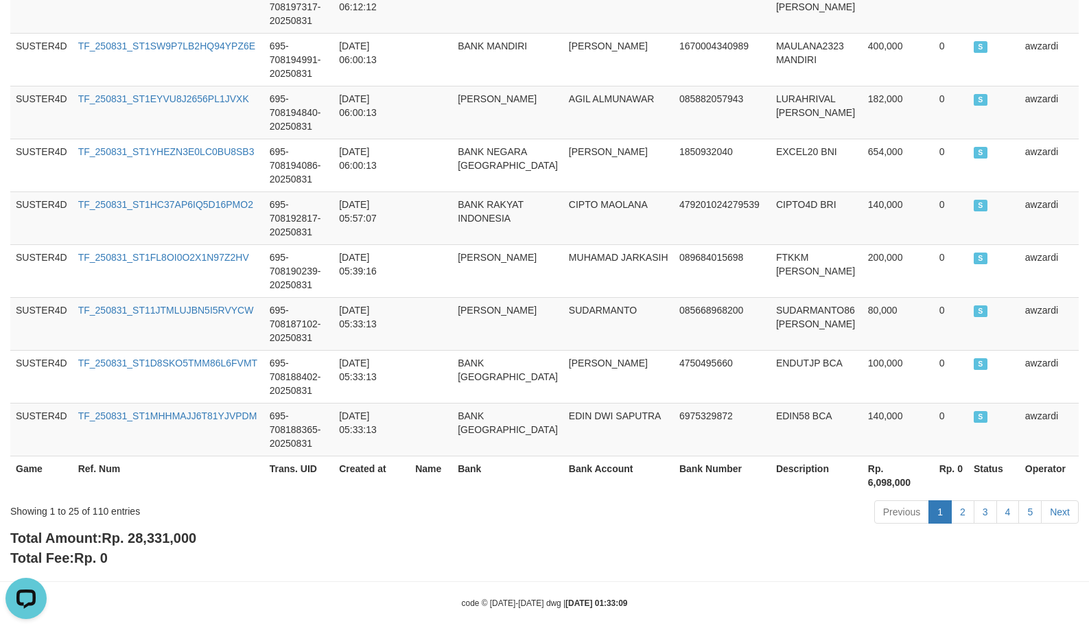
click at [172, 531] on span "Rp. 28,331,000" at bounding box center [149, 538] width 95 height 15
copy span "28,331,000"
click at [172, 531] on span "Rp. 28,331,000" at bounding box center [149, 538] width 95 height 15
drag, startPoint x: 649, startPoint y: 207, endPoint x: 666, endPoint y: 203, distance: 18.2
click at [674, 207] on td "479201024279539" at bounding box center [722, 218] width 97 height 53
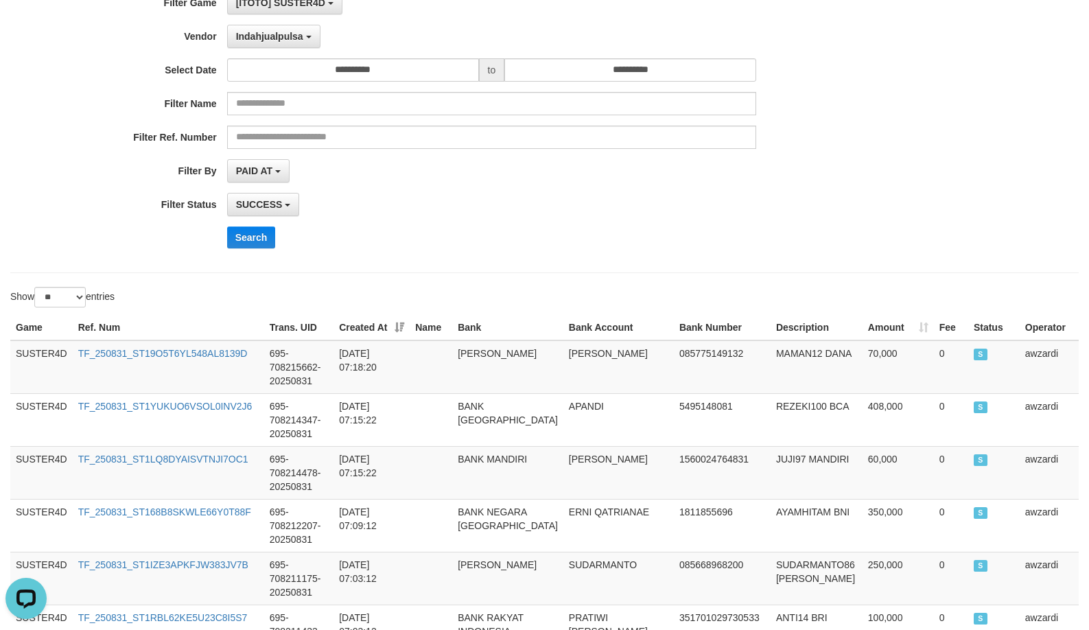
scroll to position [0, 0]
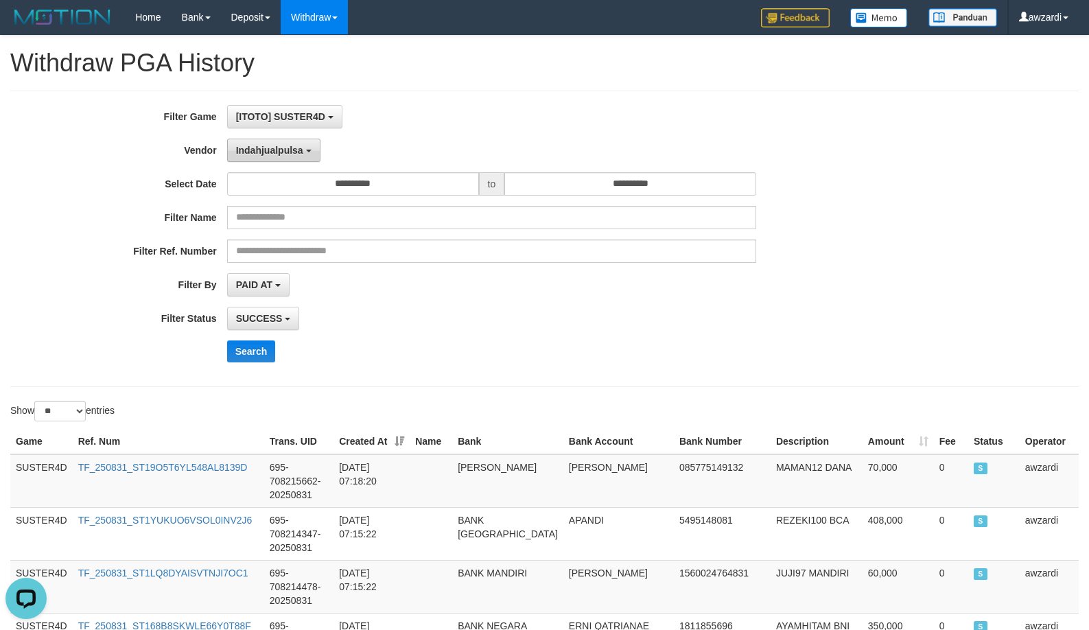
click at [231, 154] on button "Indahjualpulsa" at bounding box center [273, 150] width 93 height 23
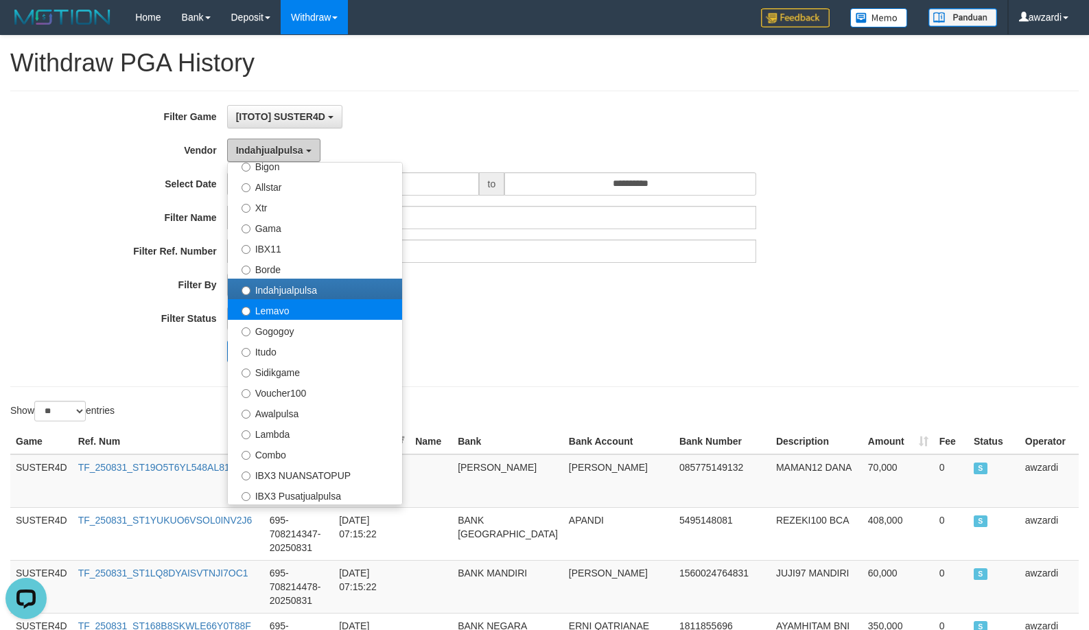
scroll to position [343, 0]
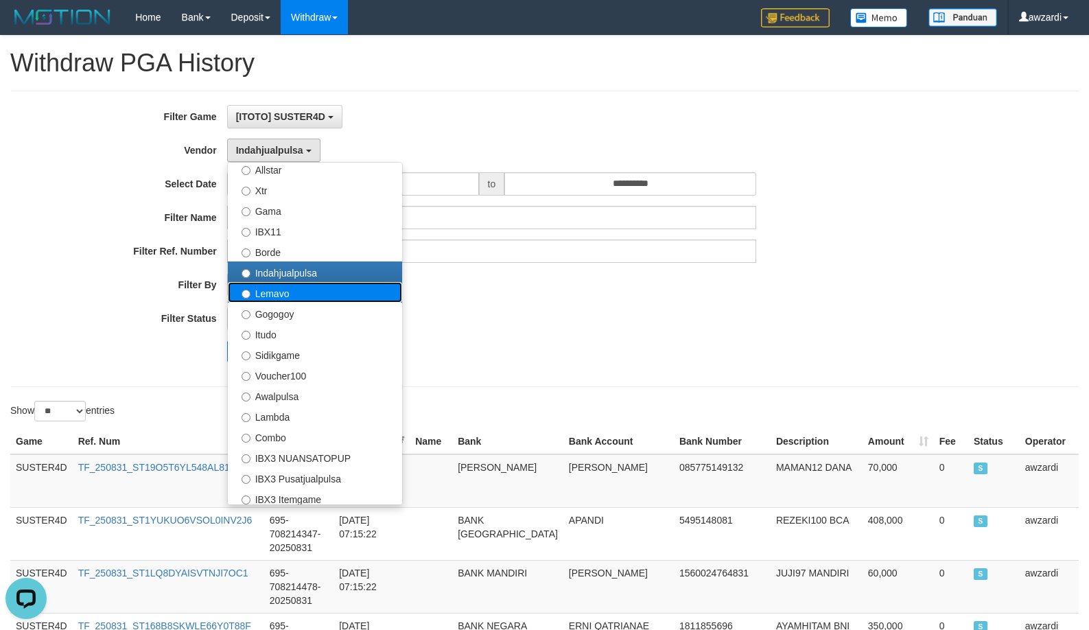
click at [291, 292] on label "Lemavo" at bounding box center [315, 292] width 174 height 21
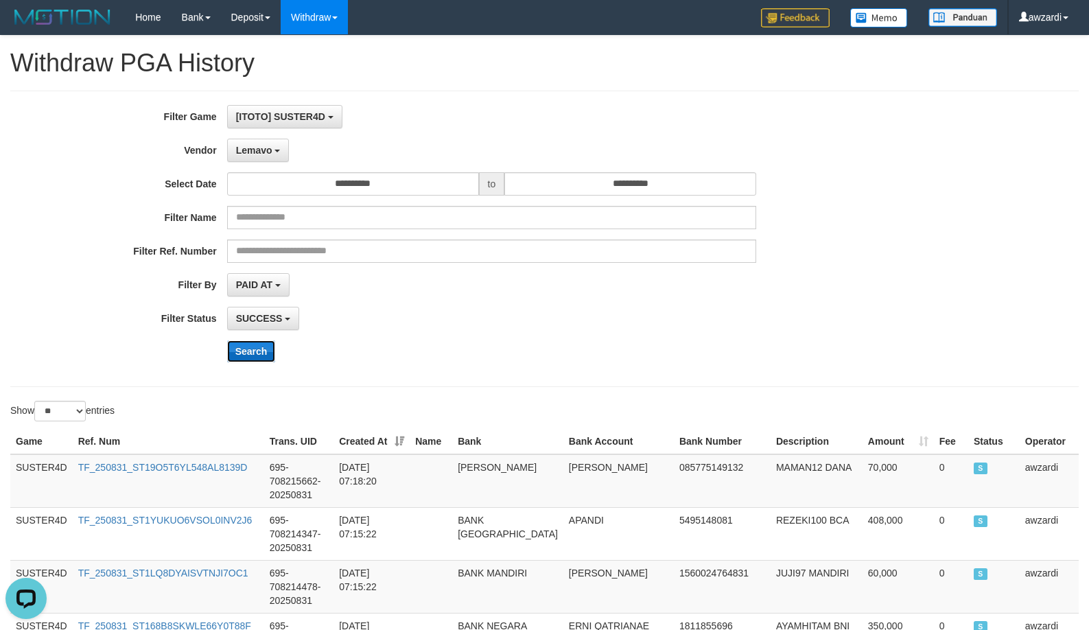
click at [259, 353] on button "Search" at bounding box center [251, 351] width 49 height 22
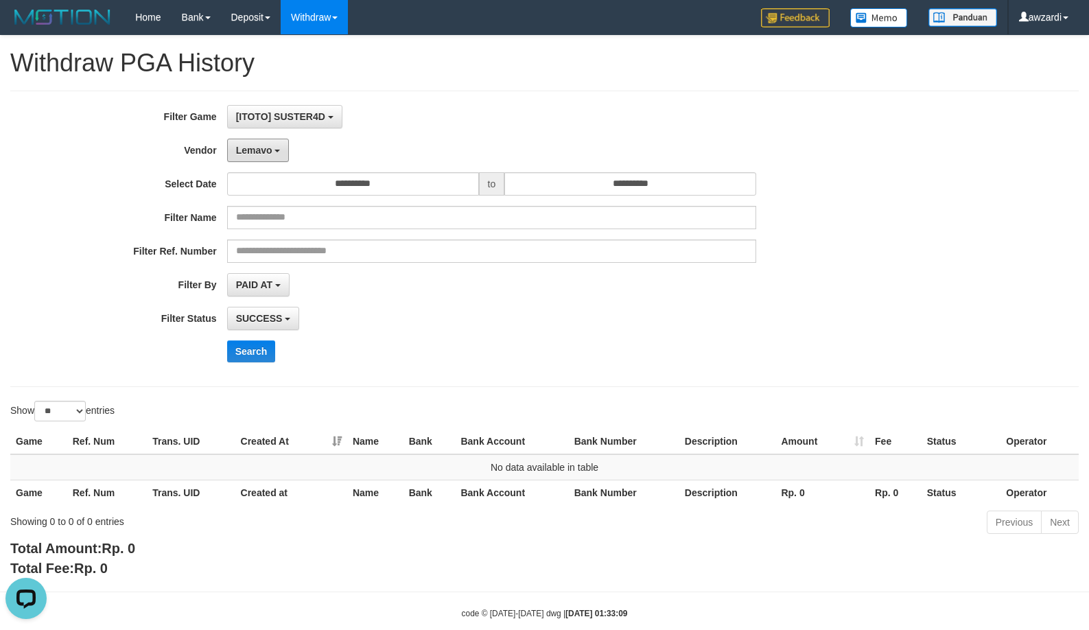
drag, startPoint x: 266, startPoint y: 152, endPoint x: 350, endPoint y: 144, distance: 84.8
click at [266, 152] on span "Lemavo" at bounding box center [254, 150] width 36 height 11
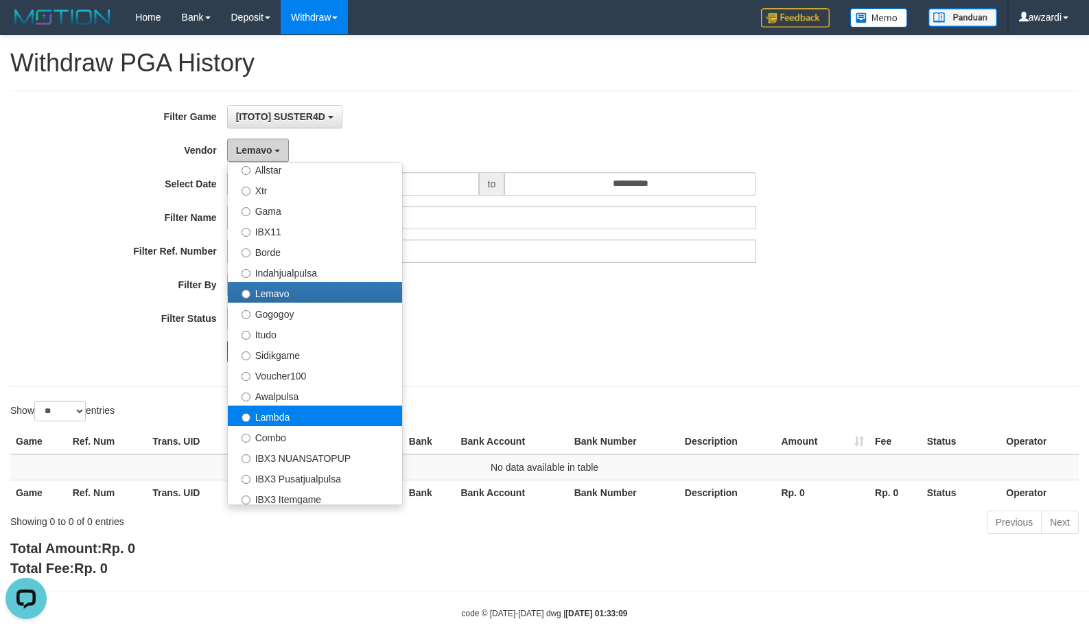
scroll to position [412, 0]
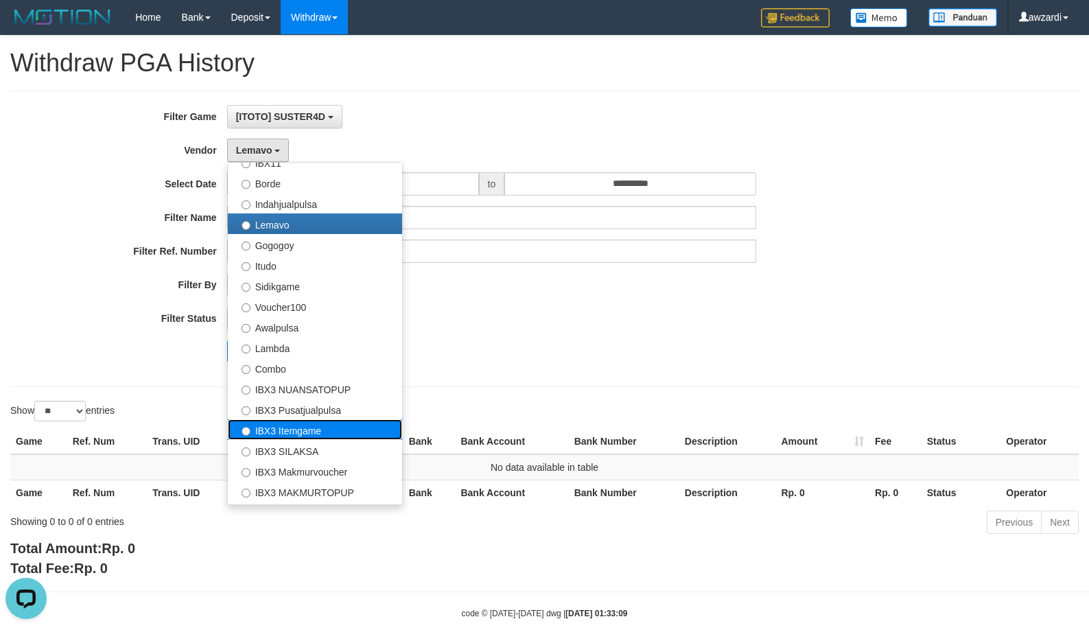
click at [287, 433] on label "IBX3 Itemgame" at bounding box center [315, 429] width 174 height 21
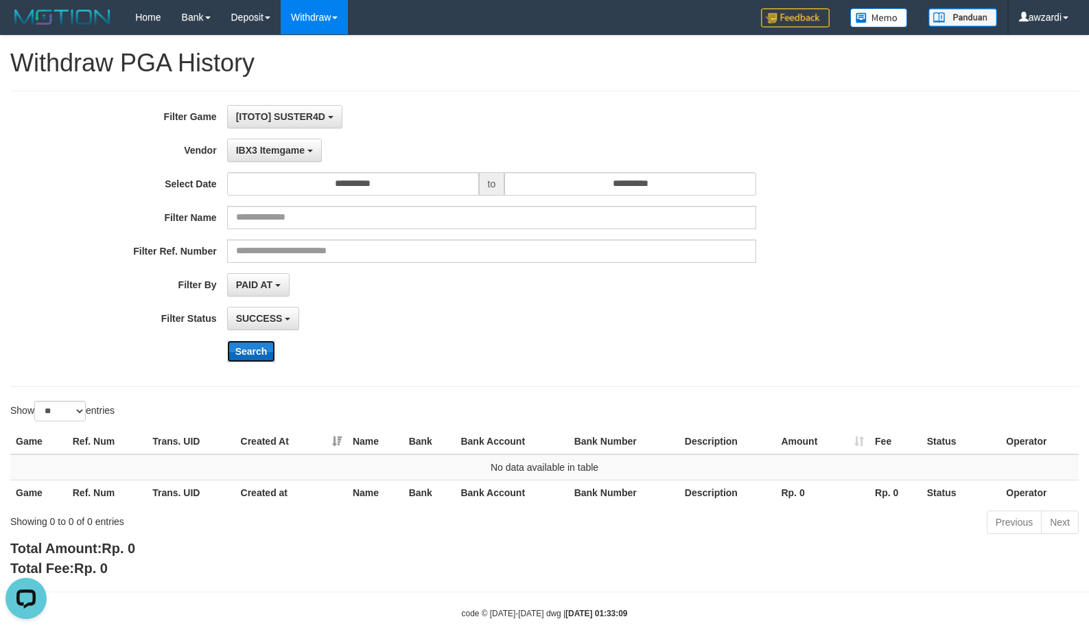
click at [259, 356] on button "Search" at bounding box center [251, 351] width 49 height 22
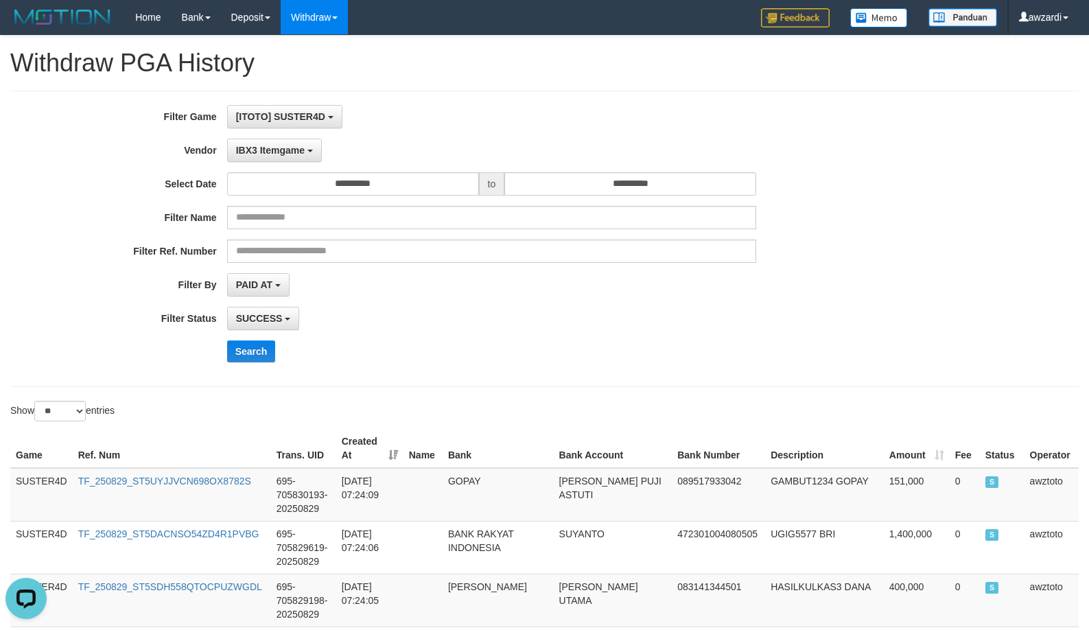
click at [597, 309] on div "SUCCESS SUCCESS ON PROCESS FAILED" at bounding box center [491, 318] width 529 height 23
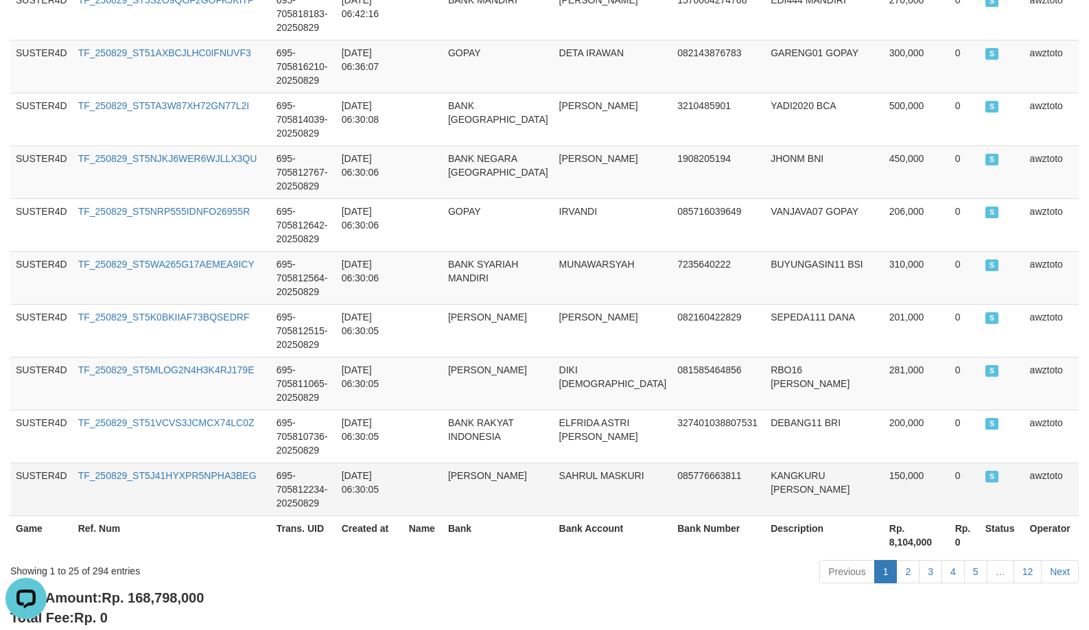
scroll to position [1320, 0]
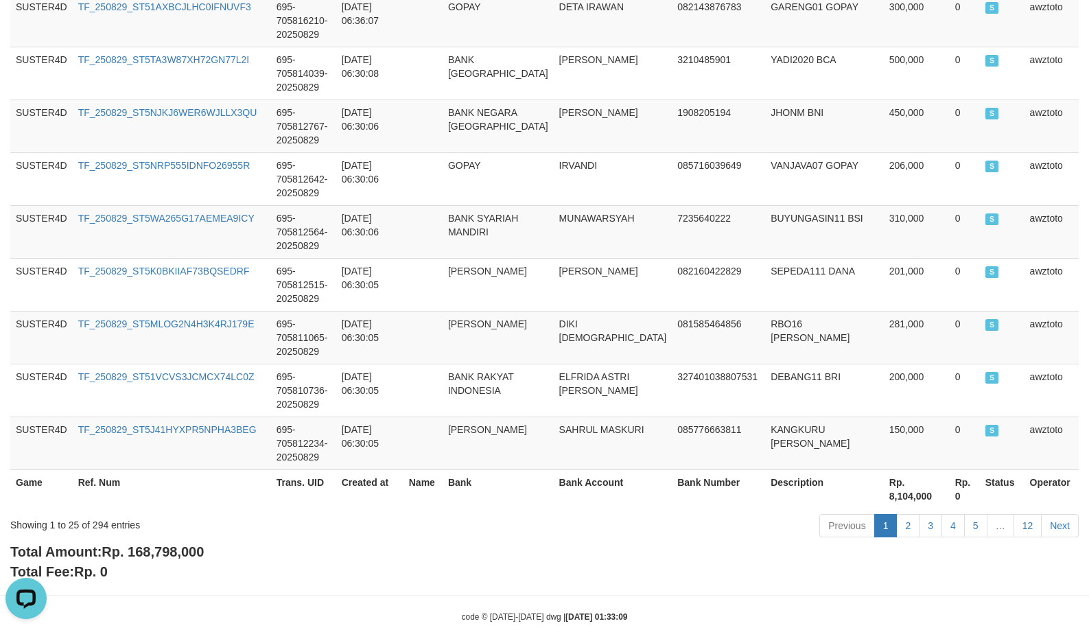
click at [150, 544] on span "Rp. 168,798,000" at bounding box center [153, 551] width 102 height 15
copy span "168,798,000"
click at [150, 544] on span "Rp. 168,798,000" at bounding box center [153, 551] width 102 height 15
click at [571, 311] on td "DIKI WAHYUDI" at bounding box center [613, 337] width 119 height 53
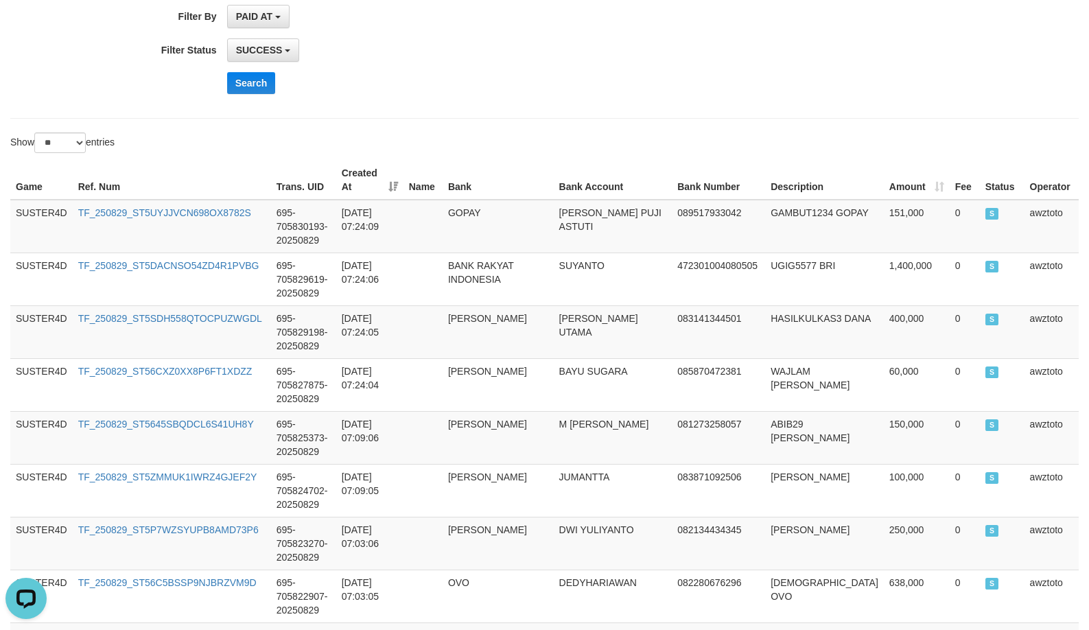
scroll to position [0, 0]
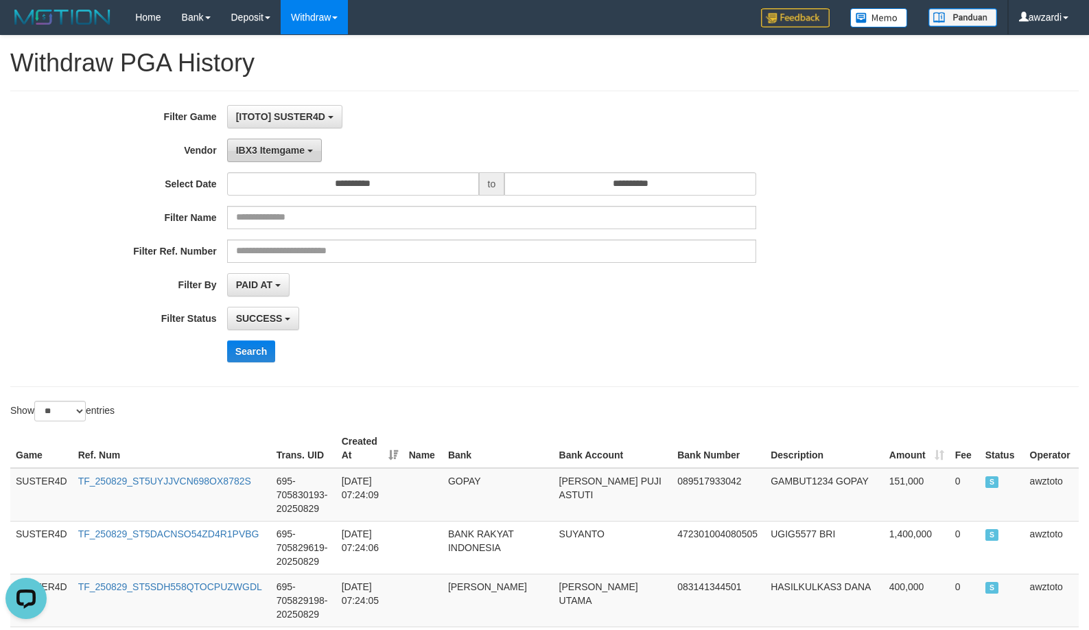
click at [260, 142] on button "IBX3 Itemgame" at bounding box center [274, 150] width 95 height 23
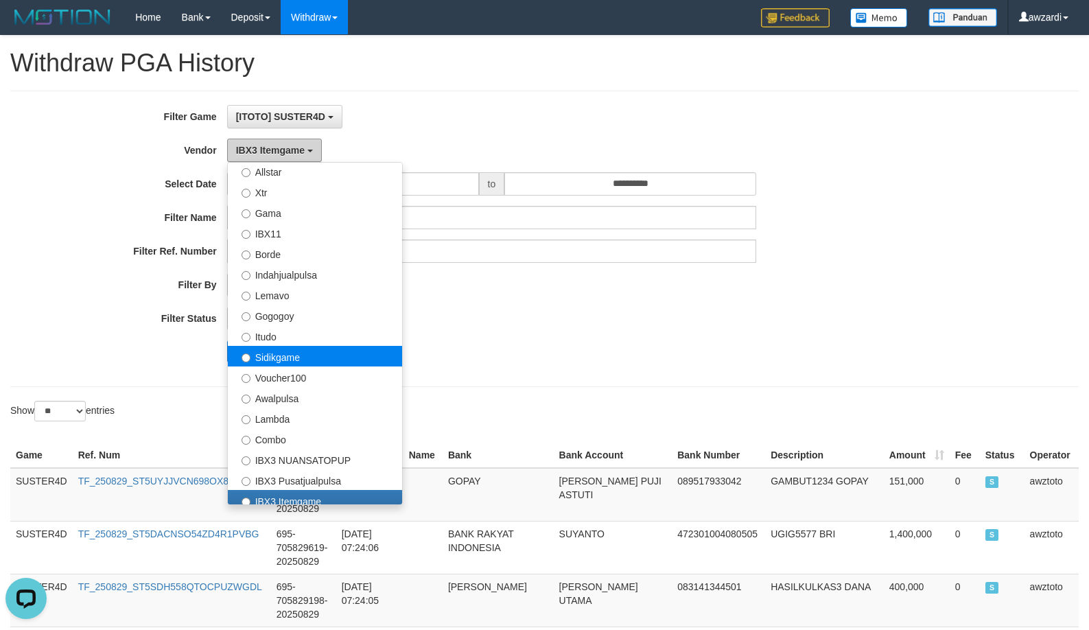
scroll to position [275, 0]
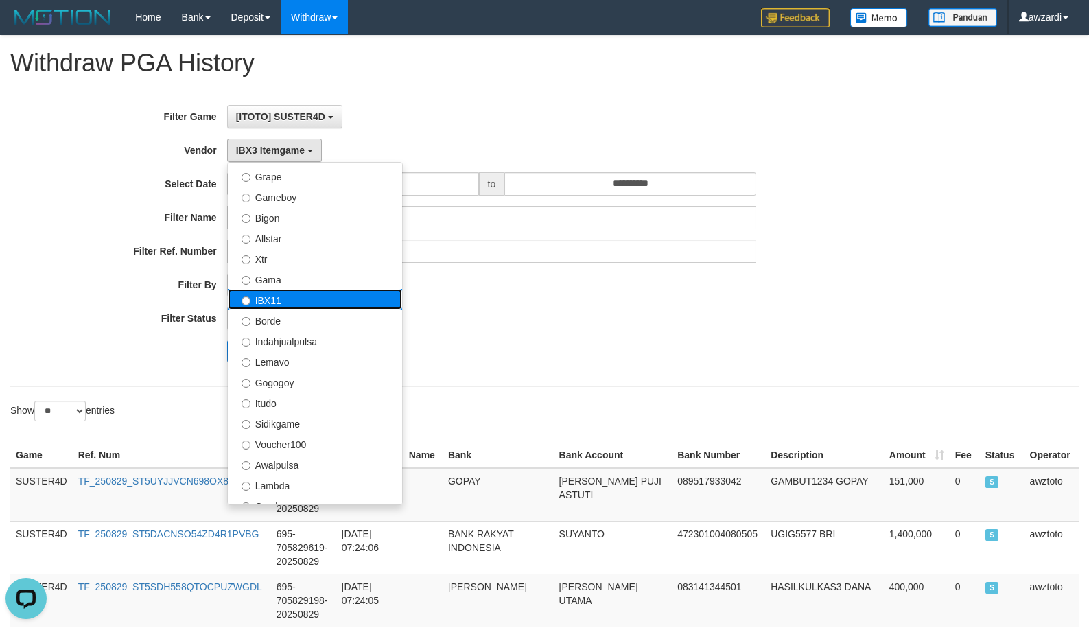
click at [279, 299] on label "IBX11" at bounding box center [315, 299] width 174 height 21
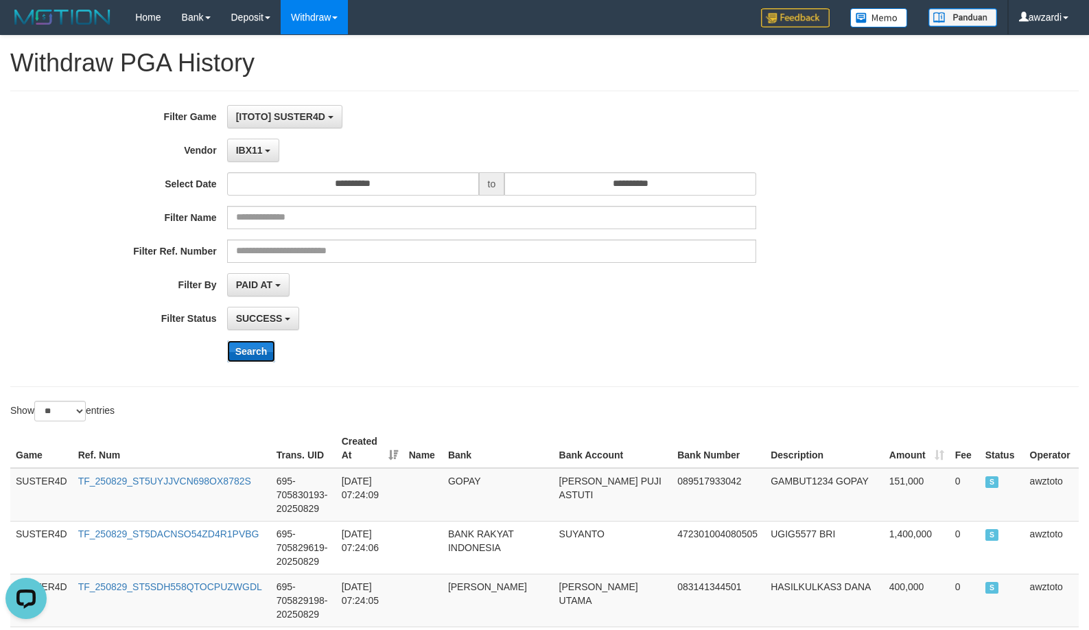
click at [253, 345] on button "Search" at bounding box center [251, 351] width 49 height 22
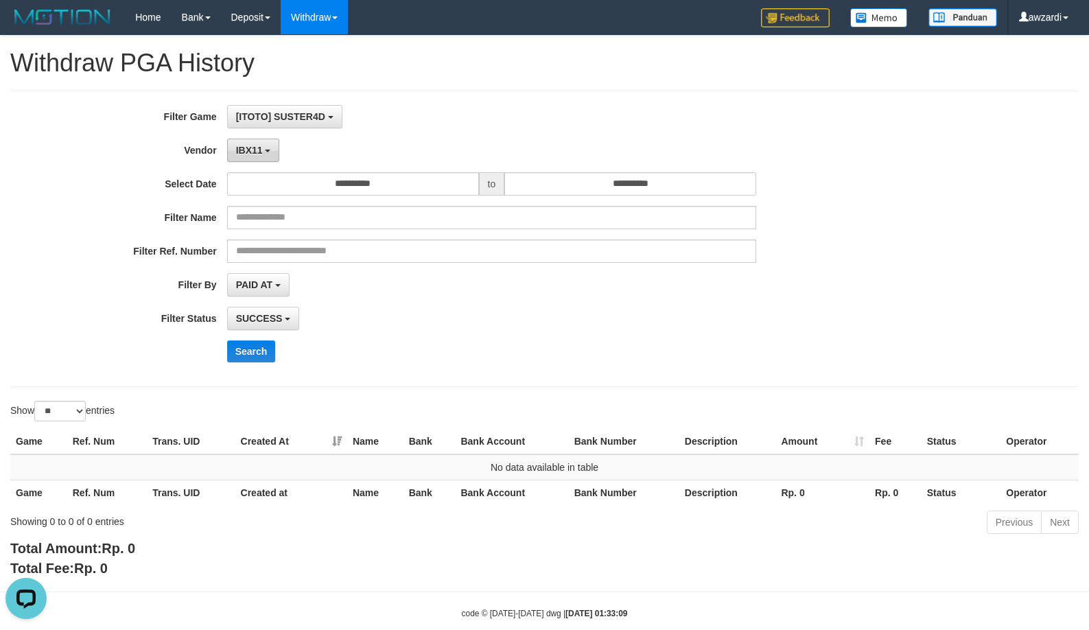
click at [257, 152] on span "IBX11" at bounding box center [249, 150] width 27 height 11
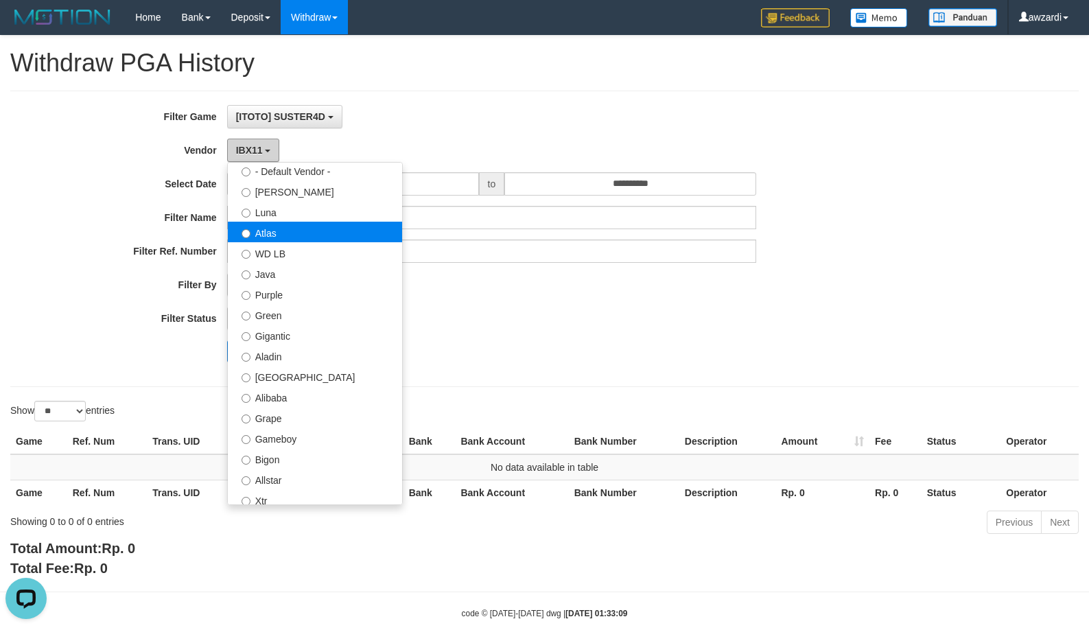
scroll to position [0, 0]
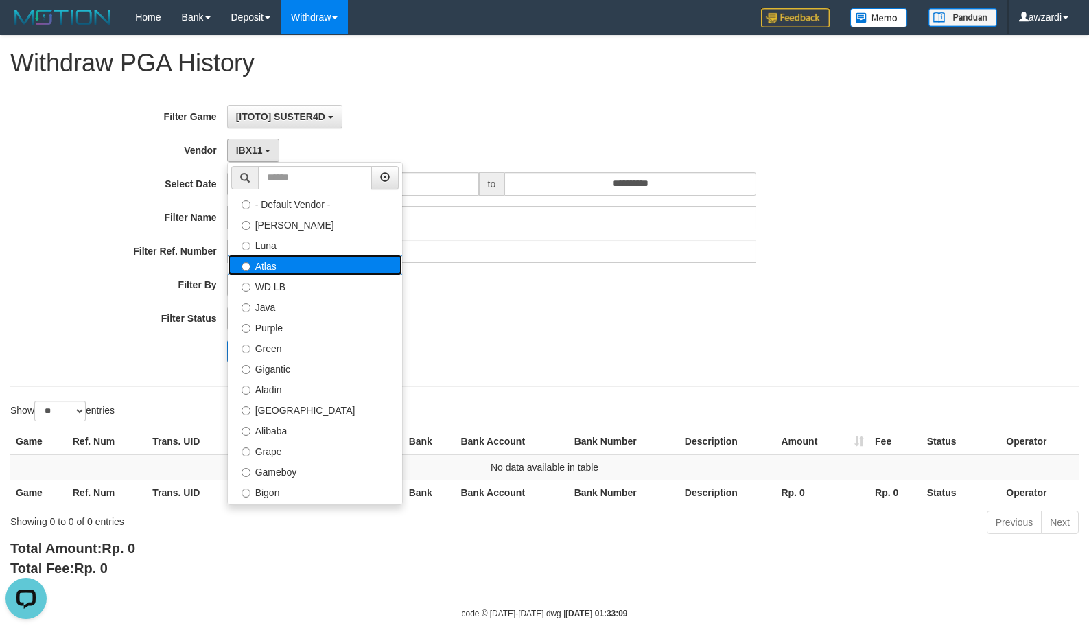
click at [293, 270] on label "Atlas" at bounding box center [315, 265] width 174 height 21
select select "**********"
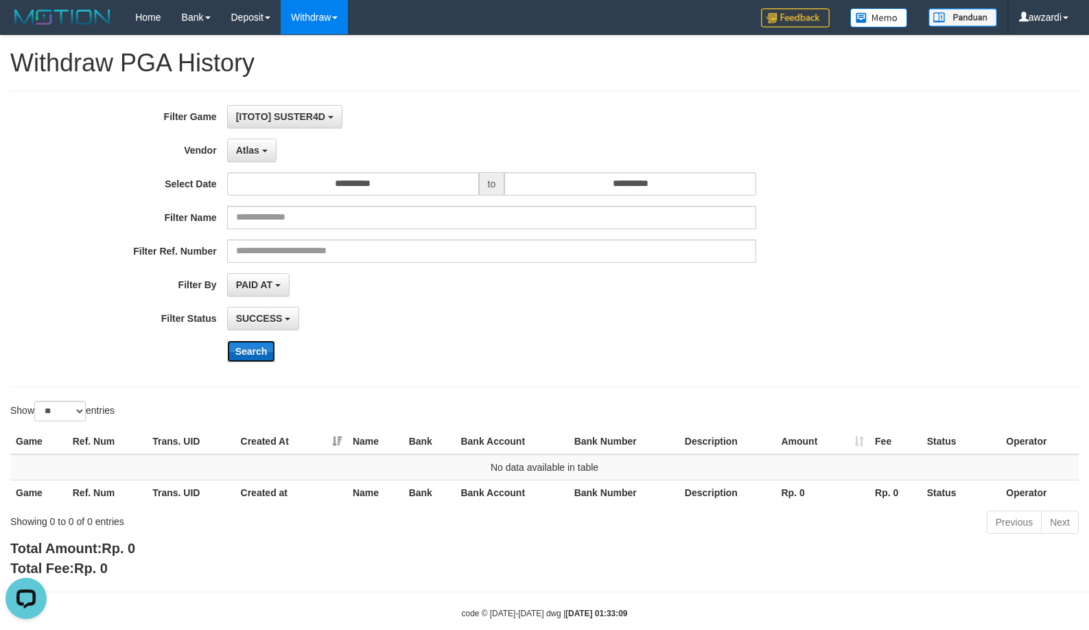
click at [259, 357] on button "Search" at bounding box center [251, 351] width 49 height 22
click at [470, 314] on div "SUCCESS SUCCESS ON PROCESS FAILED" at bounding box center [491, 318] width 529 height 23
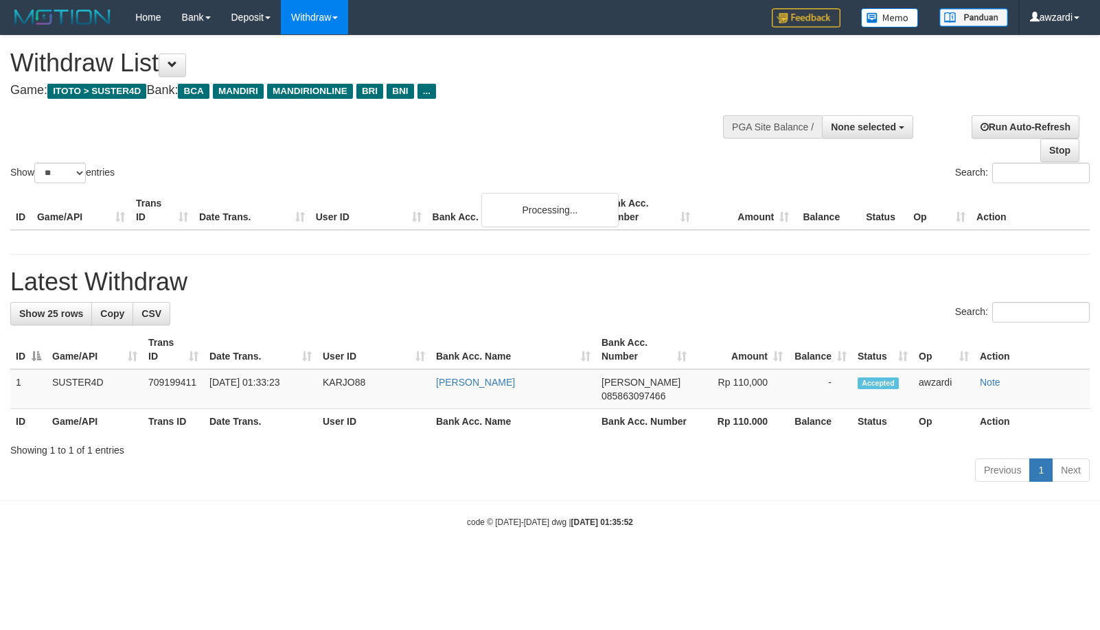
select select
select select "**"
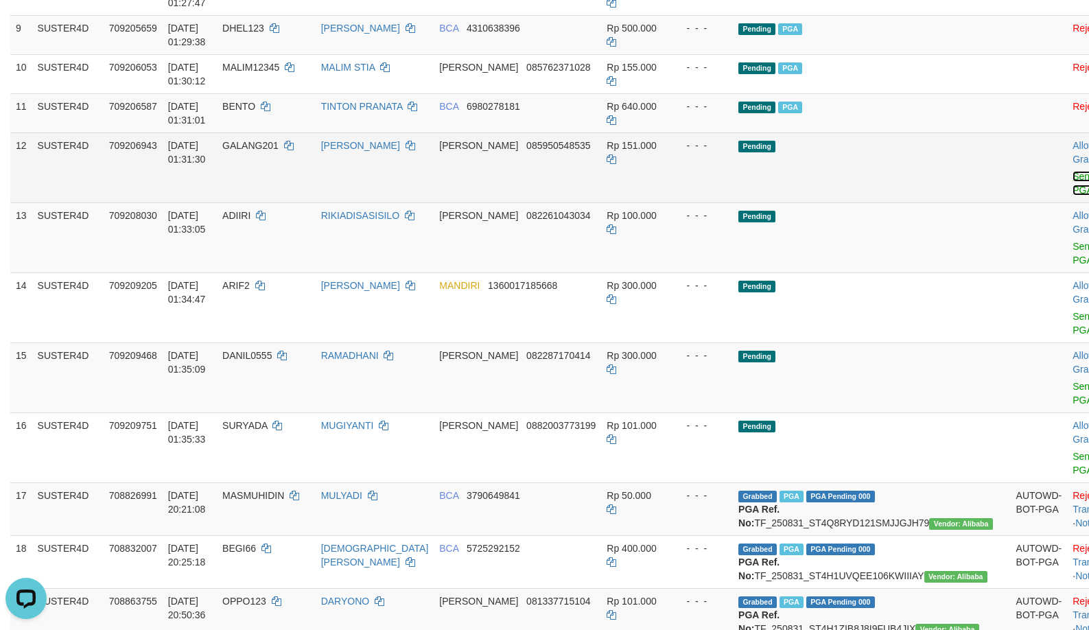
click at [1073, 192] on link "Send PGA" at bounding box center [1084, 183] width 23 height 25
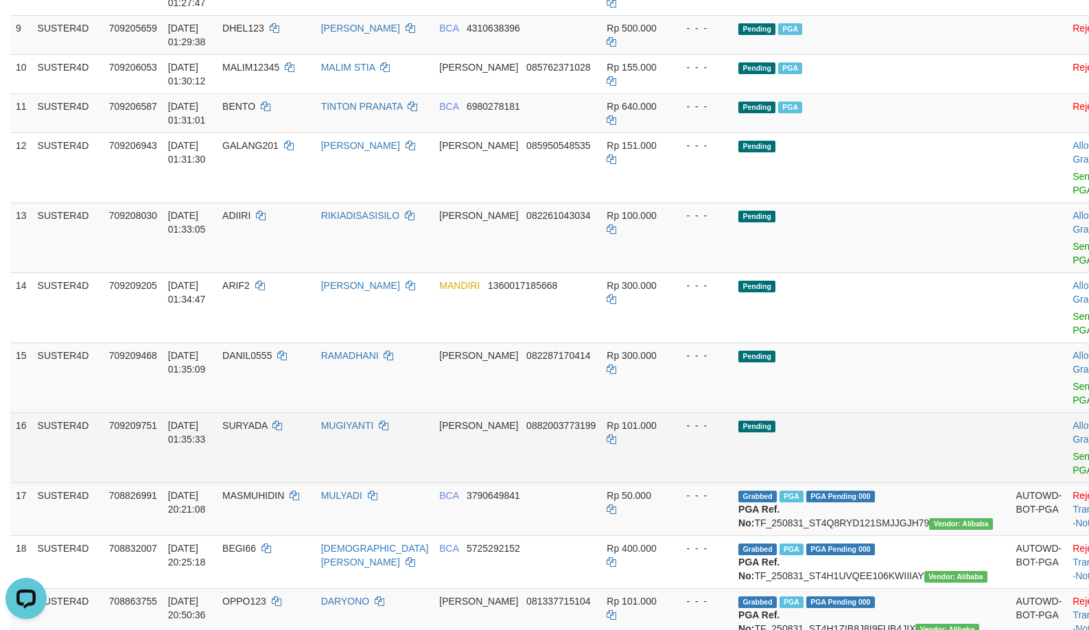
click at [1067, 462] on td "Allow Grab · Reject Send PGA · Note" at bounding box center [1101, 448] width 68 height 70
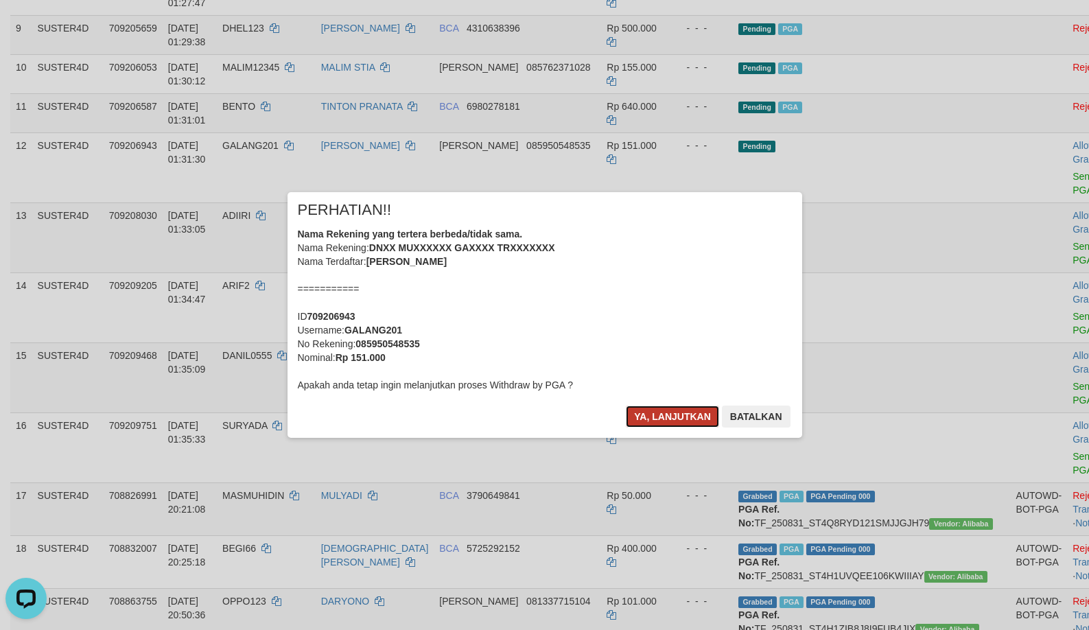
click at [667, 409] on button "Ya, lanjutkan" at bounding box center [672, 417] width 93 height 22
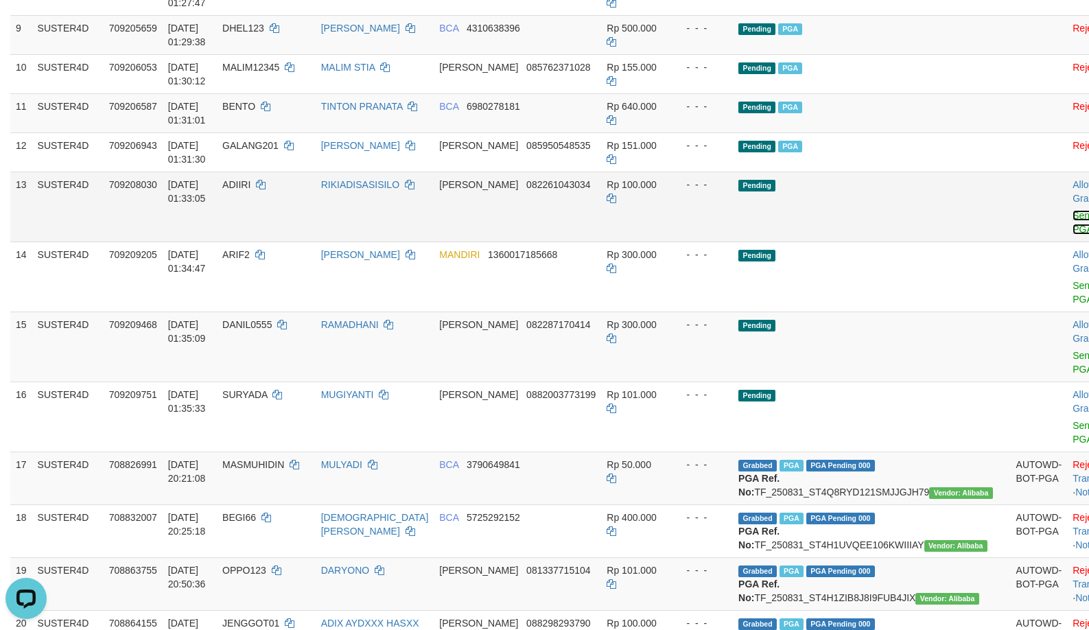
click at [1073, 230] on link "Send PGA" at bounding box center [1084, 222] width 23 height 25
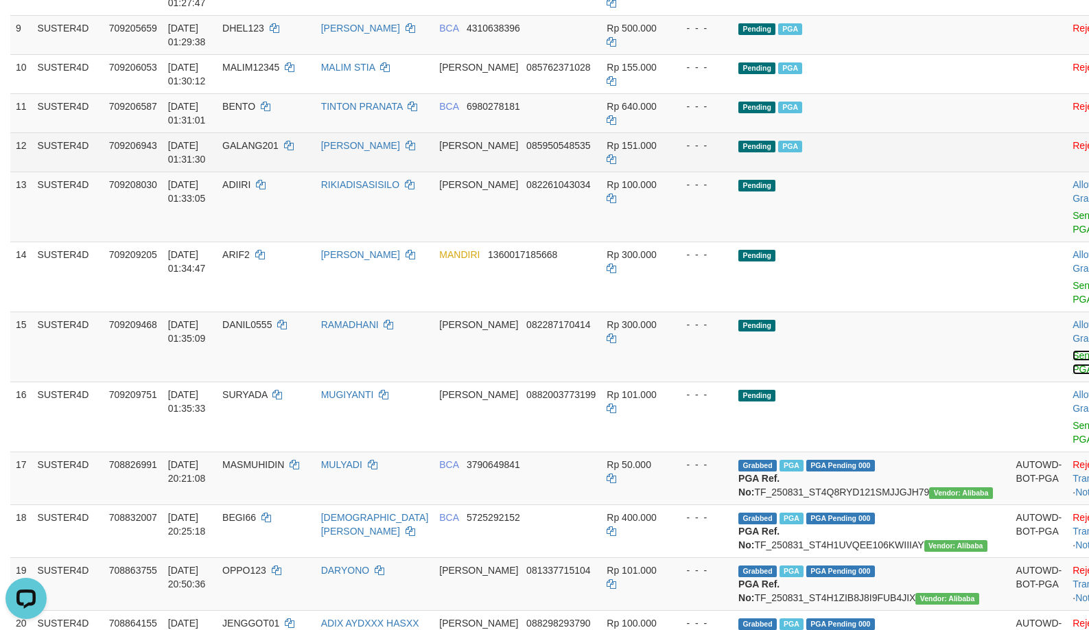
drag, startPoint x: 1005, startPoint y: 369, endPoint x: 600, endPoint y: 169, distance: 451.9
click at [1073, 370] on link "Send PGA" at bounding box center [1084, 362] width 23 height 25
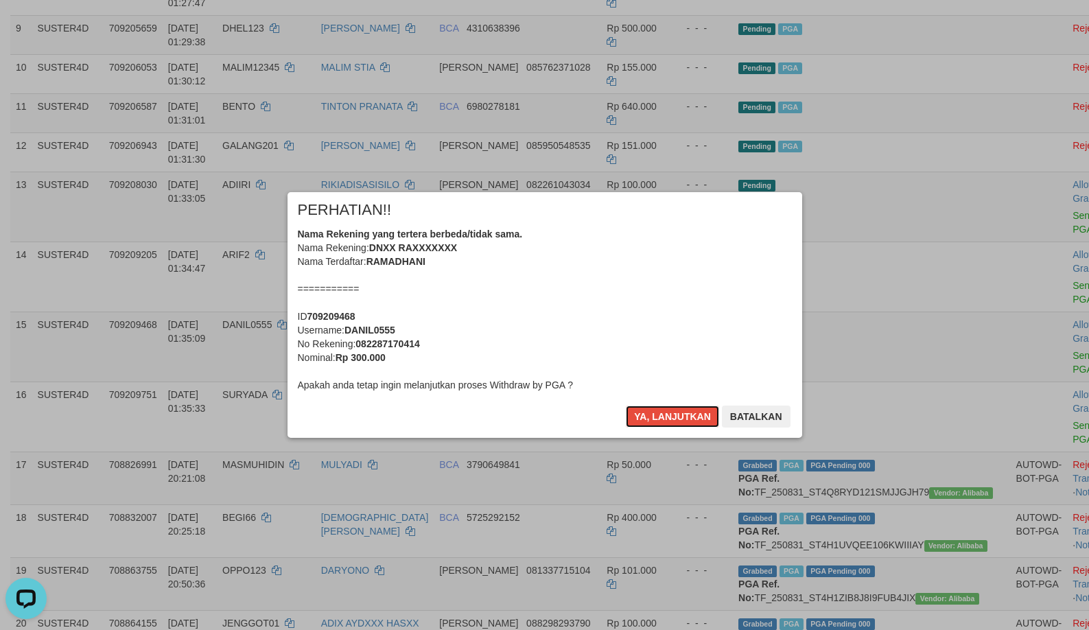
click at [695, 418] on button "Ya, lanjutkan" at bounding box center [672, 417] width 93 height 22
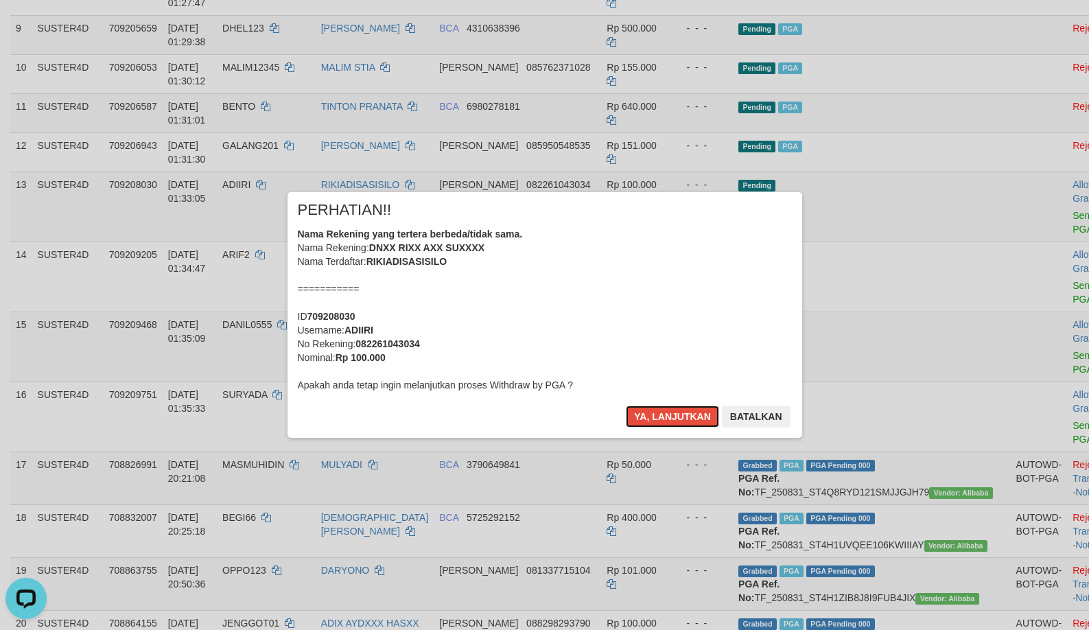
click at [695, 419] on button "Ya, lanjutkan" at bounding box center [672, 417] width 93 height 22
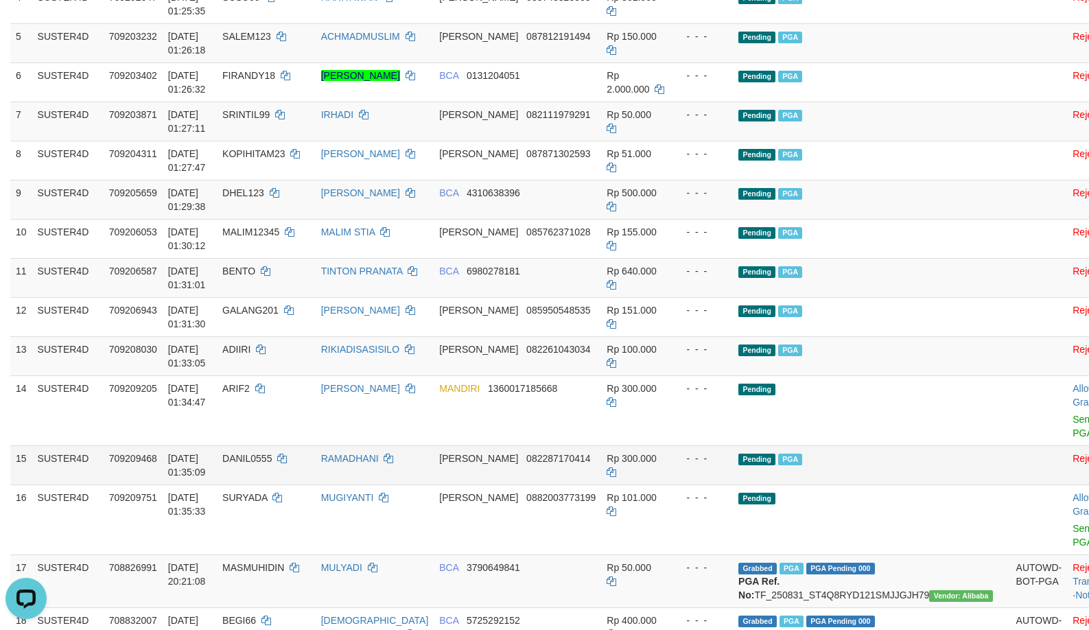
scroll to position [386, 0]
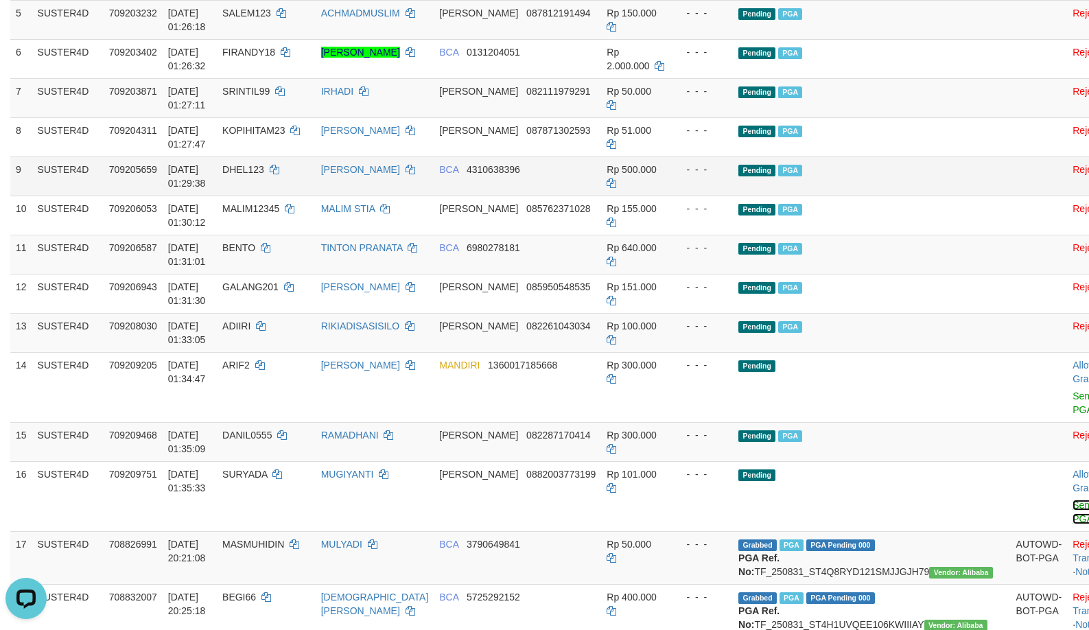
drag, startPoint x: 1007, startPoint y: 513, endPoint x: 620, endPoint y: 161, distance: 523.8
click at [1073, 514] on link "Send PGA" at bounding box center [1084, 512] width 23 height 25
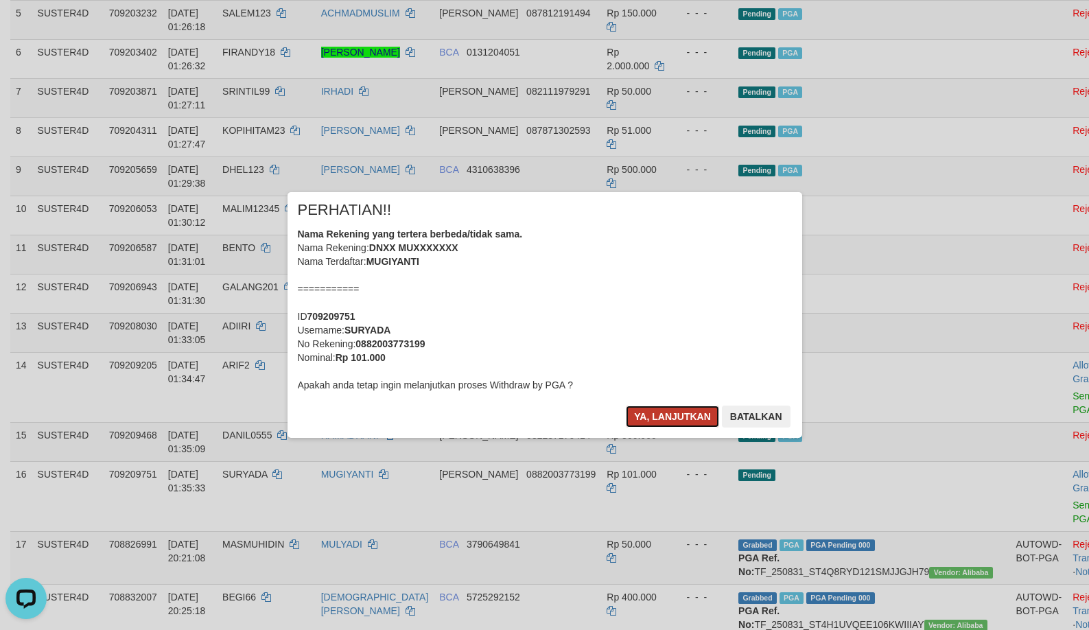
click at [665, 425] on button "Ya, lanjutkan" at bounding box center [672, 417] width 93 height 22
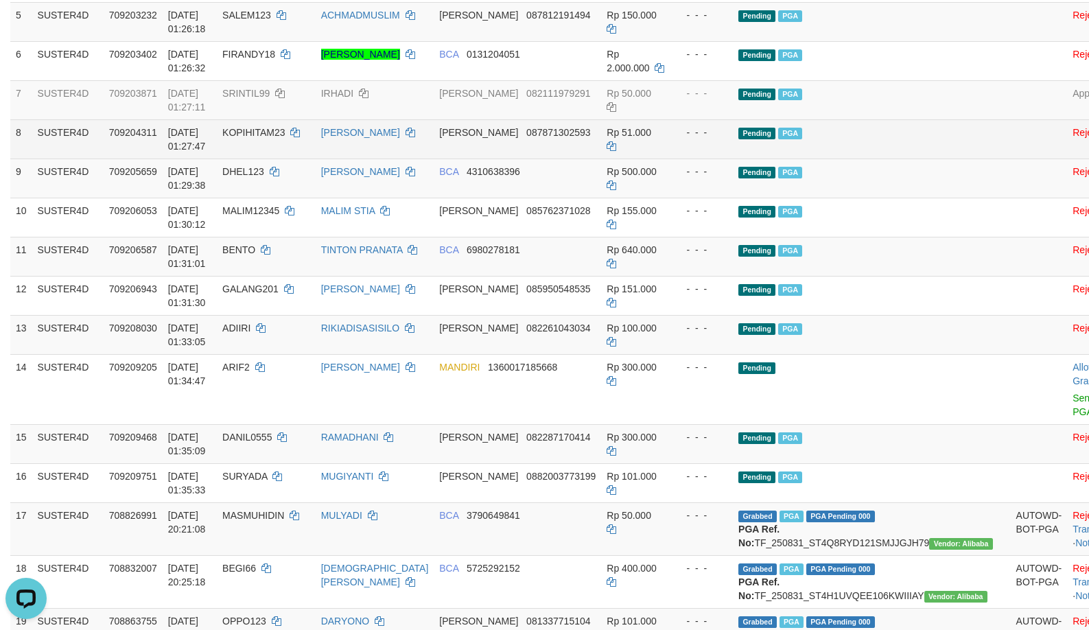
scroll to position [524, 0]
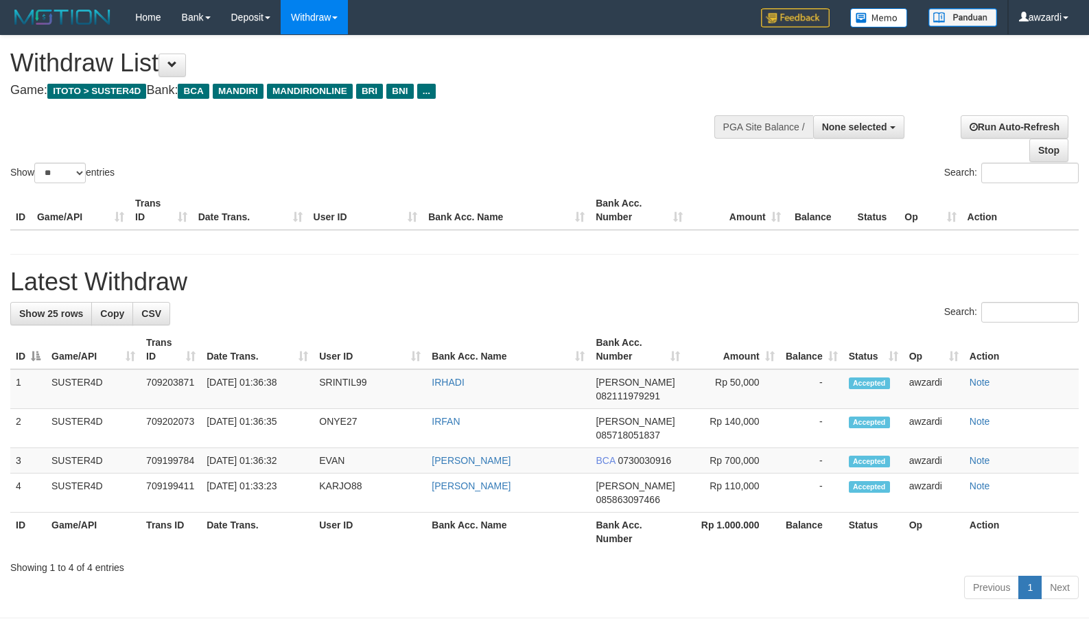
select select
select select "**"
select select
select select "**"
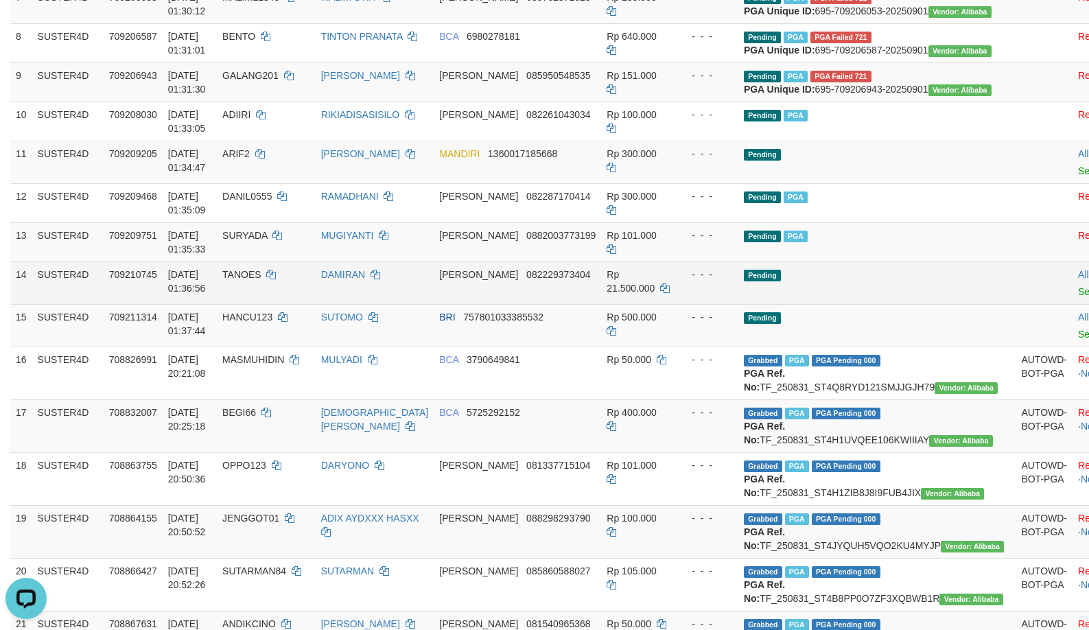
click at [251, 280] on span "TANOES" at bounding box center [241, 274] width 39 height 11
copy td "TANOES"
click at [251, 280] on span "TANOES" at bounding box center [241, 274] width 39 height 11
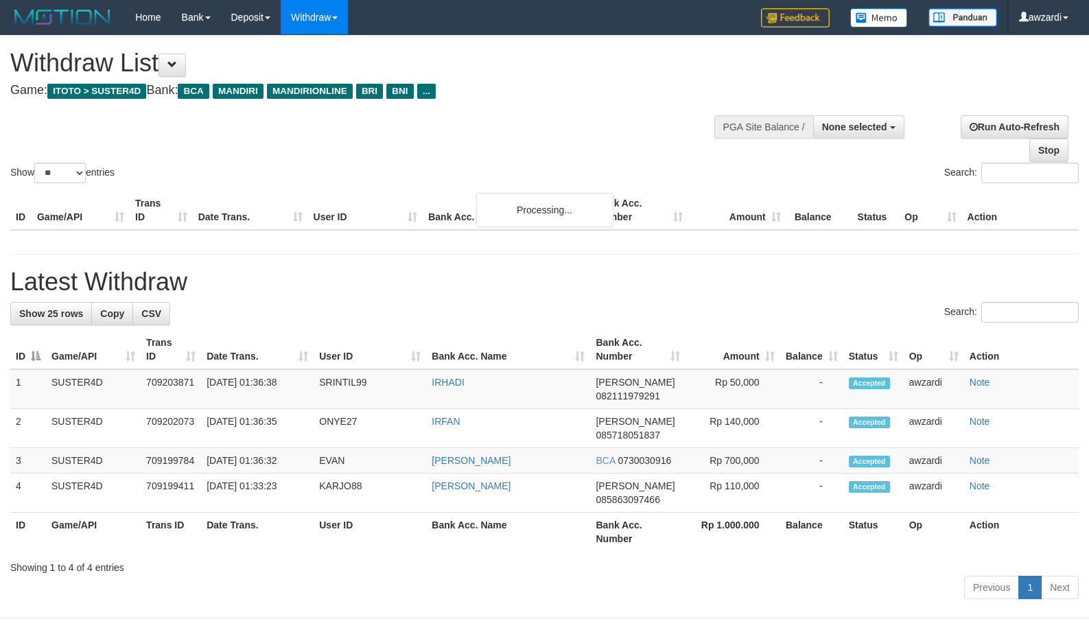
select select
select select "**"
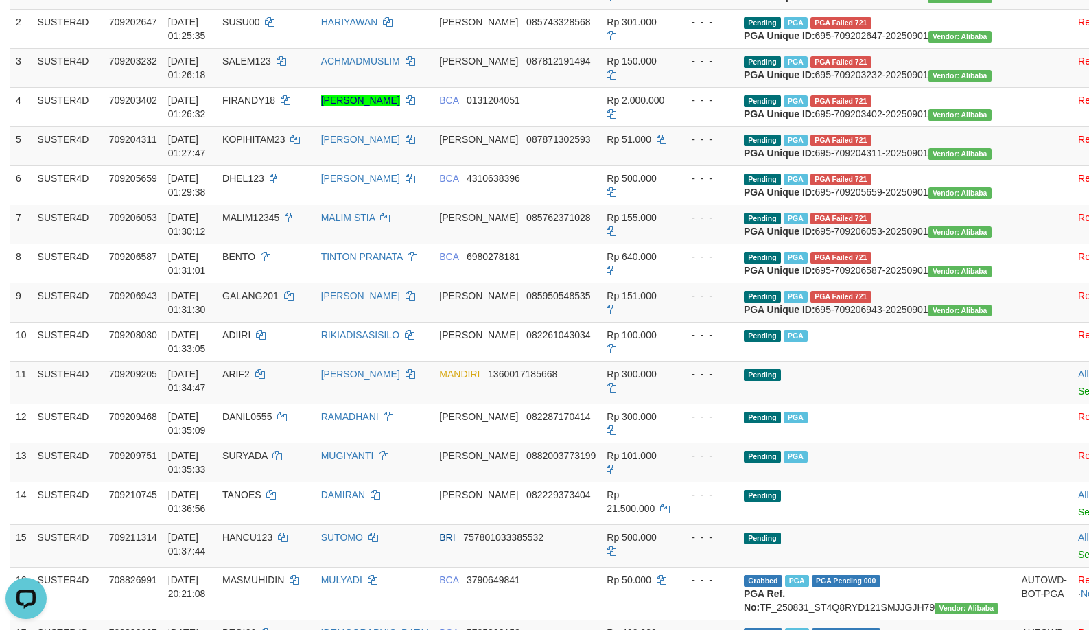
scroll to position [275, 0]
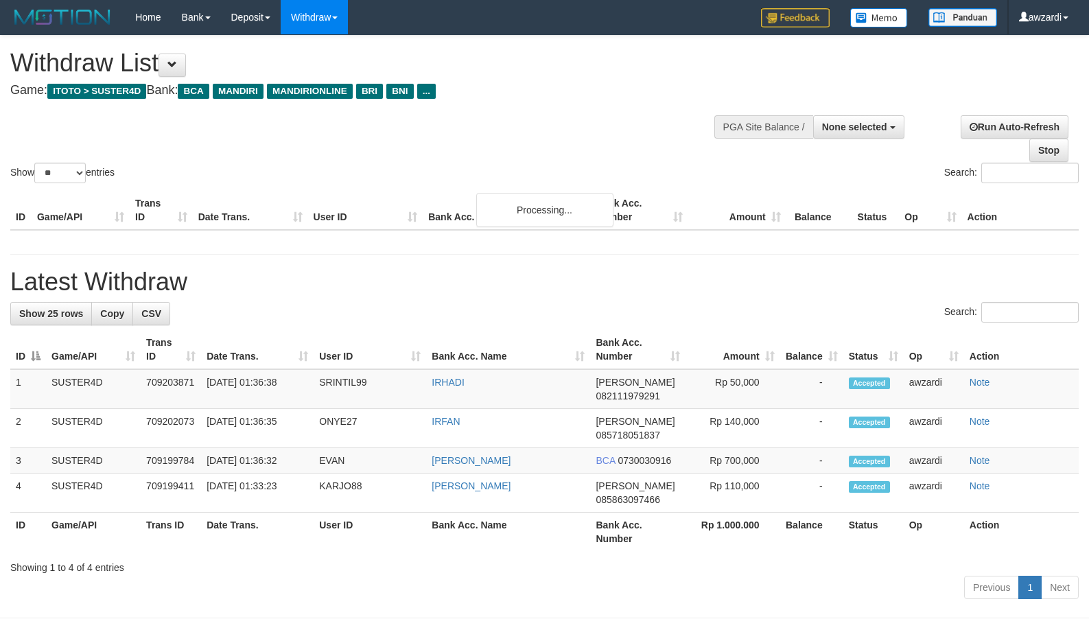
select select
select select "**"
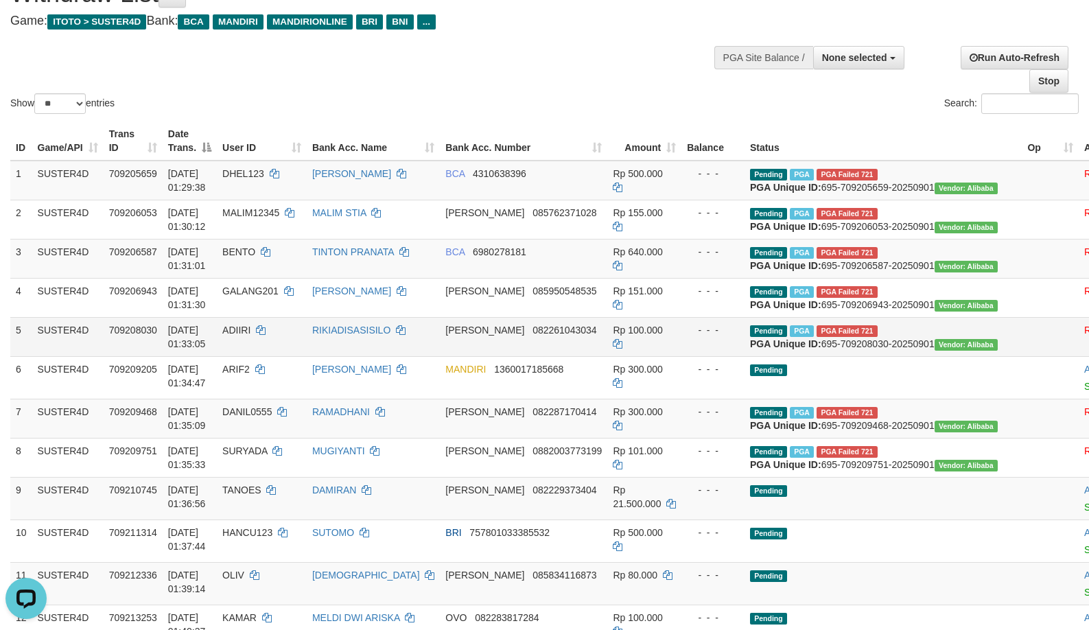
scroll to position [69, 0]
